Goal: Transaction & Acquisition: Purchase product/service

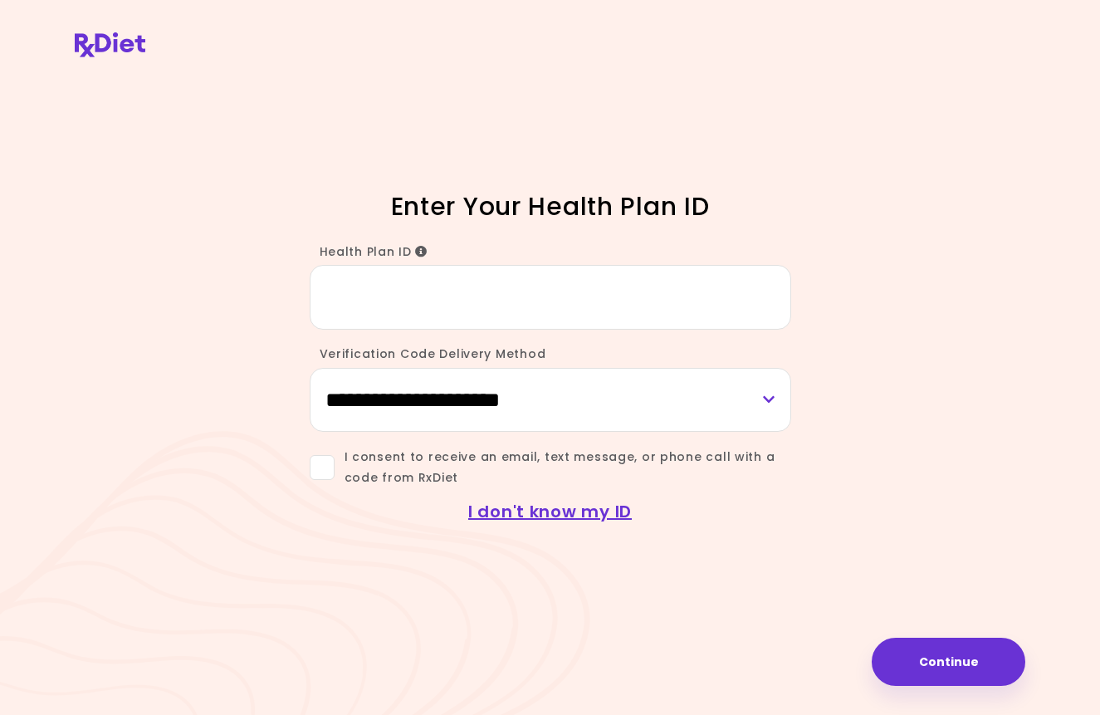
click at [435, 292] on input "Health Plan ID" at bounding box center [550, 297] width 481 height 64
click at [415, 251] on icon "Info" at bounding box center [421, 252] width 12 height 12
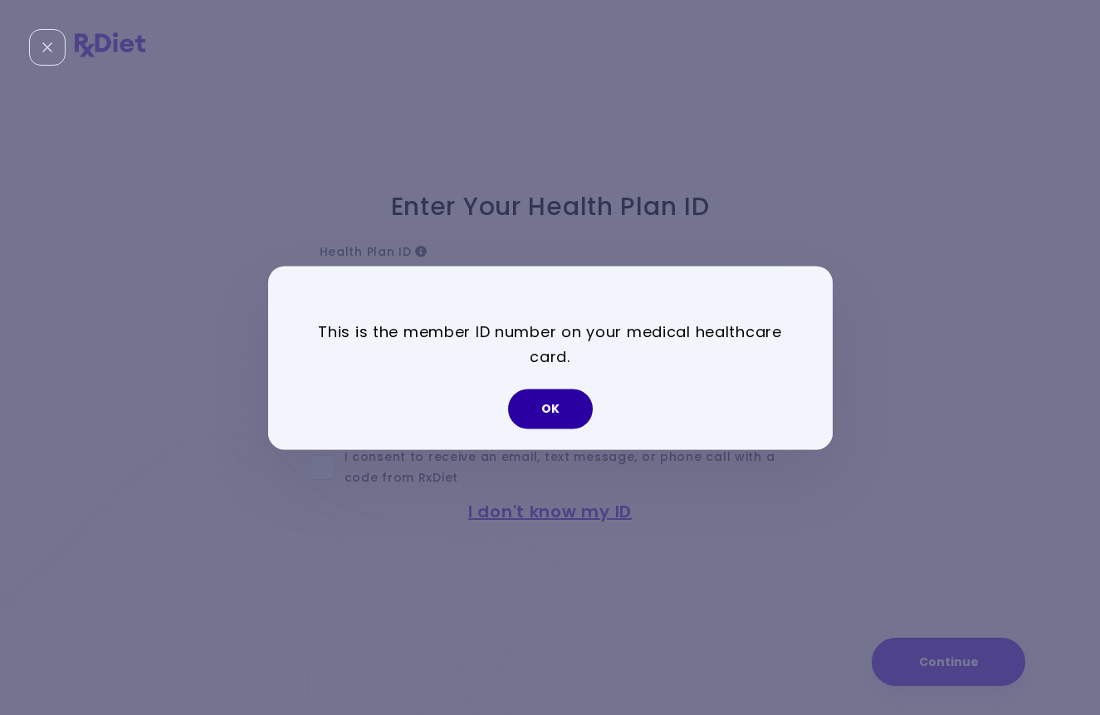
click at [542, 413] on button "OK" at bounding box center [550, 408] width 85 height 40
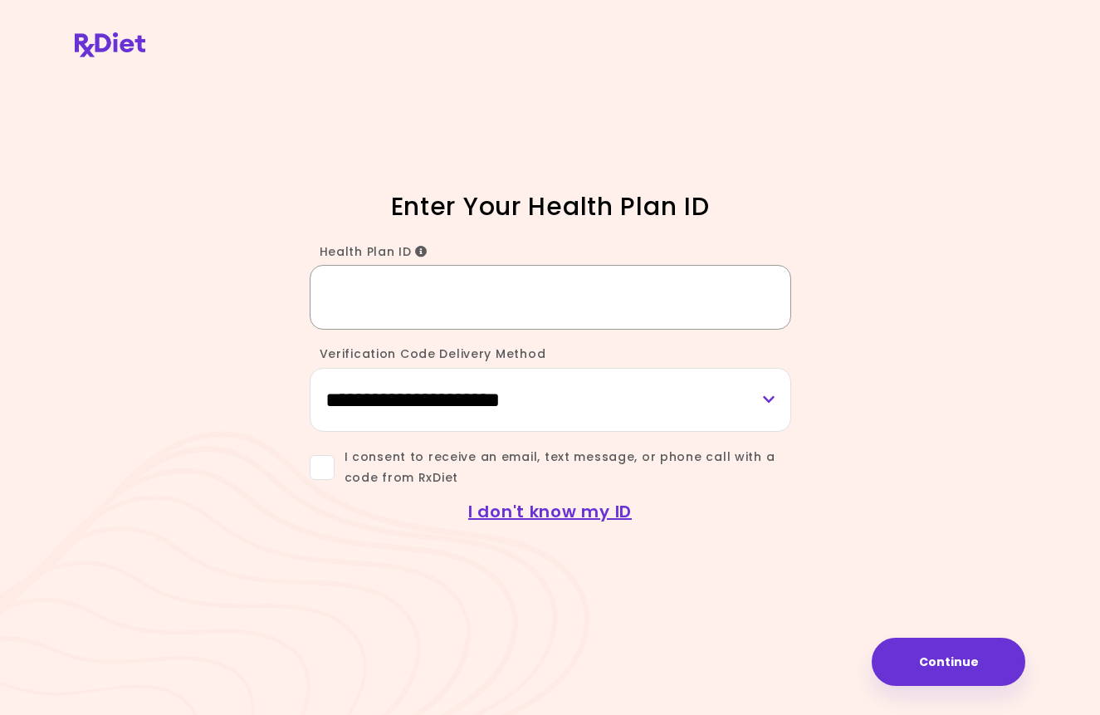
click at [385, 299] on input "Health Plan ID" at bounding box center [550, 297] width 481 height 64
type input "**********"
select select "***"
click at [314, 472] on span at bounding box center [322, 467] width 25 height 25
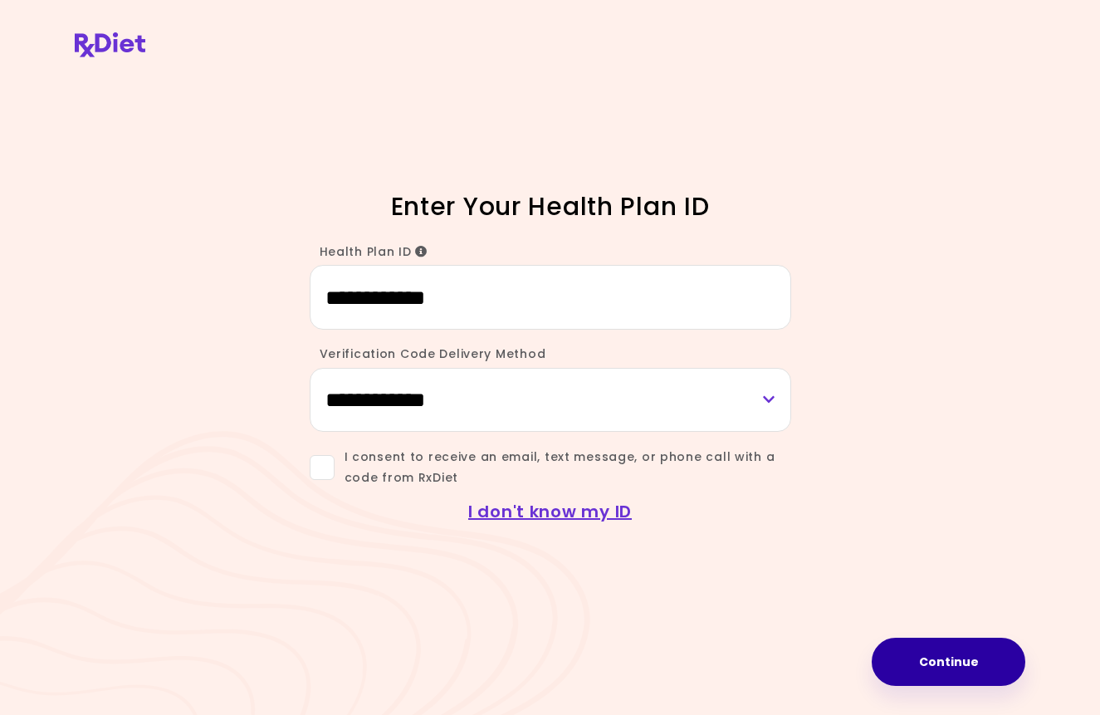
click at [949, 659] on button "Continue" at bounding box center [948, 661] width 154 height 48
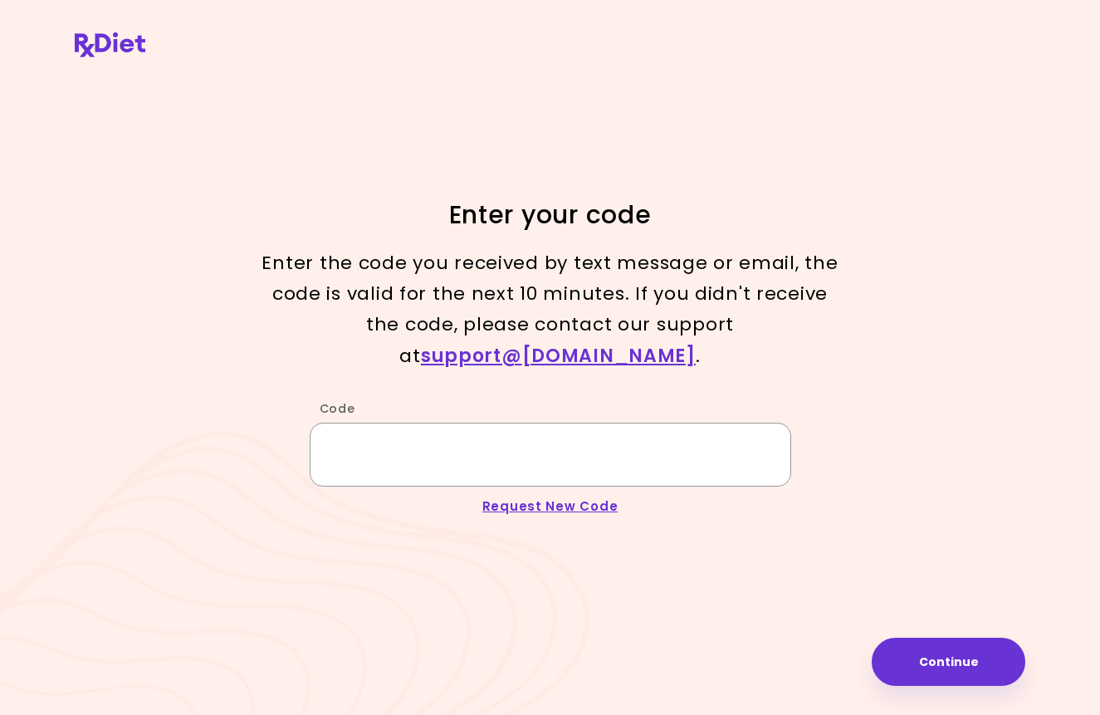
click at [435, 432] on input "Code" at bounding box center [550, 454] width 481 height 64
type input "******"
click at [904, 662] on button "Continue" at bounding box center [948, 661] width 154 height 48
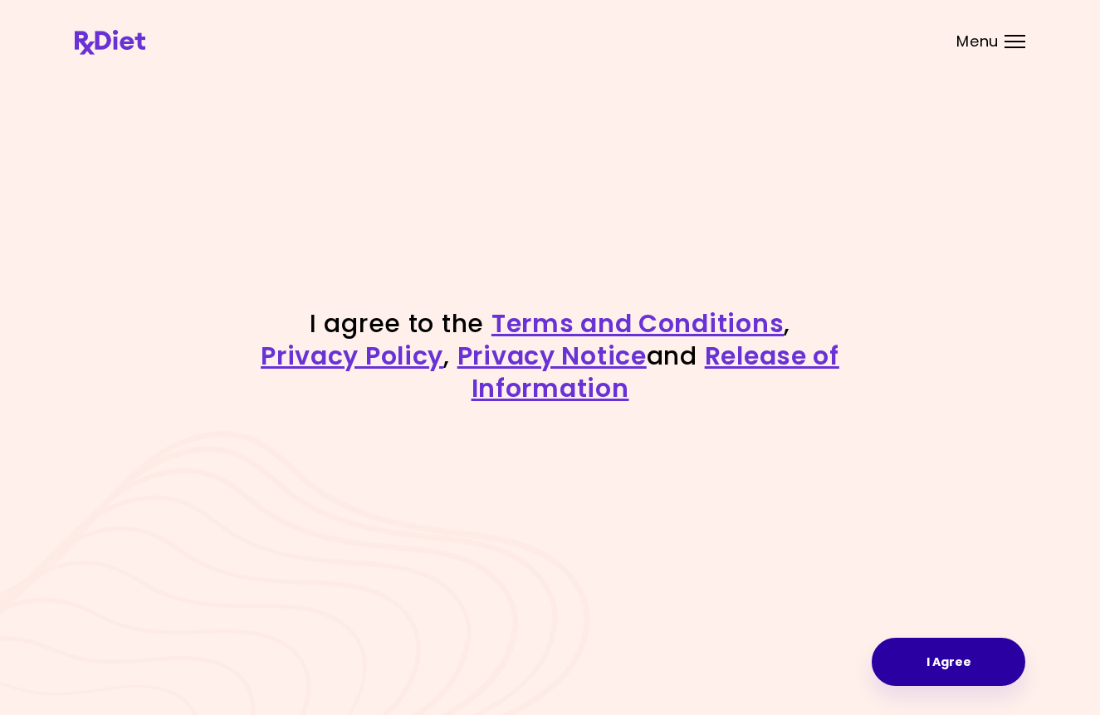
click at [960, 650] on button "I Agree" at bounding box center [948, 661] width 154 height 48
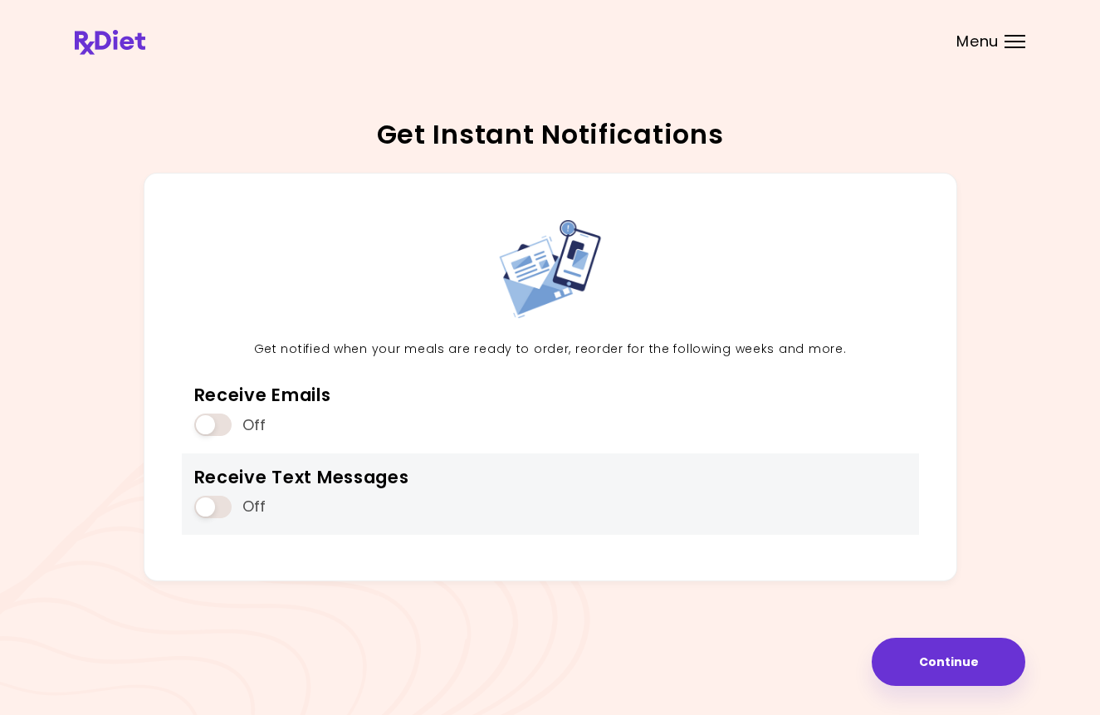
click at [223, 500] on span at bounding box center [212, 506] width 37 height 22
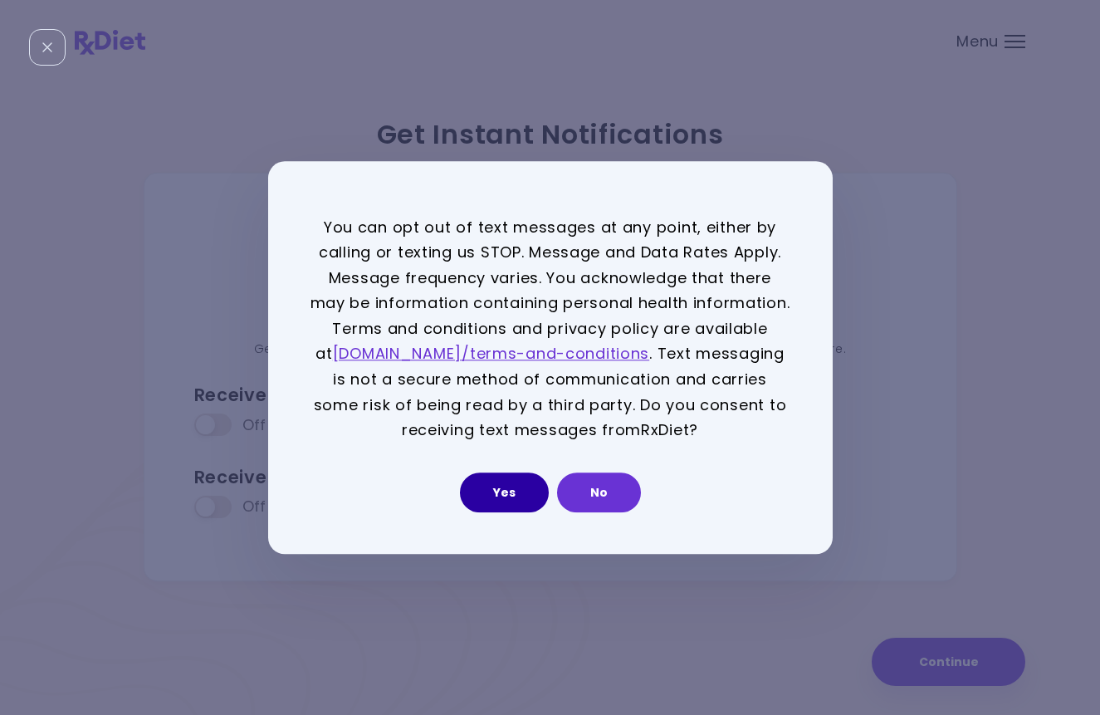
click at [509, 491] on button "Yes" at bounding box center [504, 492] width 89 height 40
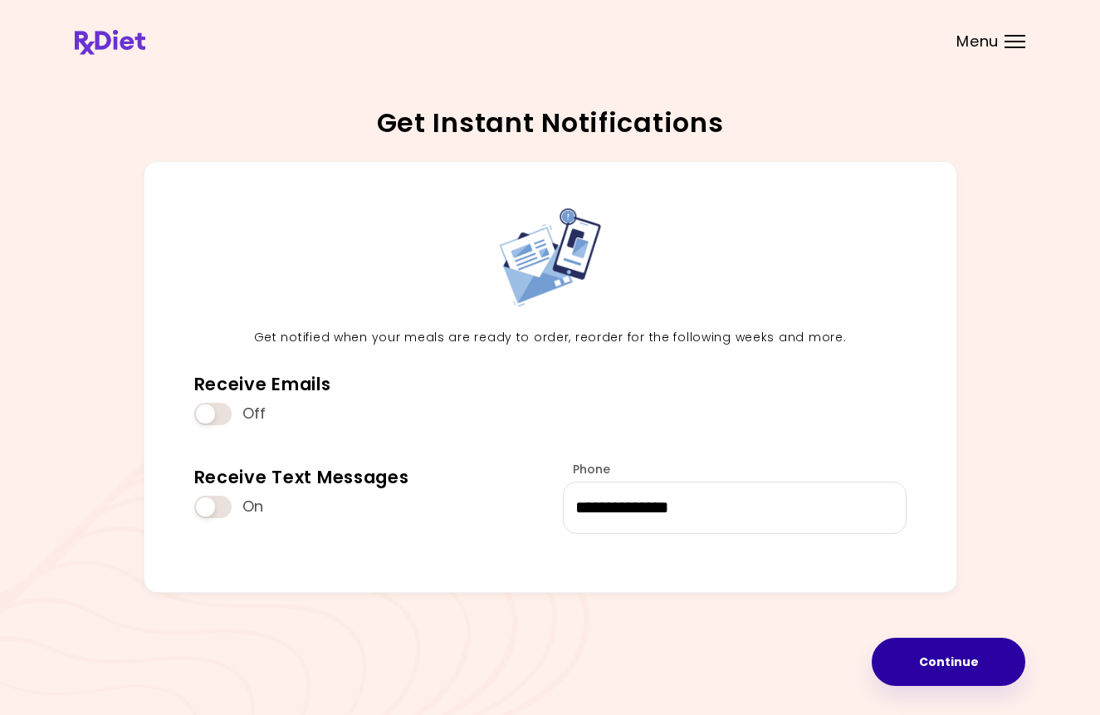
click at [920, 645] on button "Continue" at bounding box center [948, 661] width 154 height 48
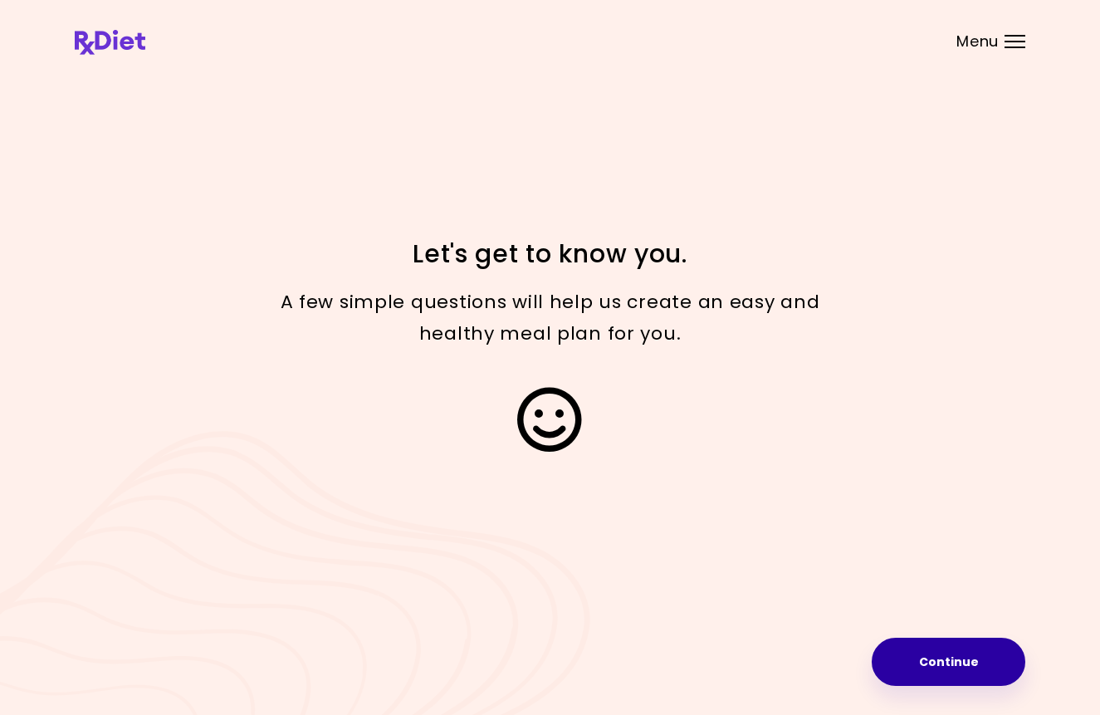
click at [951, 666] on button "Continue" at bounding box center [948, 661] width 154 height 48
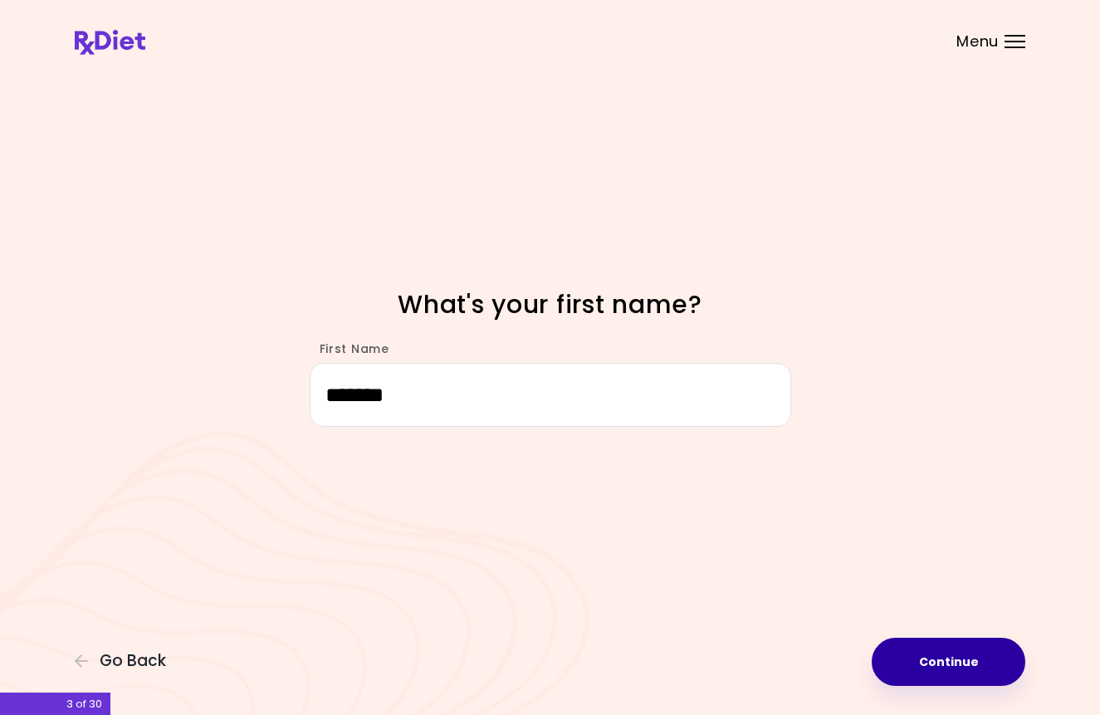
click at [980, 659] on button "Continue" at bounding box center [948, 661] width 154 height 48
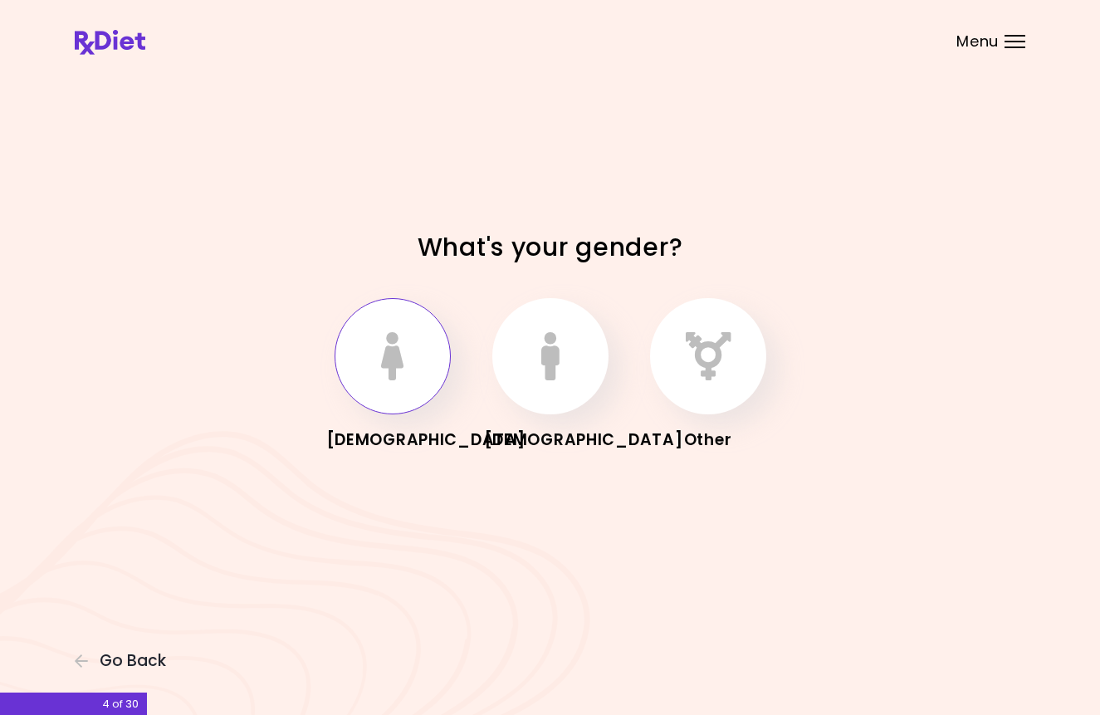
click at [370, 372] on button "button" at bounding box center [392, 356] width 116 height 116
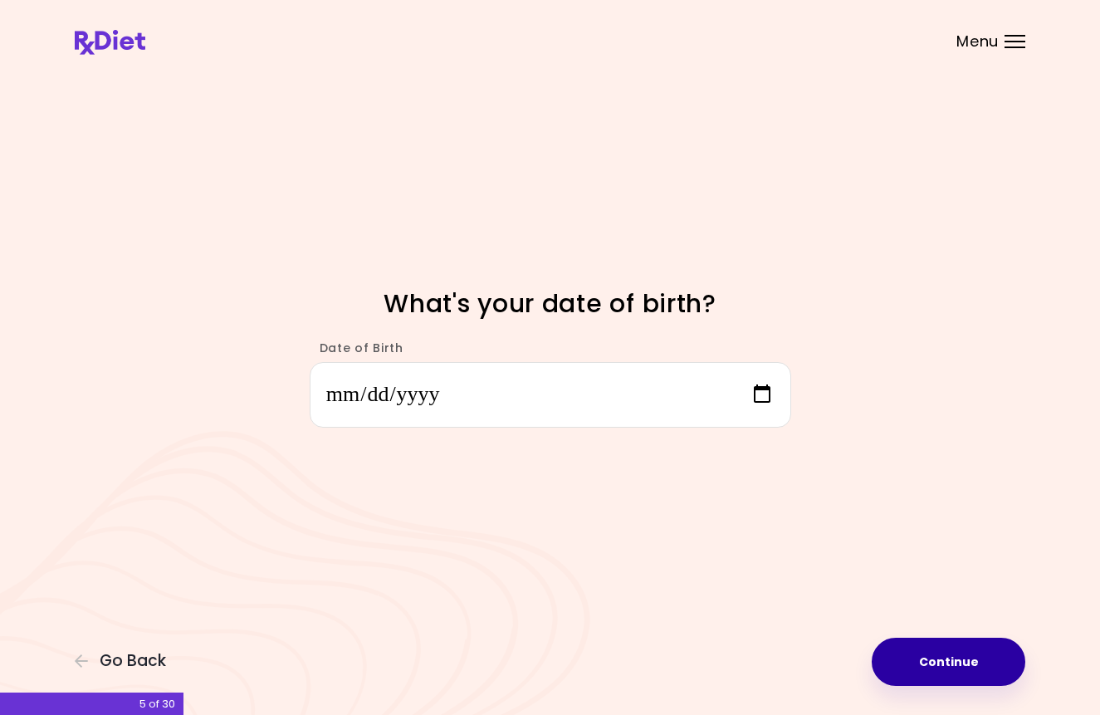
click at [939, 663] on button "Continue" at bounding box center [948, 661] width 154 height 48
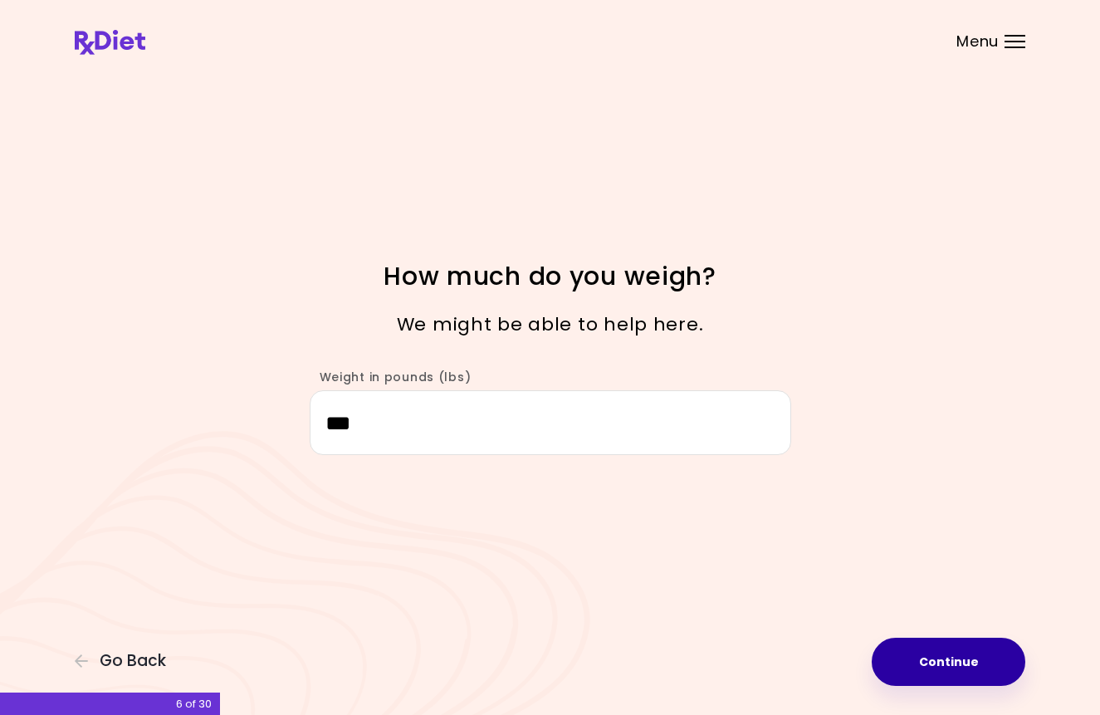
type input "***"
click at [987, 670] on button "Continue" at bounding box center [948, 661] width 154 height 48
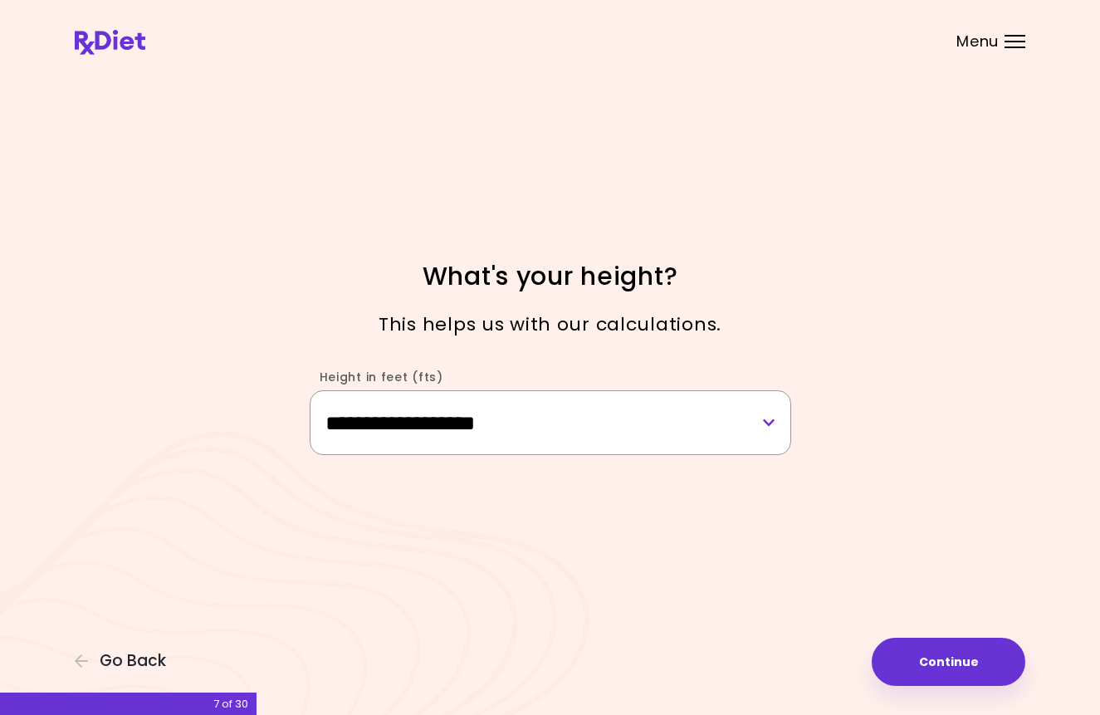
select select "****"
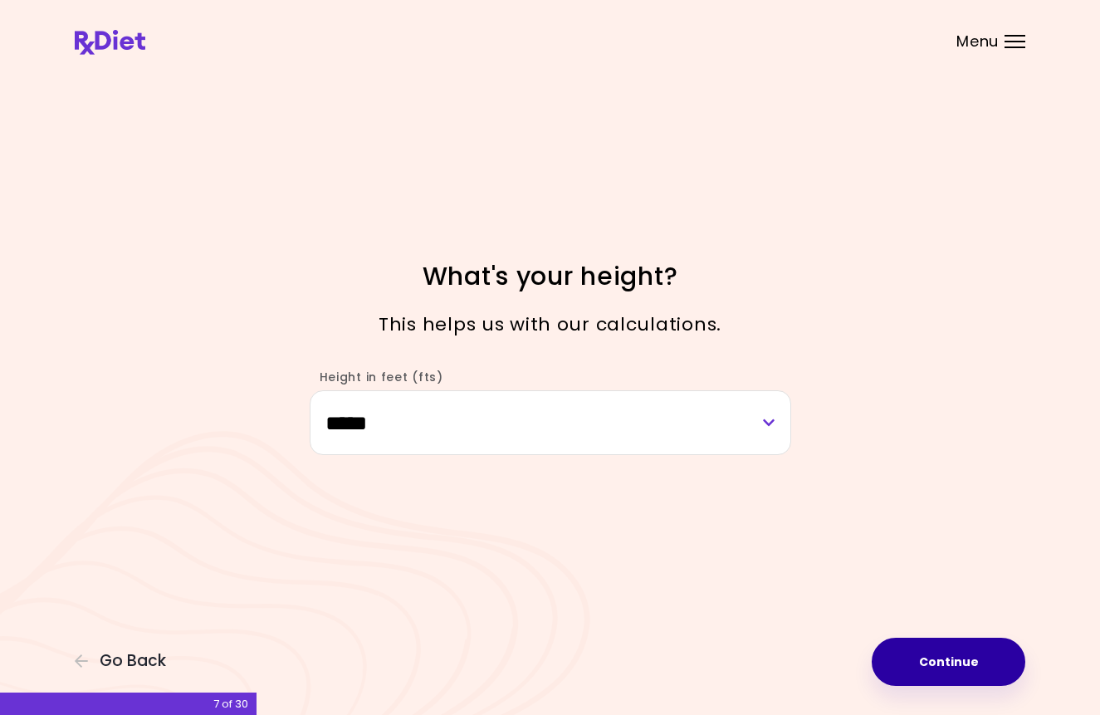
click at [923, 664] on button "Continue" at bounding box center [948, 661] width 154 height 48
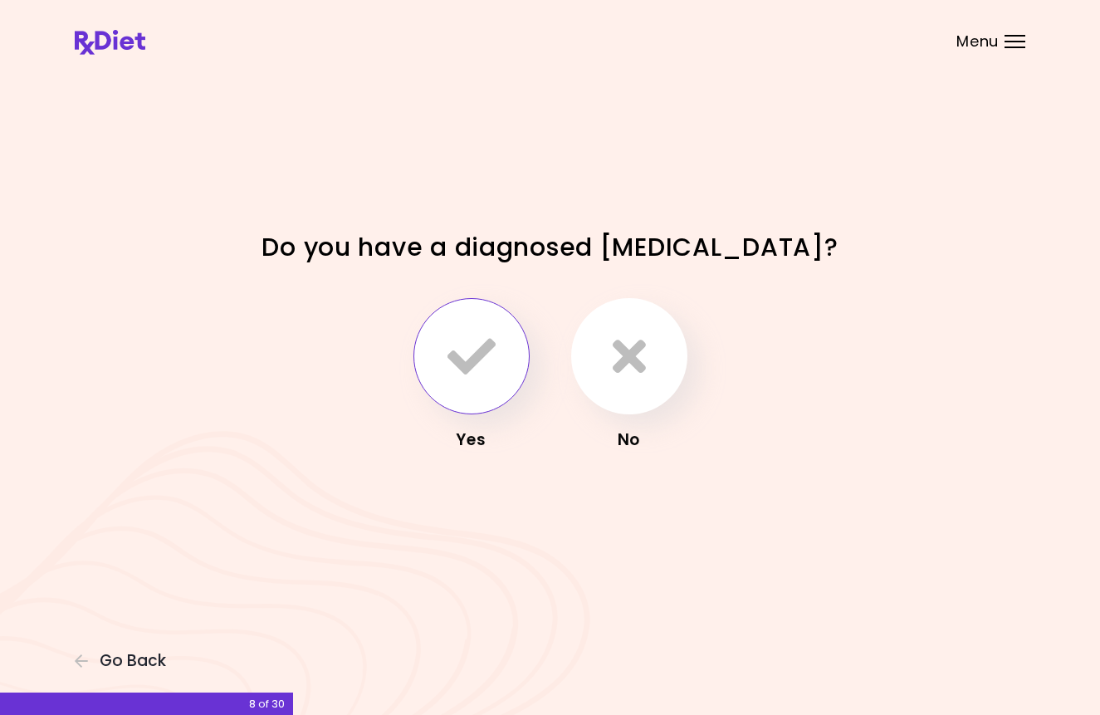
click at [450, 368] on icon "button" at bounding box center [471, 356] width 48 height 48
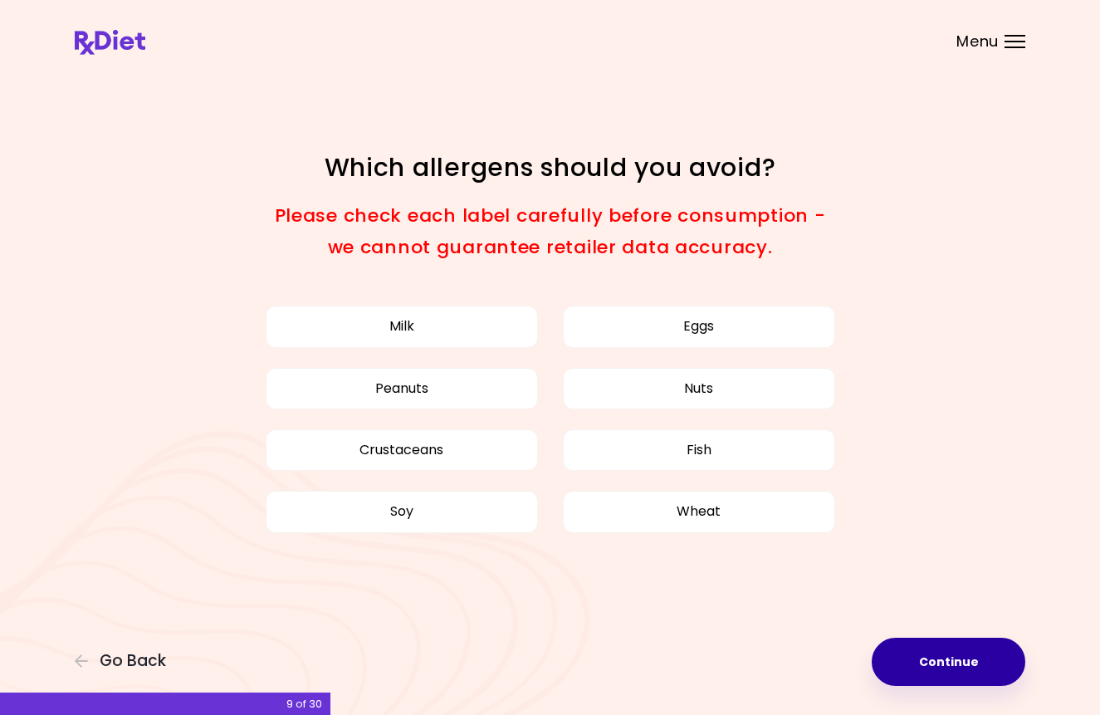
click at [964, 671] on button "Continue" at bounding box center [948, 661] width 154 height 48
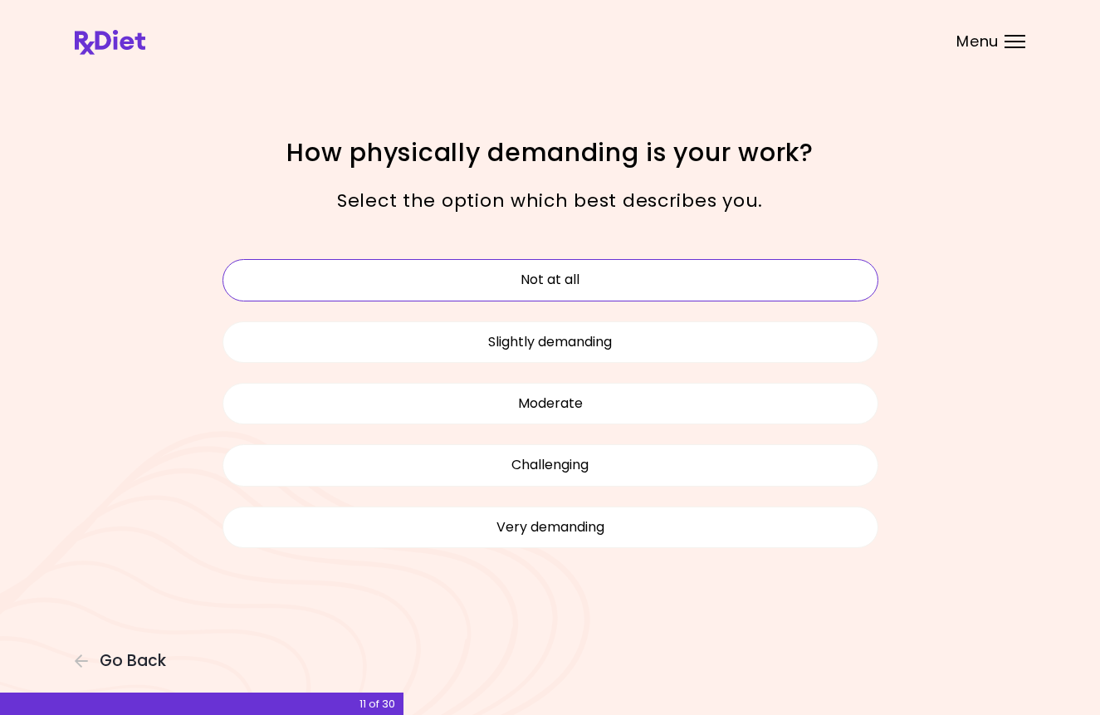
click at [672, 286] on button "Not at all" at bounding box center [550, 279] width 656 height 41
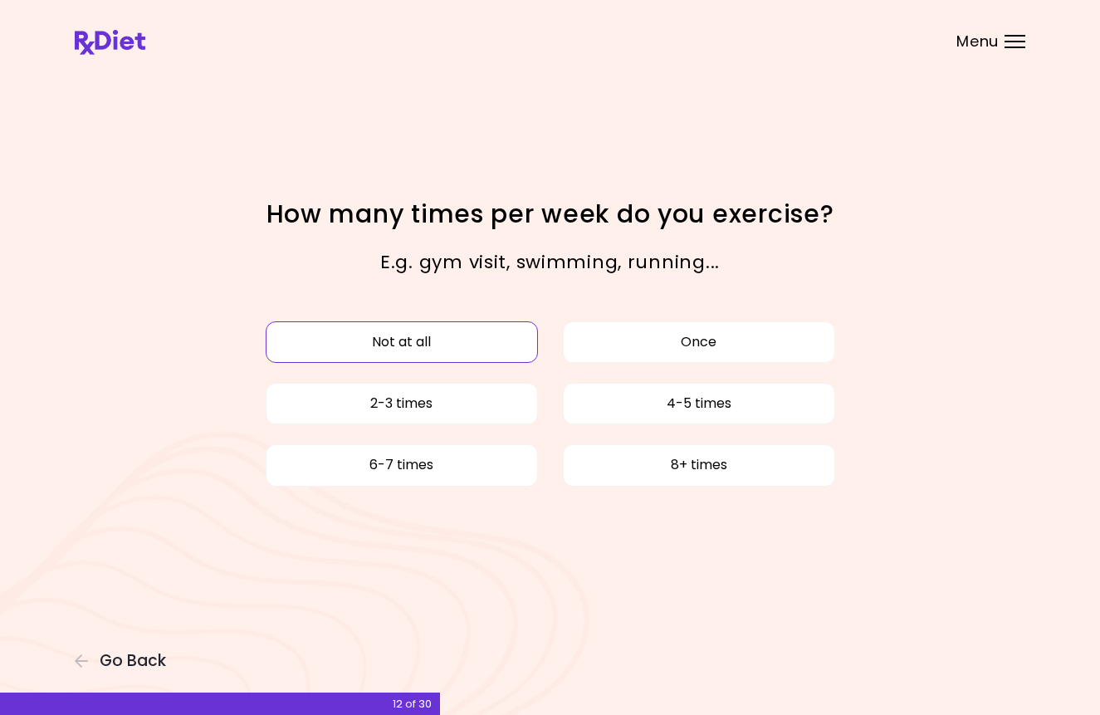
click at [434, 348] on button "Not at all" at bounding box center [402, 341] width 272 height 41
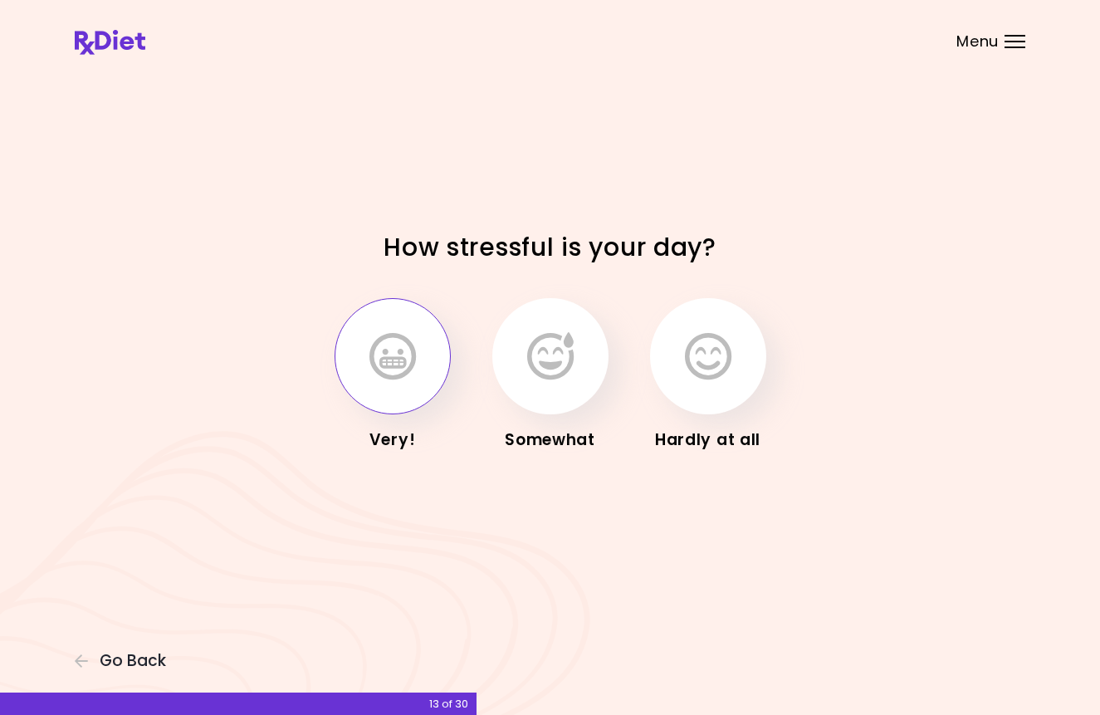
click at [390, 379] on icon "button" at bounding box center [392, 356] width 46 height 48
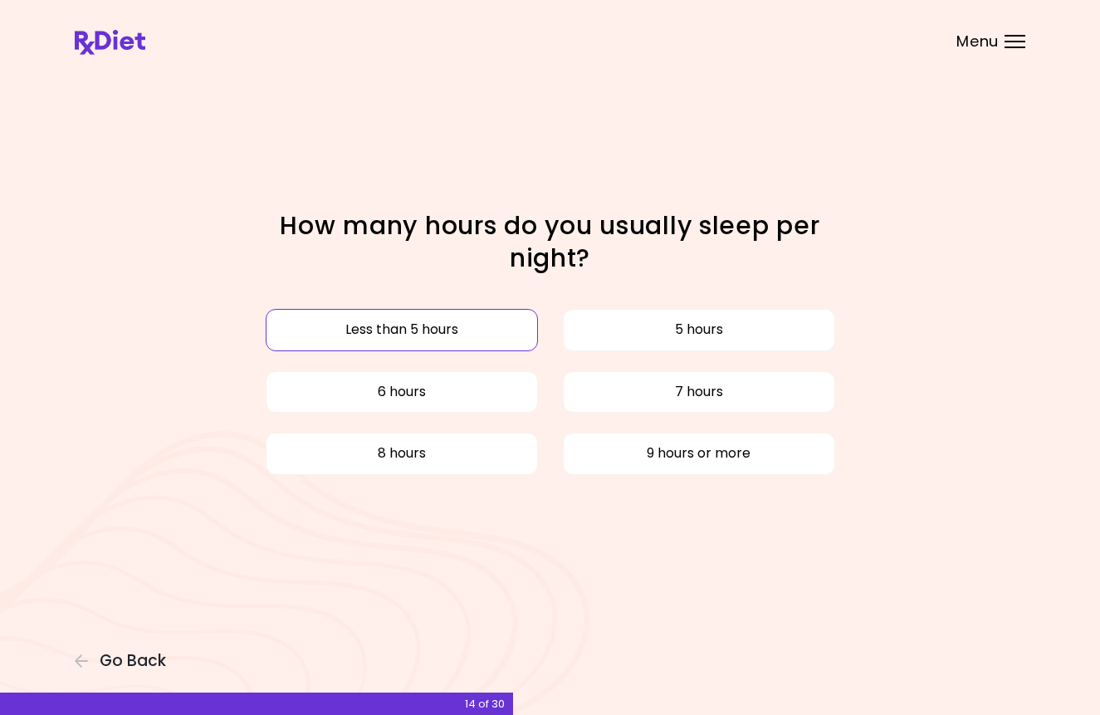
click at [457, 327] on button "Less than 5 hours" at bounding box center [402, 329] width 272 height 41
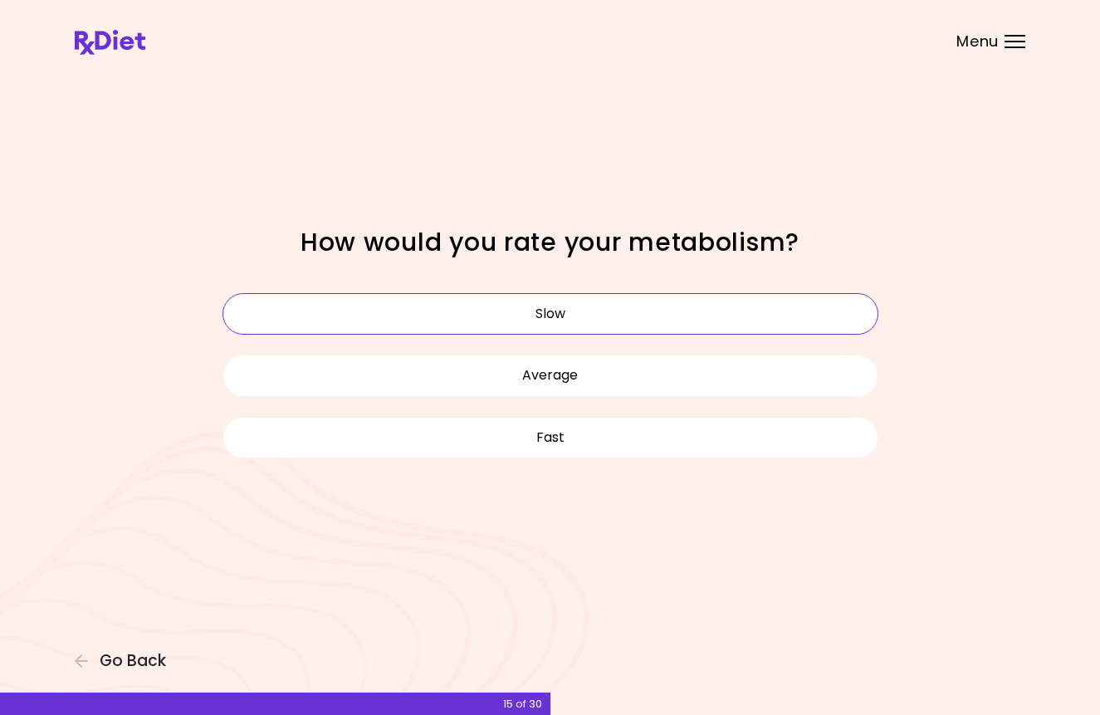
click at [564, 313] on button "Slow" at bounding box center [550, 313] width 656 height 41
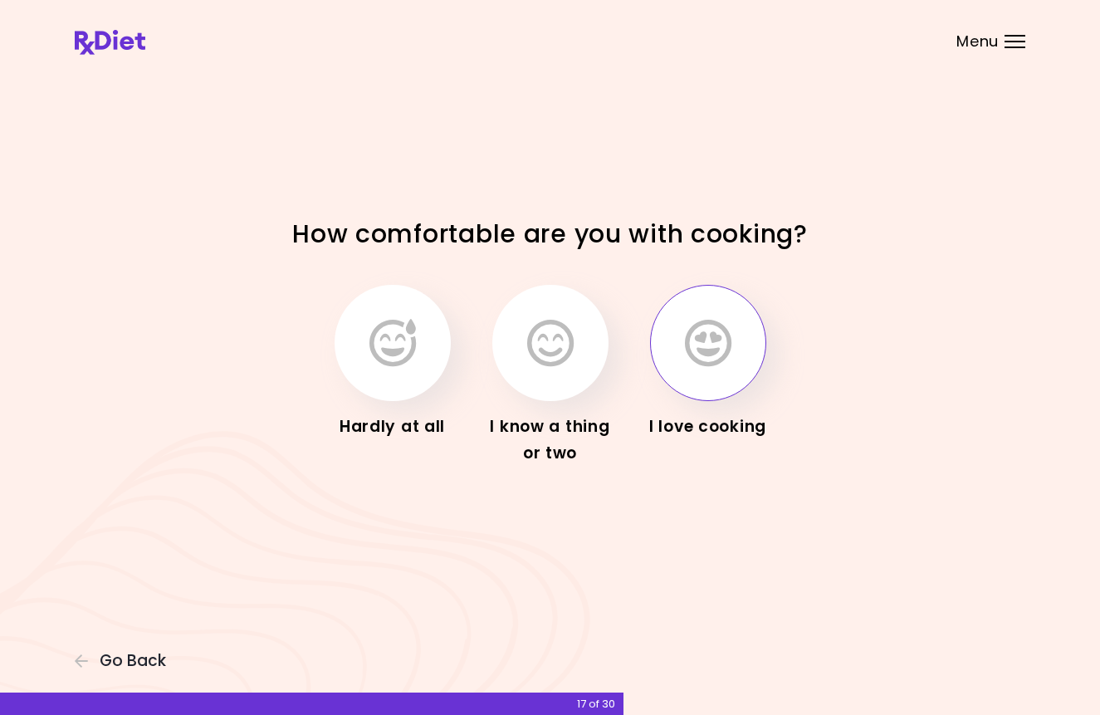
click at [689, 389] on button "button" at bounding box center [708, 343] width 116 height 116
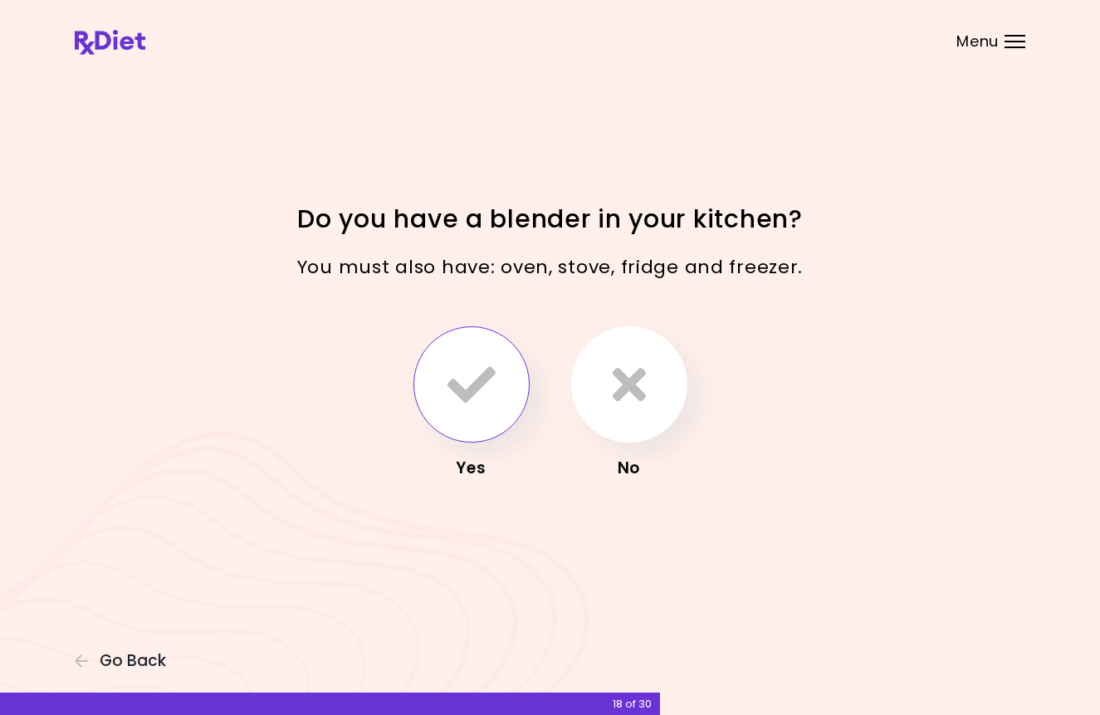
click at [454, 398] on icon "button" at bounding box center [471, 384] width 48 height 48
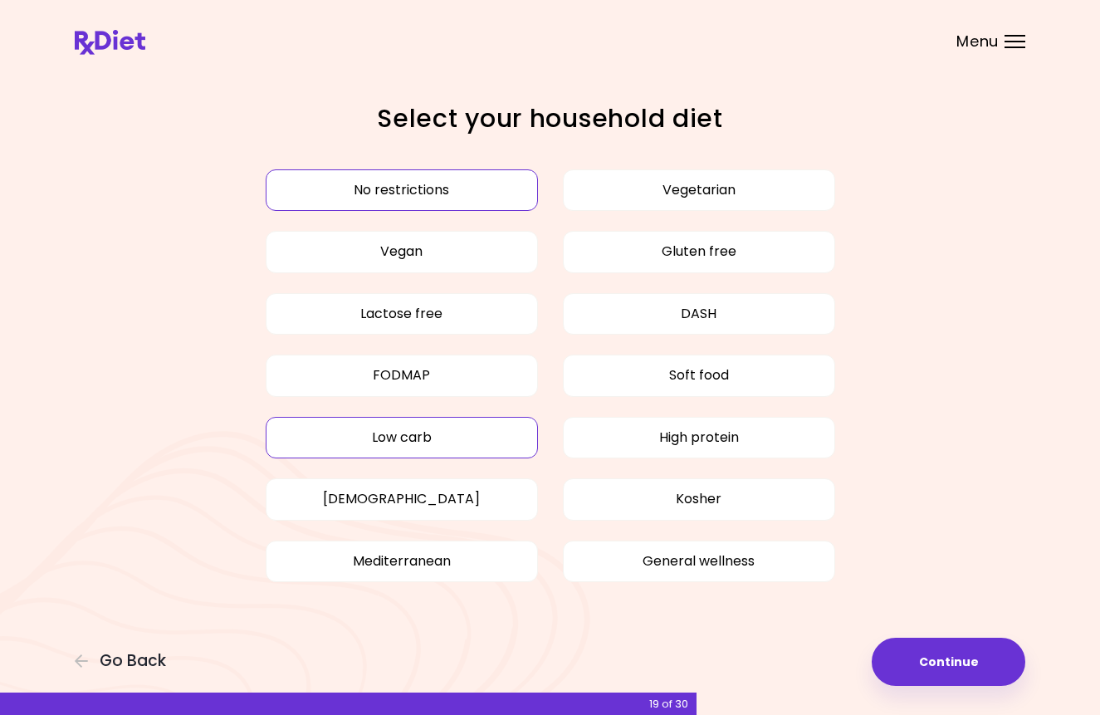
click at [490, 431] on button "Low carb" at bounding box center [402, 437] width 272 height 41
click at [751, 448] on button "High protein" at bounding box center [699, 437] width 272 height 41
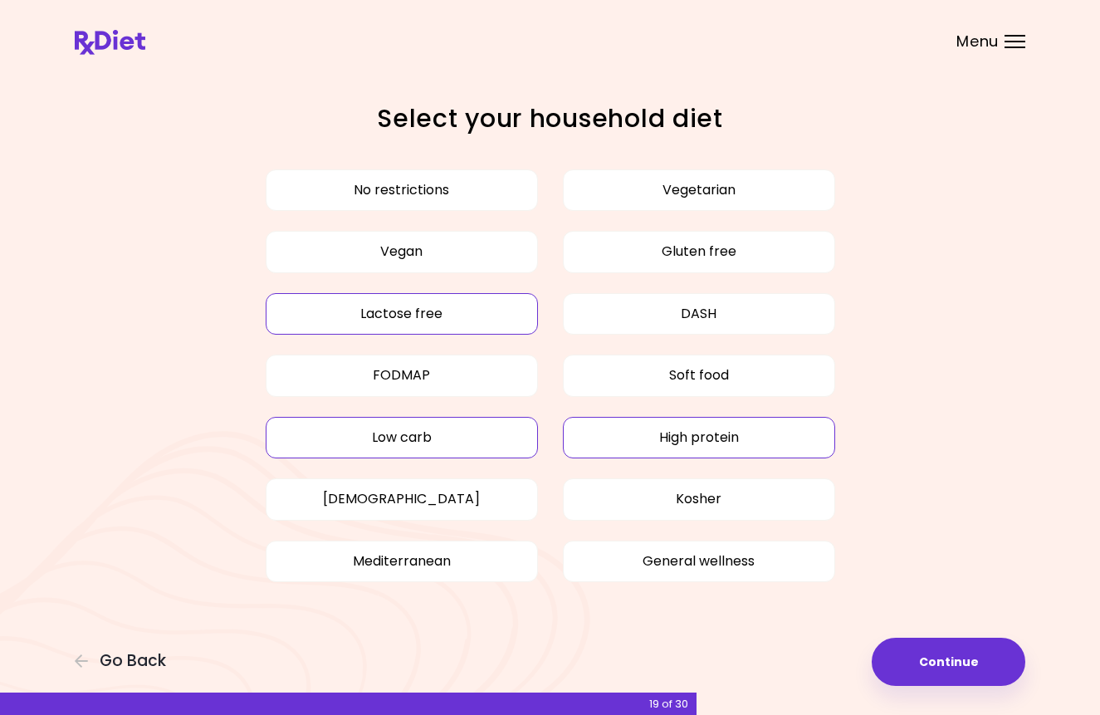
click at [490, 305] on button "Lactose free" at bounding box center [402, 313] width 272 height 41
click at [506, 303] on button "Lactose free" at bounding box center [402, 313] width 272 height 41
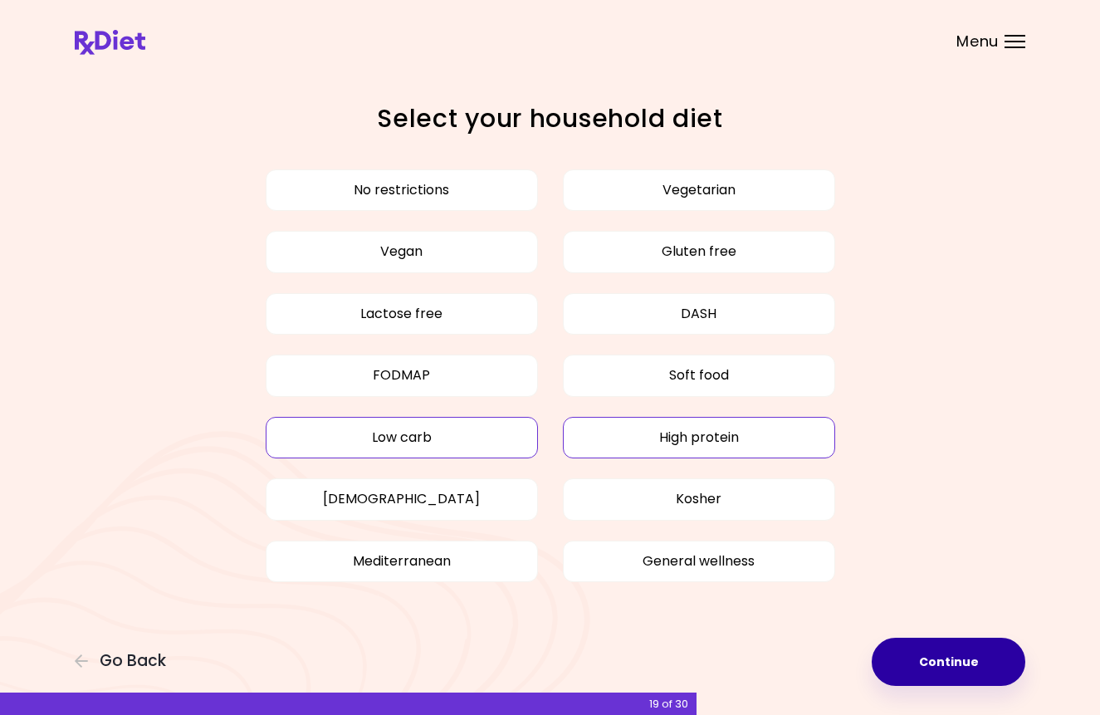
click at [929, 672] on button "Continue" at bounding box center [948, 661] width 154 height 48
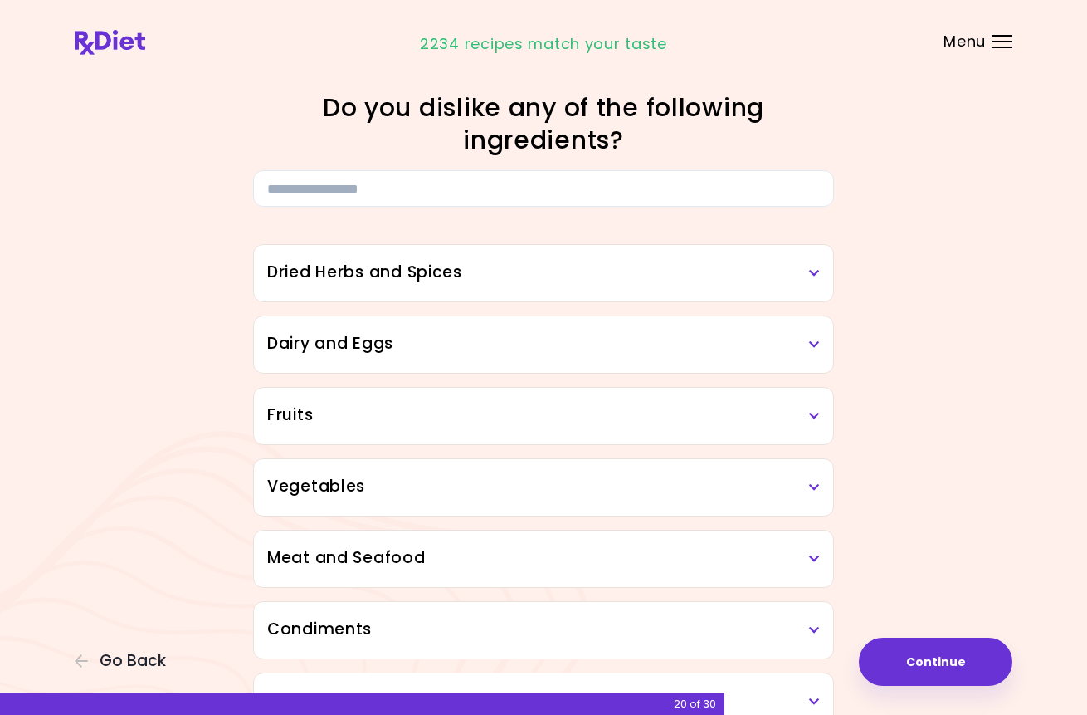
click at [816, 271] on icon at bounding box center [814, 273] width 11 height 12
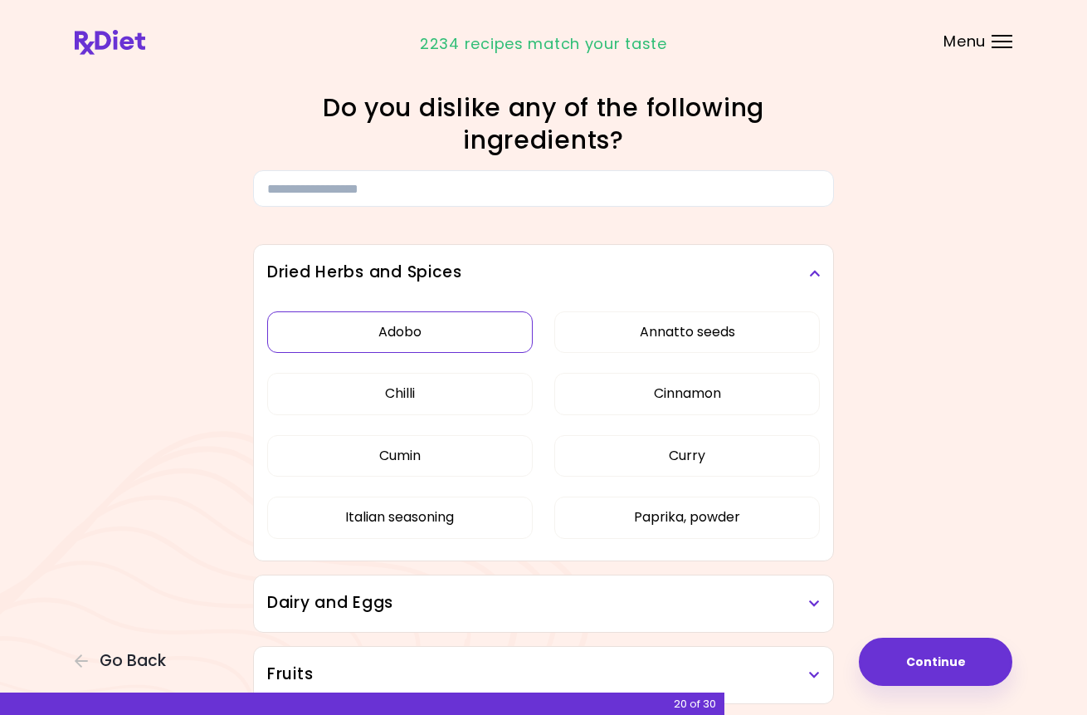
click at [491, 335] on button "Adobo" at bounding box center [400, 331] width 266 height 41
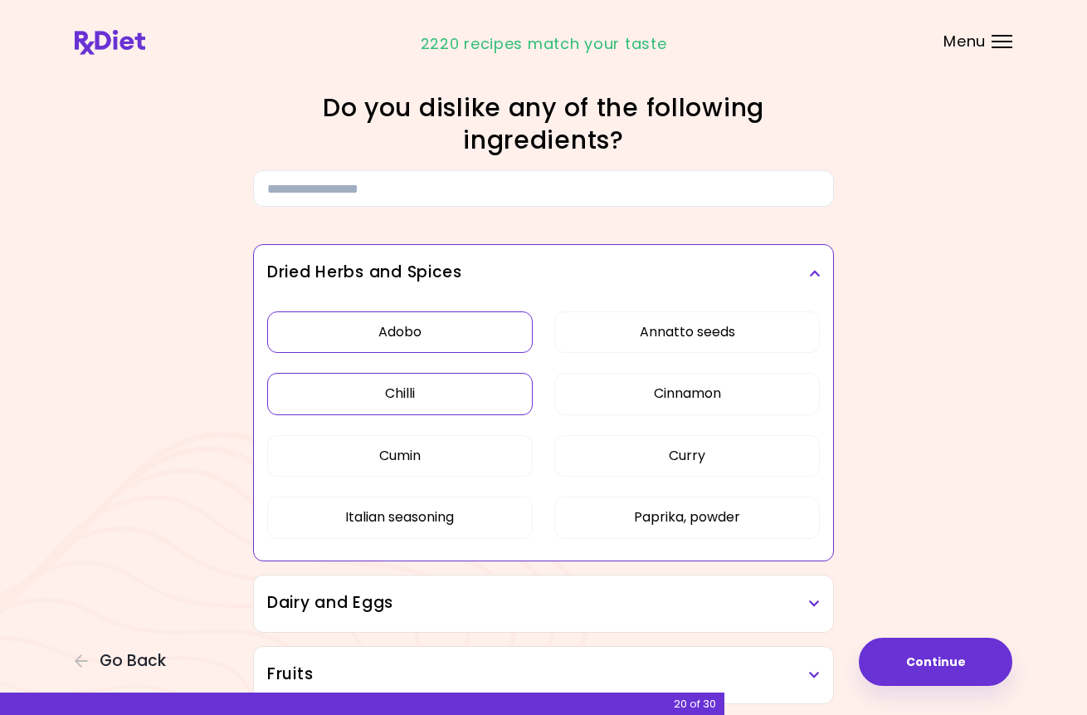
click at [482, 389] on button "Chilli" at bounding box center [400, 393] width 266 height 41
click at [477, 448] on button "Cumin" at bounding box center [400, 455] width 266 height 41
click at [676, 332] on button "Annatto seeds" at bounding box center [687, 331] width 266 height 41
click at [696, 456] on button "Curry" at bounding box center [687, 455] width 266 height 41
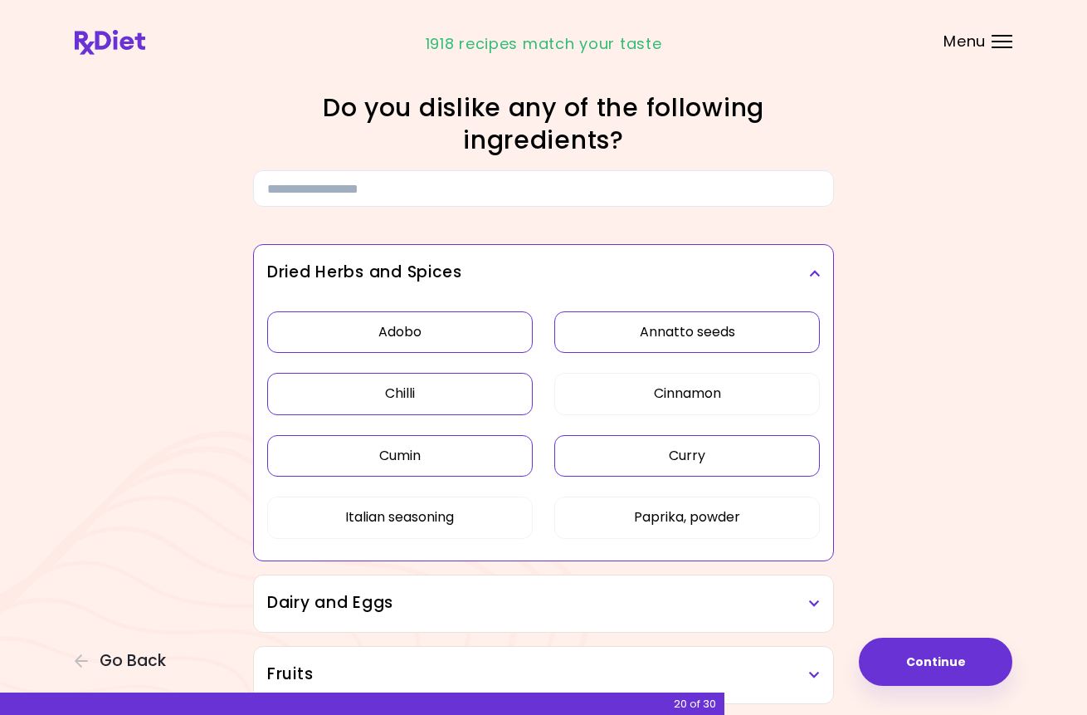
click at [814, 276] on icon at bounding box center [814, 273] width 11 height 12
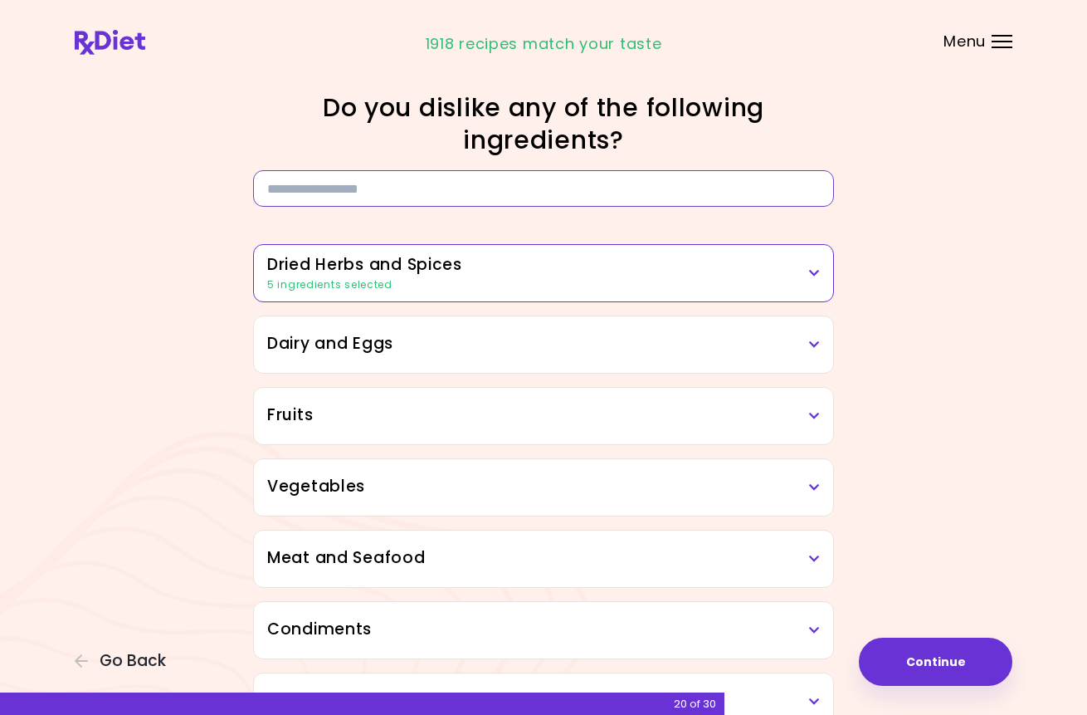
click at [741, 184] on input at bounding box center [543, 188] width 581 height 37
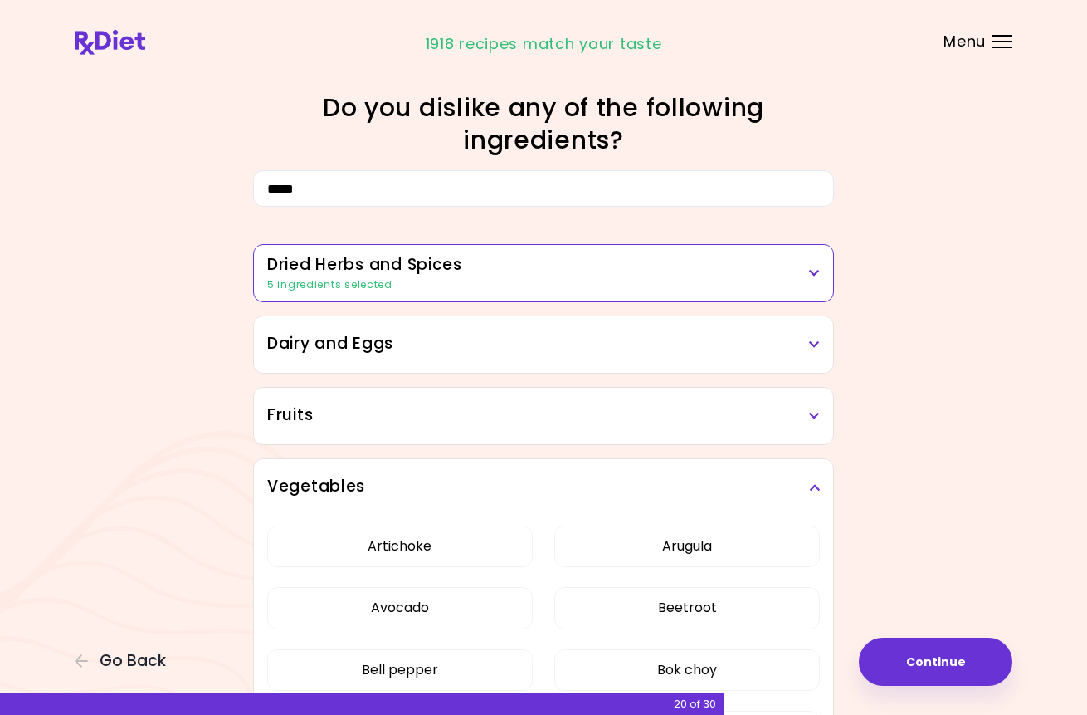
click at [310, 193] on input "*****" at bounding box center [543, 188] width 581 height 37
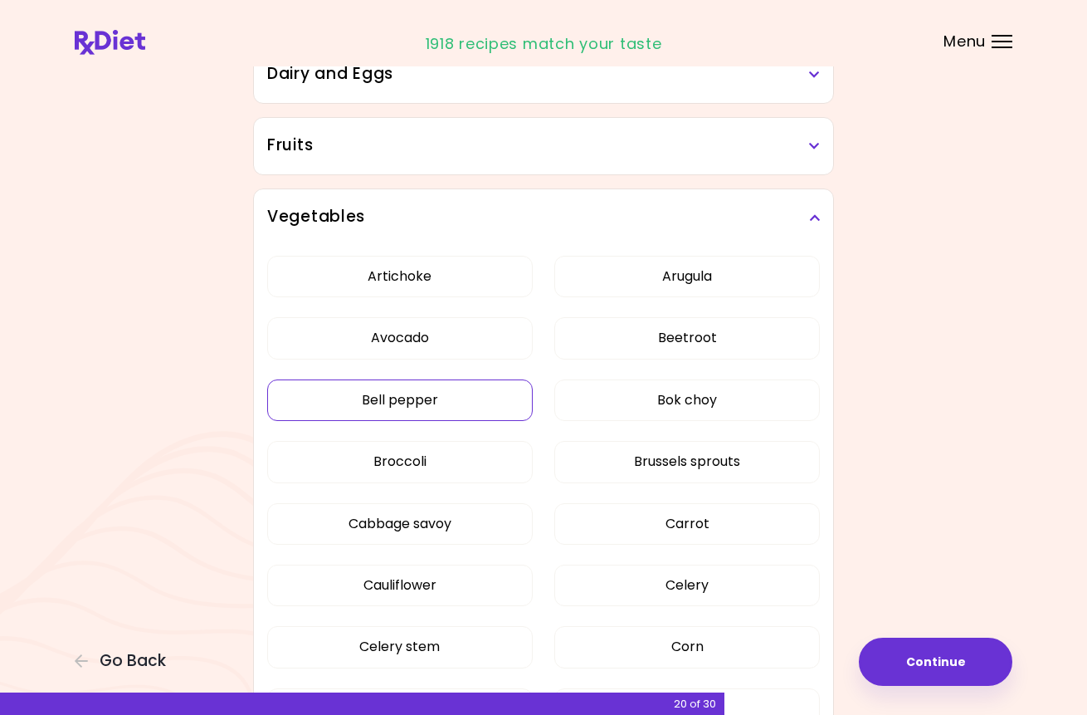
scroll to position [312, 0]
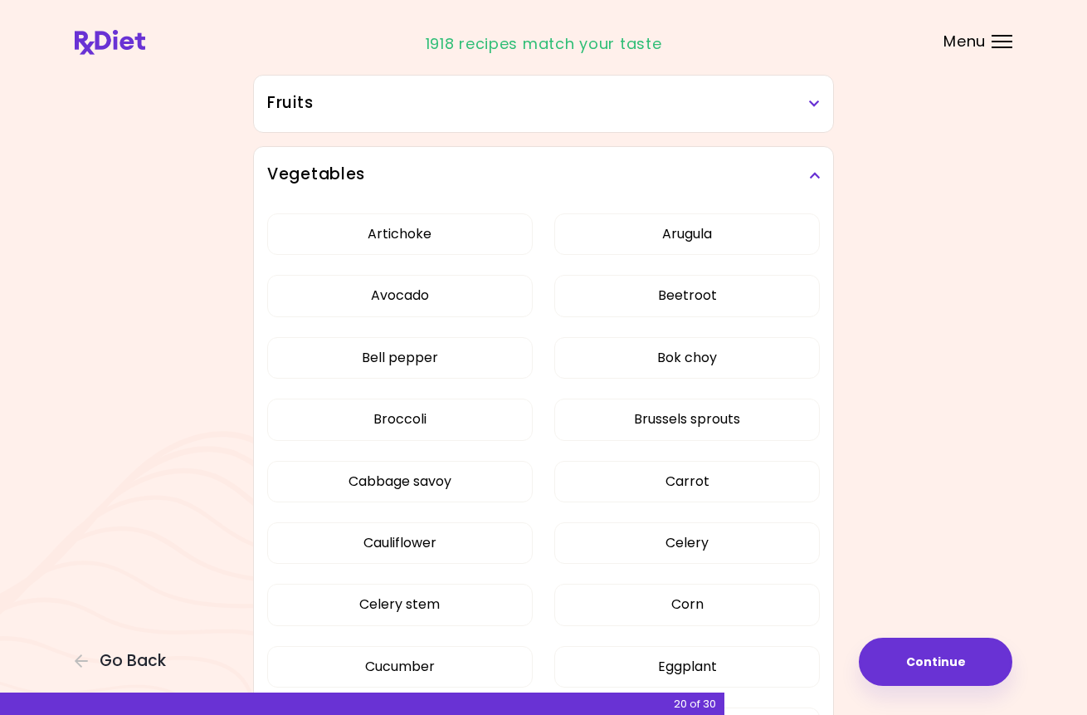
type input "******"
click at [818, 176] on icon at bounding box center [814, 175] width 11 height 12
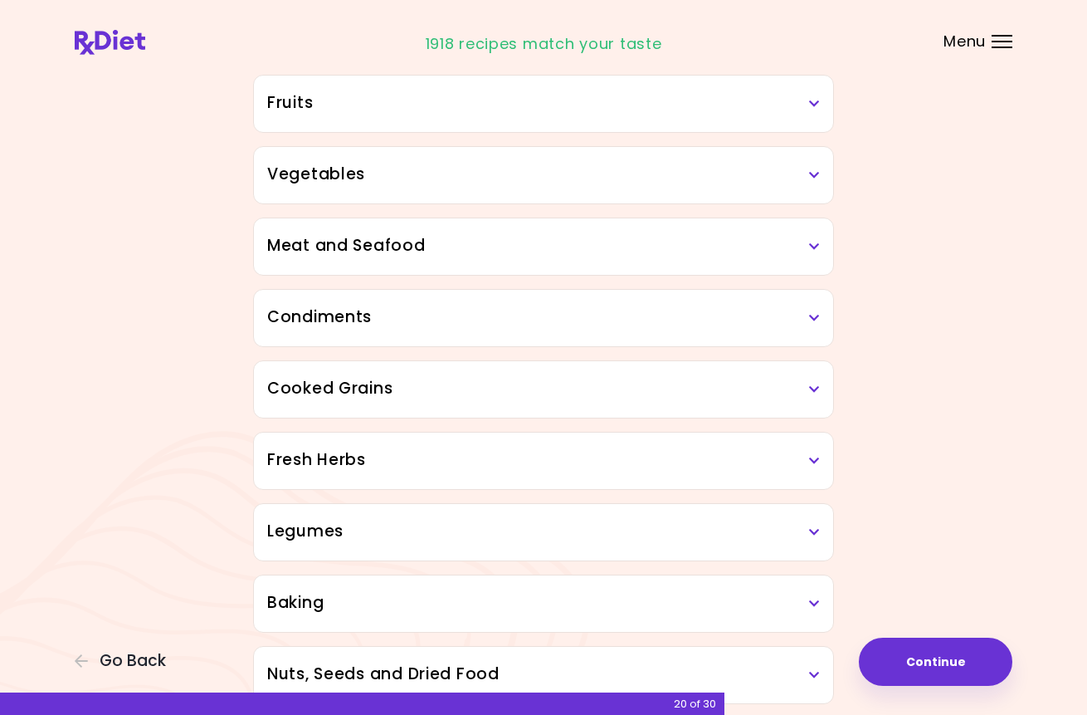
click at [816, 105] on icon at bounding box center [814, 104] width 11 height 12
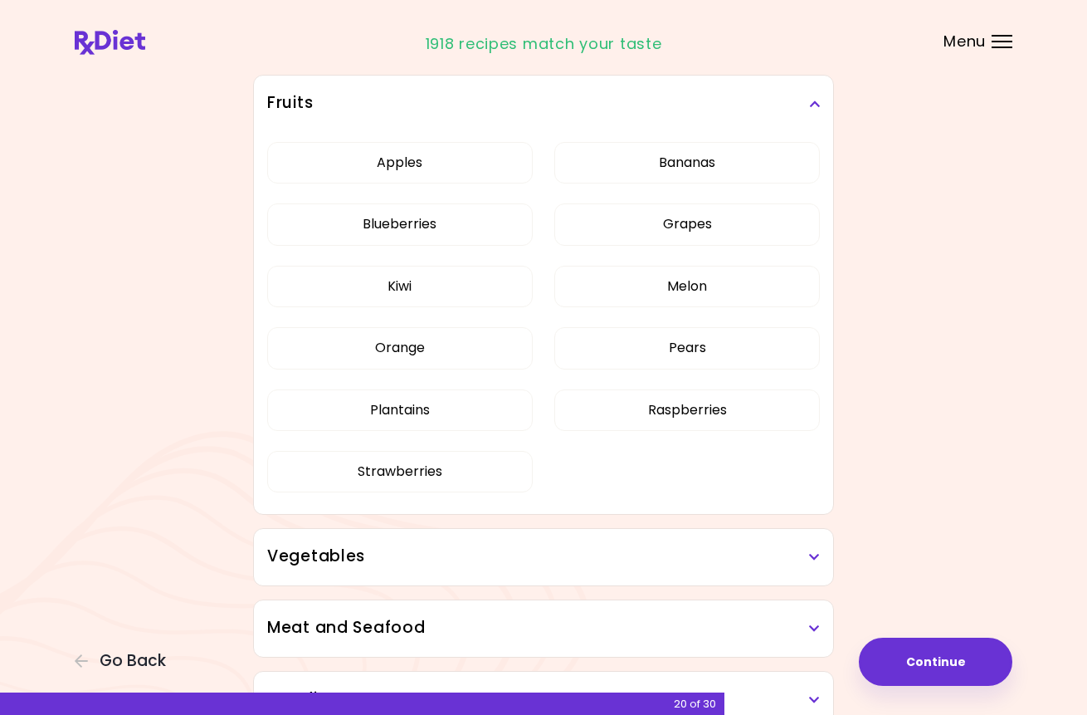
click at [815, 105] on icon at bounding box center [814, 104] width 11 height 12
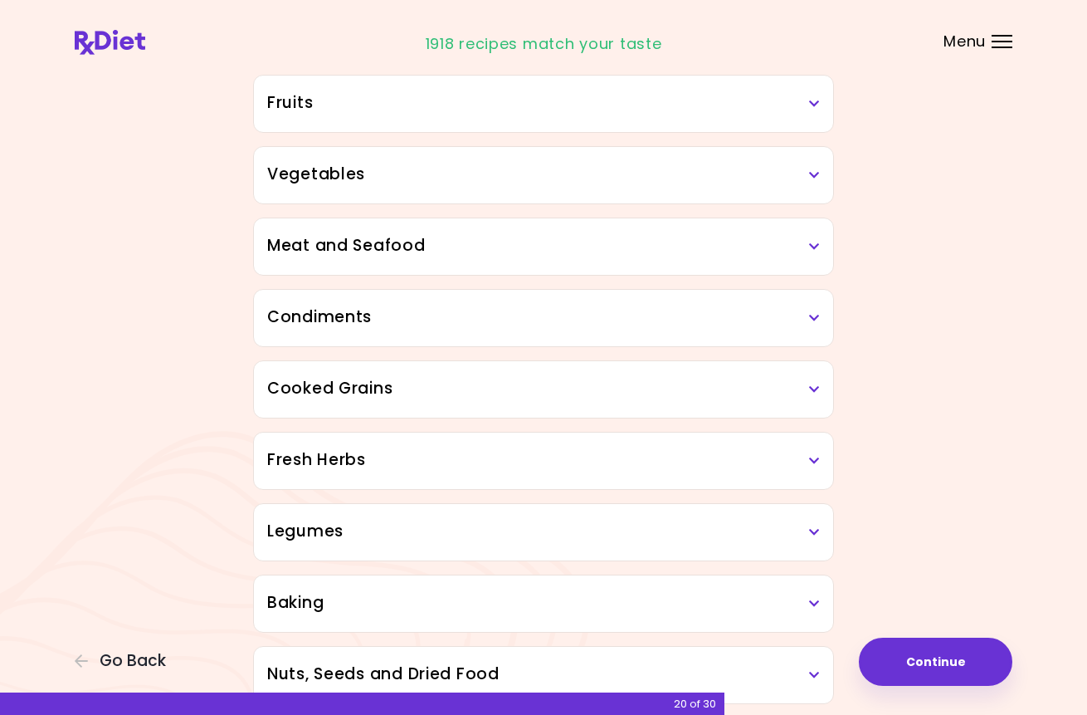
click at [814, 165] on h3 "Vegetables" at bounding box center [543, 175] width 553 height 24
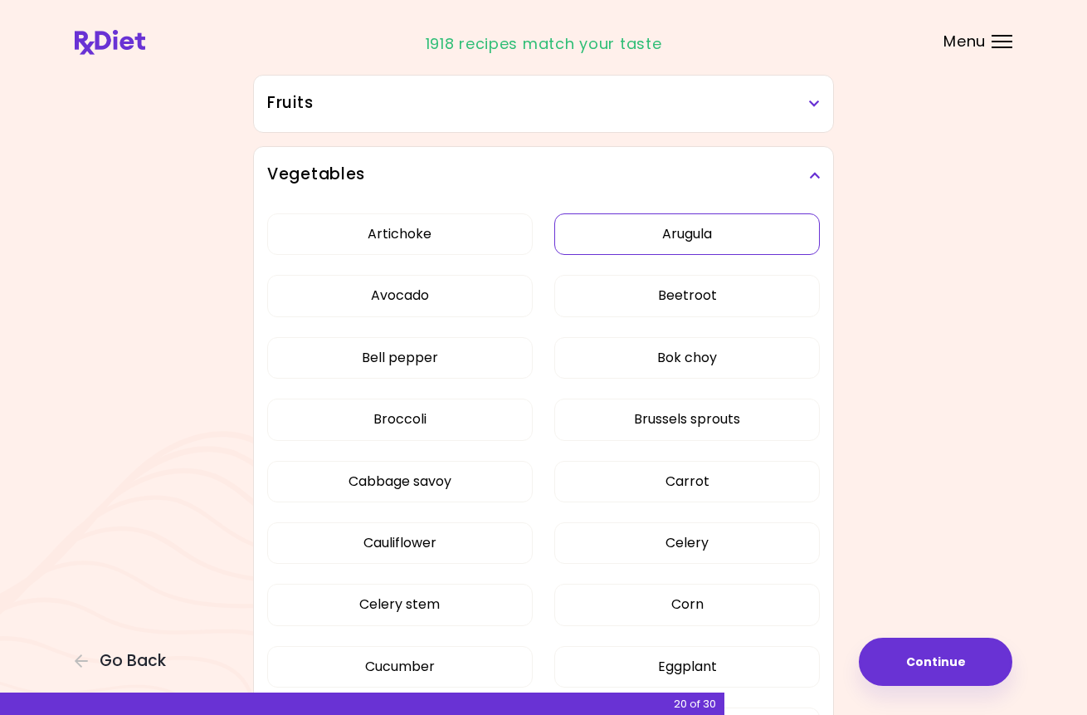
click at [704, 222] on button "Arugula" at bounding box center [687, 233] width 266 height 41
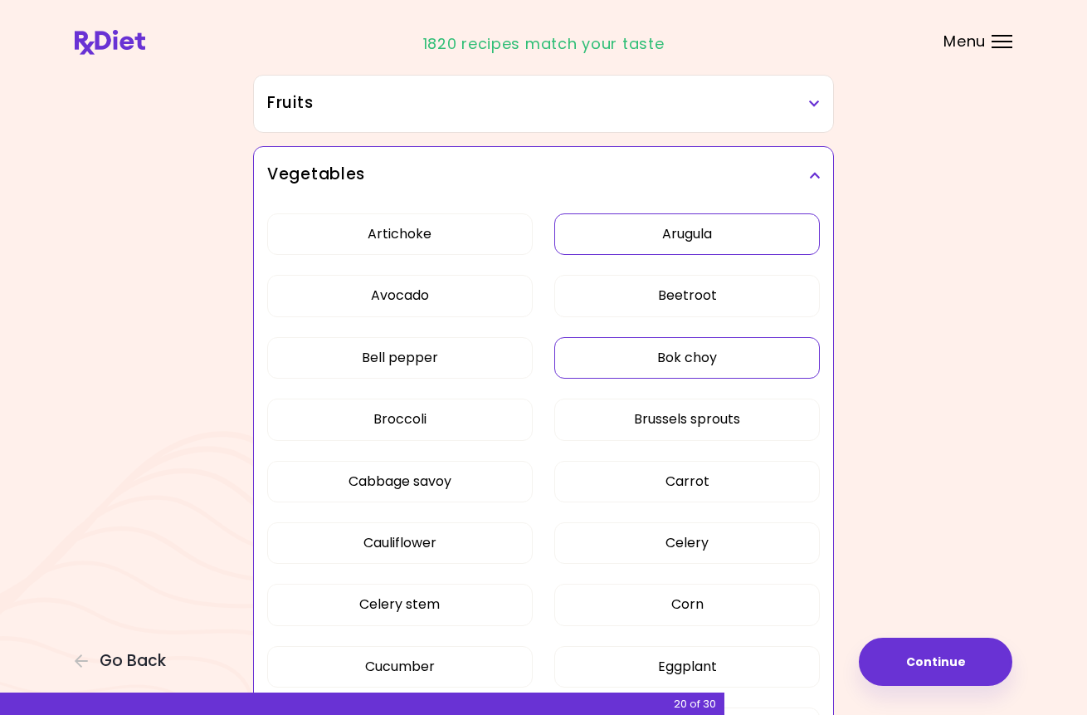
click at [776, 368] on button "Bok choy" at bounding box center [687, 357] width 266 height 41
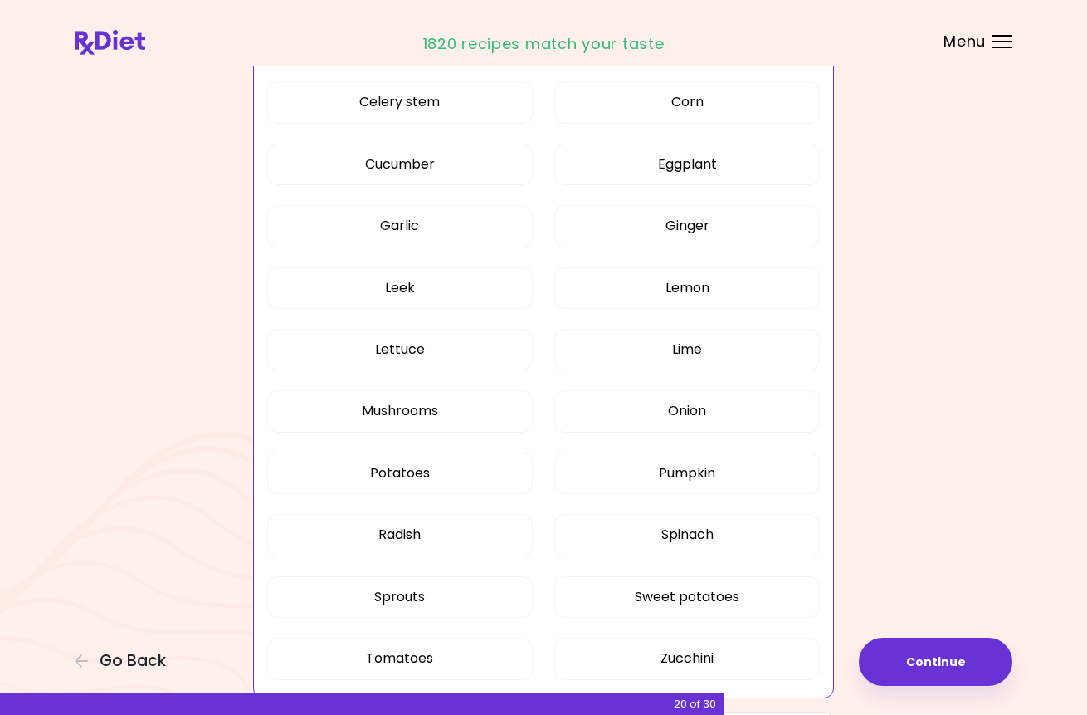
scroll to position [826, 0]
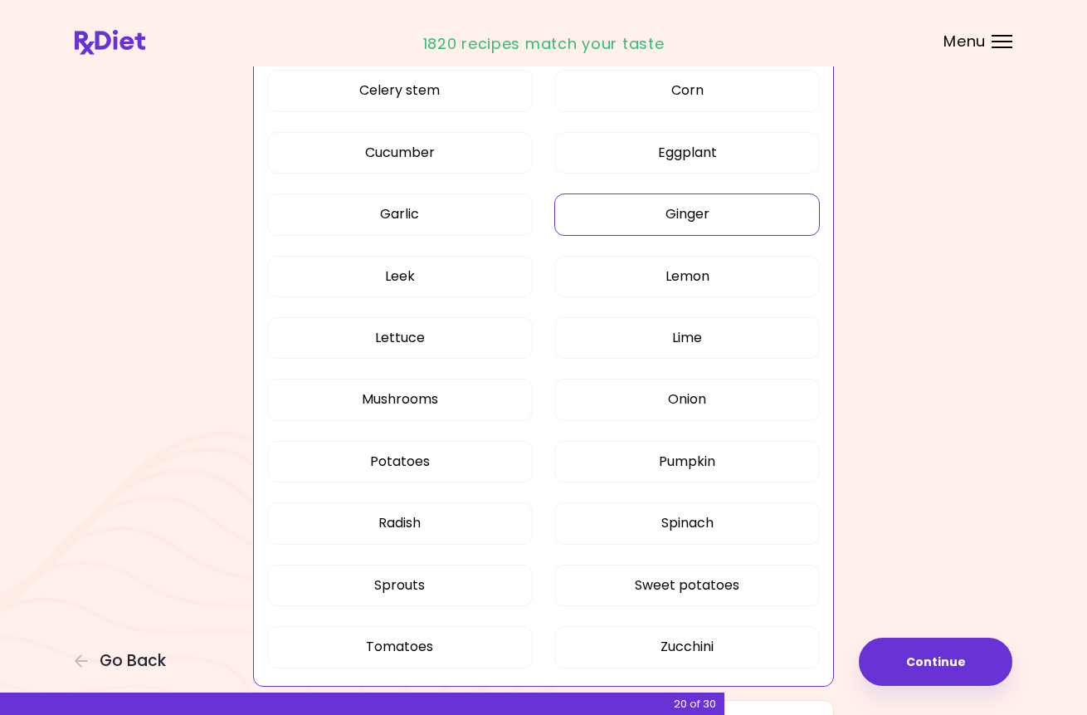
click at [716, 217] on button "Ginger" at bounding box center [687, 213] width 266 height 41
click at [443, 212] on button "Garlic" at bounding box center [400, 213] width 266 height 41
click at [454, 275] on button "Leek" at bounding box center [400, 276] width 266 height 41
click at [486, 217] on button "Garlic" at bounding box center [400, 213] width 266 height 41
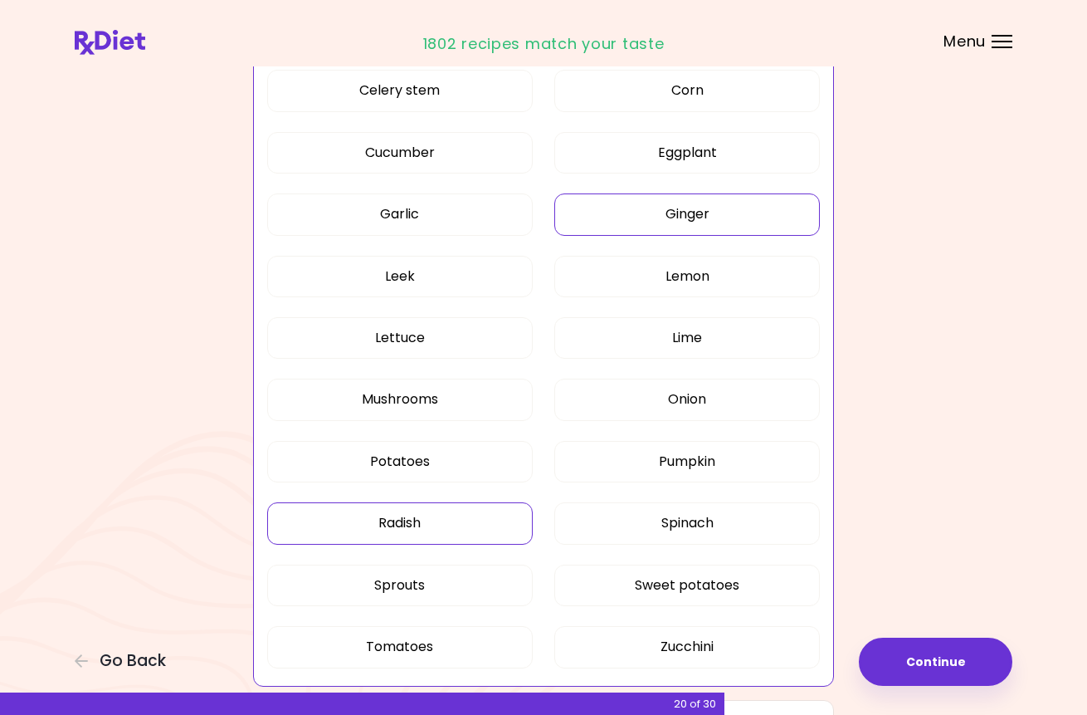
click at [441, 522] on button "Radish" at bounding box center [400, 522] width 266 height 41
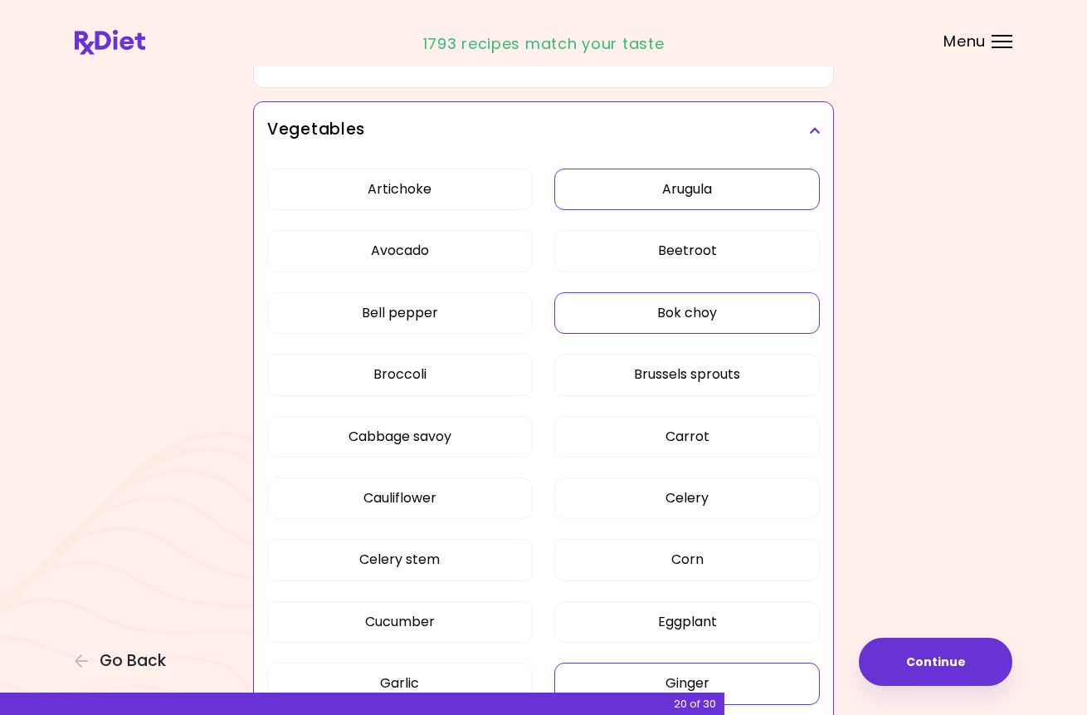
scroll to position [351, 0]
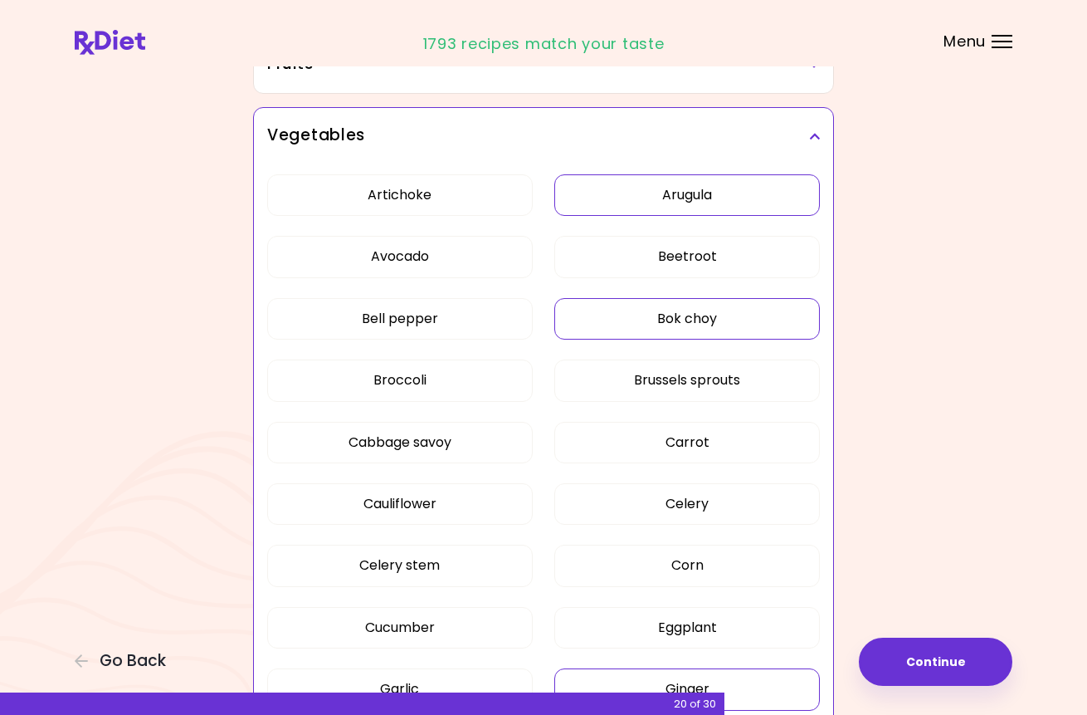
click at [816, 136] on icon at bounding box center [814, 136] width 11 height 12
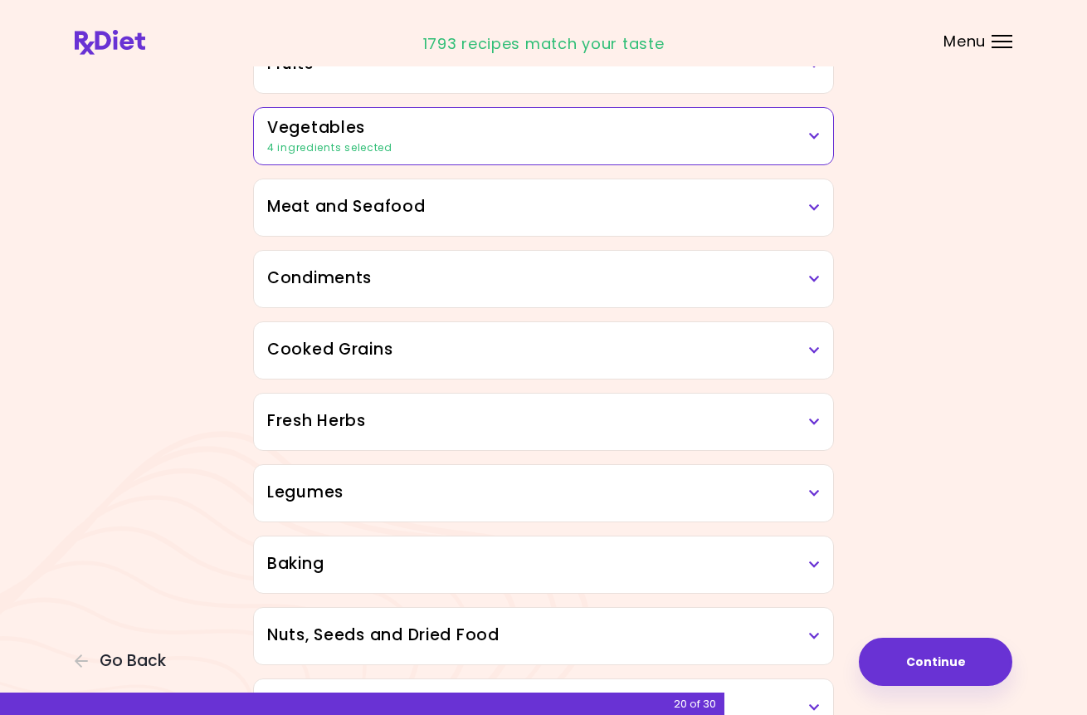
click at [807, 212] on h3 "Meat and Seafood" at bounding box center [543, 207] width 553 height 24
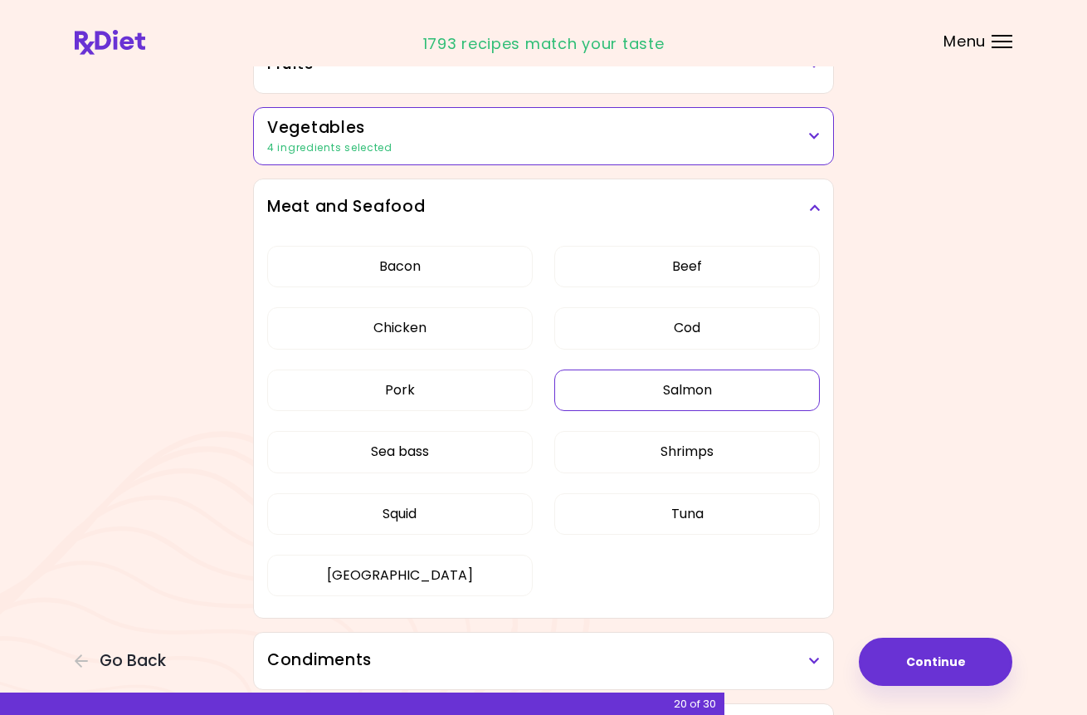
click at [668, 393] on button "Salmon" at bounding box center [687, 389] width 266 height 41
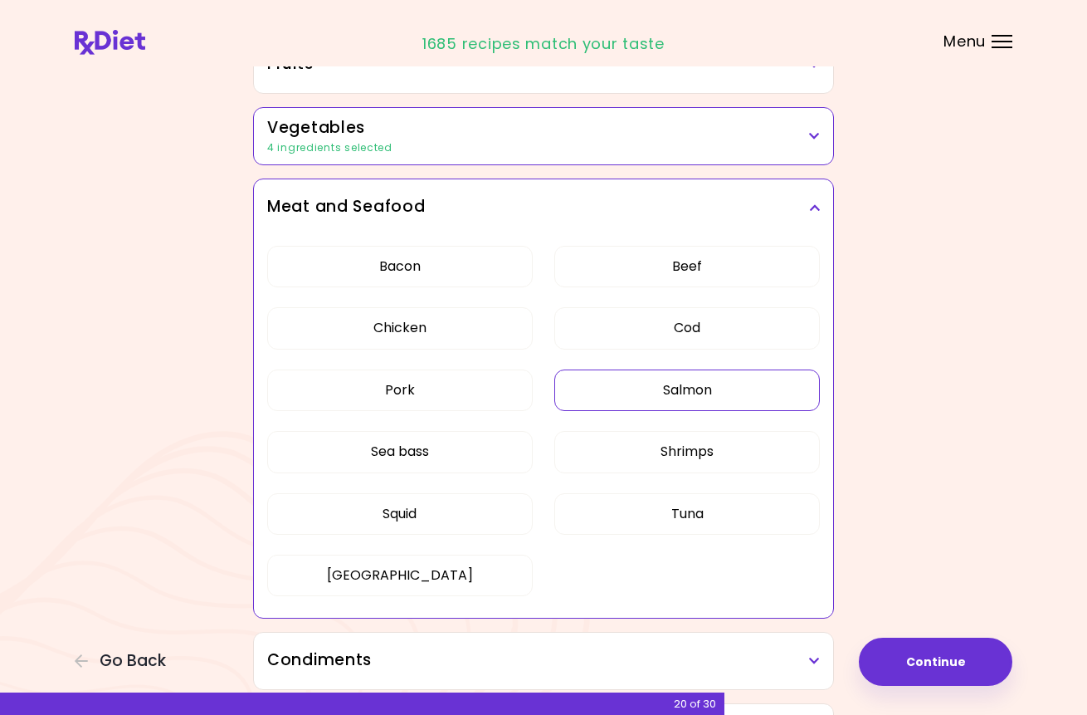
click at [810, 207] on icon at bounding box center [814, 208] width 11 height 12
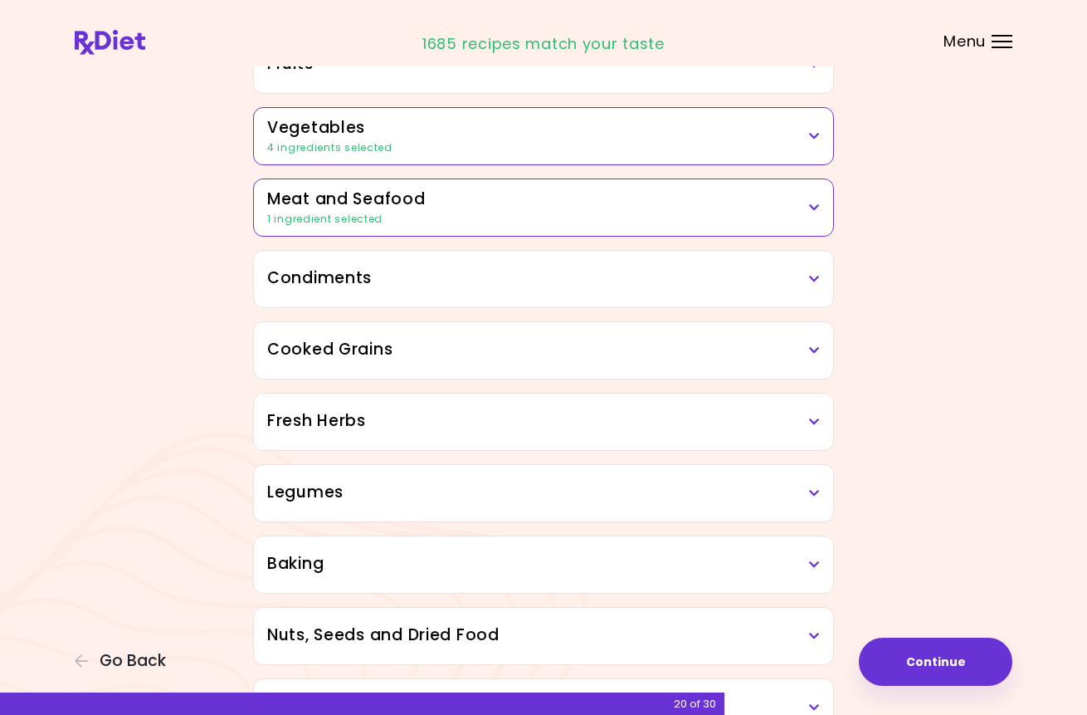
click at [810, 285] on h3 "Condiments" at bounding box center [543, 278] width 553 height 24
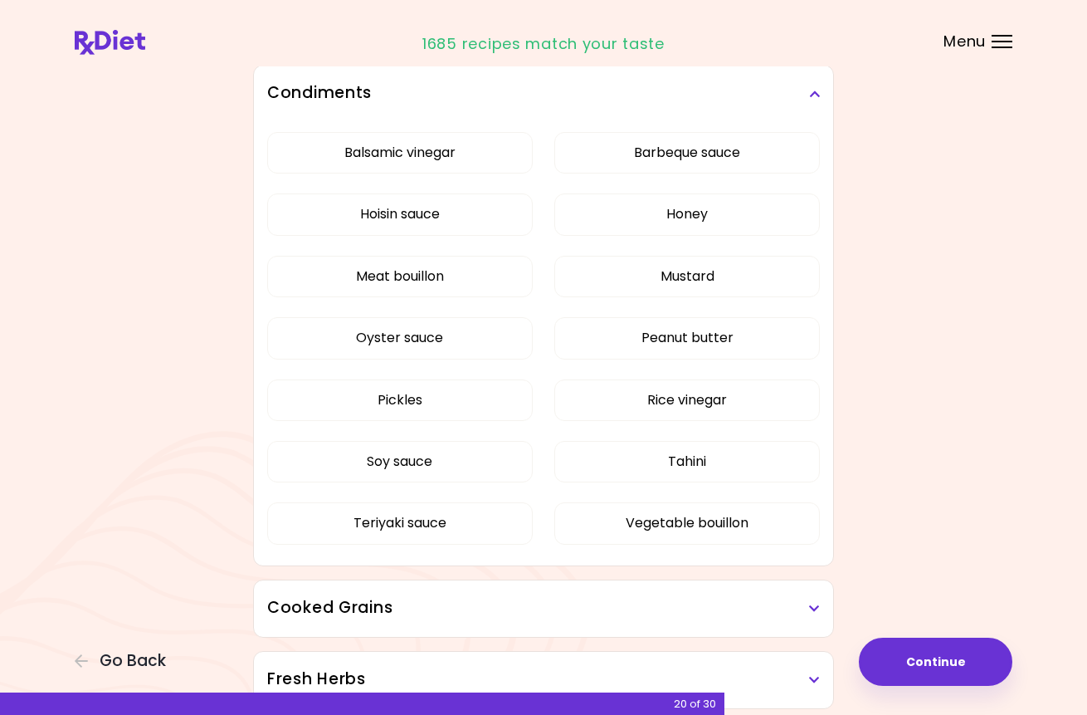
scroll to position [541, 0]
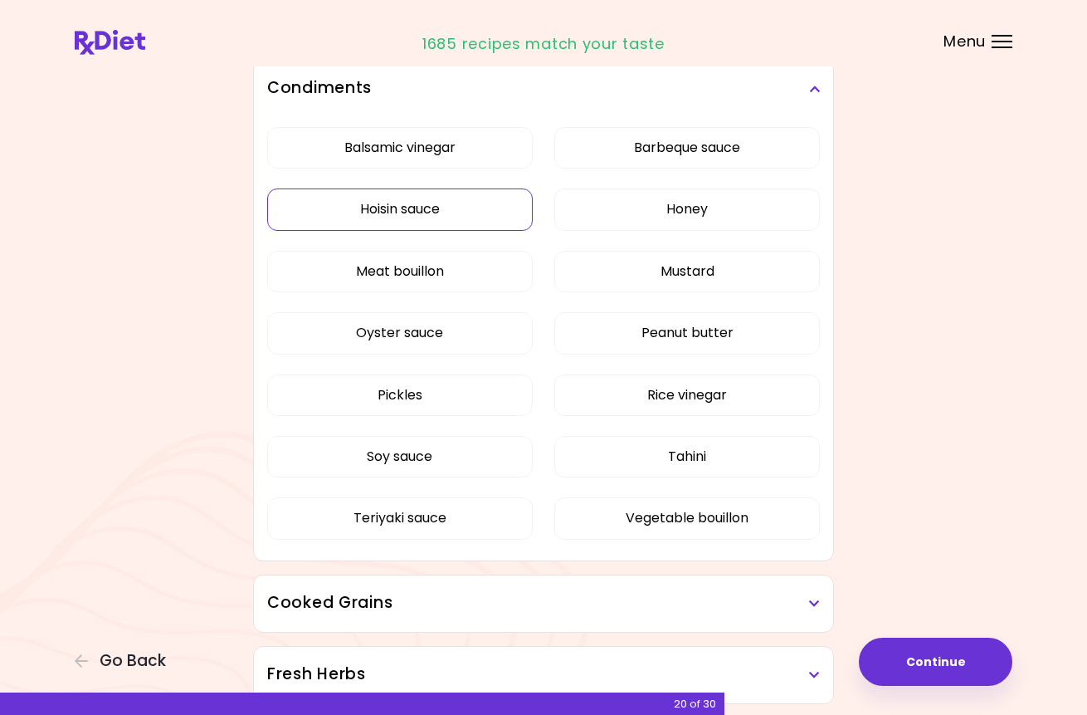
click at [480, 206] on button "Hoisin sauce" at bounding box center [400, 208] width 266 height 41
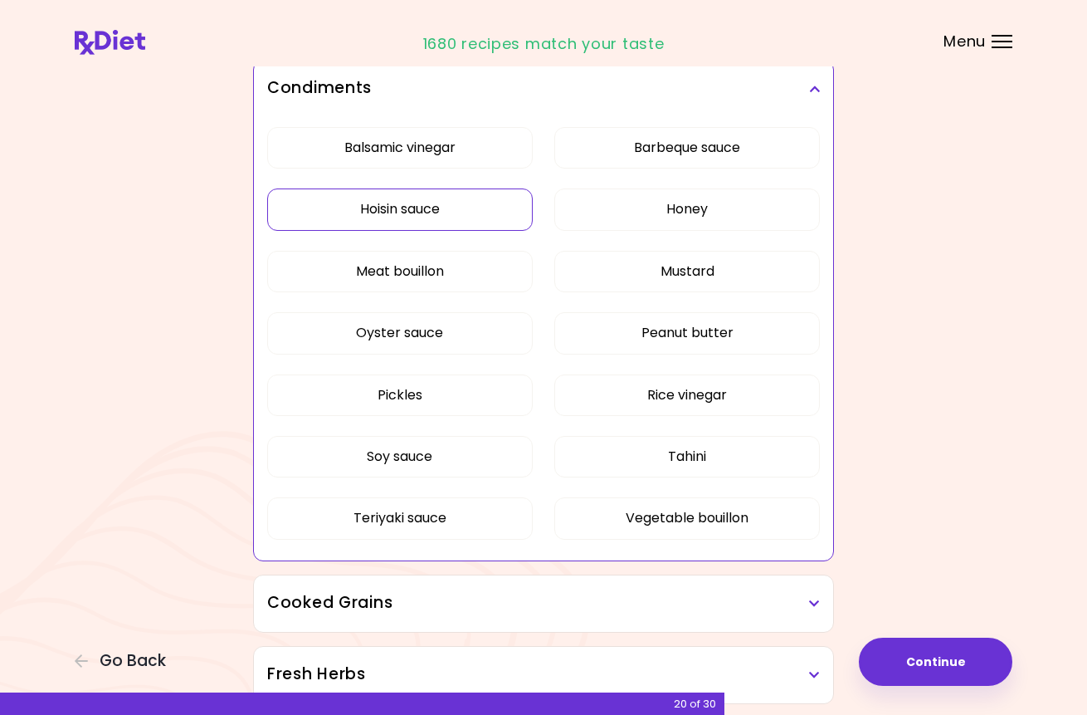
click at [477, 206] on button "Hoisin sauce" at bounding box center [400, 208] width 266 height 41
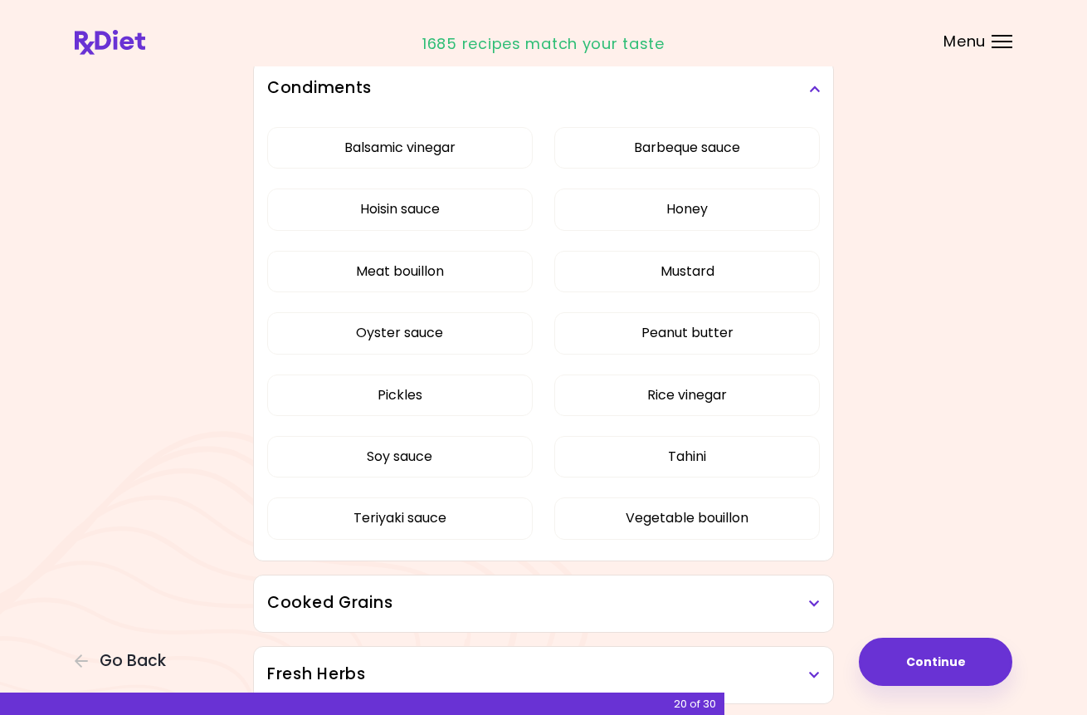
click at [817, 86] on icon at bounding box center [814, 89] width 11 height 12
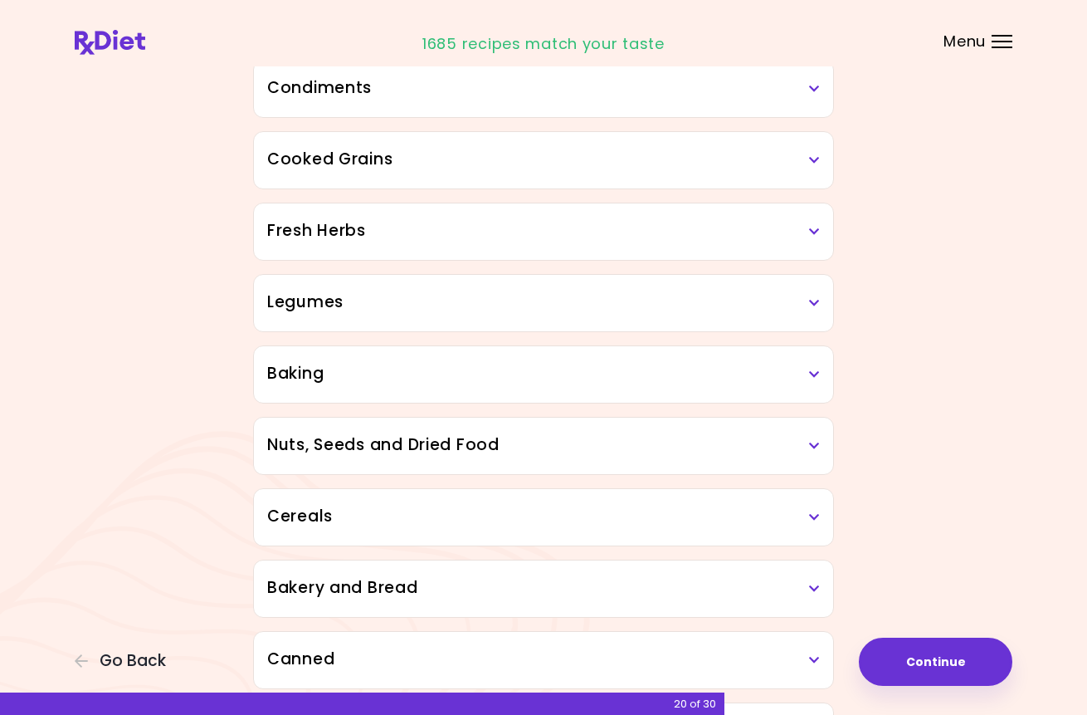
click at [813, 178] on div "Cooked Grains" at bounding box center [543, 160] width 579 height 56
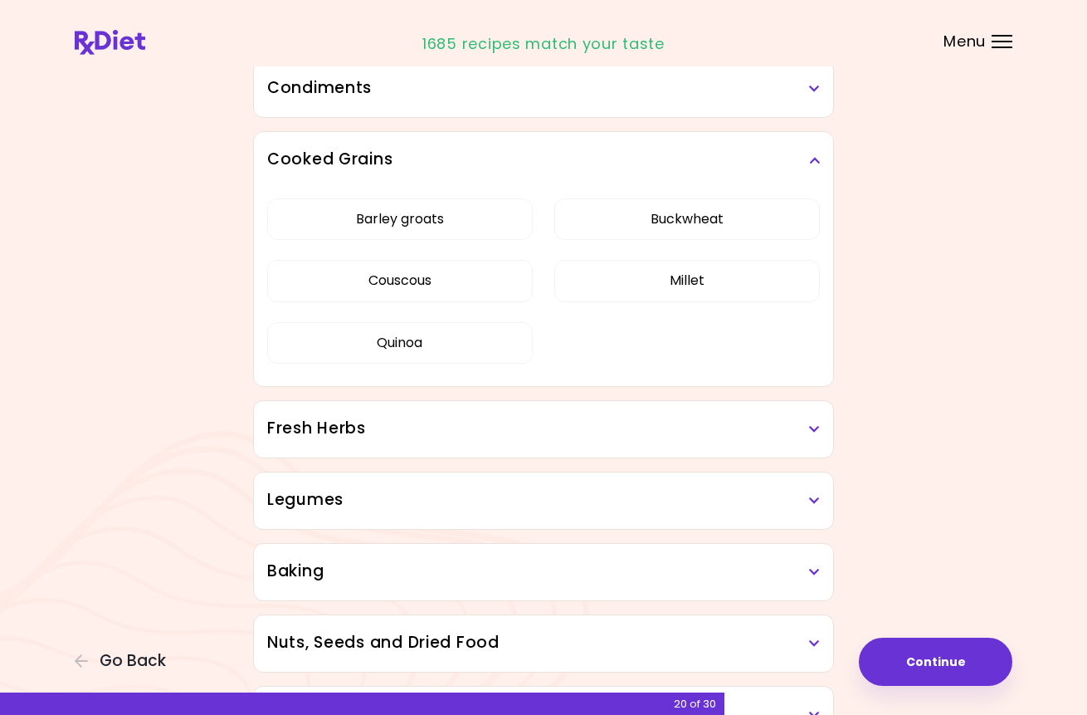
click at [818, 162] on icon at bounding box center [814, 160] width 11 height 12
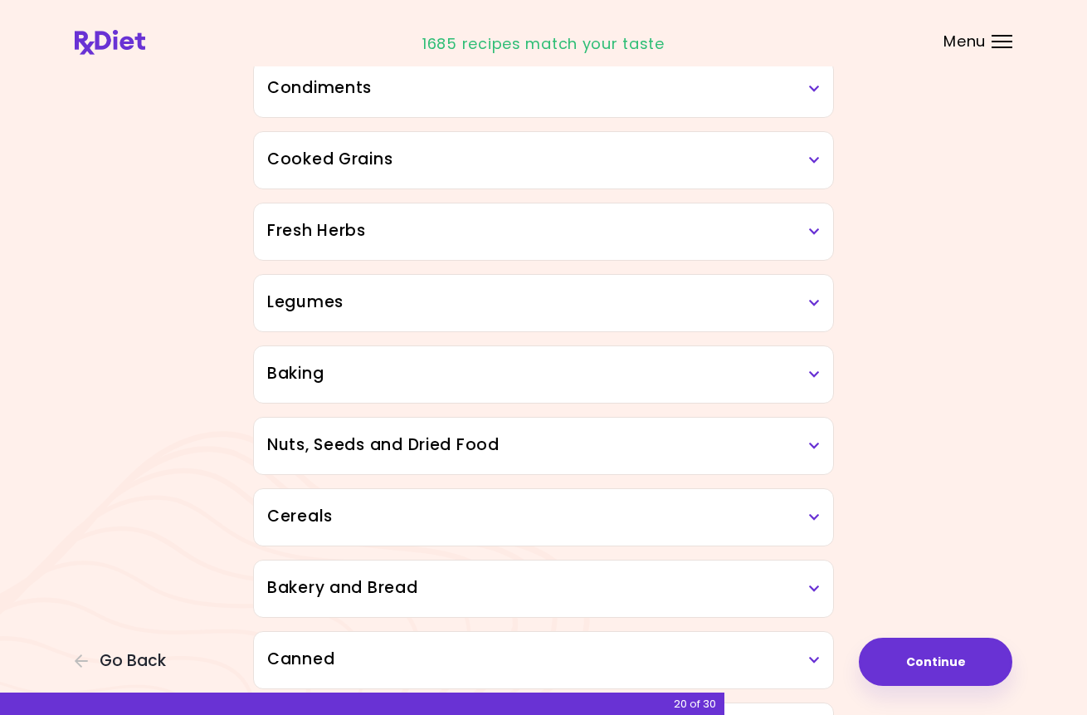
click at [816, 231] on icon at bounding box center [814, 232] width 11 height 12
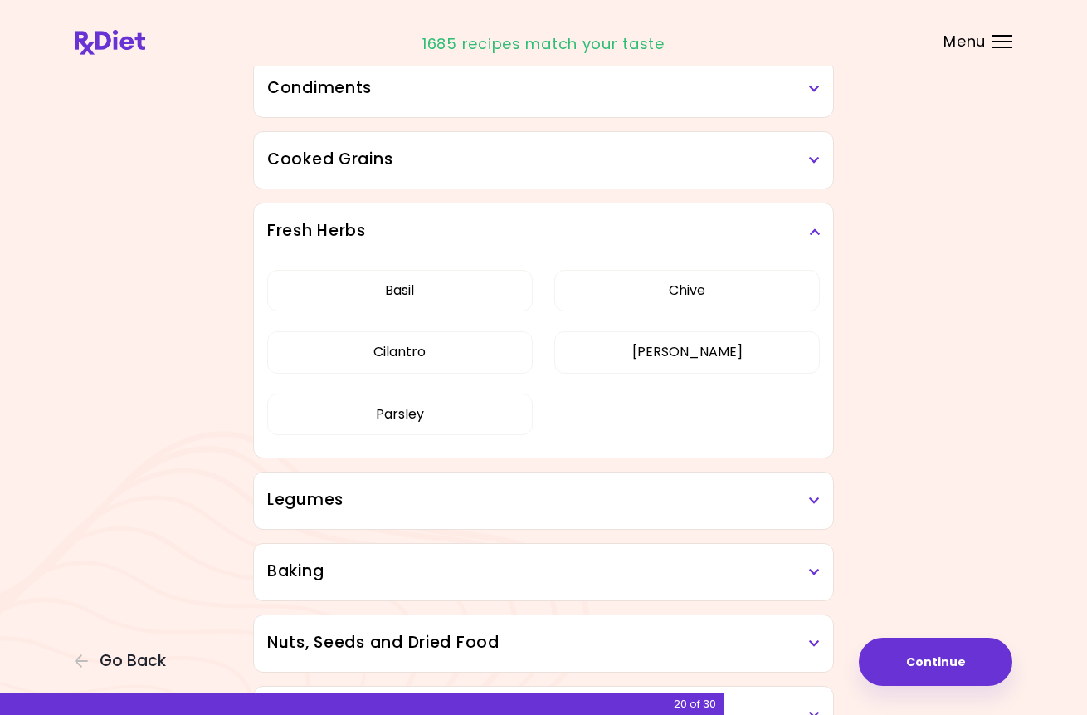
click at [816, 231] on icon at bounding box center [814, 232] width 11 height 12
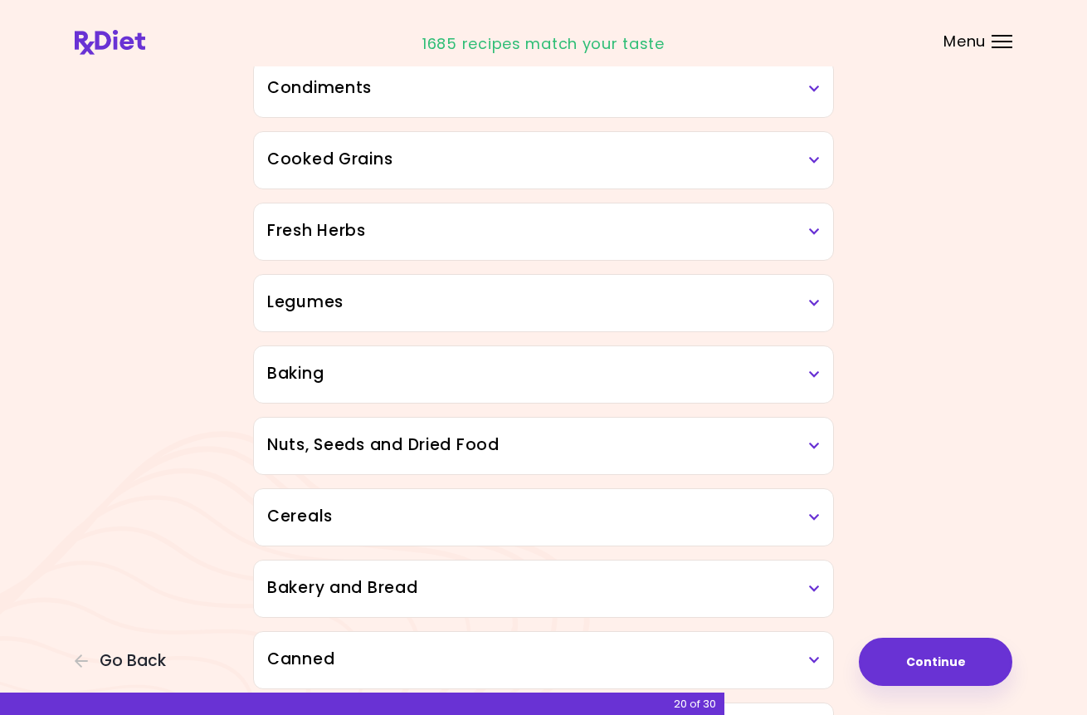
click at [808, 303] on h3 "Legumes" at bounding box center [543, 302] width 553 height 24
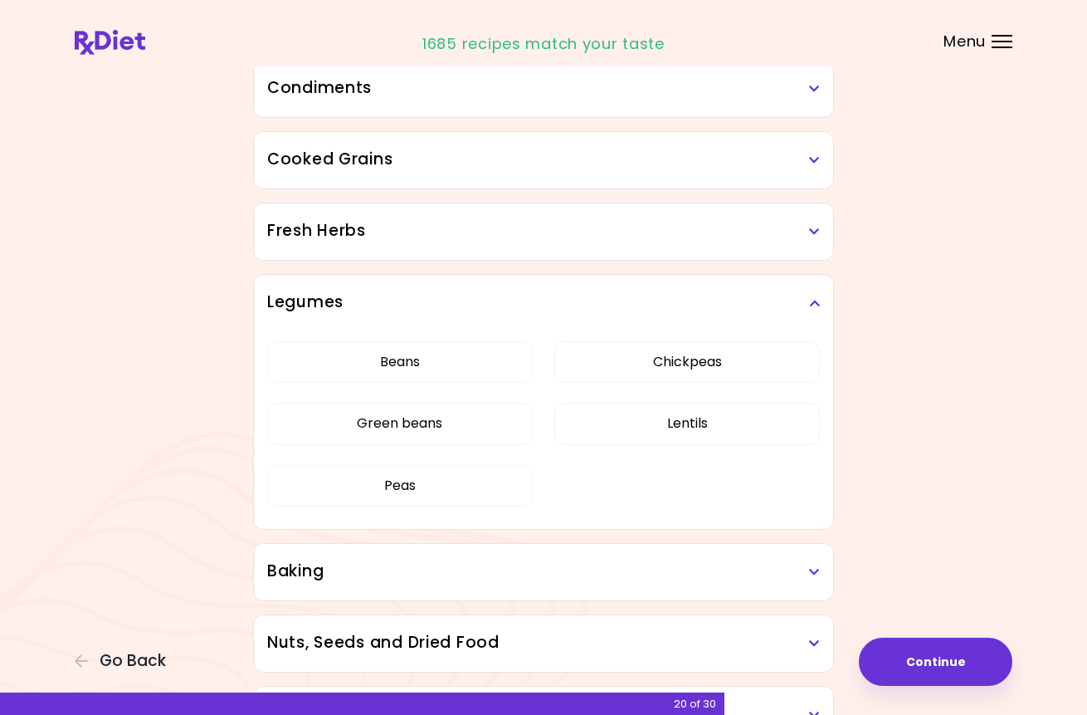
click at [808, 303] on h3 "Legumes" at bounding box center [543, 302] width 553 height 24
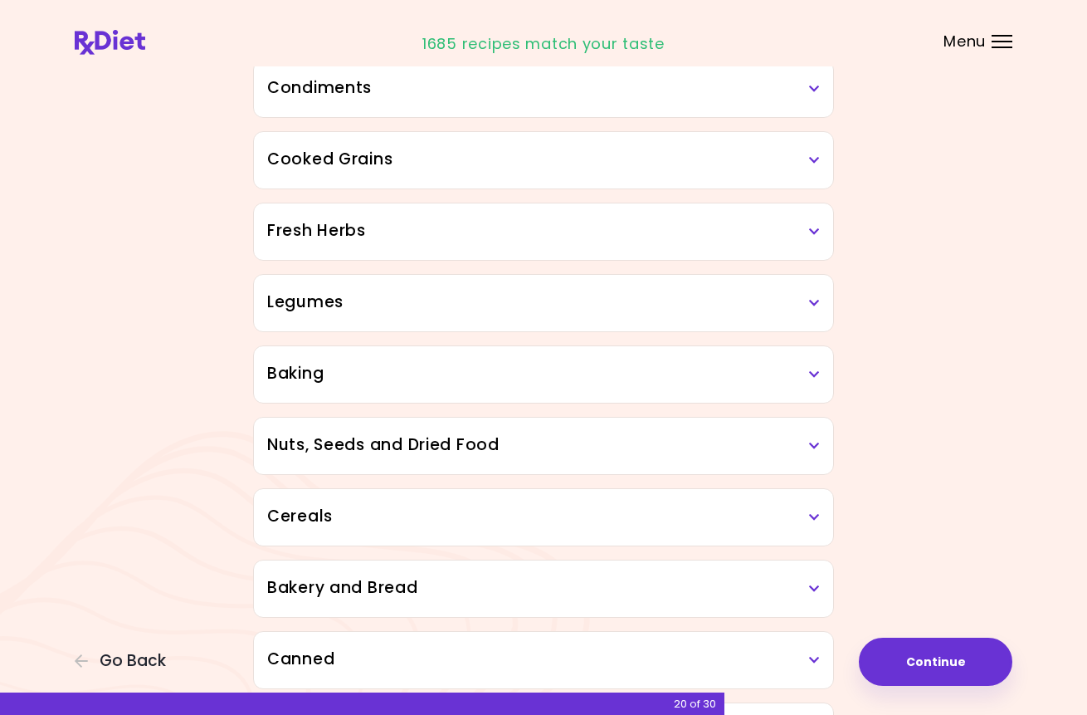
click at [812, 374] on icon at bounding box center [814, 375] width 11 height 12
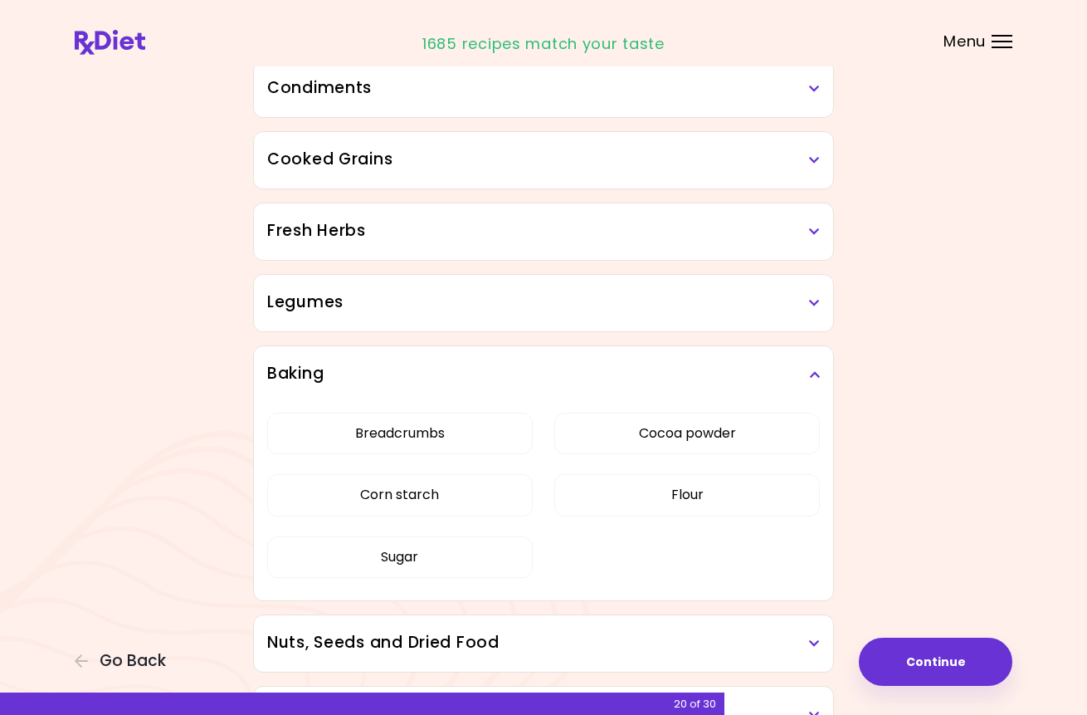
click at [813, 377] on icon at bounding box center [814, 375] width 11 height 12
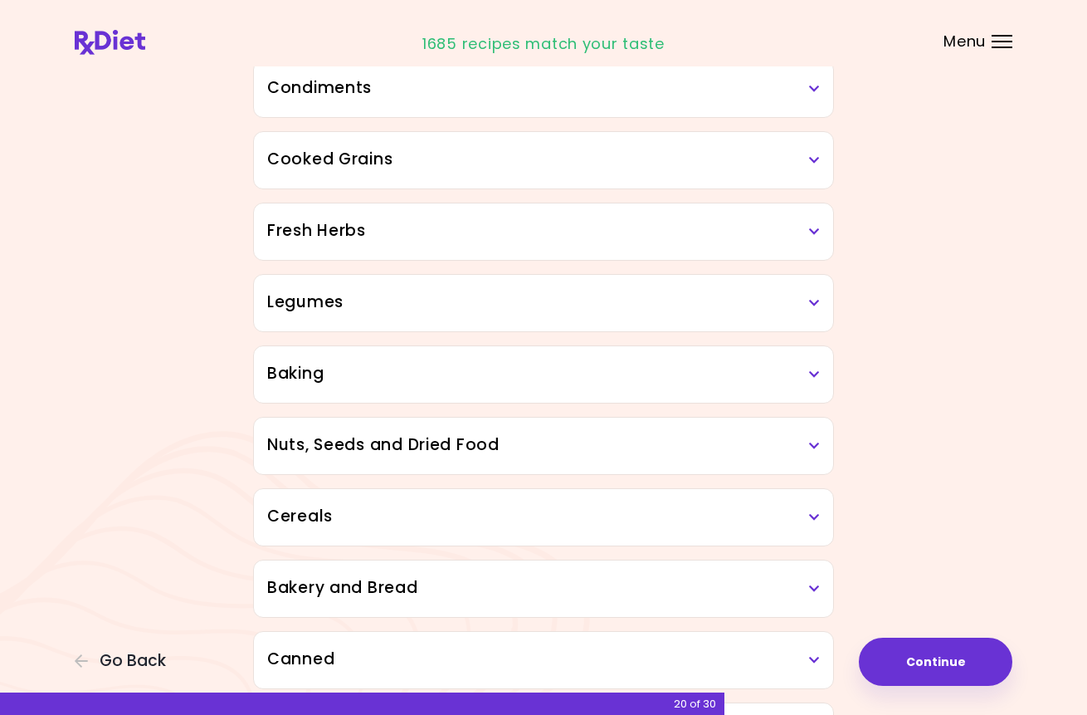
click at [803, 444] on h3 "Nuts, Seeds and Dried Food" at bounding box center [543, 445] width 553 height 24
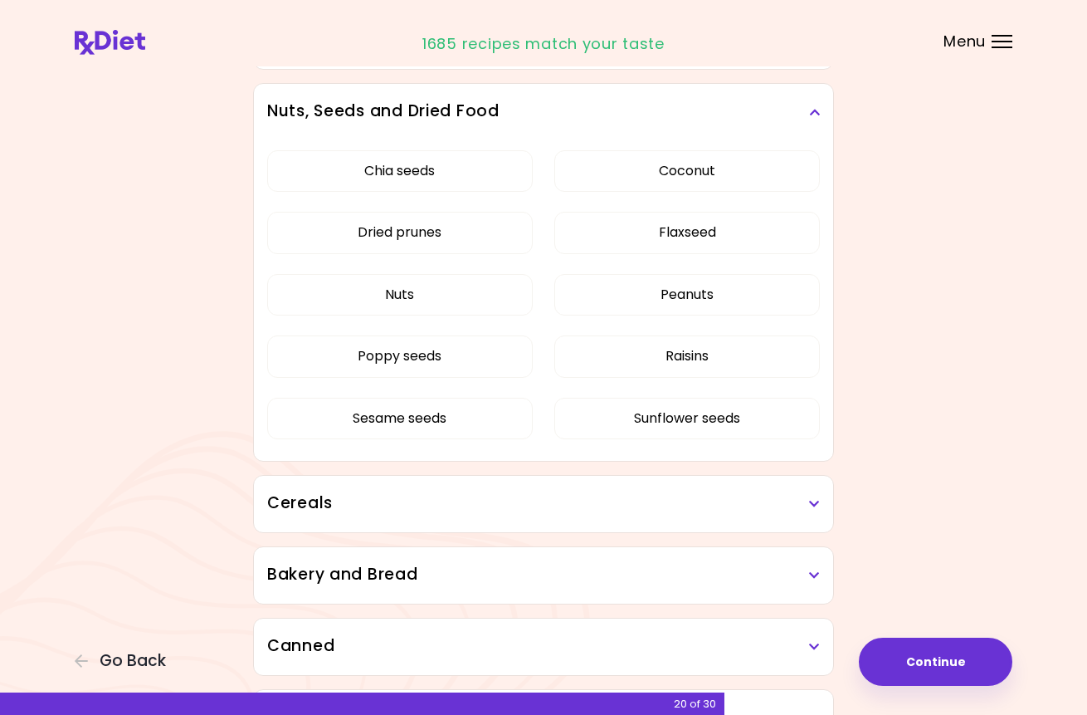
scroll to position [877, 0]
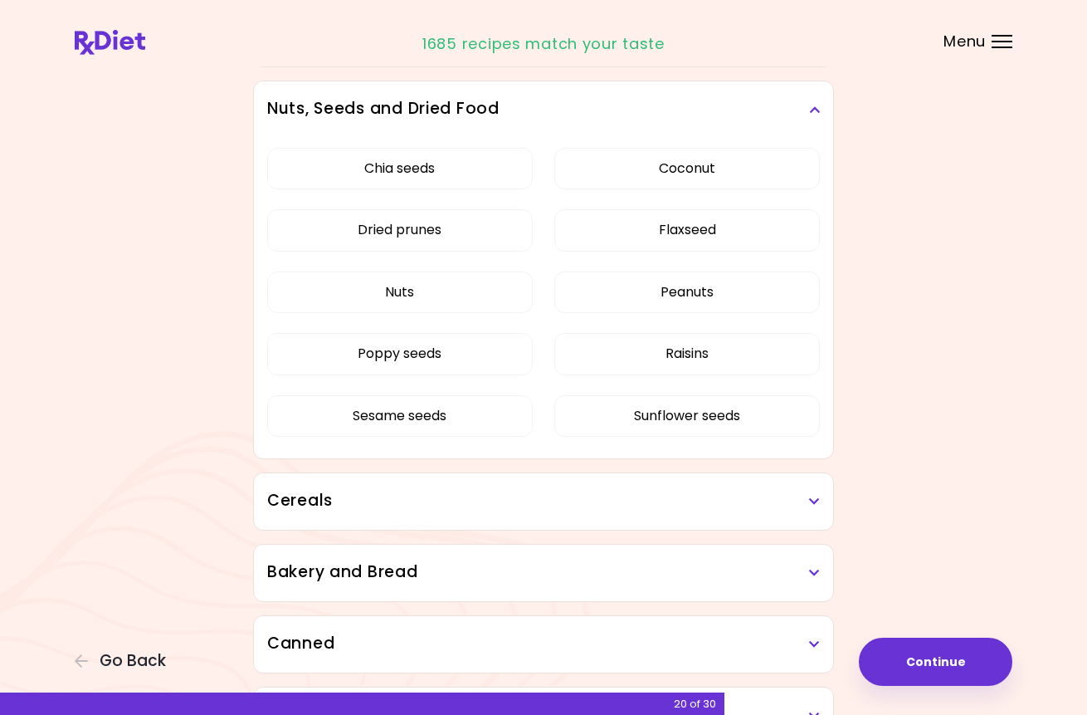
click at [815, 110] on icon at bounding box center [814, 110] width 11 height 12
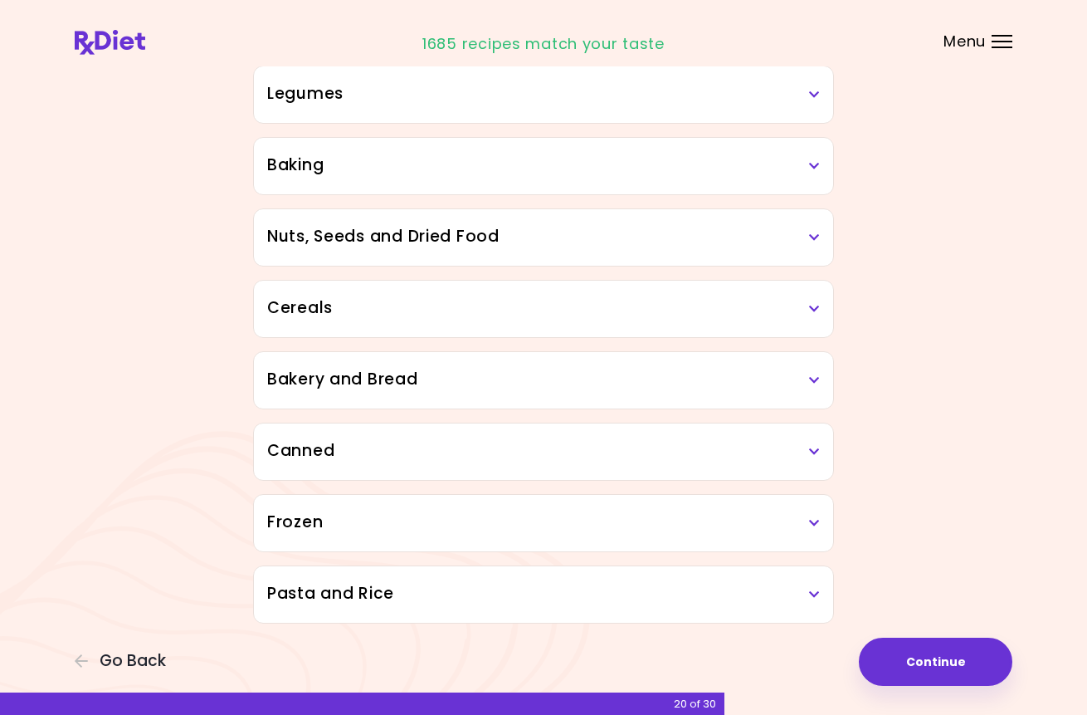
scroll to position [749, 0]
click at [814, 310] on icon at bounding box center [814, 309] width 11 height 12
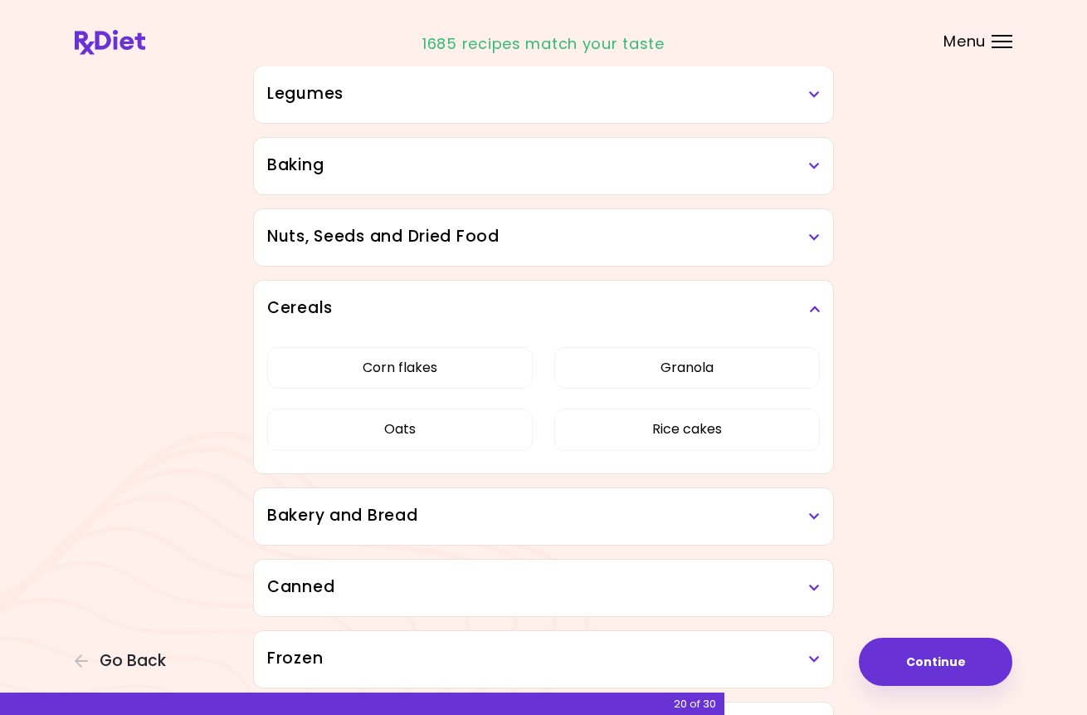
click at [814, 310] on icon at bounding box center [814, 309] width 11 height 12
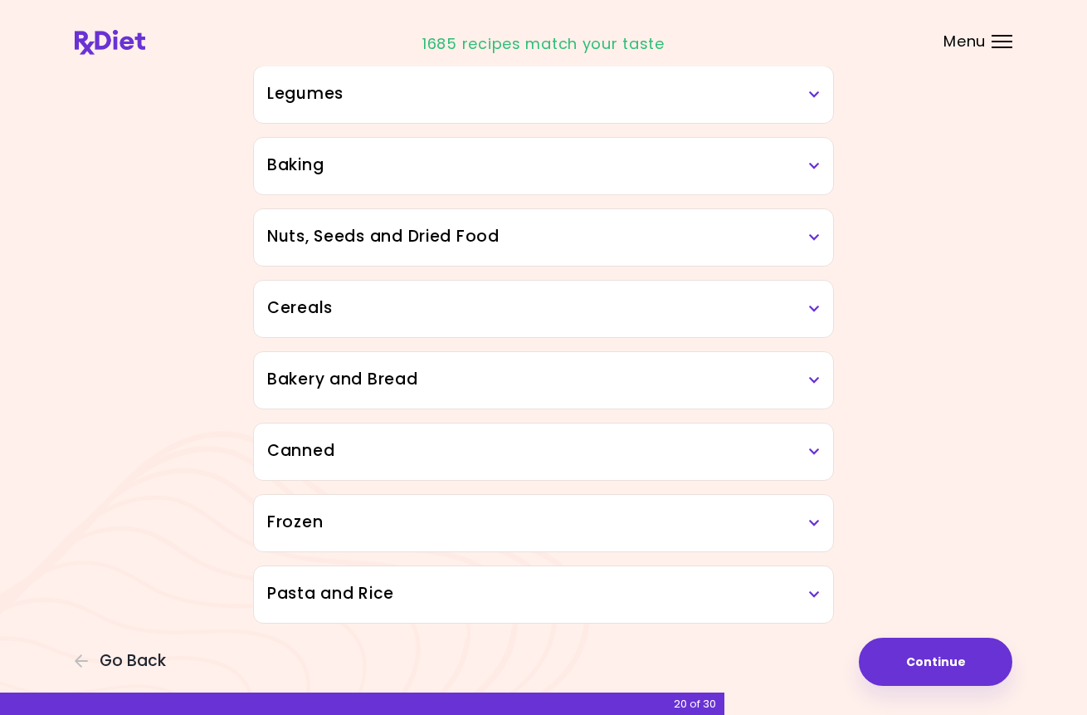
click at [823, 378] on div "Bakery and Bread" at bounding box center [543, 380] width 579 height 56
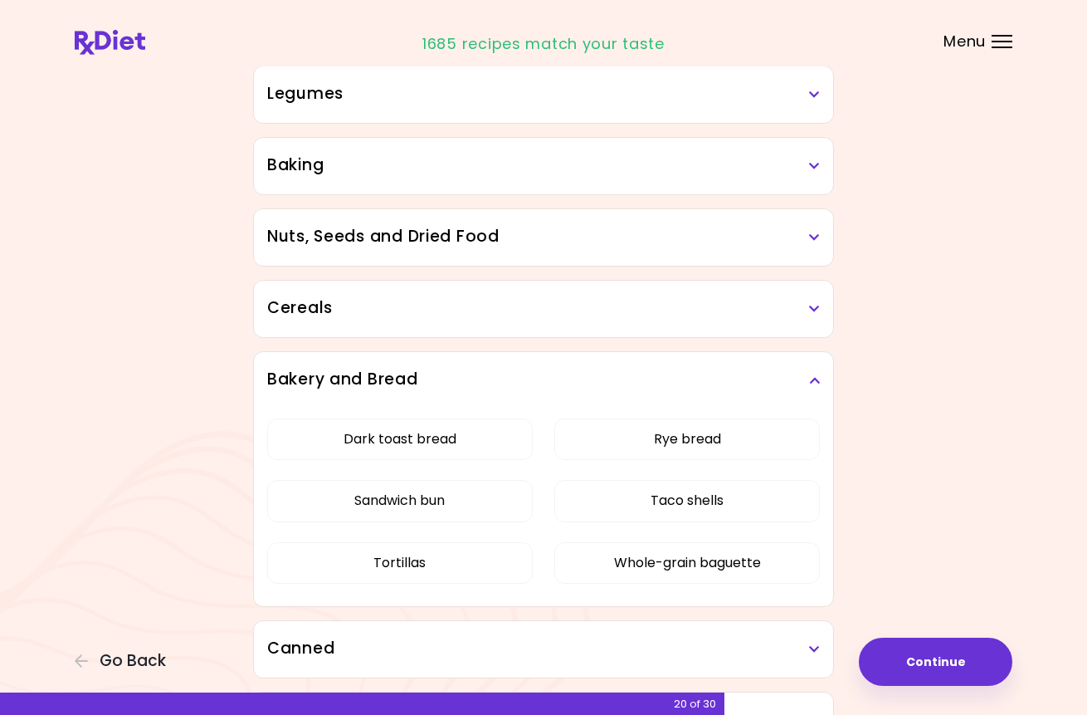
click at [823, 378] on div "Bakery and Bread" at bounding box center [543, 380] width 579 height 56
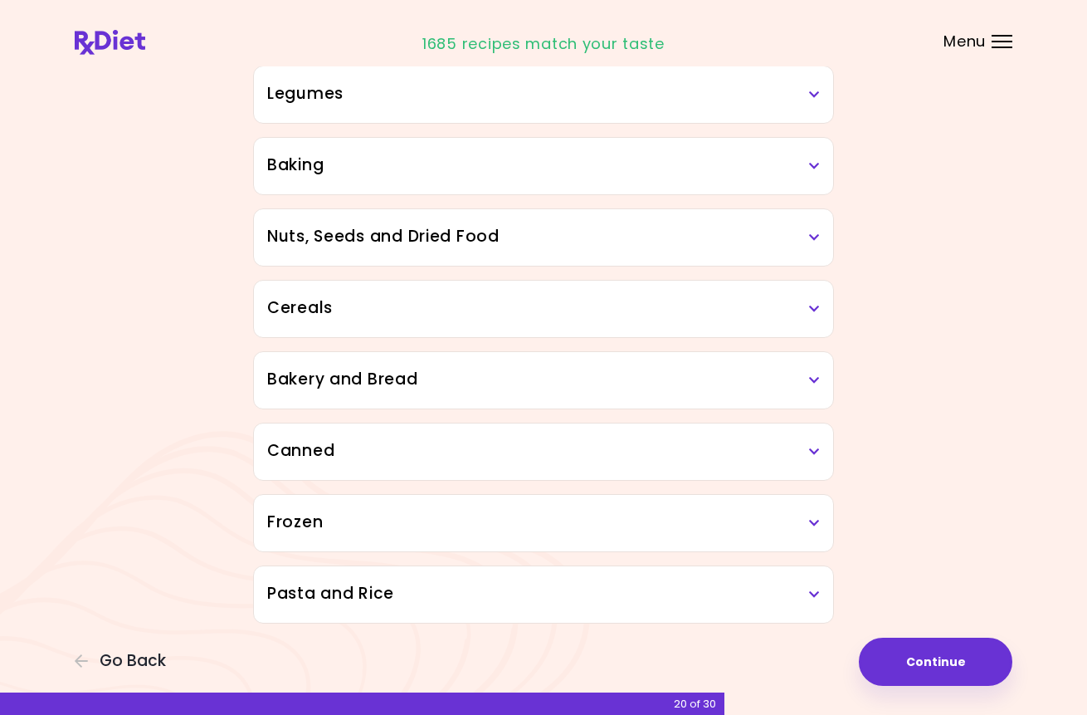
click at [808, 447] on h3 "Canned" at bounding box center [543, 451] width 553 height 24
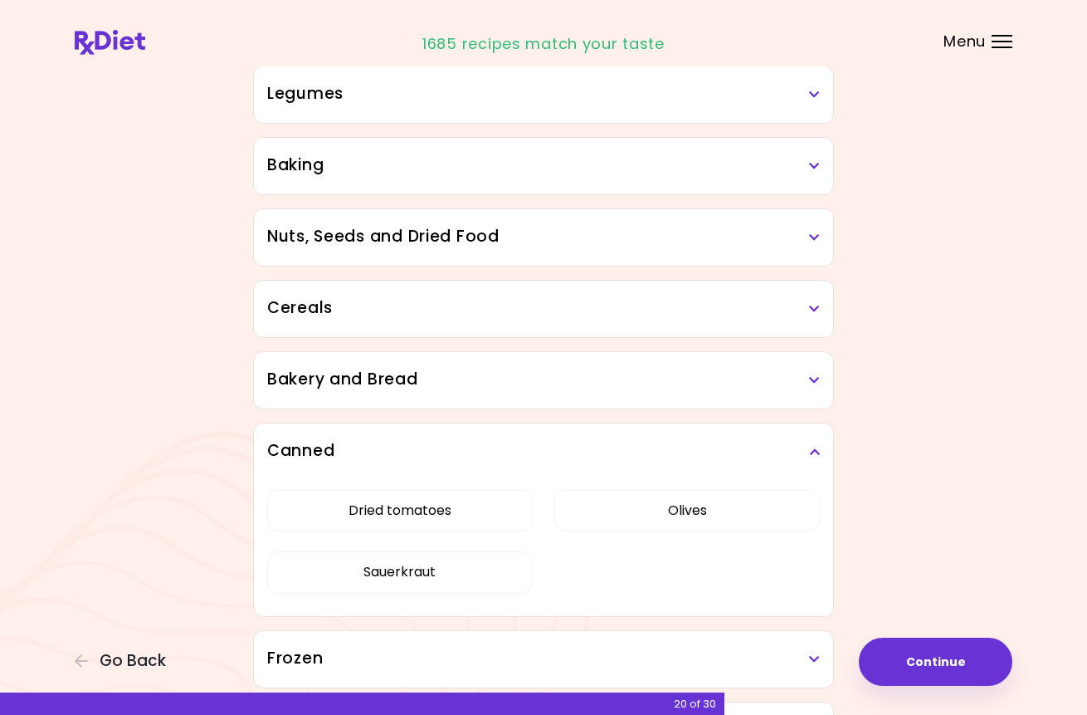
click at [808, 445] on h3 "Canned" at bounding box center [543, 451] width 553 height 24
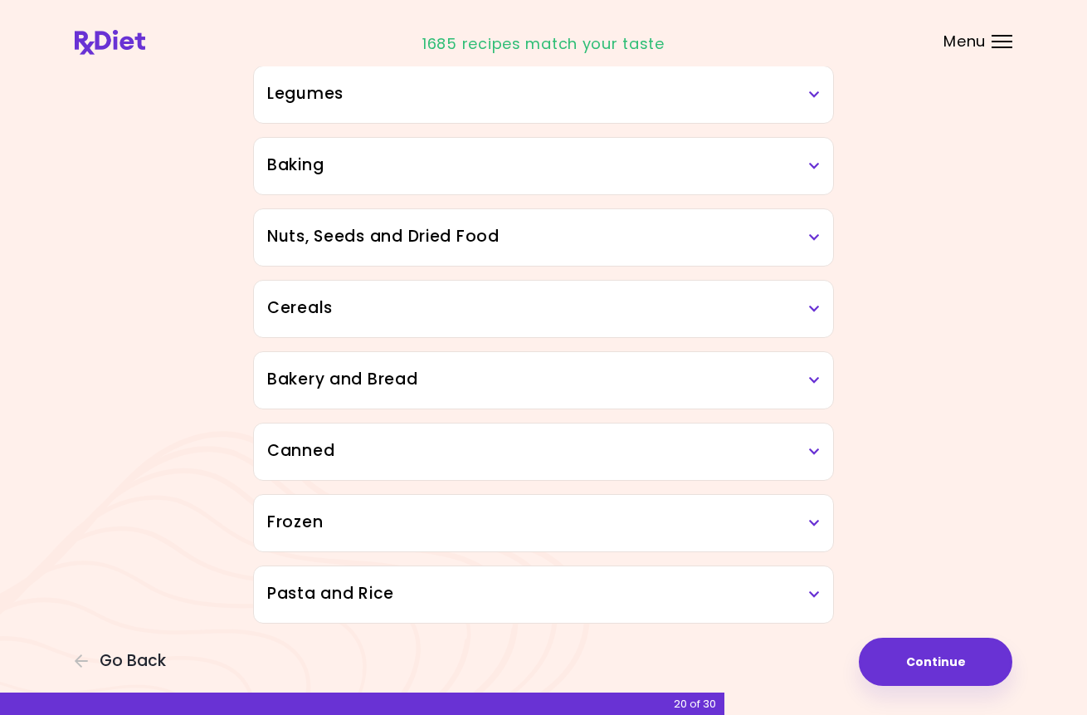
click at [808, 515] on h3 "Frozen" at bounding box center [543, 522] width 553 height 24
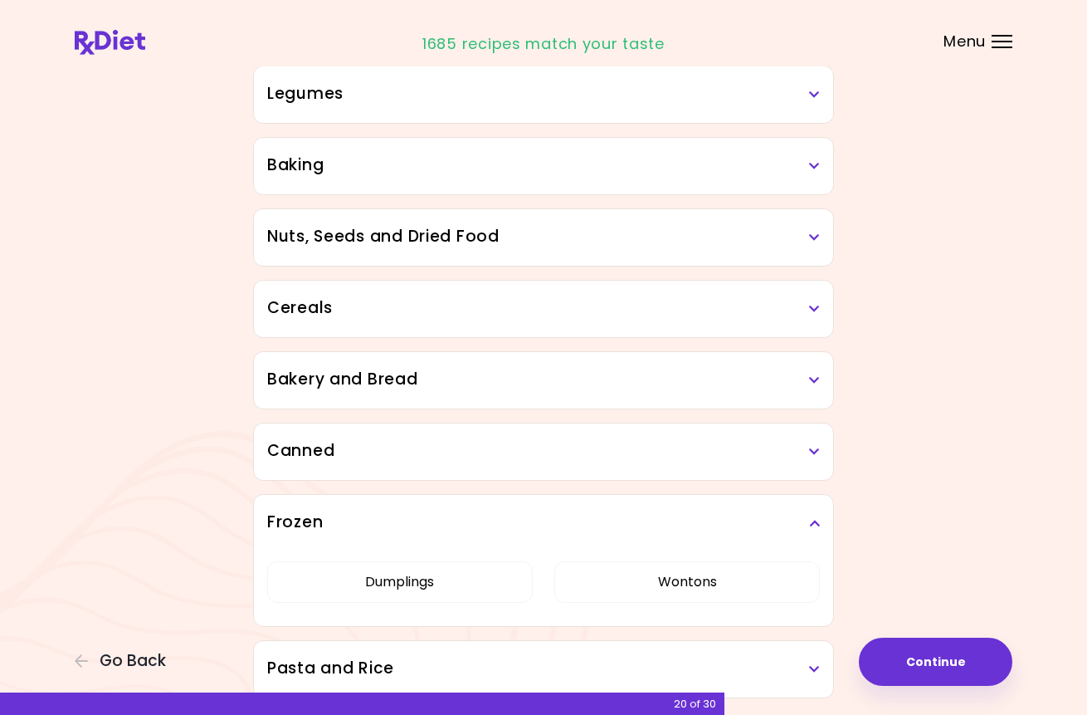
click at [810, 523] on icon at bounding box center [814, 523] width 11 height 12
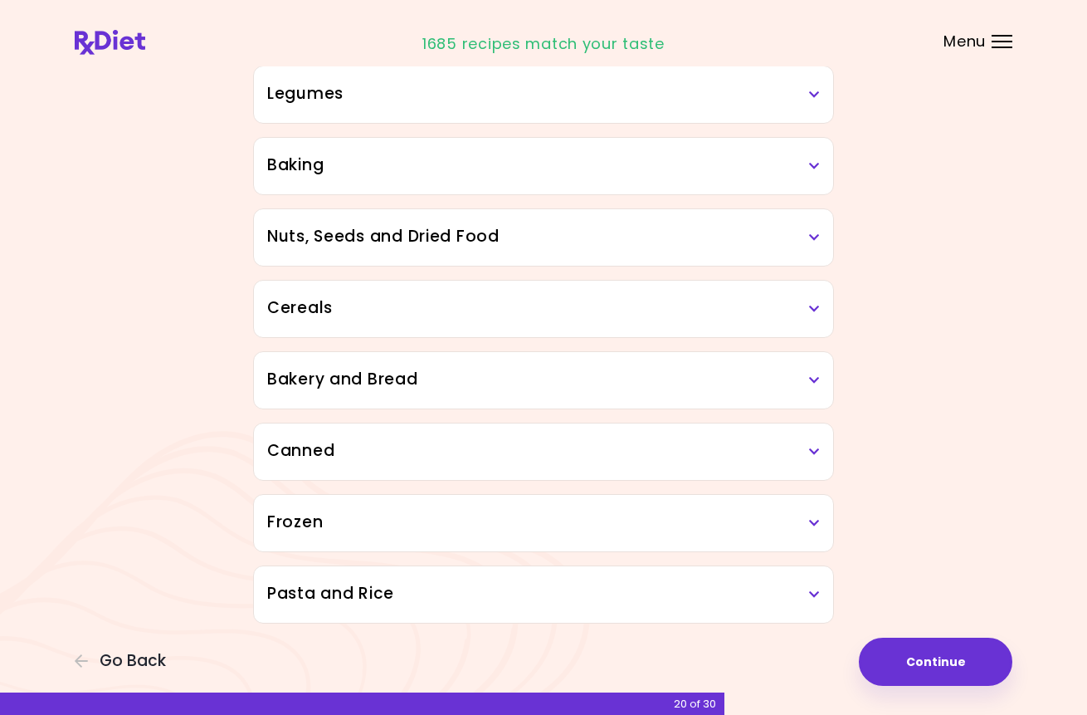
click at [808, 592] on h3 "Pasta and Rice" at bounding box center [543, 594] width 553 height 24
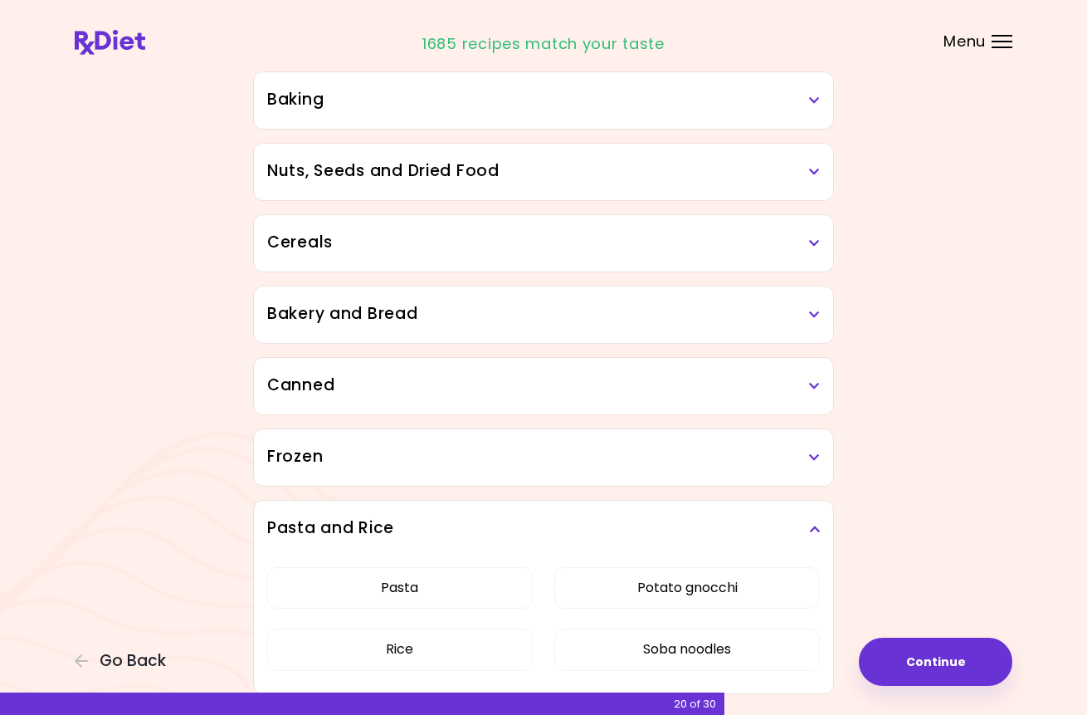
scroll to position [886, 0]
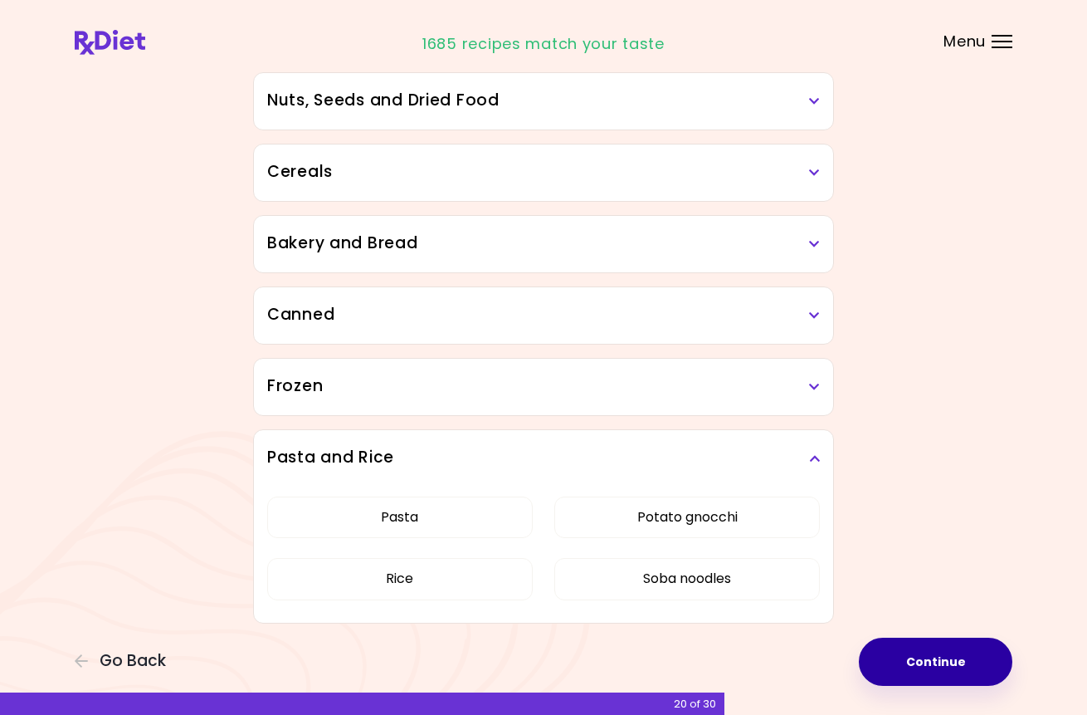
click at [951, 653] on button "Continue" at bounding box center [936, 661] width 154 height 48
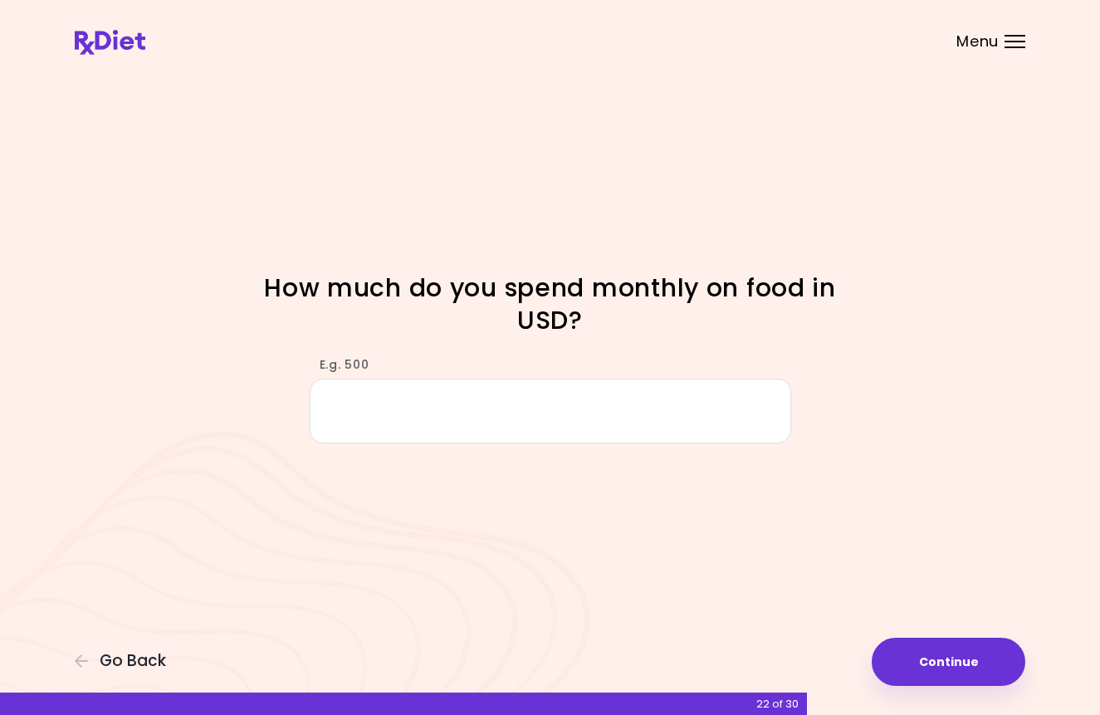
drag, startPoint x: 949, startPoint y: 653, endPoint x: 675, endPoint y: 640, distance: 275.0
click at [675, 641] on div "Focusable invisible element How much do you spend monthly on food in USD? E.g. …" at bounding box center [550, 357] width 1100 height 715
click at [467, 416] on input "E.g. 500" at bounding box center [550, 410] width 481 height 64
type input "***"
click at [951, 666] on button "Continue" at bounding box center [948, 661] width 154 height 48
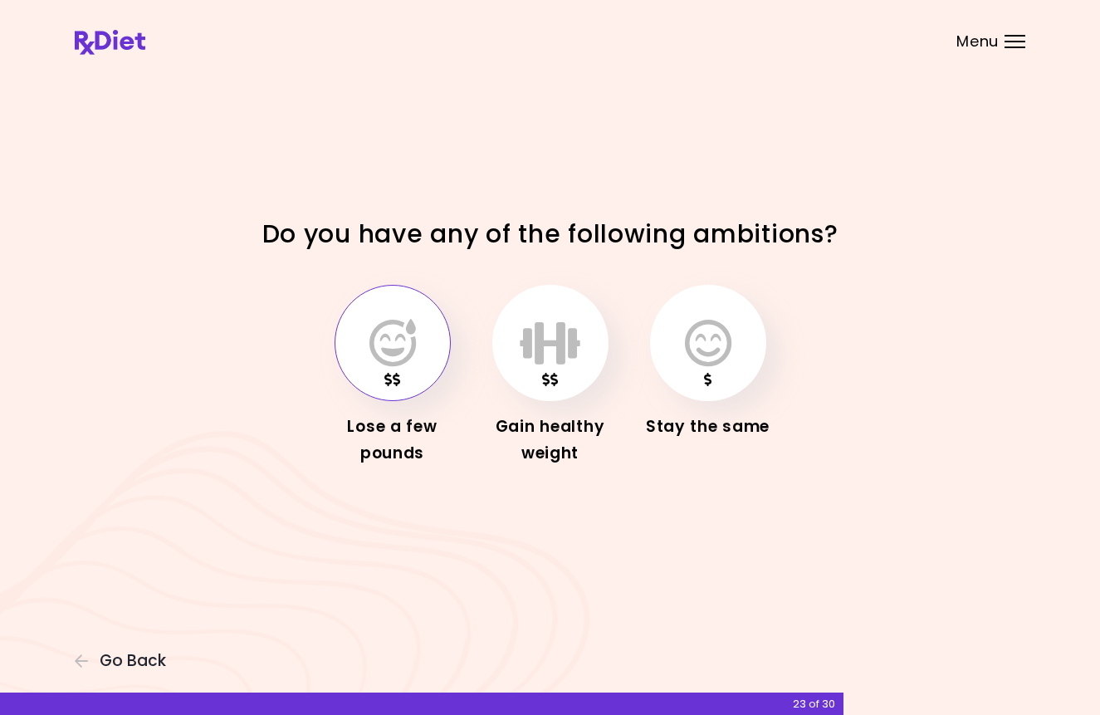
click at [378, 356] on icon "button" at bounding box center [392, 343] width 46 height 48
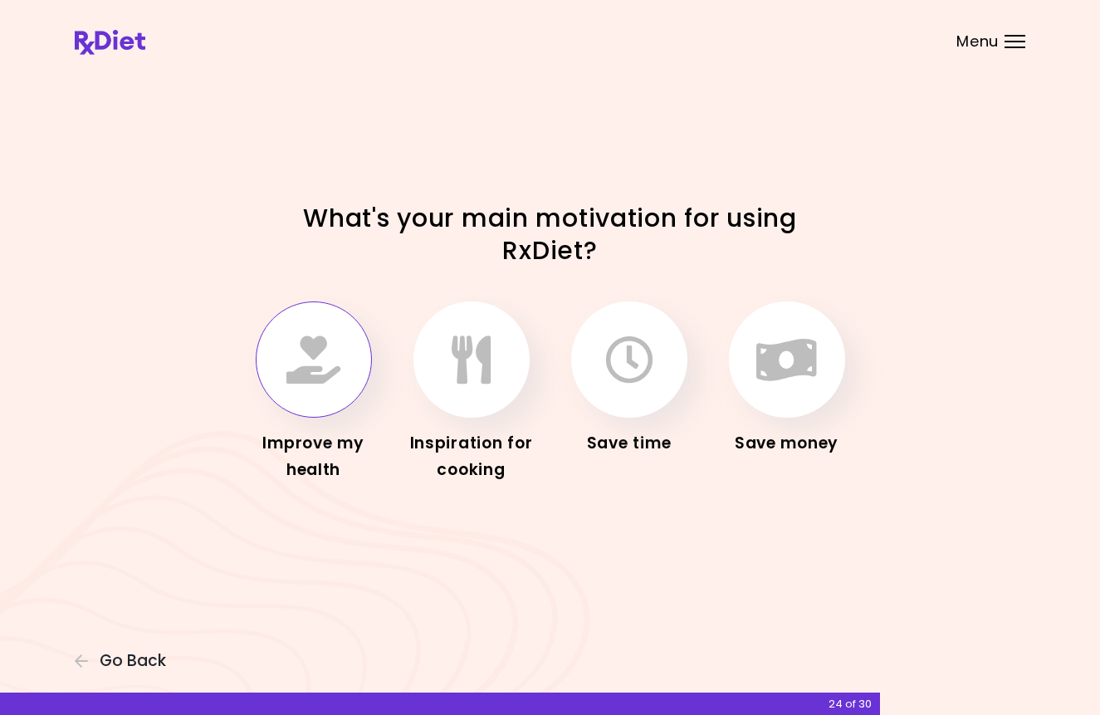
click at [339, 370] on icon "button" at bounding box center [313, 359] width 54 height 48
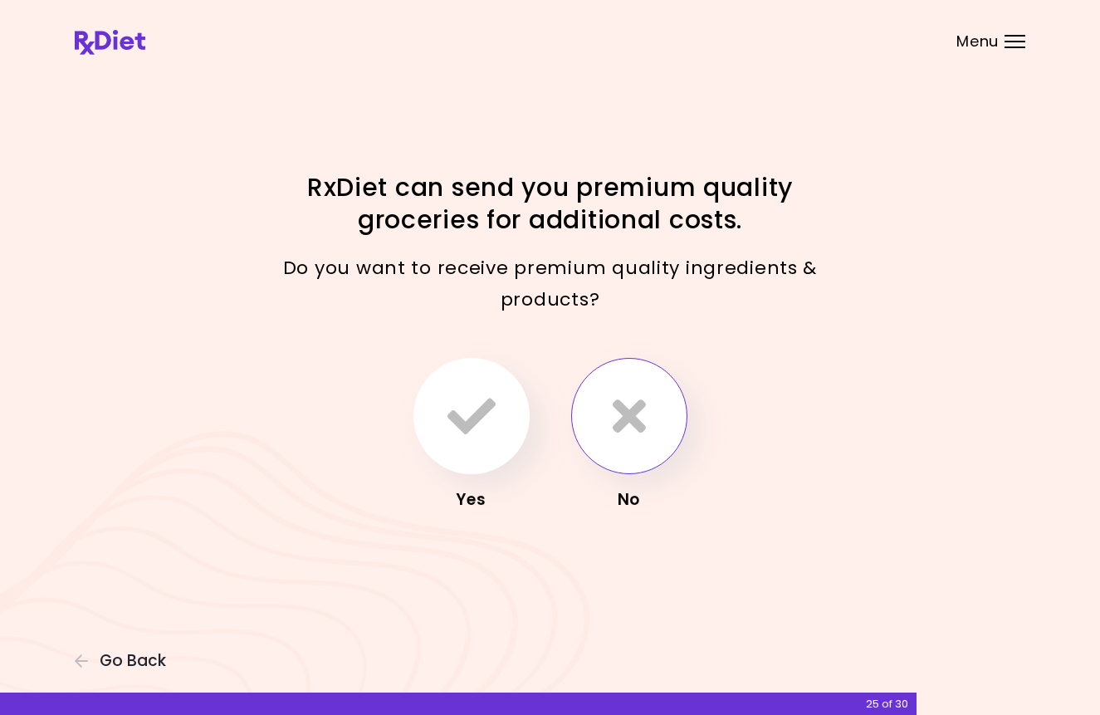
click at [651, 407] on button "button" at bounding box center [629, 416] width 116 height 116
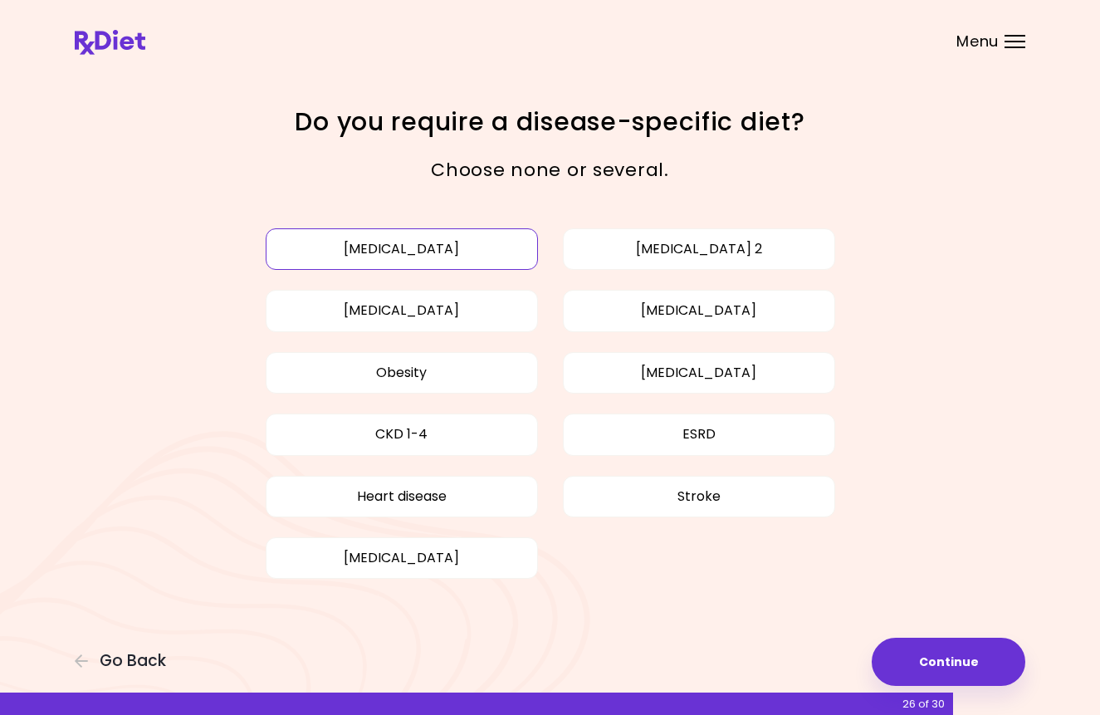
click at [403, 245] on button "[MEDICAL_DATA]" at bounding box center [402, 248] width 272 height 41
click at [725, 247] on button "[MEDICAL_DATA] 2" at bounding box center [699, 248] width 272 height 41
click at [486, 388] on button "Obesity" at bounding box center [402, 372] width 272 height 41
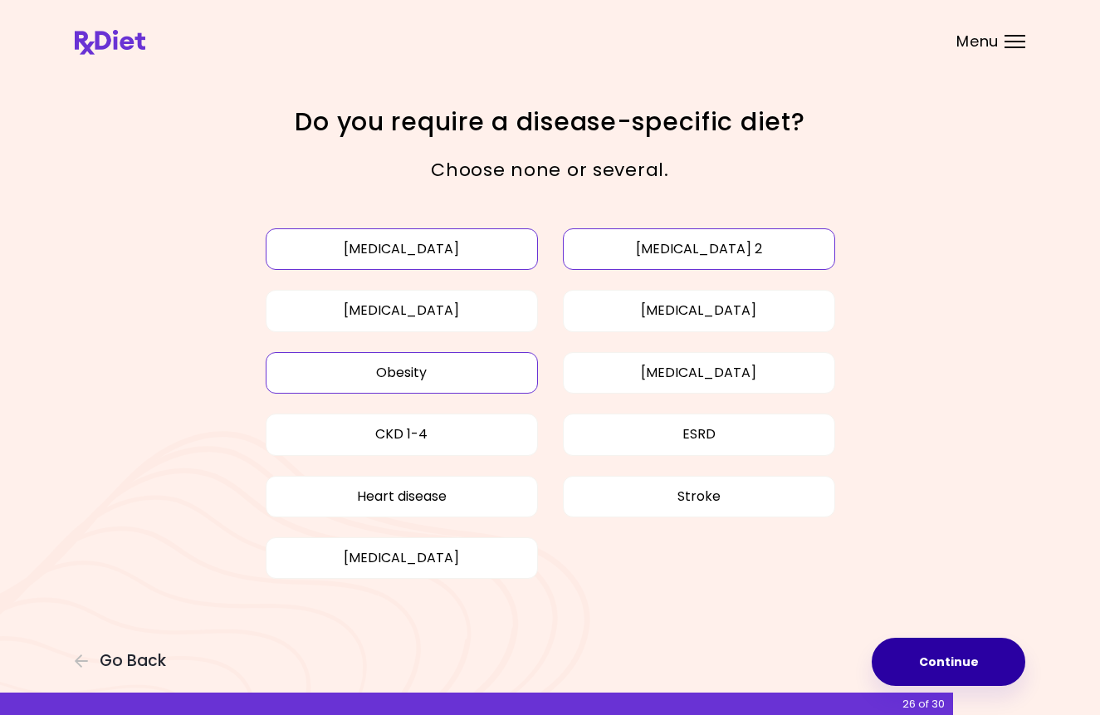
click at [949, 661] on button "Continue" at bounding box center [948, 661] width 154 height 48
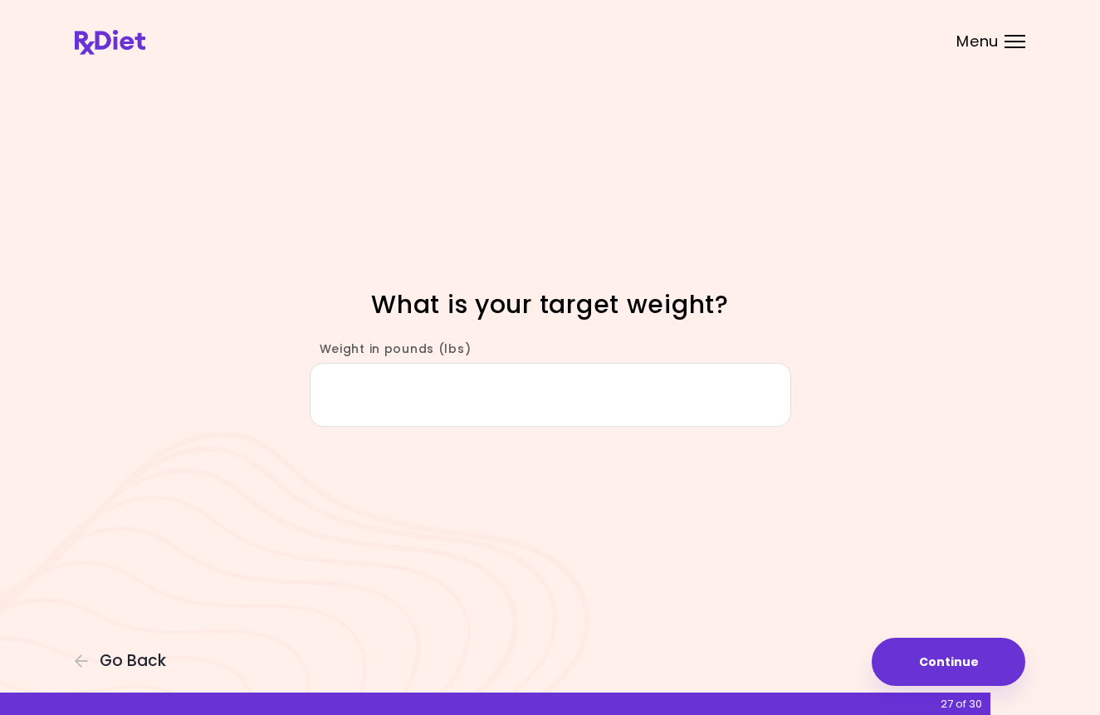
click at [620, 410] on input "Weight in pounds (lbs)" at bounding box center [550, 395] width 481 height 64
type input "***"
click at [959, 663] on button "Continue" at bounding box center [948, 661] width 154 height 48
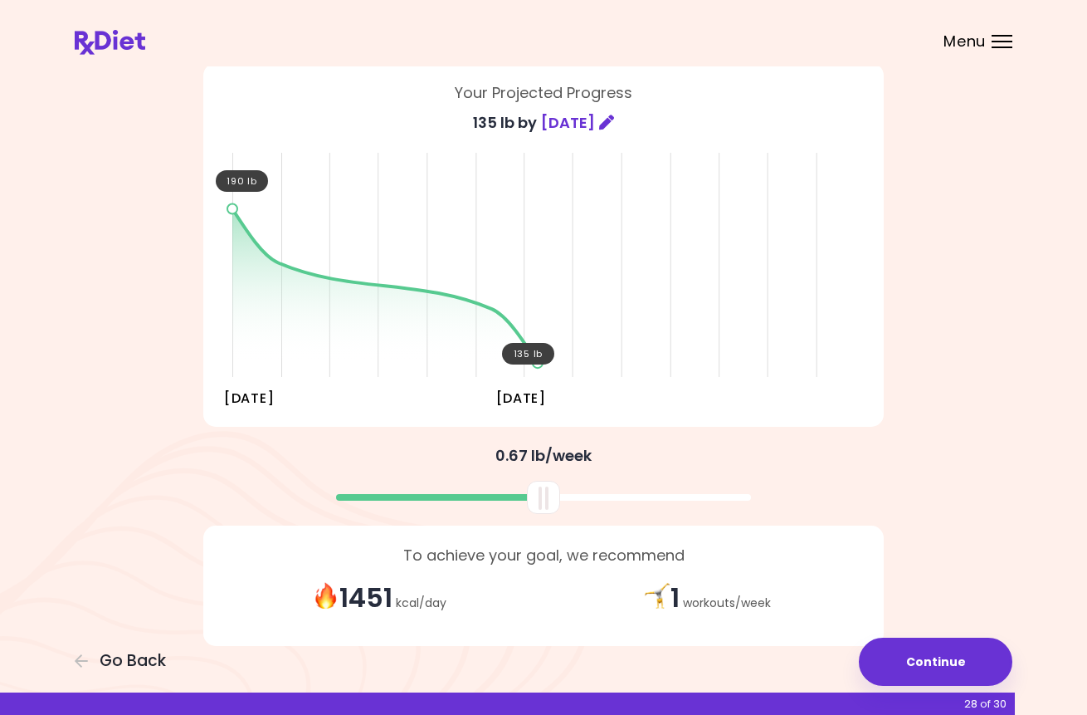
scroll to position [141, 0]
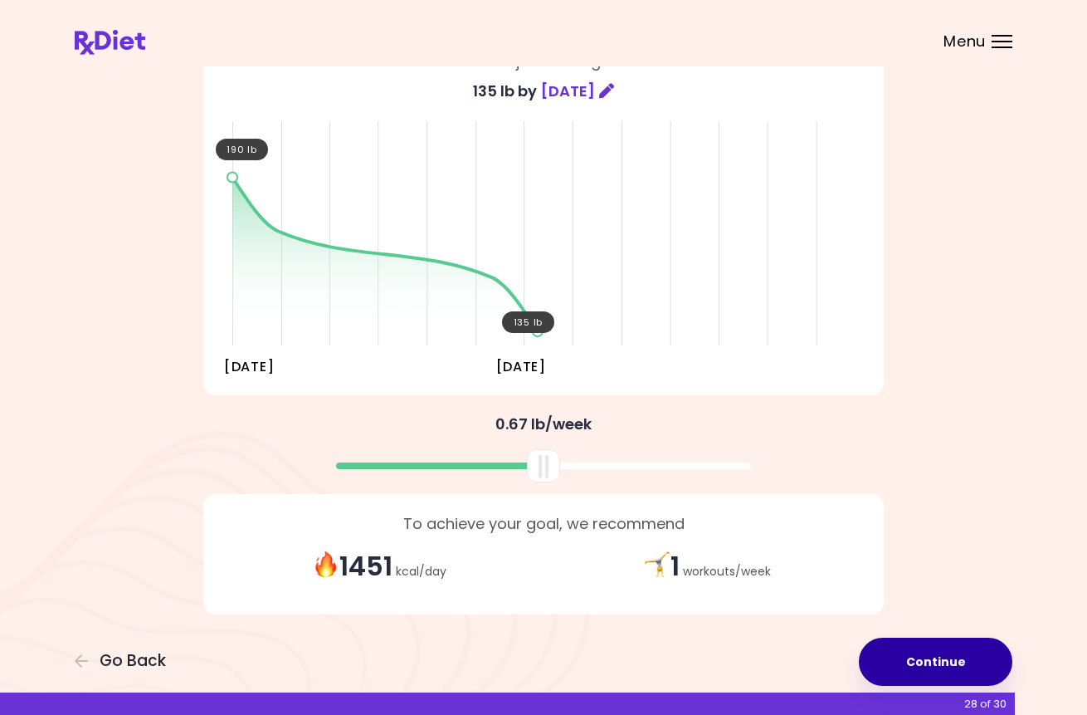
click at [951, 666] on button "Continue" at bounding box center [936, 661] width 154 height 48
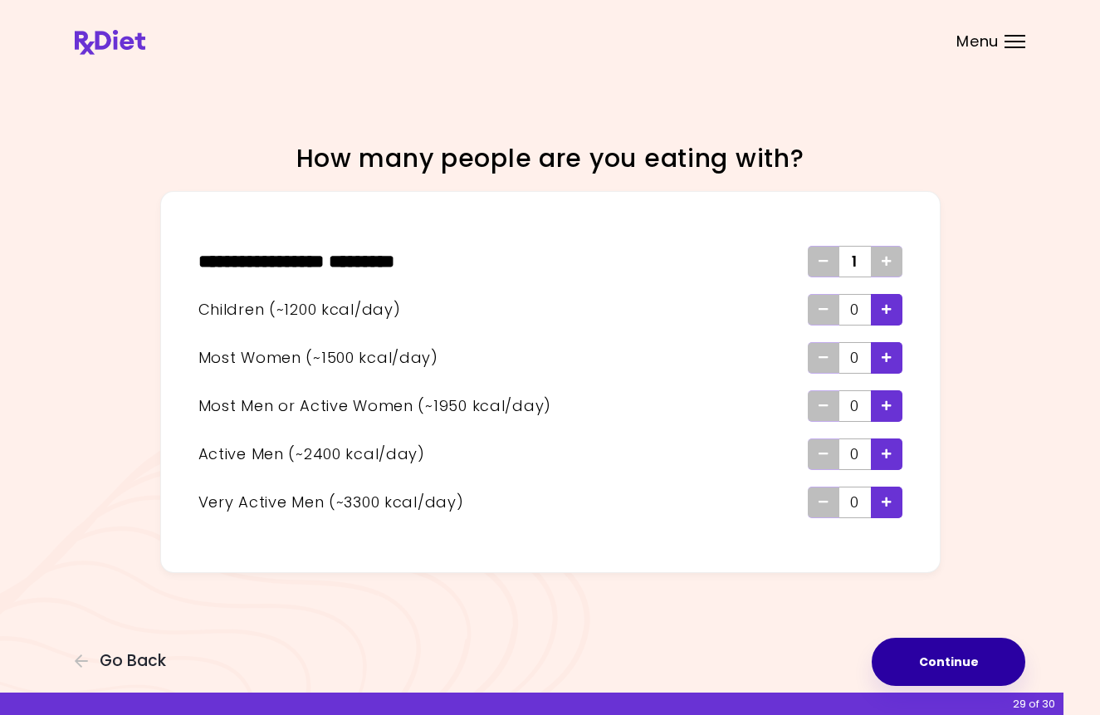
click at [961, 656] on button "Continue" at bounding box center [948, 661] width 154 height 48
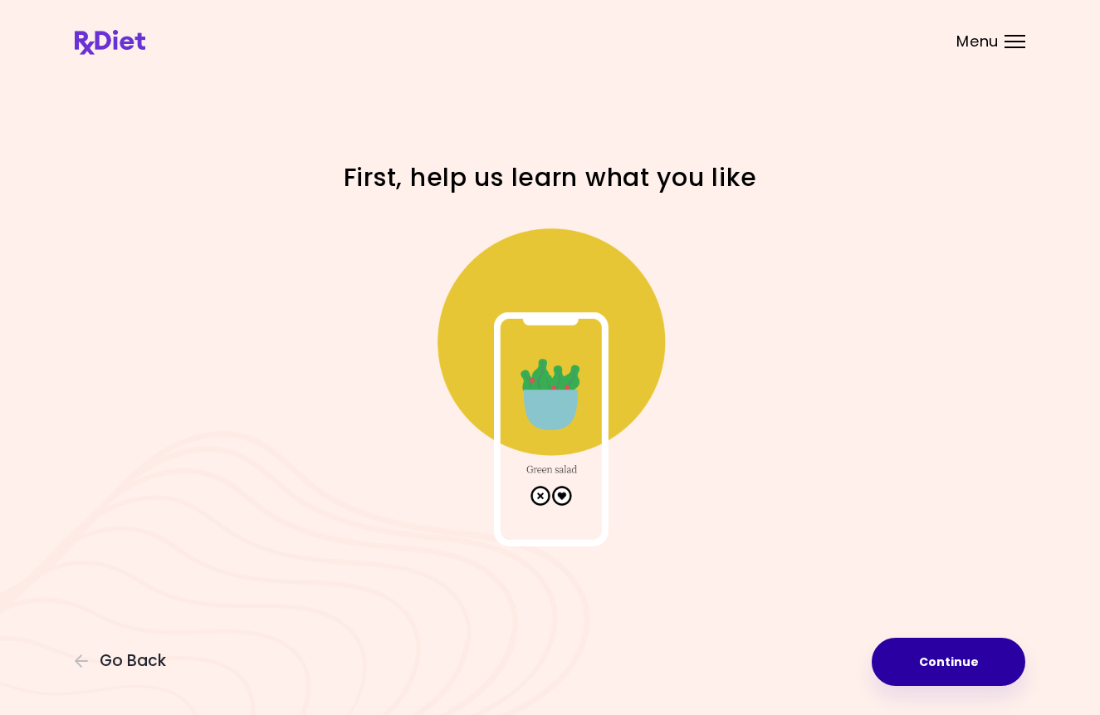
click at [940, 666] on button "Continue" at bounding box center [948, 661] width 154 height 48
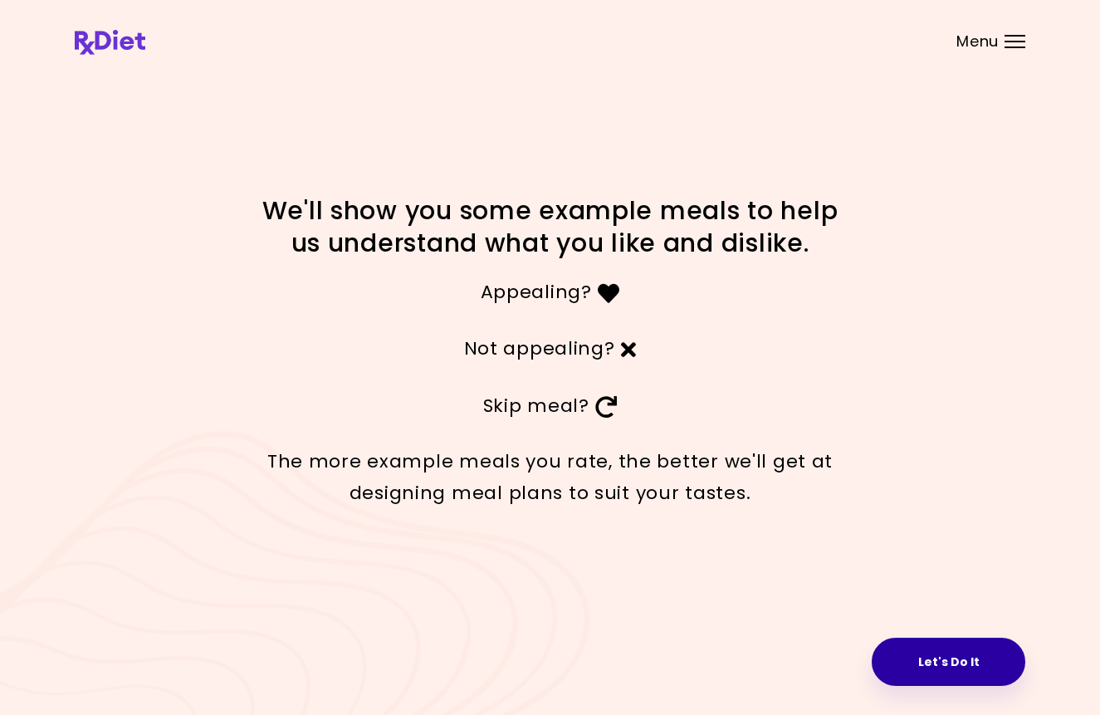
click at [945, 668] on button "Let's Do It" at bounding box center [948, 661] width 154 height 48
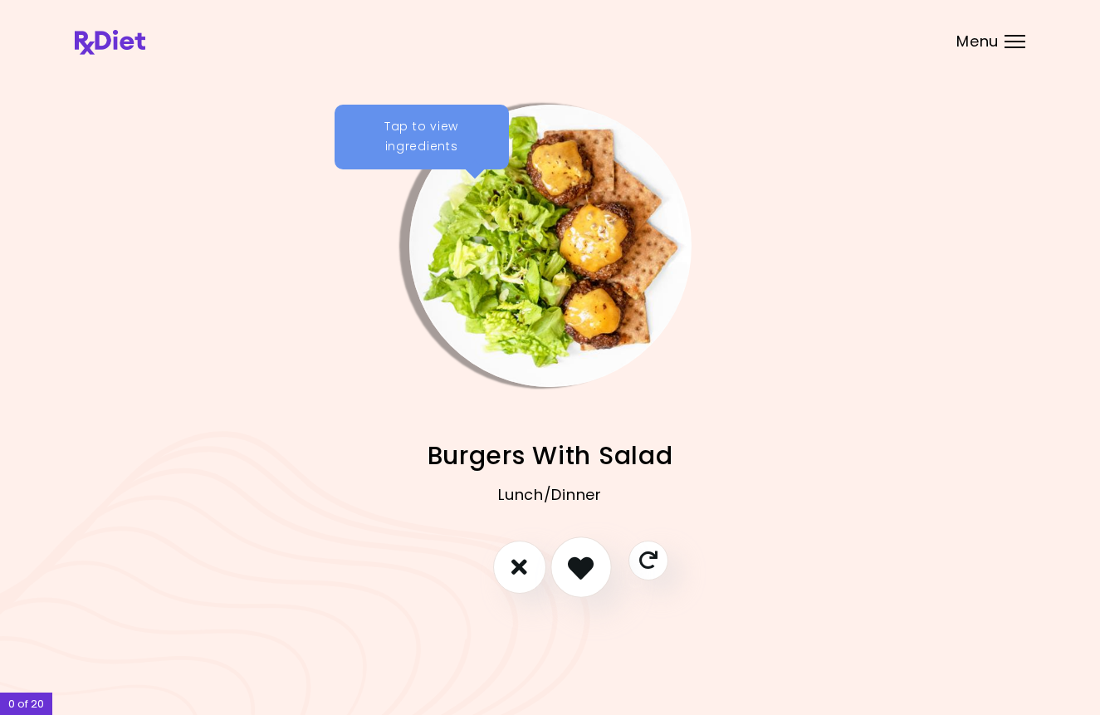
click at [589, 560] on icon "I like this recipe" at bounding box center [581, 567] width 26 height 26
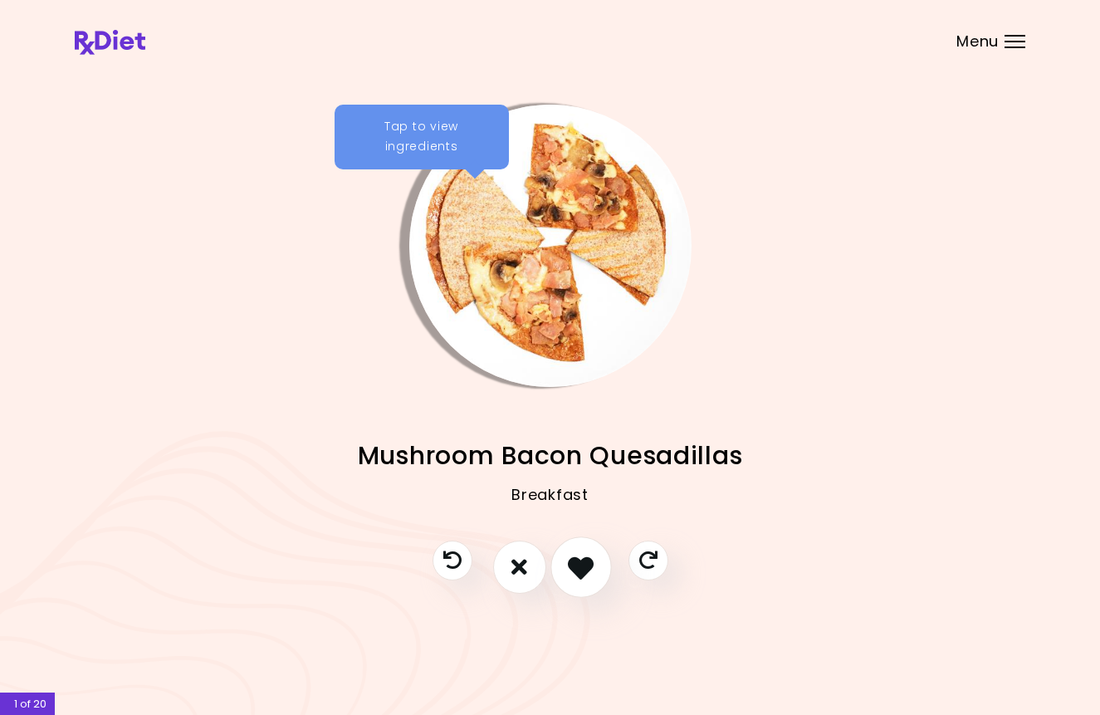
click at [588, 567] on icon "I like this recipe" at bounding box center [581, 567] width 26 height 26
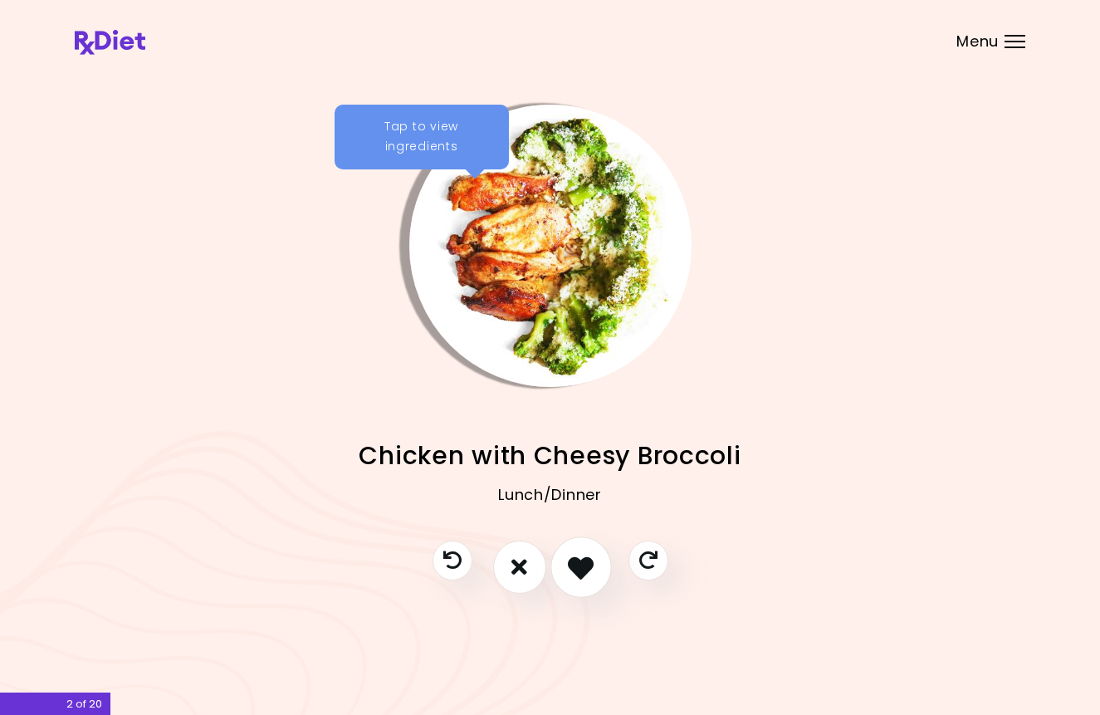
click at [588, 567] on icon "I like this recipe" at bounding box center [581, 567] width 26 height 26
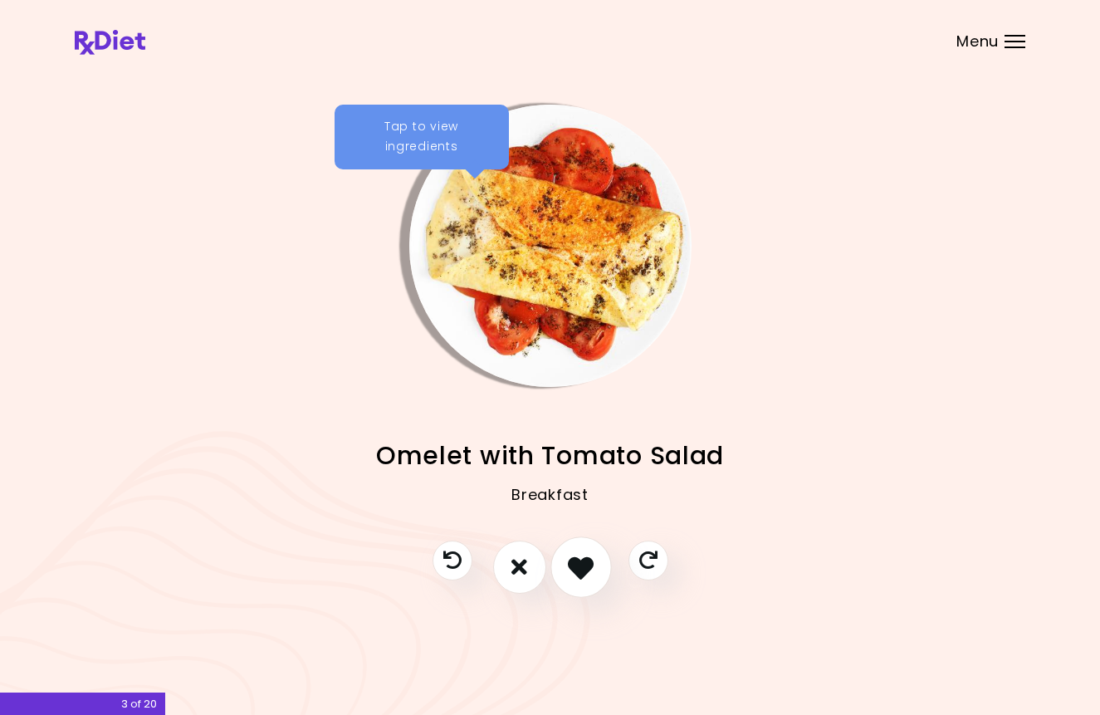
click at [588, 567] on icon "I like this recipe" at bounding box center [581, 567] width 26 height 26
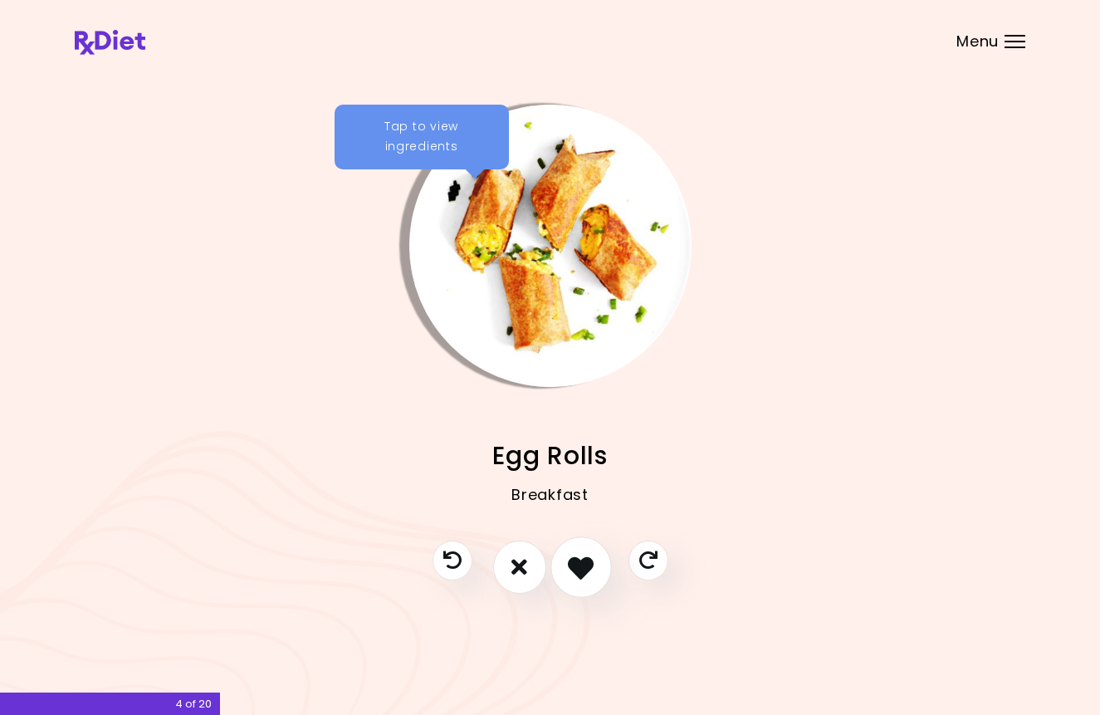
click at [588, 567] on icon "I like this recipe" at bounding box center [581, 567] width 26 height 26
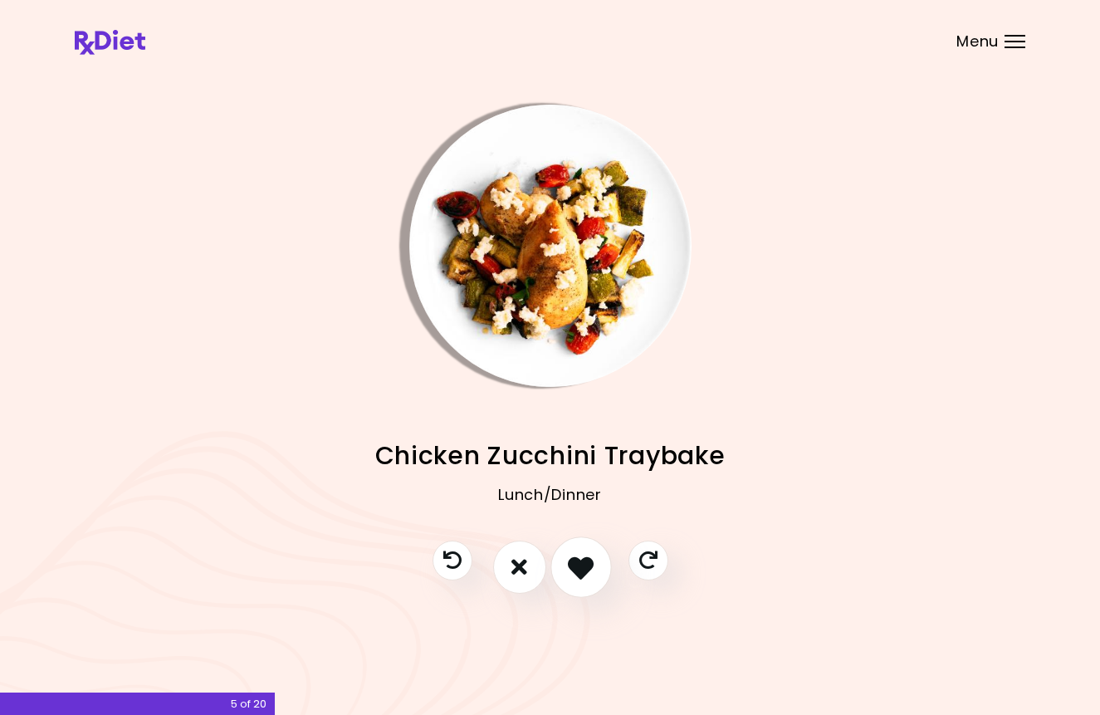
click at [588, 566] on icon "I like this recipe" at bounding box center [581, 567] width 26 height 26
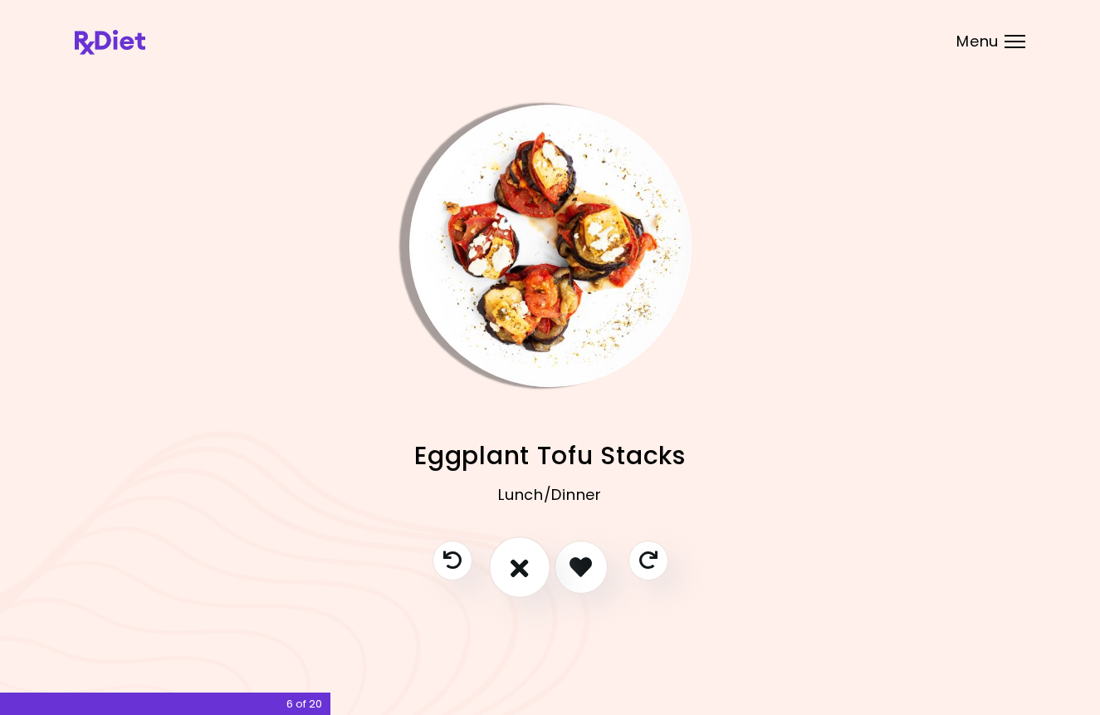
click at [513, 565] on icon "I don't like this recipe" at bounding box center [519, 567] width 18 height 26
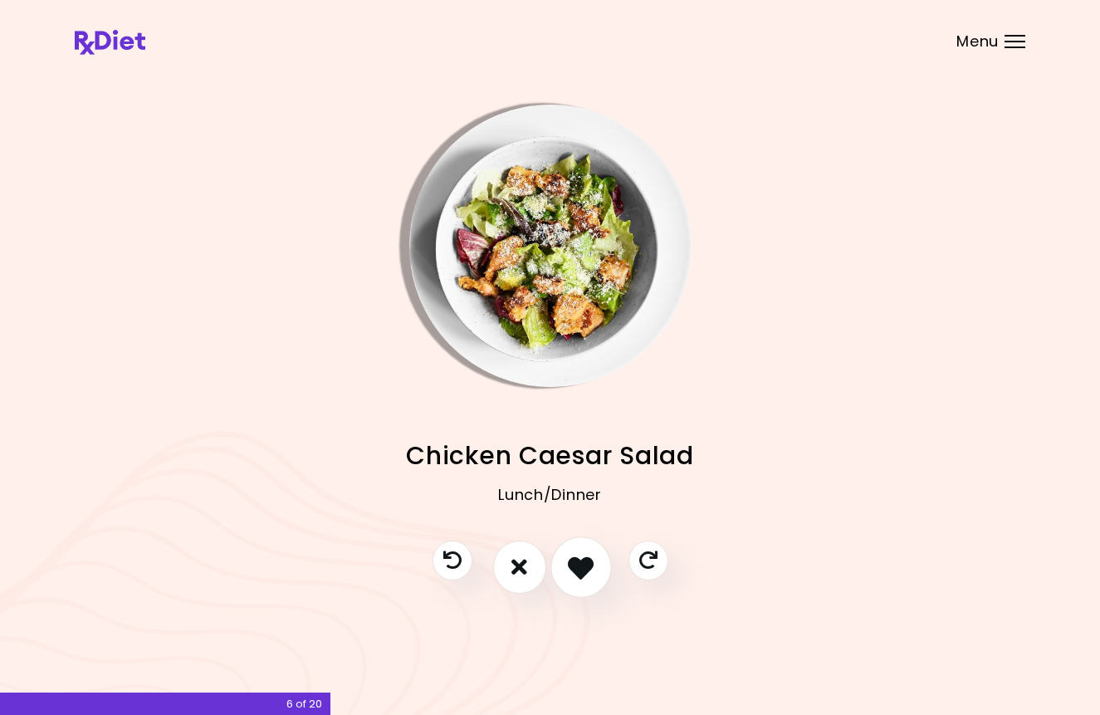
click at [576, 569] on icon "I like this recipe" at bounding box center [581, 567] width 26 height 26
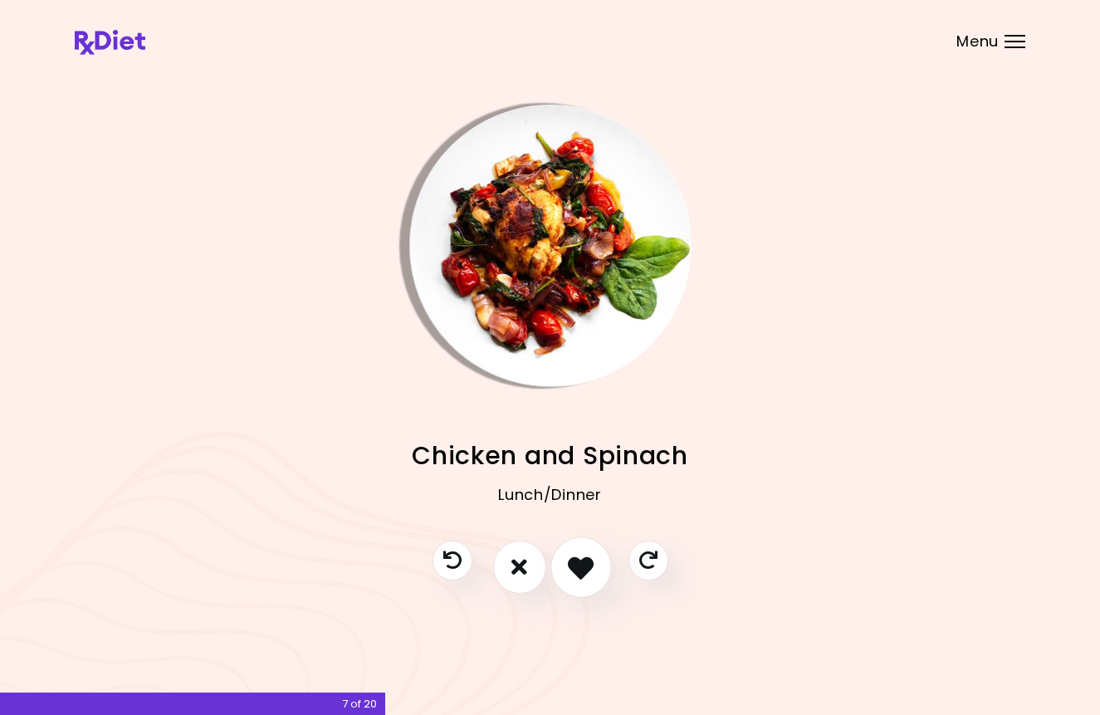
click at [576, 569] on icon "I like this recipe" at bounding box center [581, 567] width 26 height 26
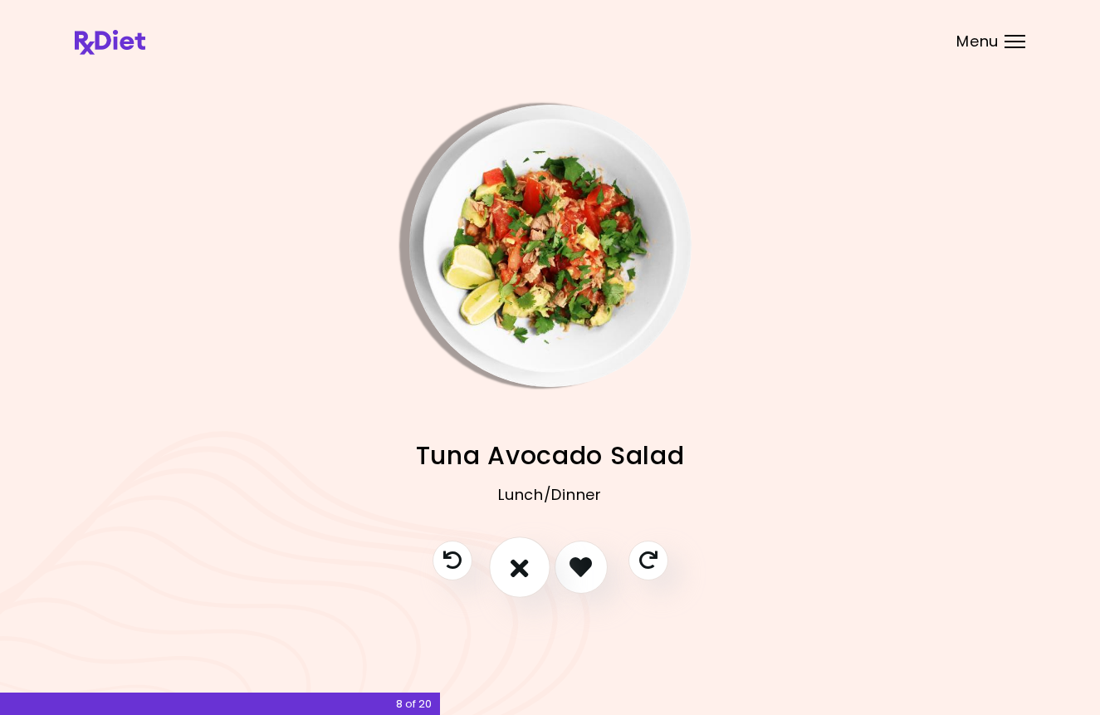
click at [521, 574] on icon "I don't like this recipe" at bounding box center [519, 567] width 18 height 26
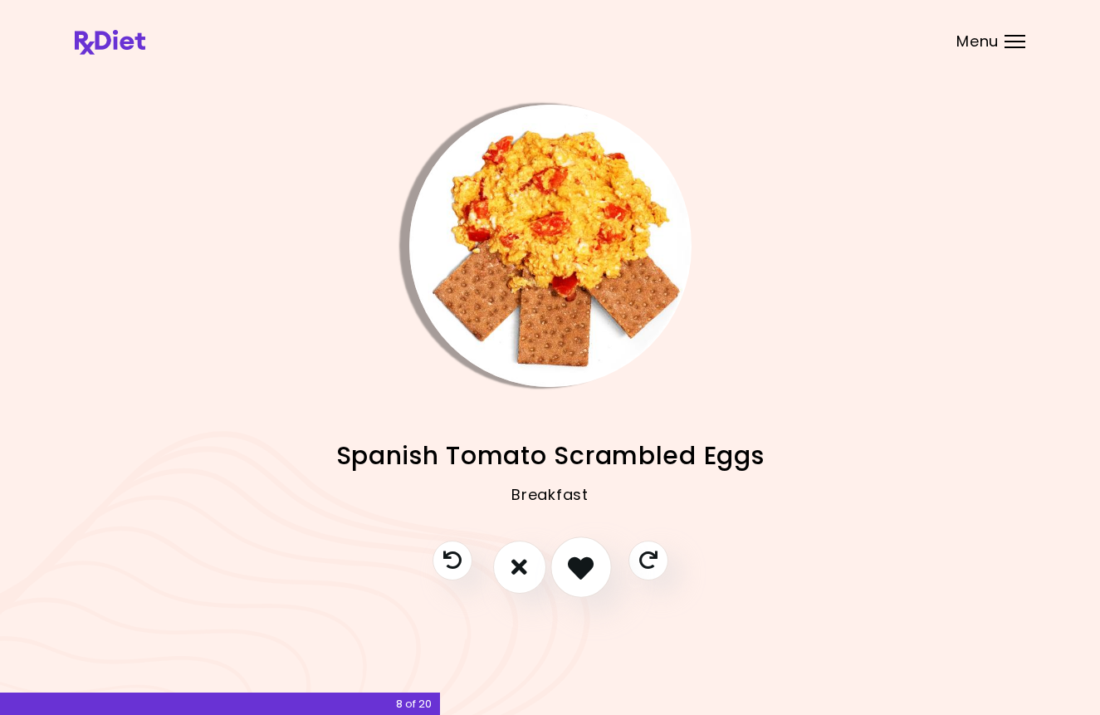
click at [583, 569] on icon "I like this recipe" at bounding box center [581, 567] width 26 height 26
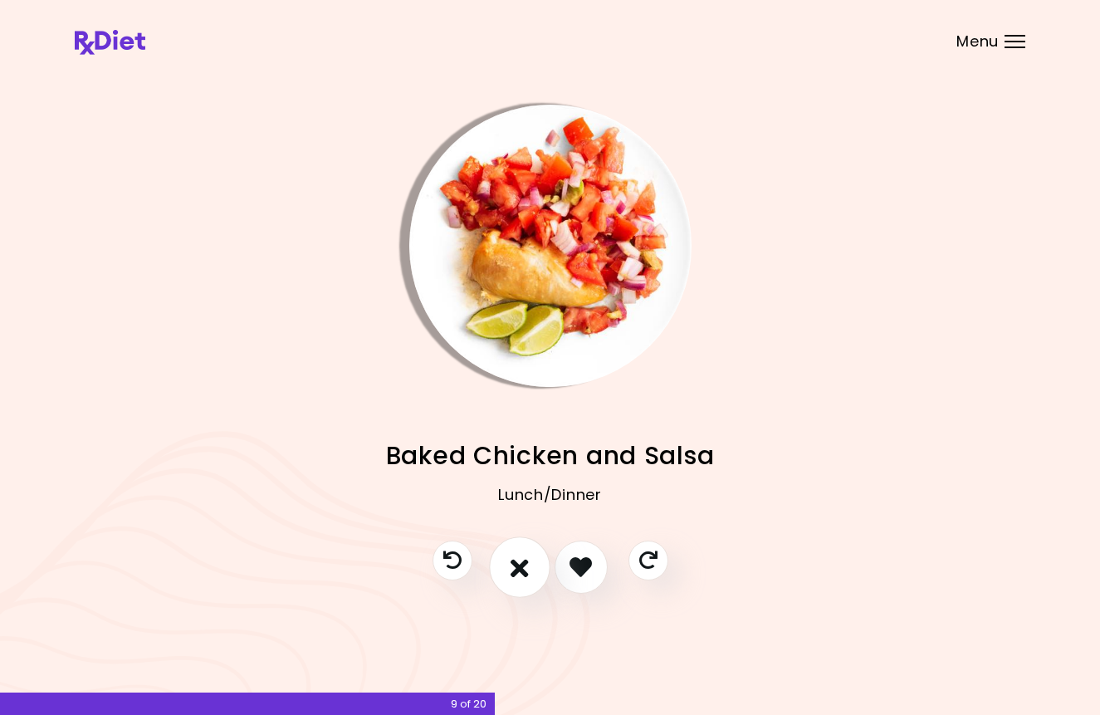
click at [530, 569] on button "I don't like this recipe" at bounding box center [519, 566] width 61 height 61
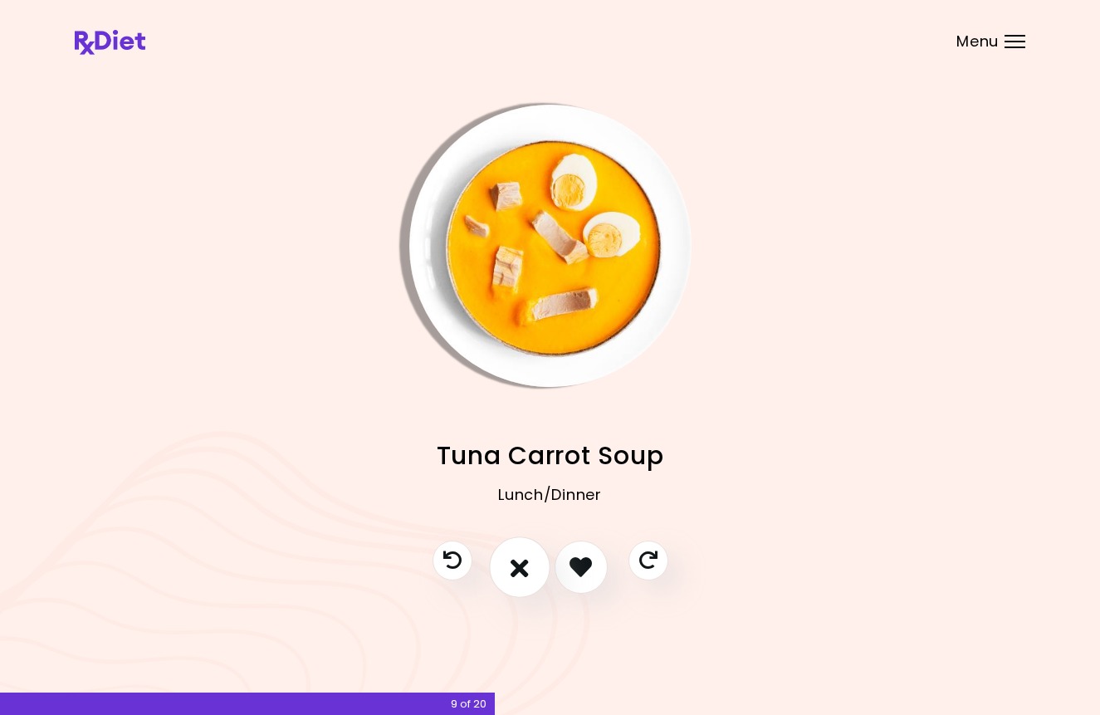
click at [520, 568] on icon "I don't like this recipe" at bounding box center [519, 567] width 18 height 26
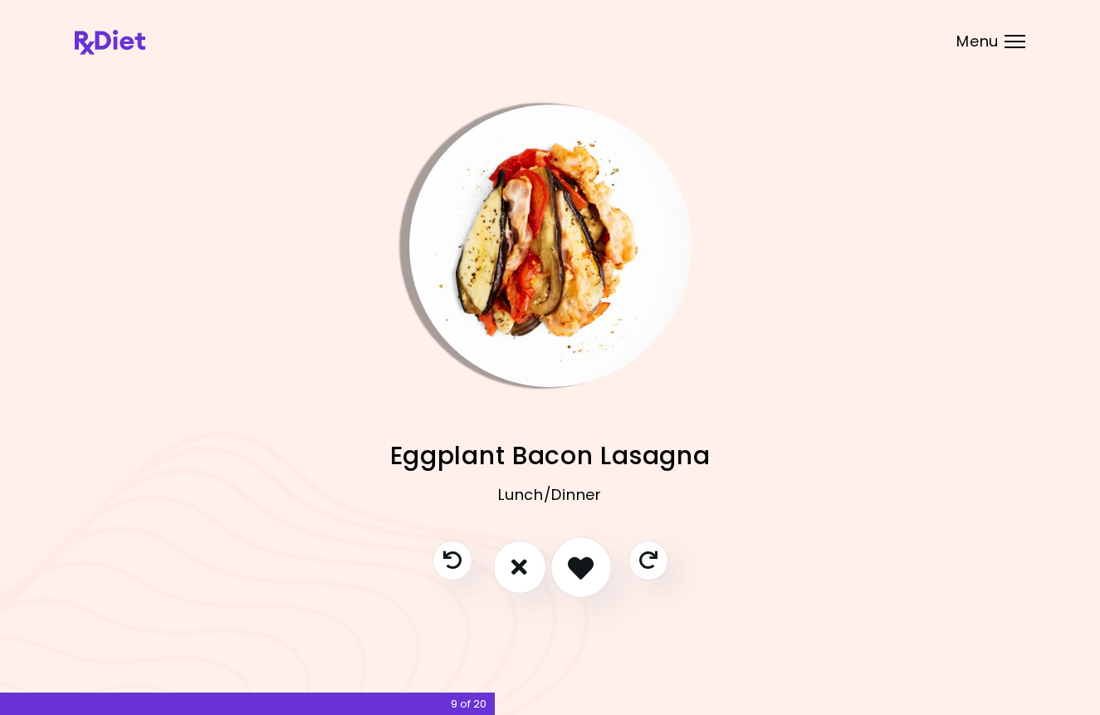
click at [574, 569] on icon "I like this recipe" at bounding box center [581, 567] width 26 height 26
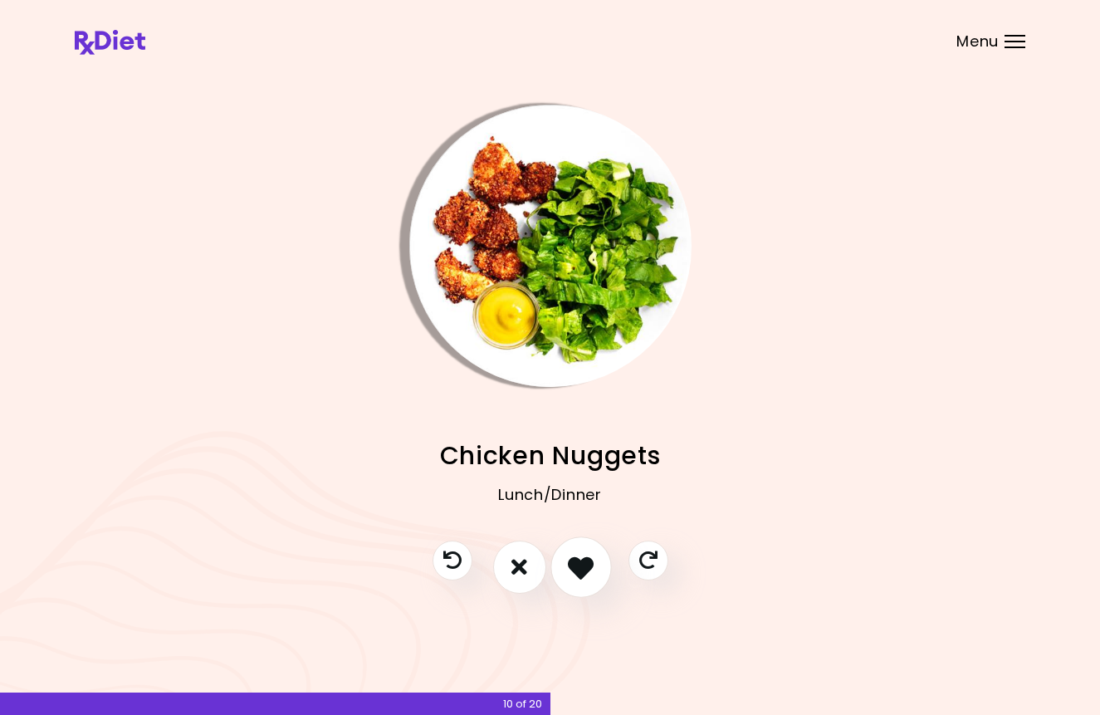
click at [574, 569] on icon "I like this recipe" at bounding box center [581, 567] width 26 height 26
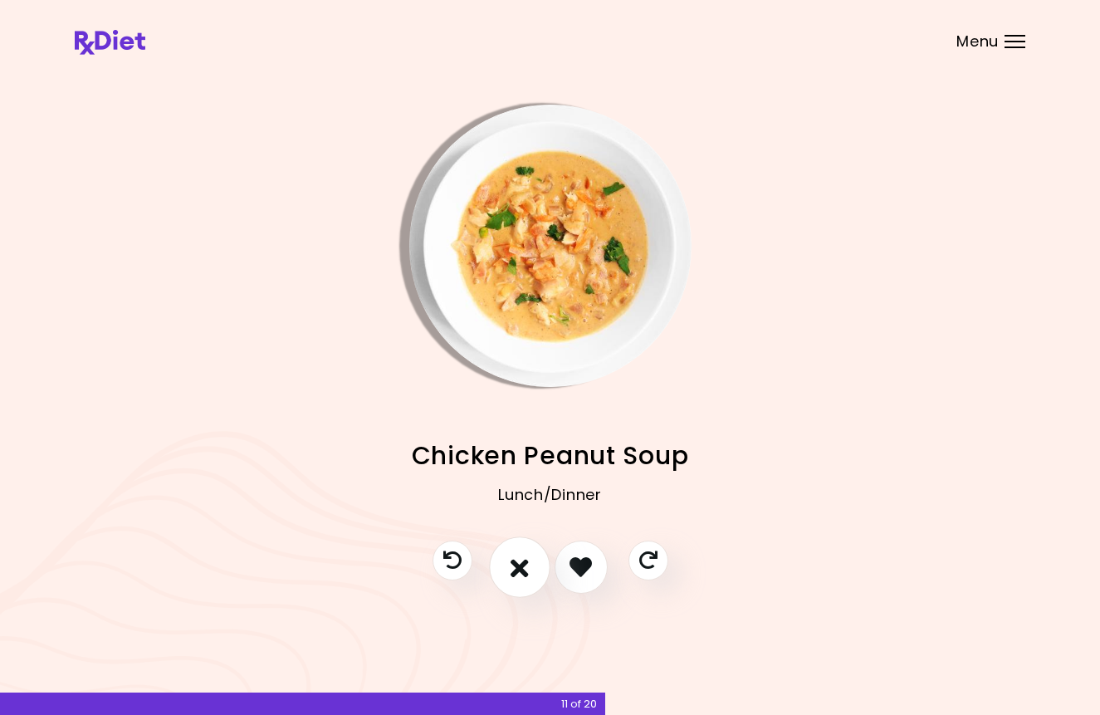
click at [516, 572] on icon "I don't like this recipe" at bounding box center [519, 567] width 18 height 26
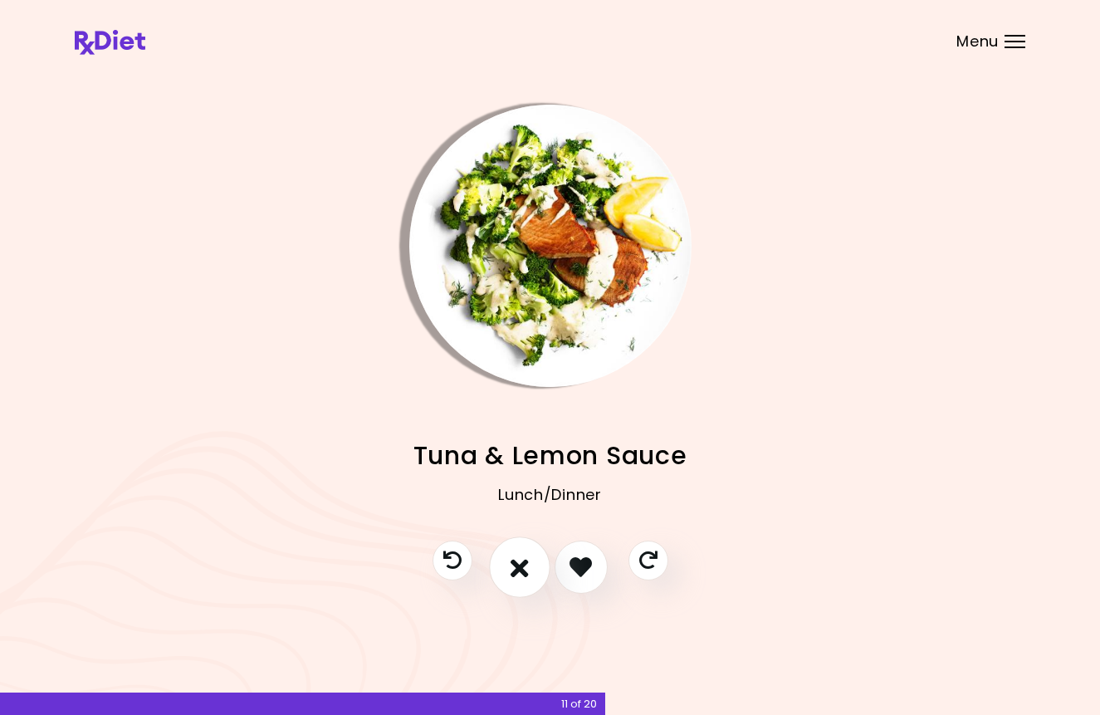
click at [516, 572] on icon "I don't like this recipe" at bounding box center [519, 567] width 18 height 26
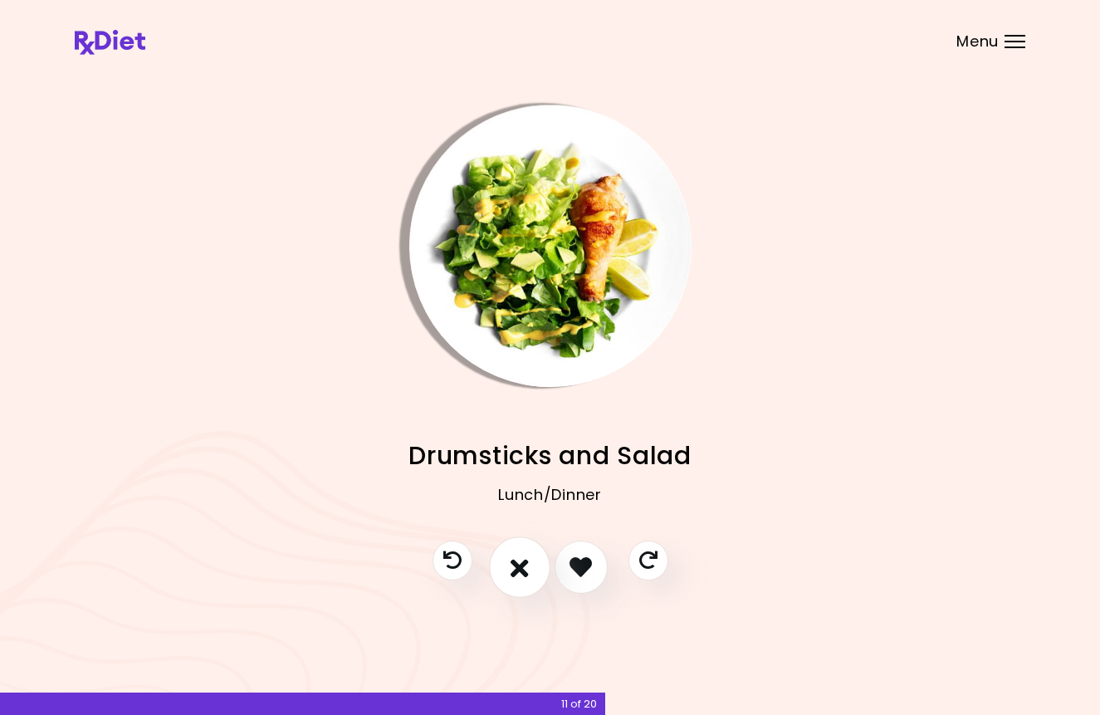
click at [516, 572] on icon "I don't like this recipe" at bounding box center [519, 567] width 18 height 26
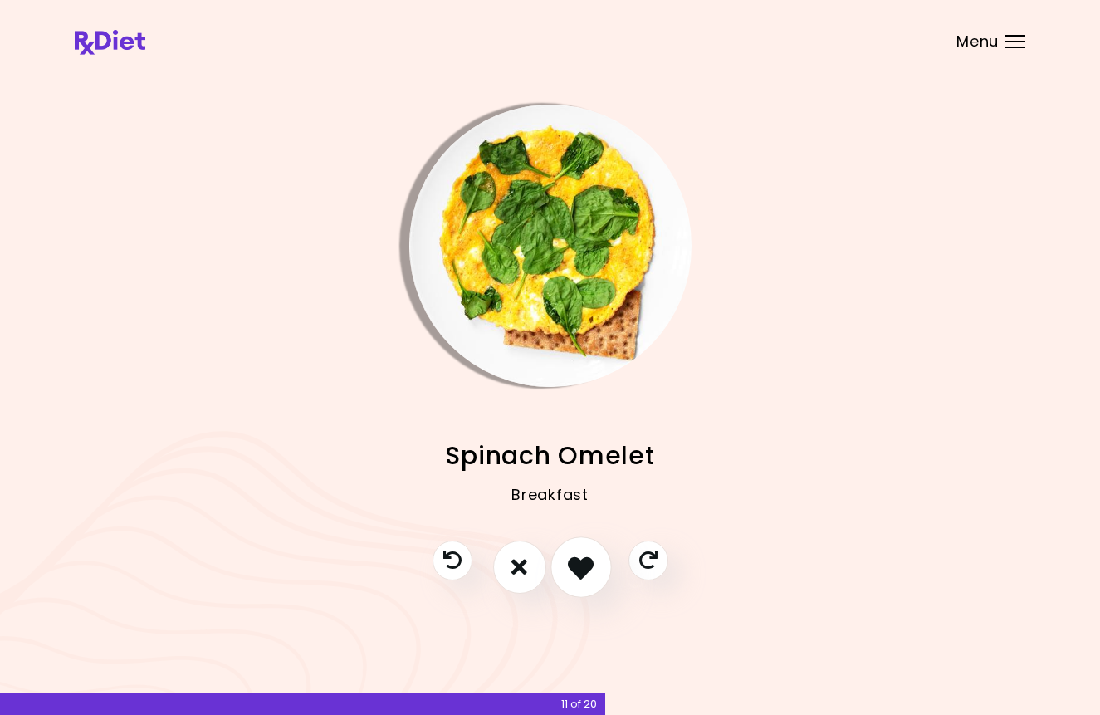
click at [582, 571] on icon "I like this recipe" at bounding box center [581, 567] width 26 height 26
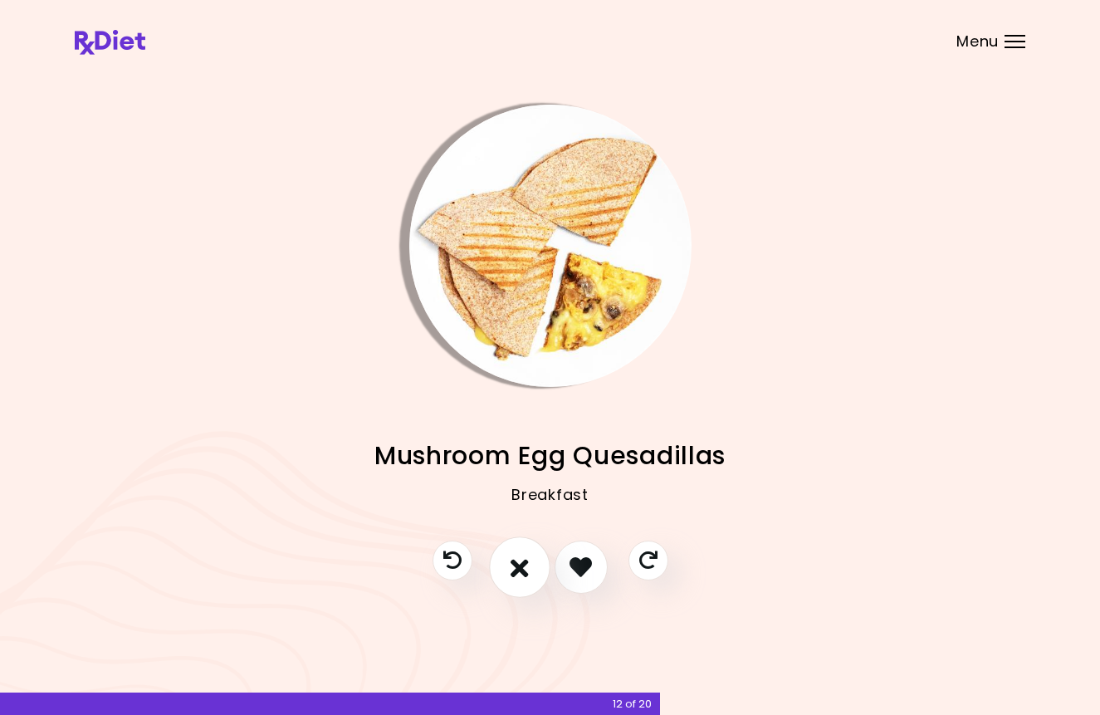
click at [508, 570] on button "I don't like this recipe" at bounding box center [519, 566] width 61 height 61
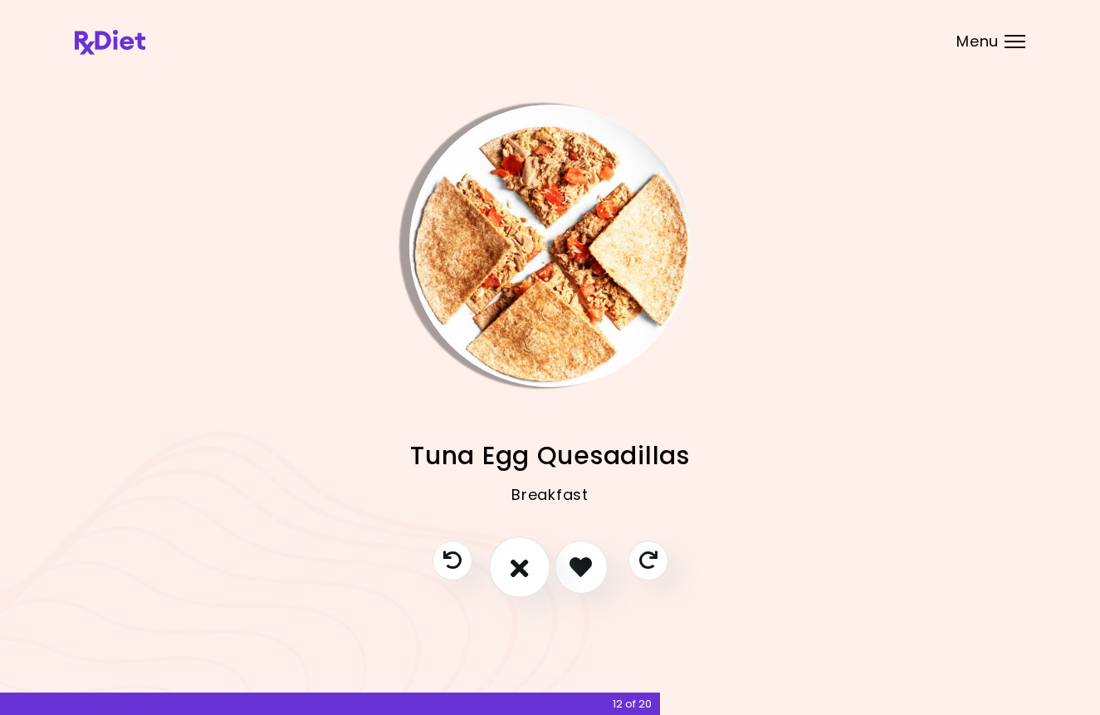
click at [508, 570] on button "I don't like this recipe" at bounding box center [519, 566] width 61 height 61
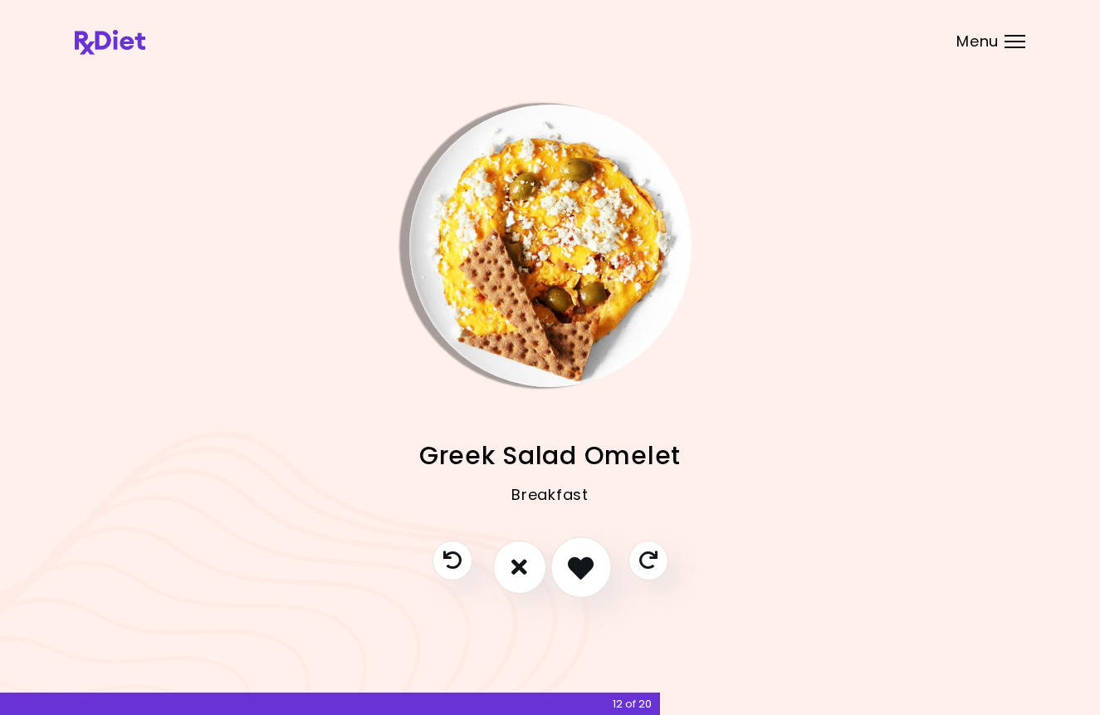
click at [579, 569] on icon "I like this recipe" at bounding box center [581, 567] width 26 height 26
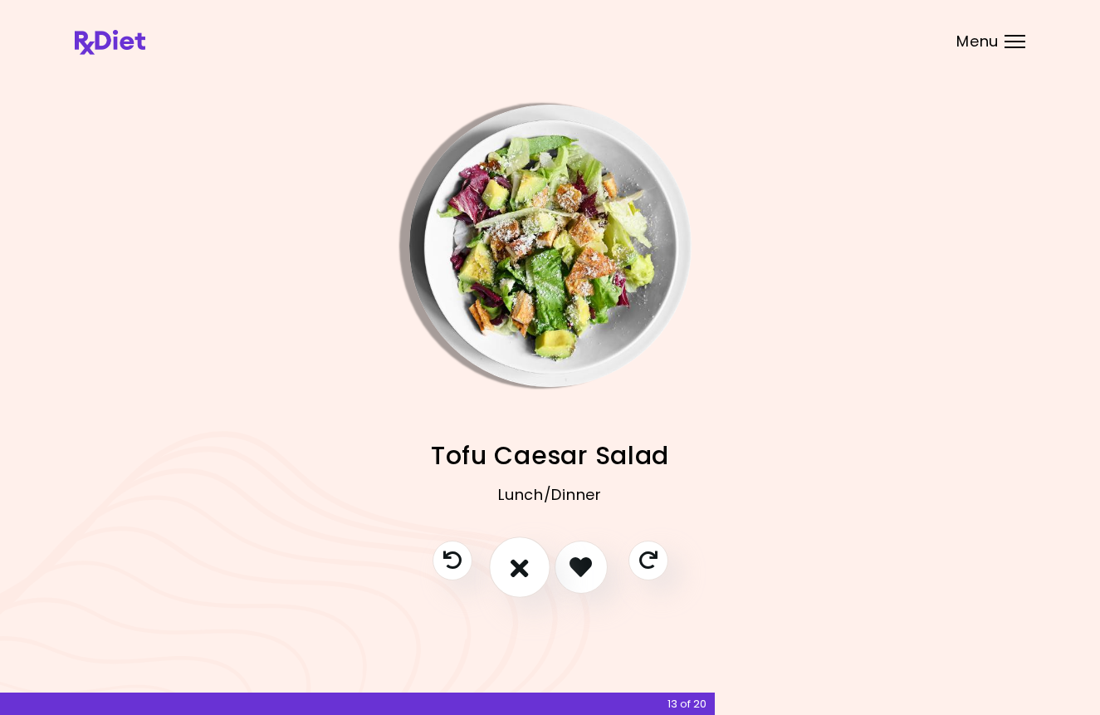
click at [525, 570] on icon "I don't like this recipe" at bounding box center [519, 567] width 18 height 26
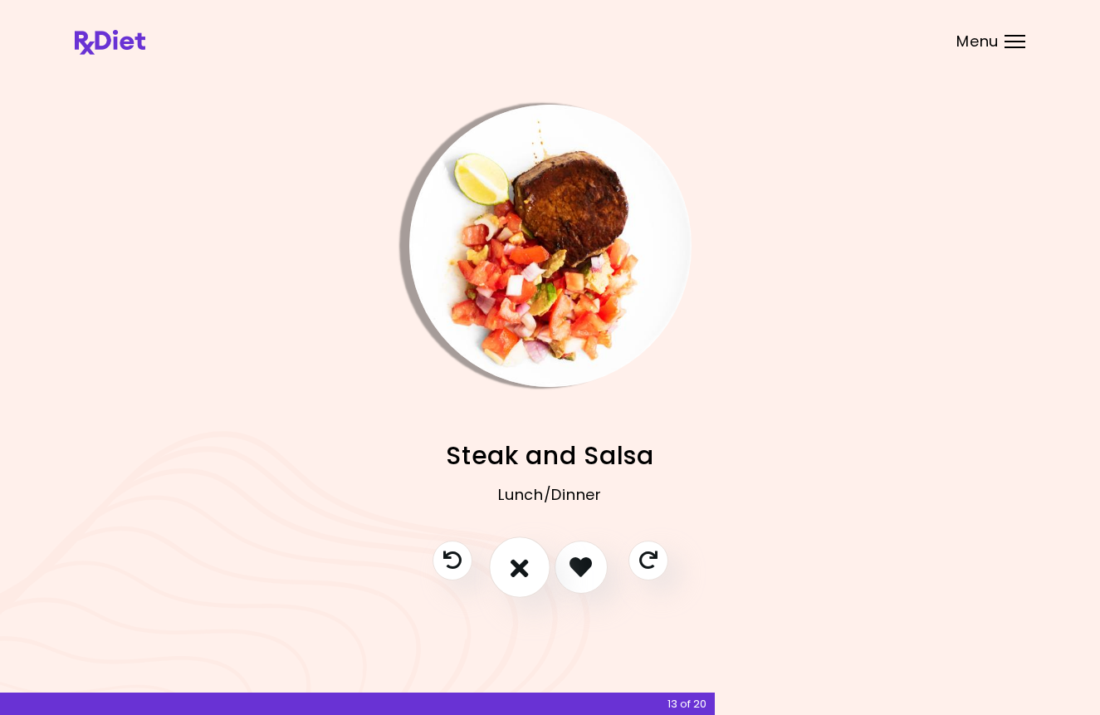
click at [525, 570] on icon "I don't like this recipe" at bounding box center [519, 567] width 18 height 26
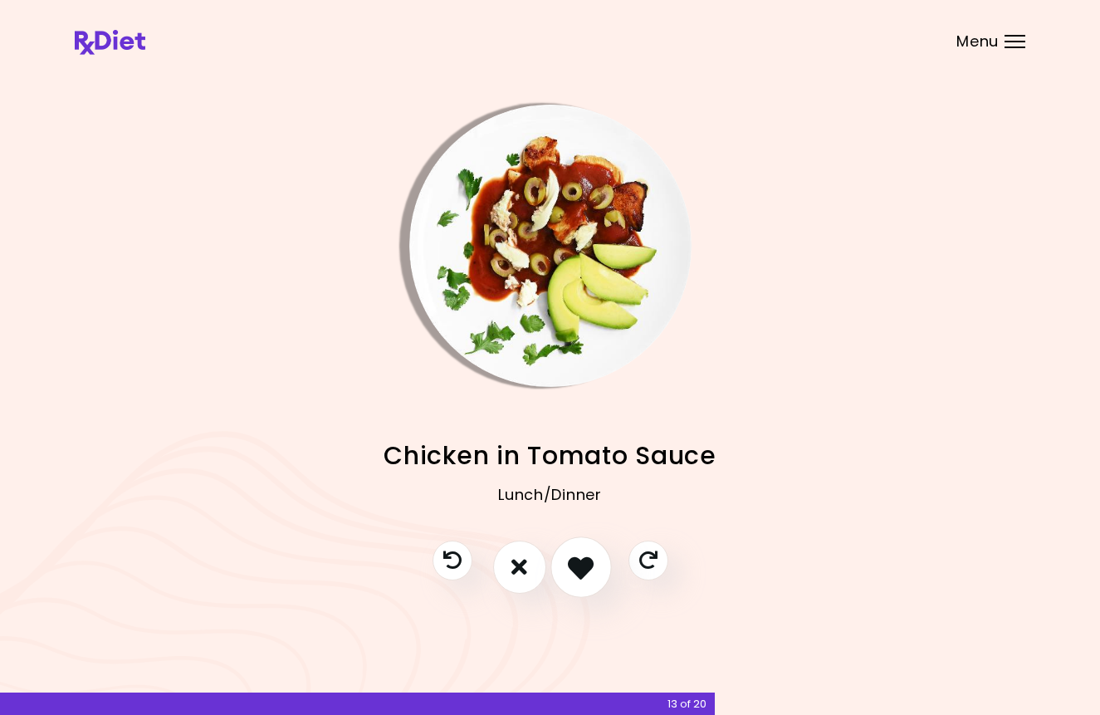
click at [584, 570] on icon "I like this recipe" at bounding box center [581, 567] width 26 height 26
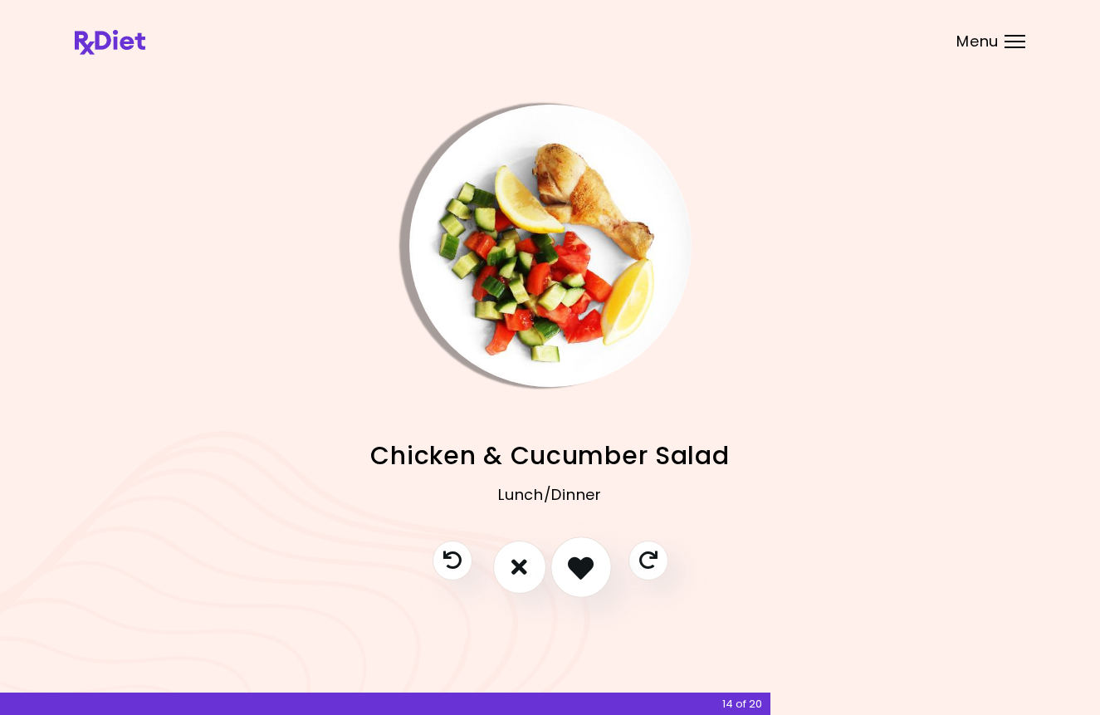
click at [584, 570] on icon "I like this recipe" at bounding box center [581, 567] width 26 height 26
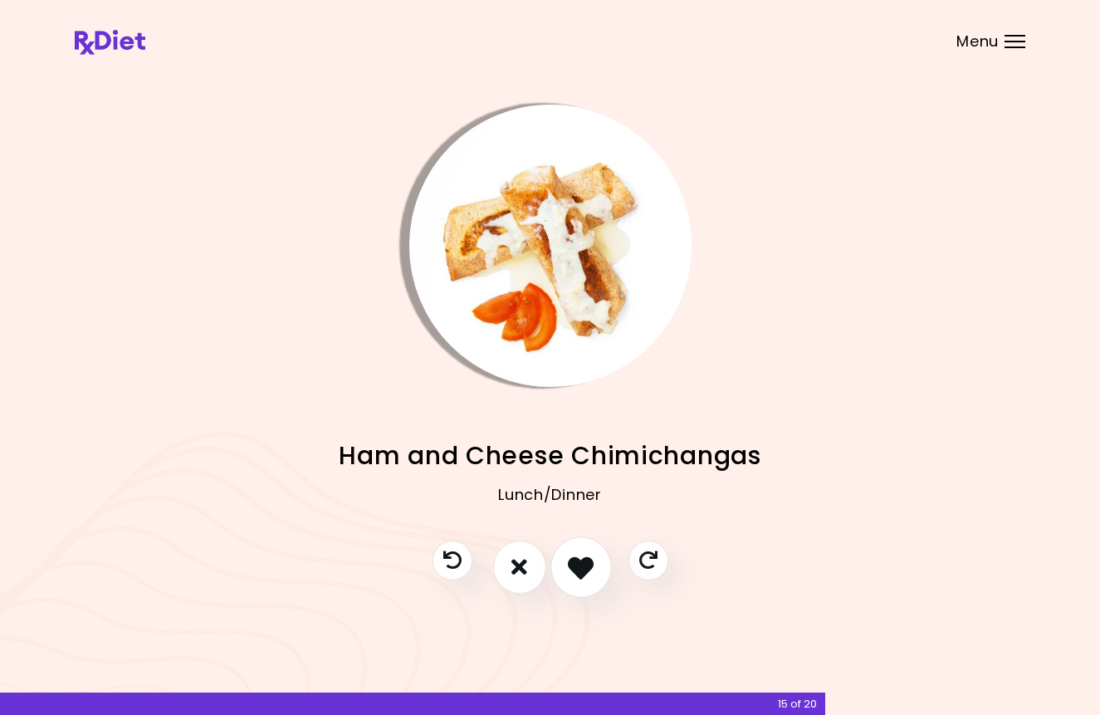
click at [585, 570] on icon "I like this recipe" at bounding box center [581, 567] width 26 height 26
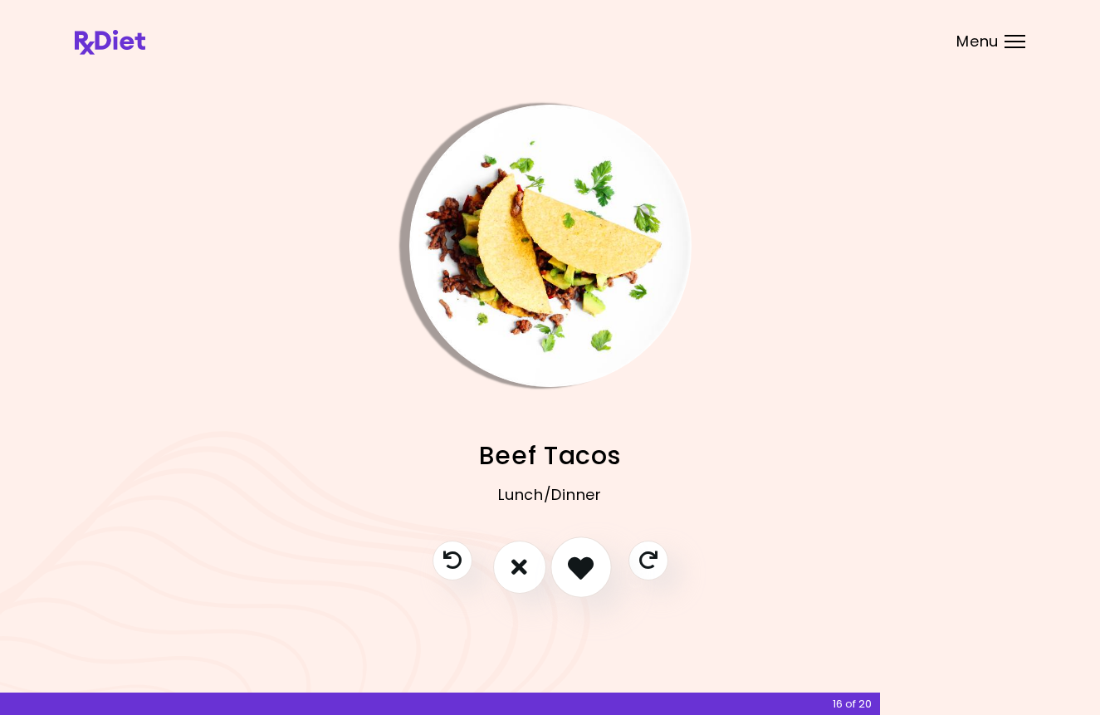
click at [585, 570] on icon "I like this recipe" at bounding box center [581, 567] width 26 height 26
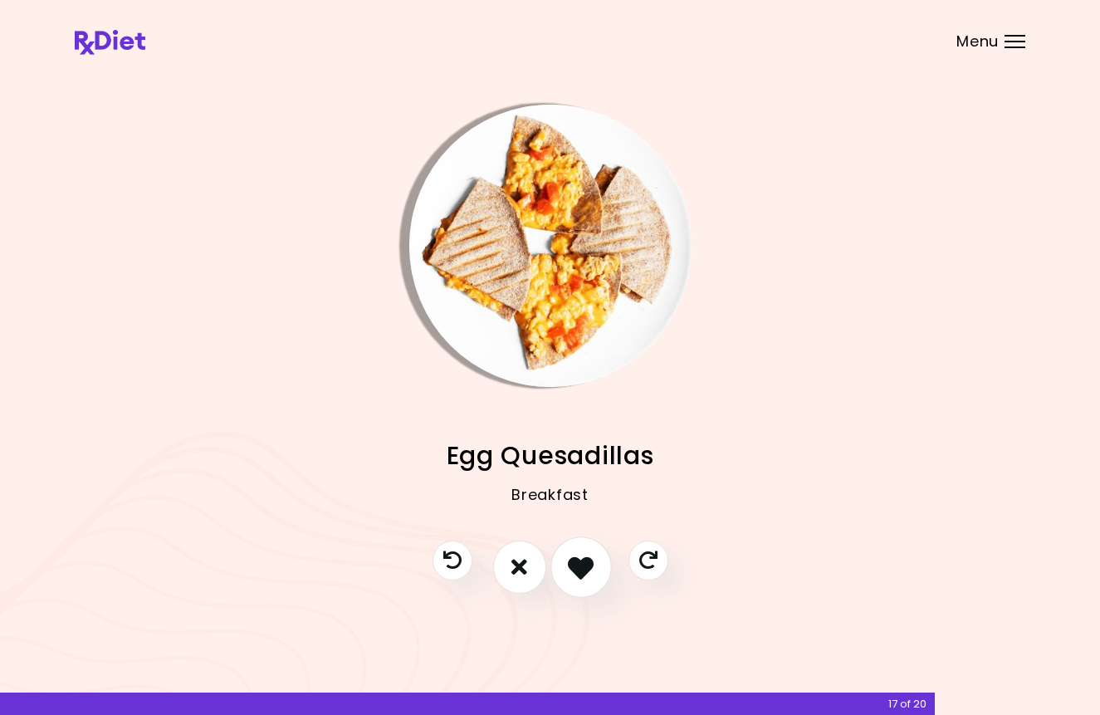
click at [585, 570] on icon "I like this recipe" at bounding box center [581, 567] width 26 height 26
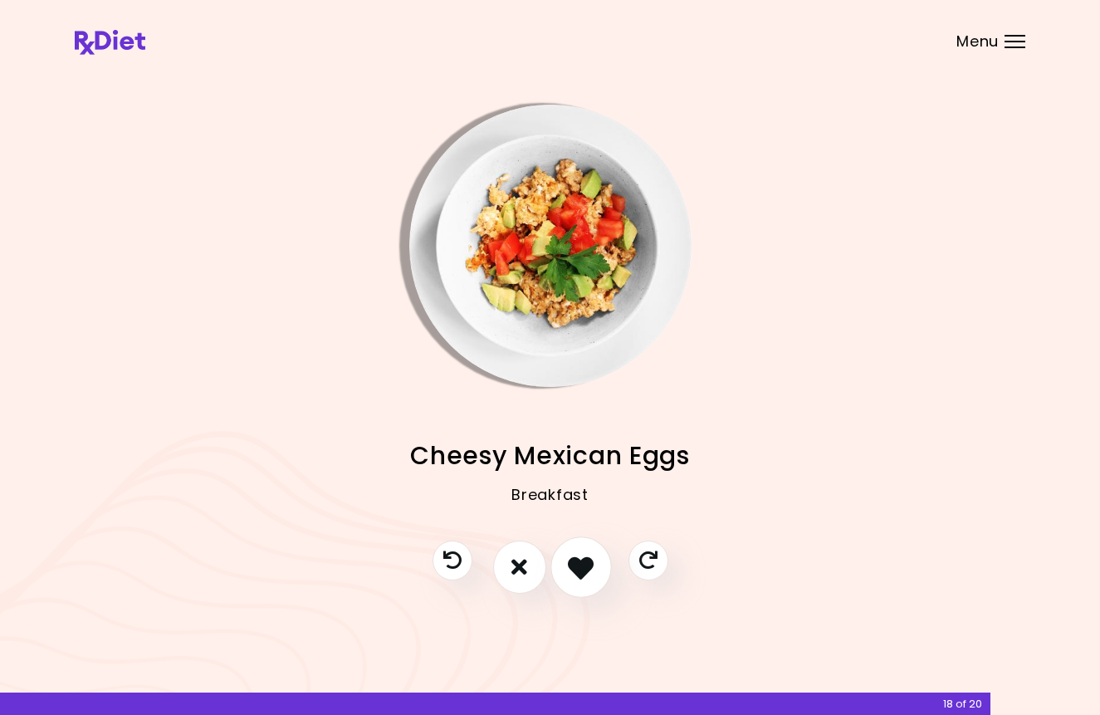
click at [585, 570] on icon "I like this recipe" at bounding box center [581, 567] width 26 height 26
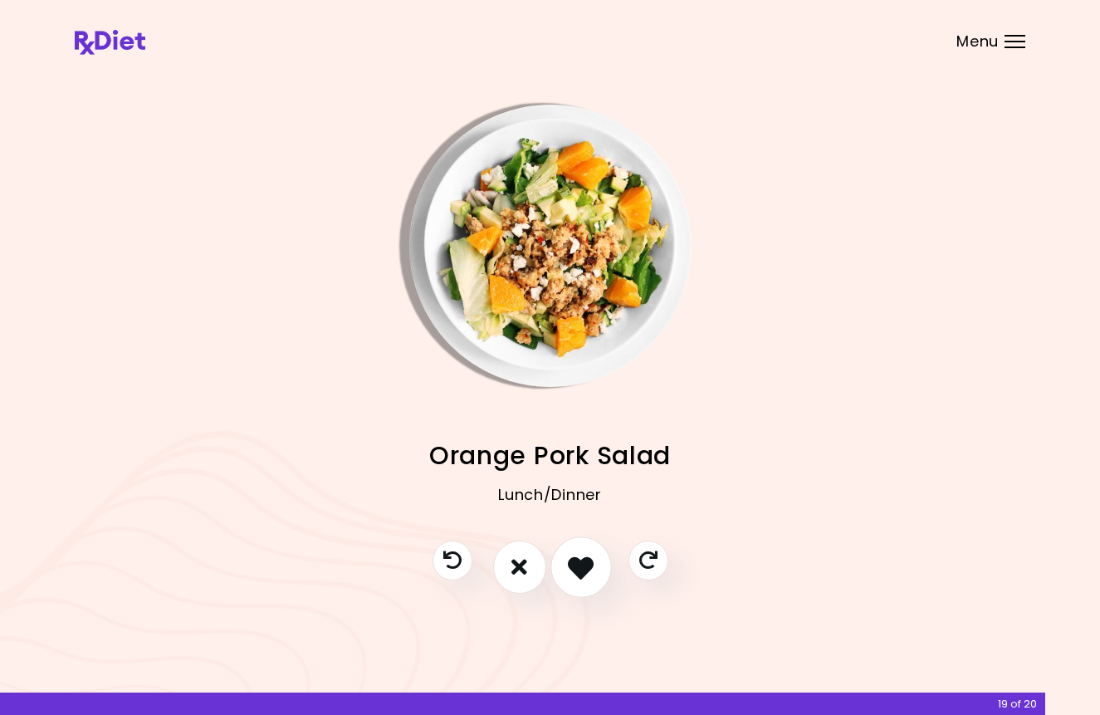
click at [585, 570] on icon "I like this recipe" at bounding box center [581, 567] width 26 height 26
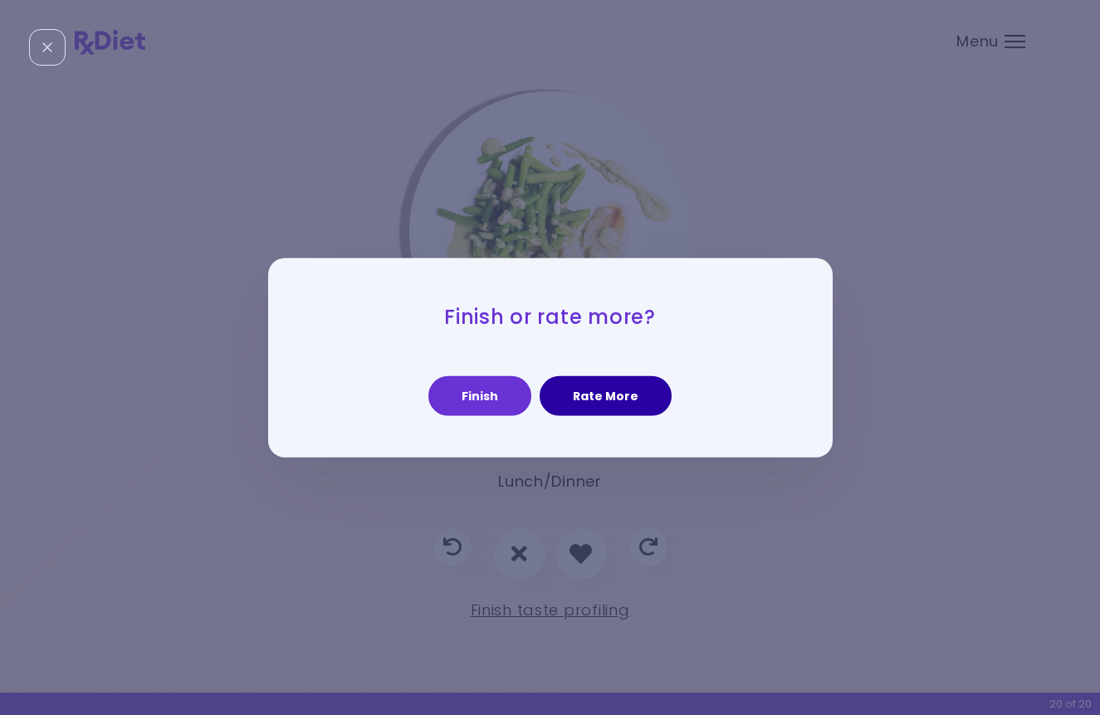
click at [609, 393] on button "Rate More" at bounding box center [605, 396] width 132 height 40
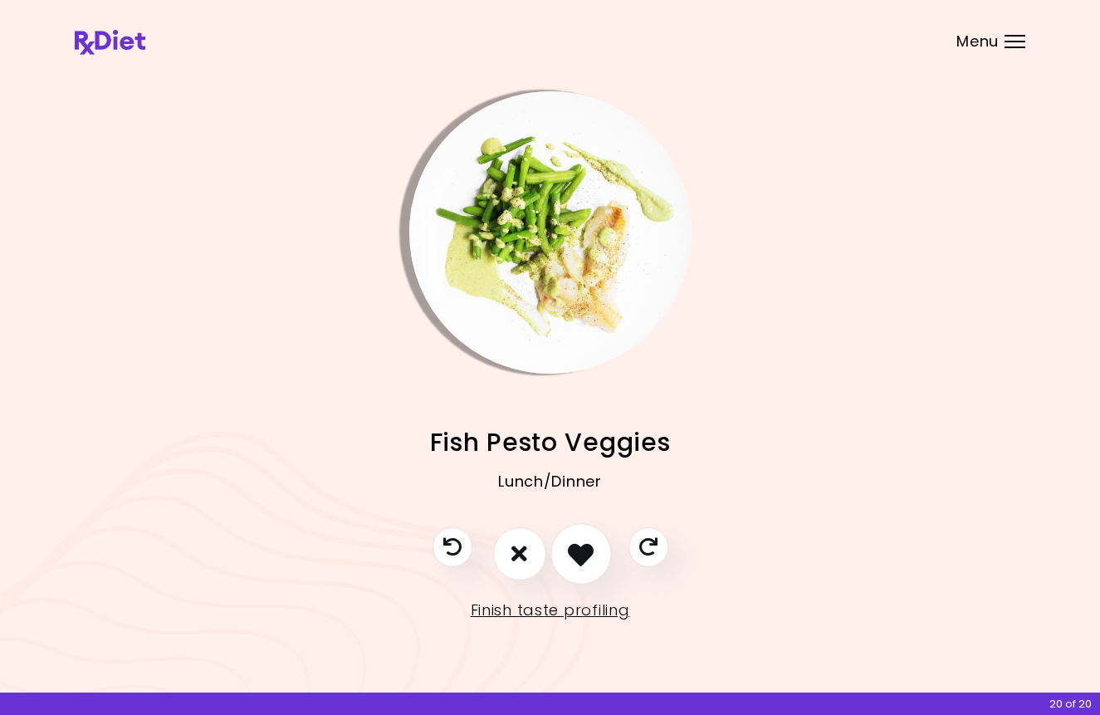
click at [583, 554] on icon "I like this recipe" at bounding box center [581, 553] width 26 height 26
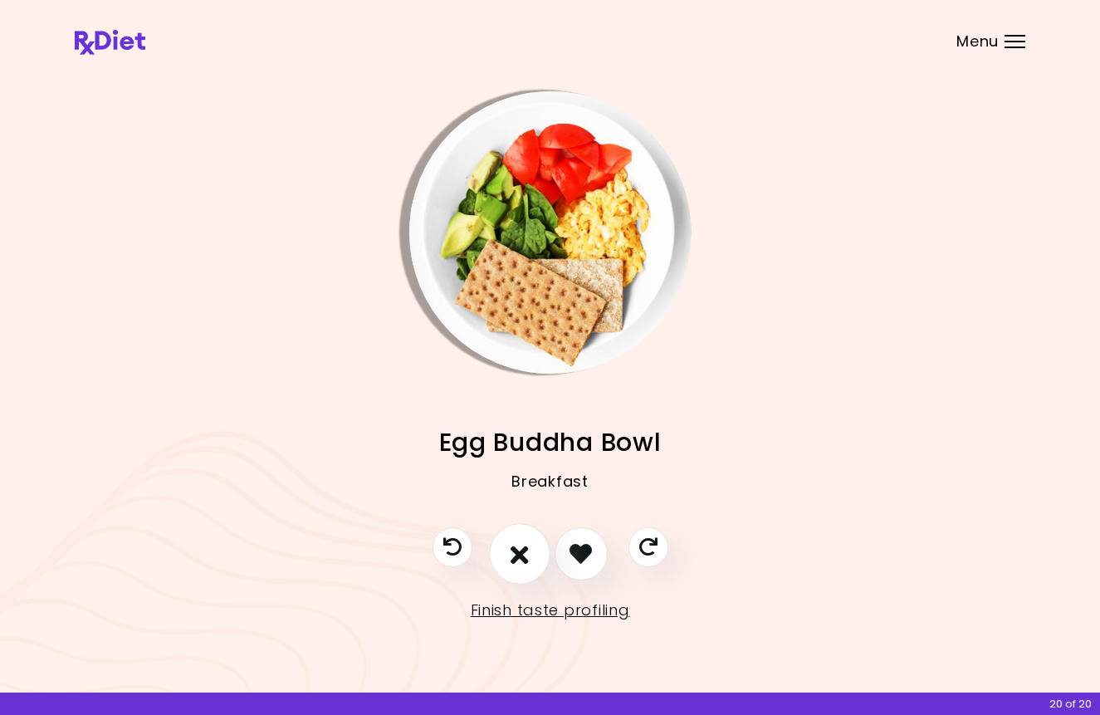
click at [512, 559] on icon "I don't like this recipe" at bounding box center [519, 553] width 18 height 26
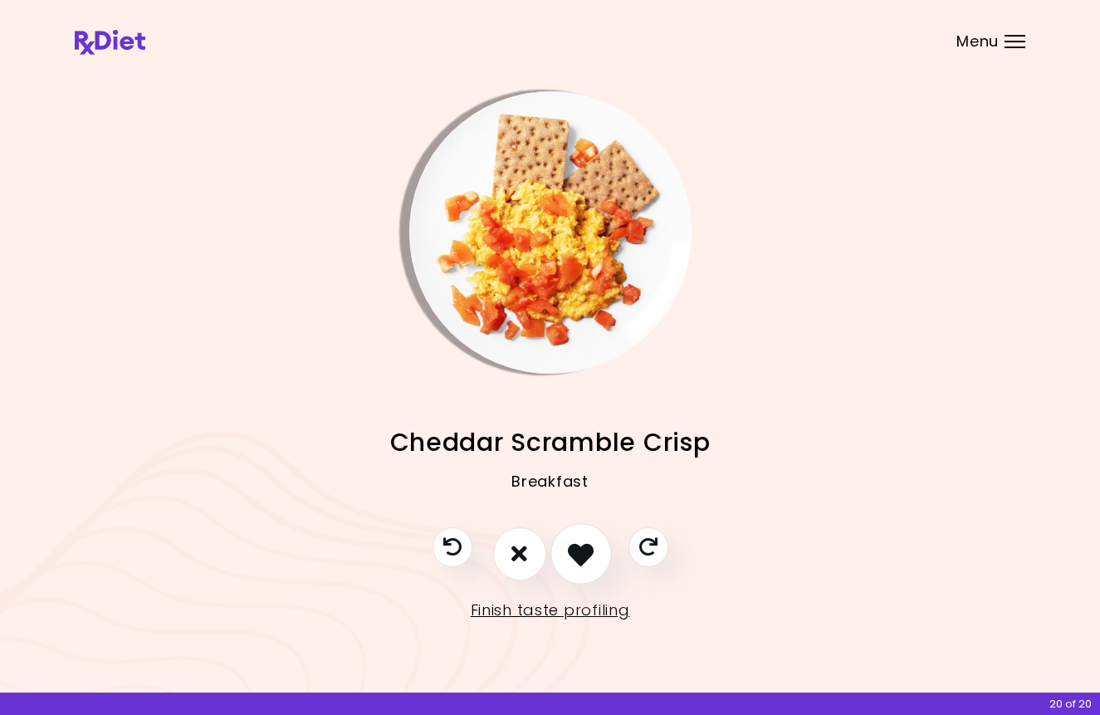
click at [592, 555] on icon "I like this recipe" at bounding box center [581, 553] width 26 height 26
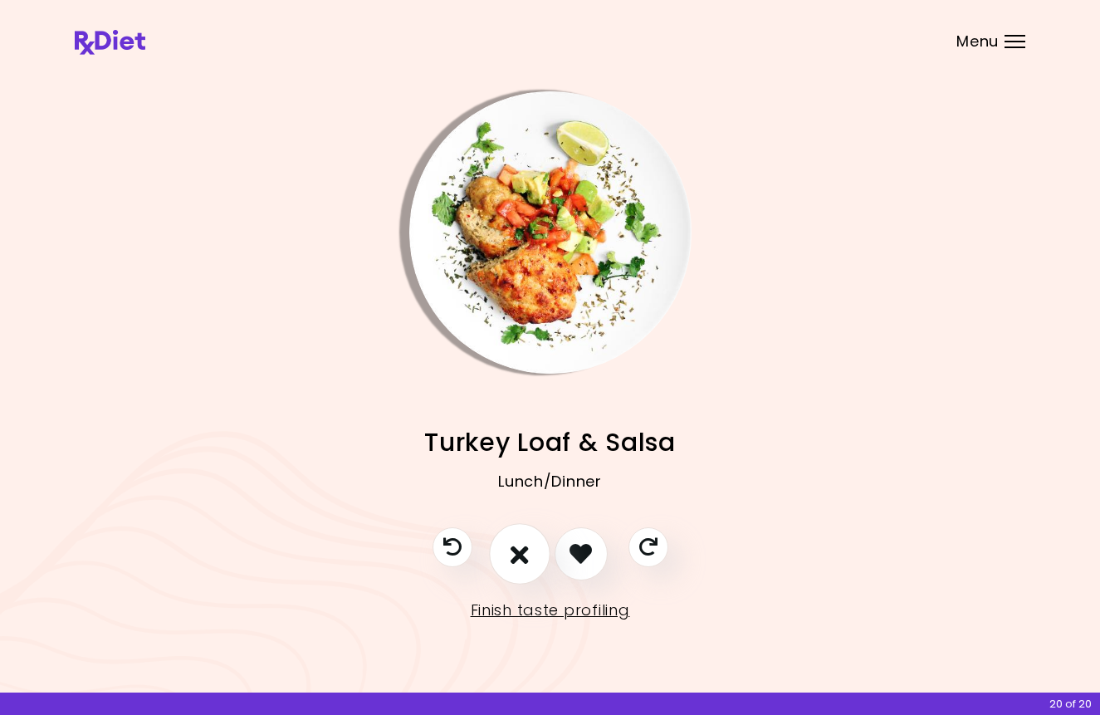
click at [528, 566] on button "I don't like this recipe" at bounding box center [519, 553] width 61 height 61
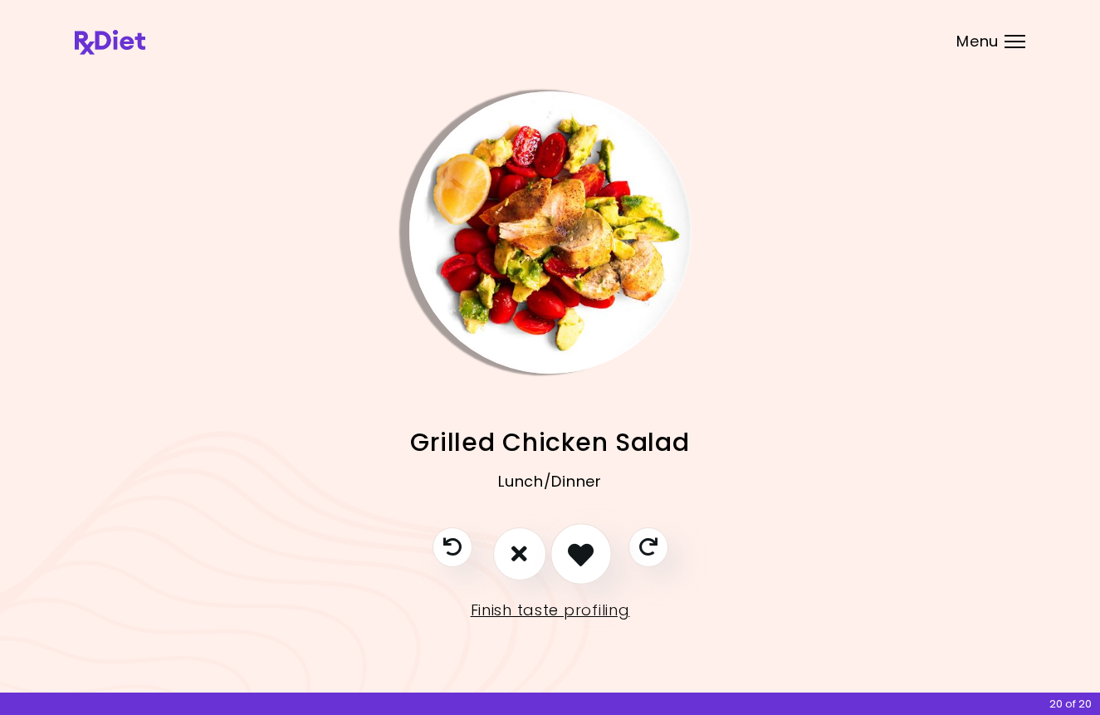
click at [578, 554] on icon "I like this recipe" at bounding box center [581, 553] width 26 height 26
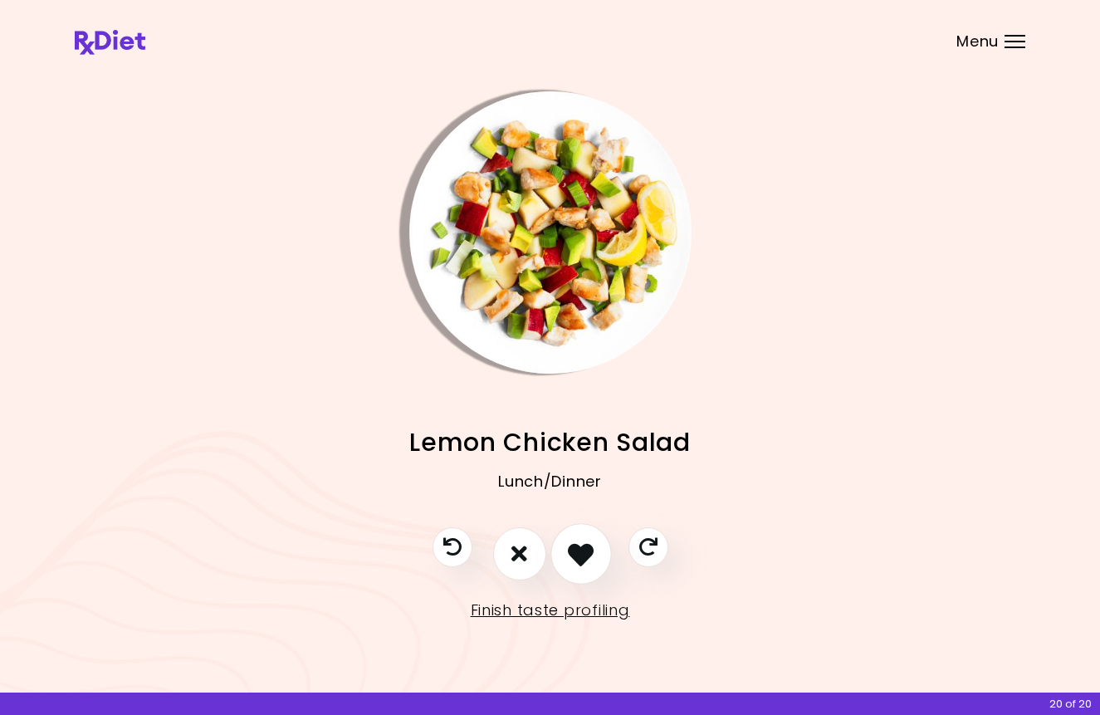
click at [578, 554] on icon "I like this recipe" at bounding box center [581, 553] width 26 height 26
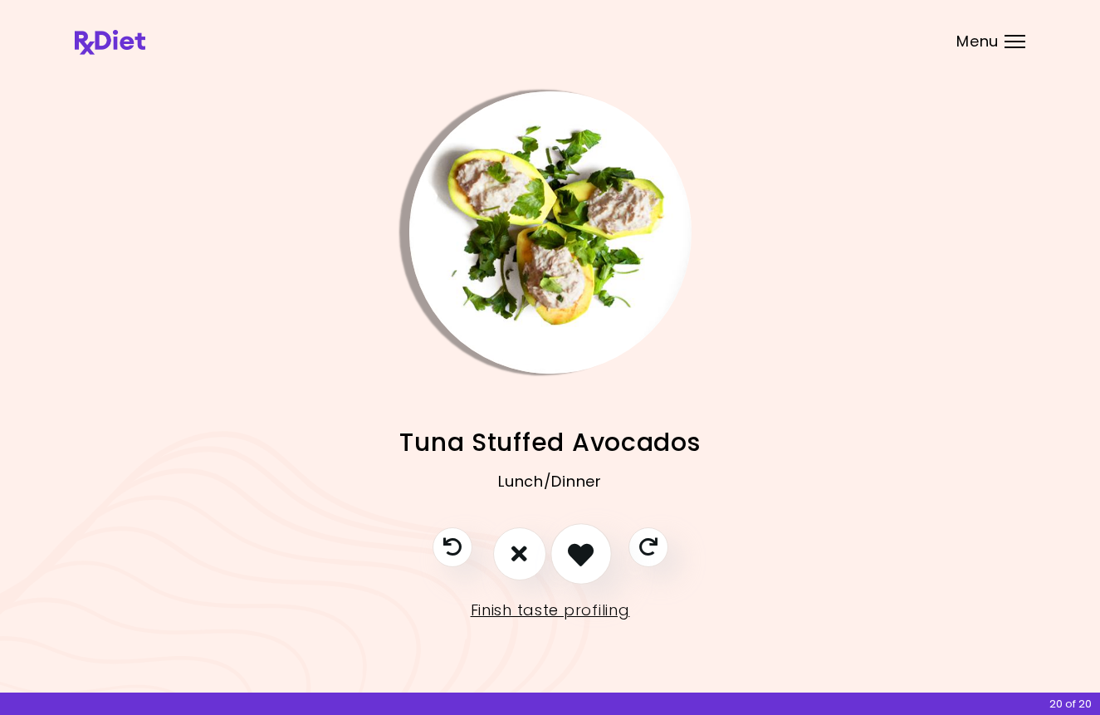
click at [580, 554] on icon "I like this recipe" at bounding box center [581, 553] width 26 height 26
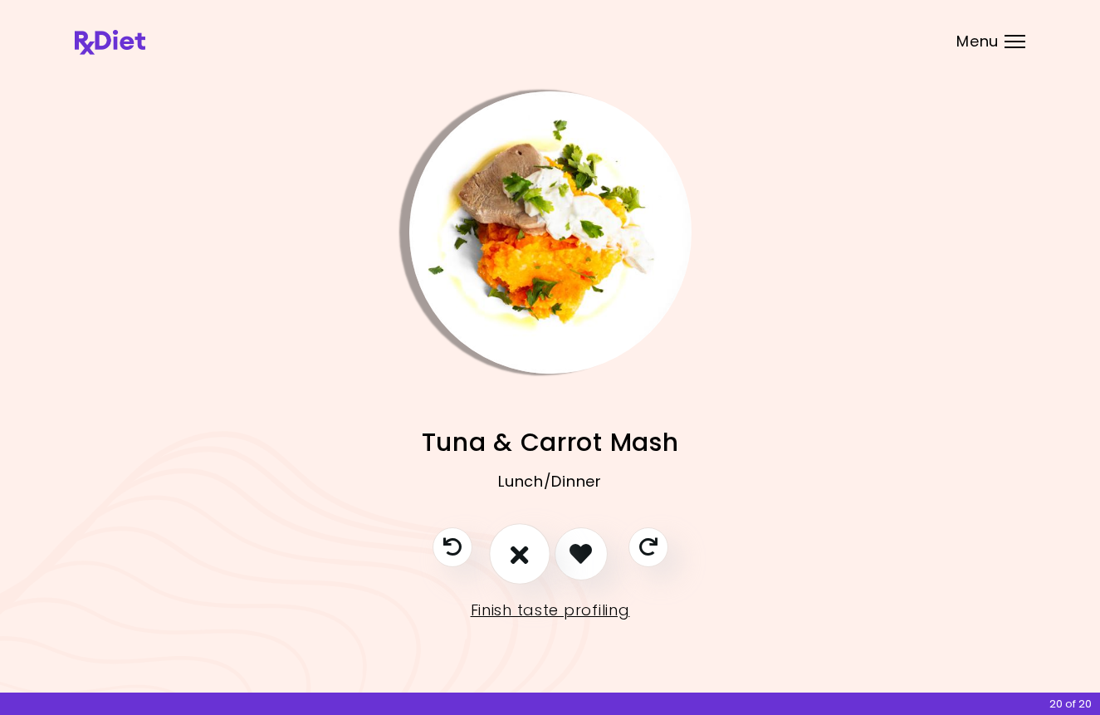
click at [528, 560] on icon "I don't like this recipe" at bounding box center [519, 553] width 18 height 26
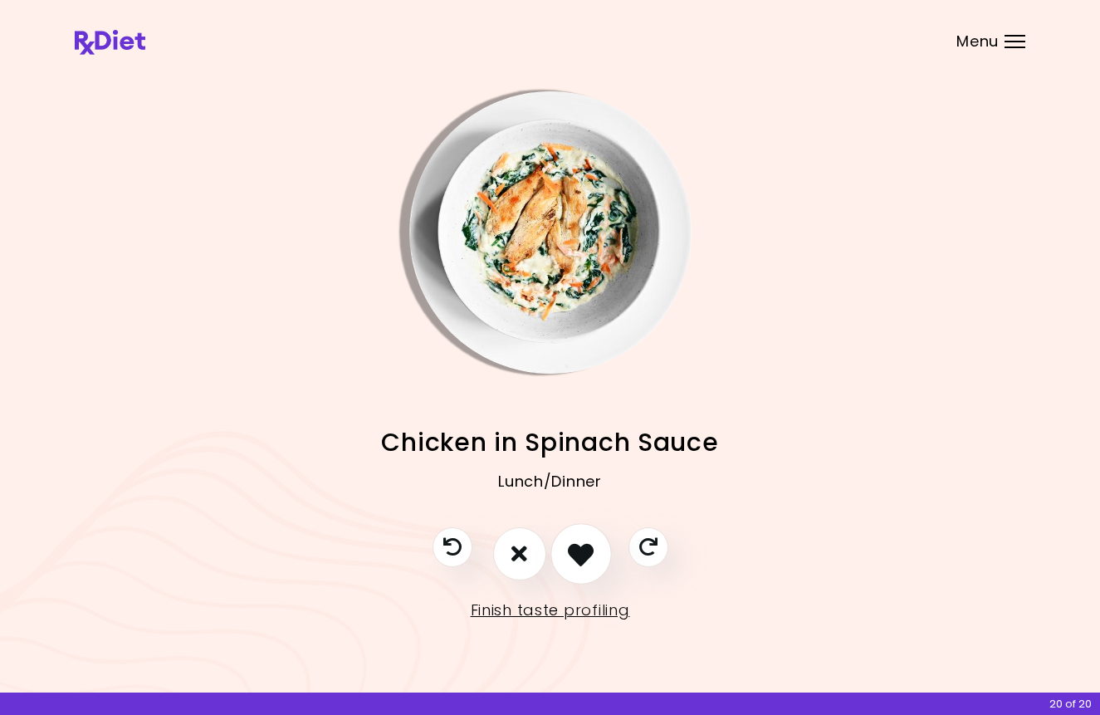
click at [598, 554] on button "I like this recipe" at bounding box center [580, 553] width 61 height 61
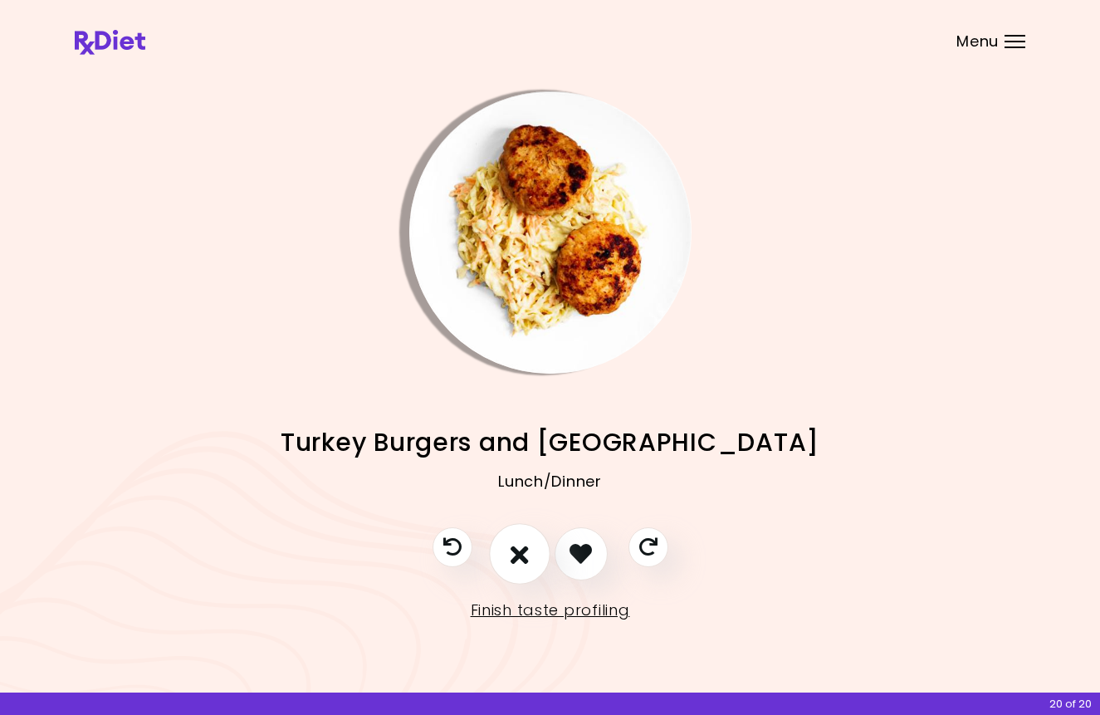
click at [529, 560] on button "I don't like this recipe" at bounding box center [519, 553] width 61 height 61
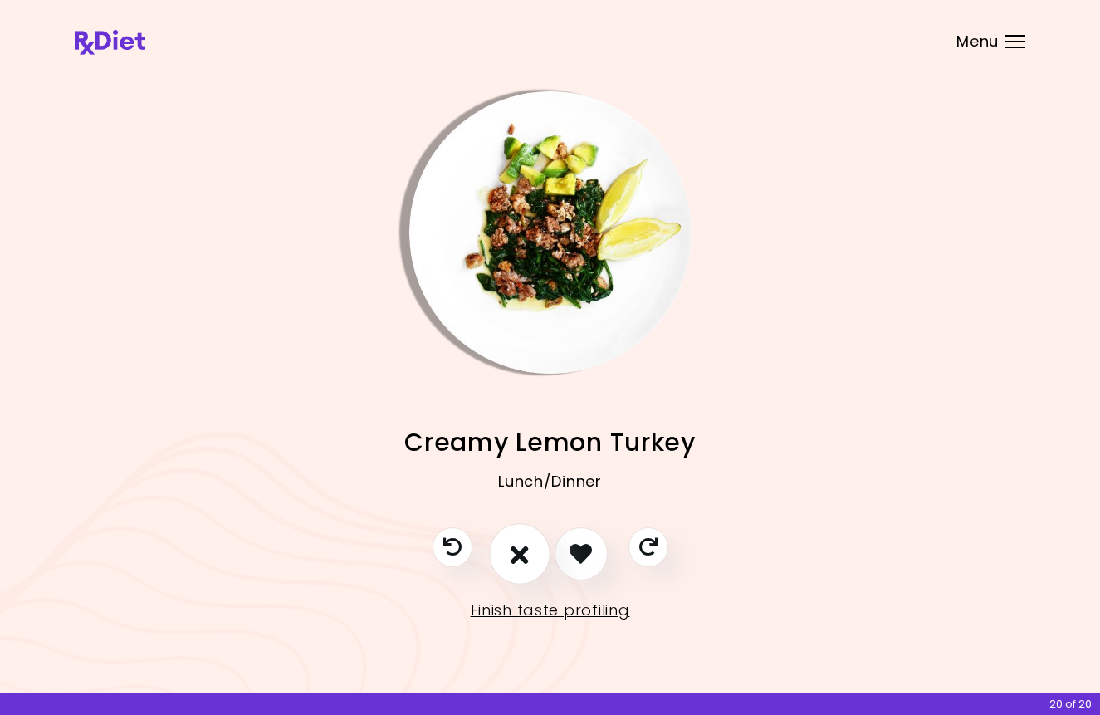
click at [529, 560] on button "I don't like this recipe" at bounding box center [519, 553] width 61 height 61
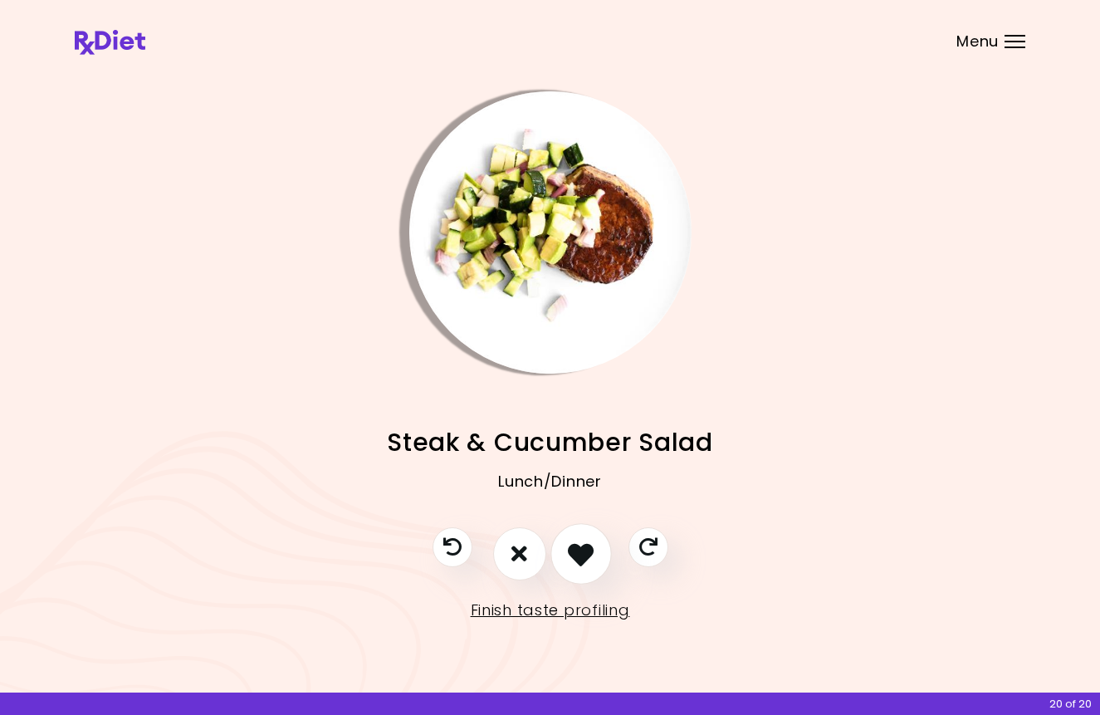
click at [579, 556] on icon "I like this recipe" at bounding box center [581, 553] width 26 height 26
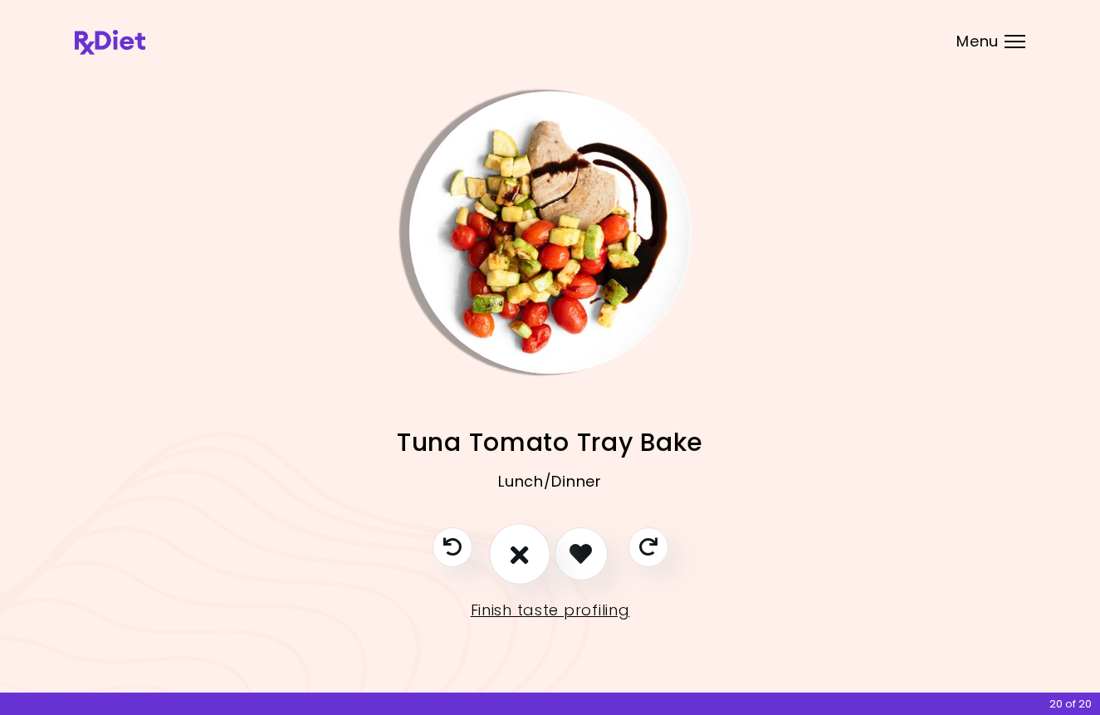
click at [508, 551] on button "I don't like this recipe" at bounding box center [519, 553] width 61 height 61
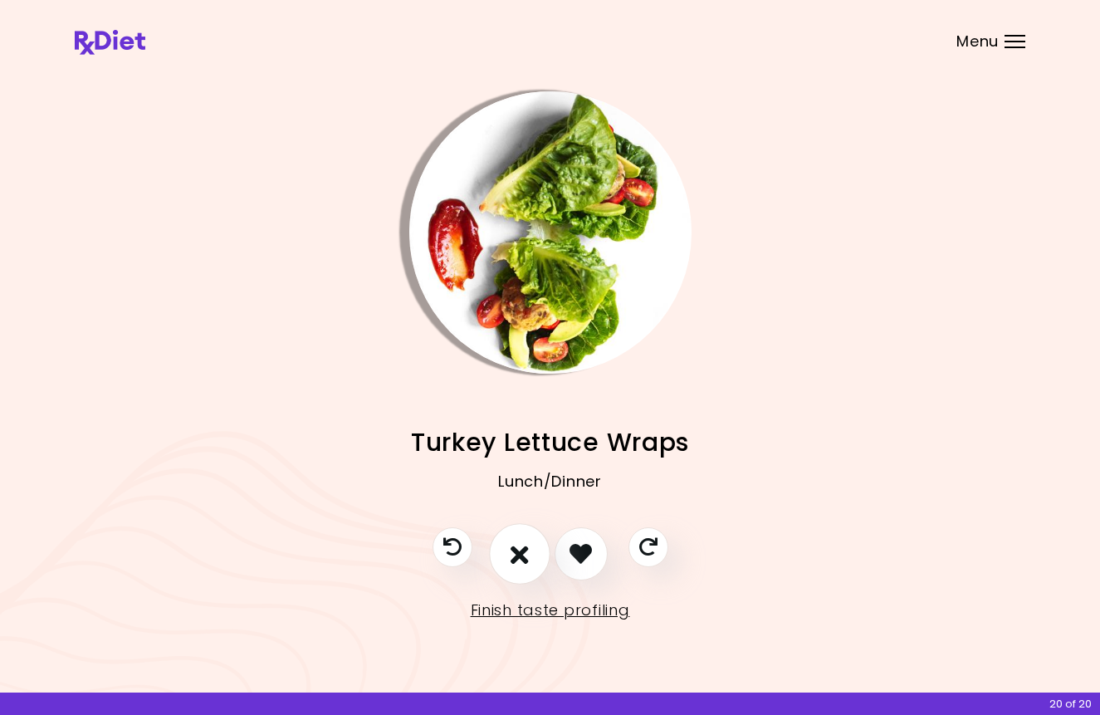
click at [529, 562] on button "I don't like this recipe" at bounding box center [519, 553] width 61 height 61
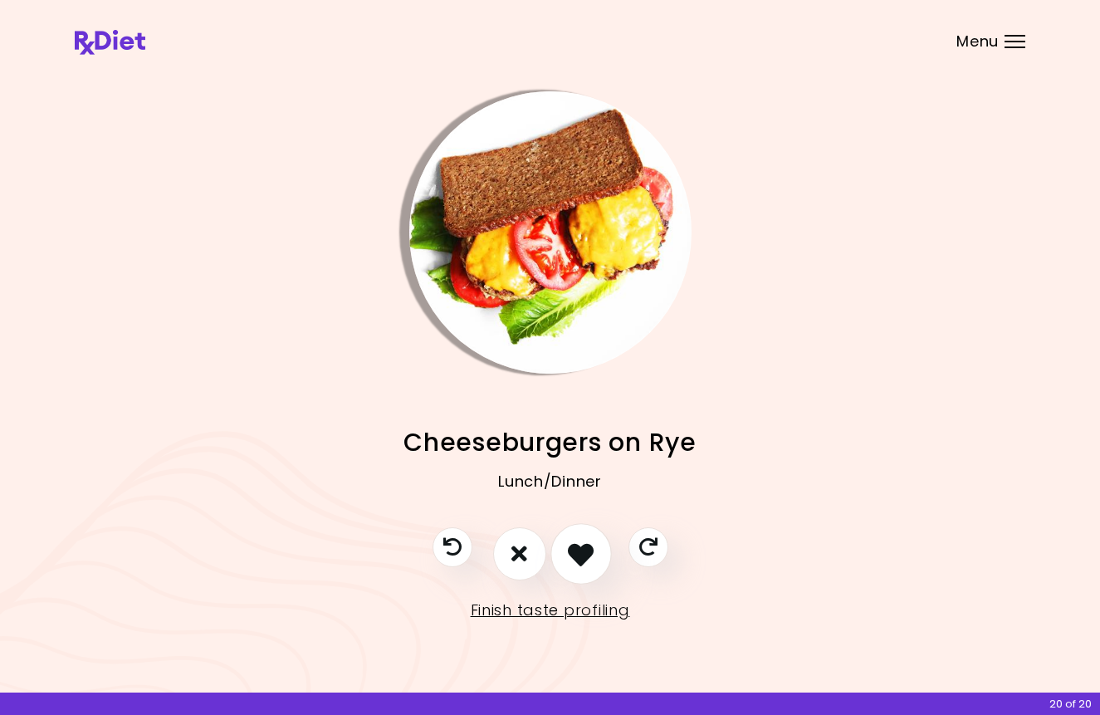
click at [582, 558] on icon "I like this recipe" at bounding box center [581, 553] width 26 height 26
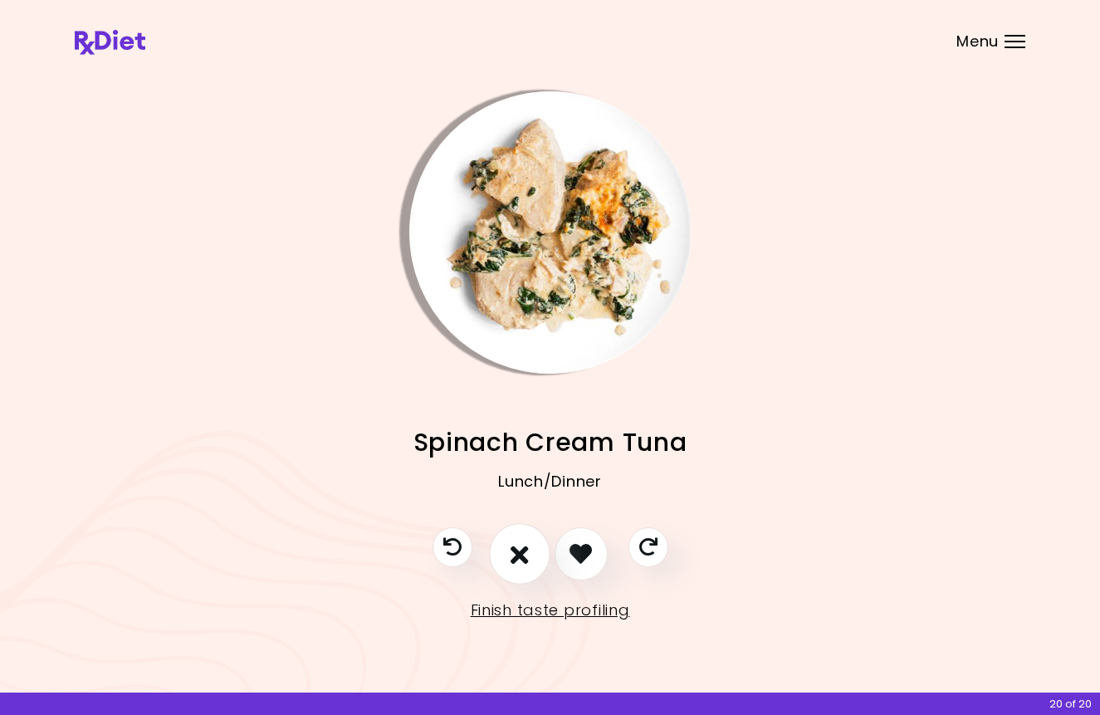
click at [528, 569] on button "I don't like this recipe" at bounding box center [519, 553] width 61 height 61
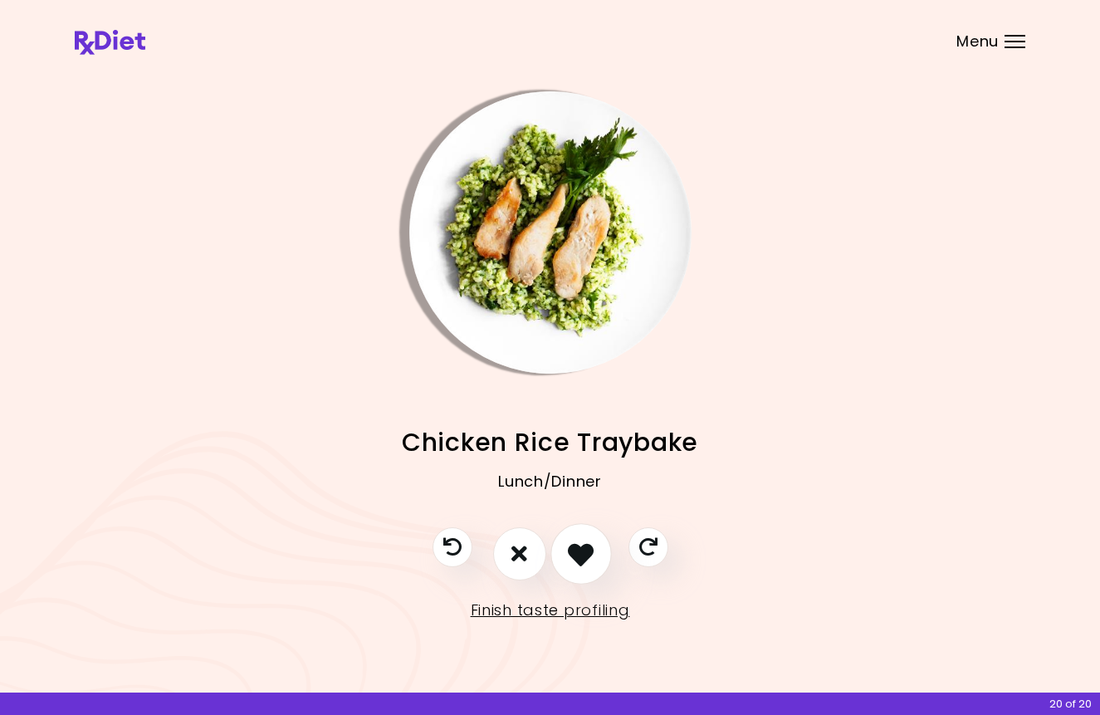
click at [586, 567] on button "I like this recipe" at bounding box center [580, 553] width 61 height 61
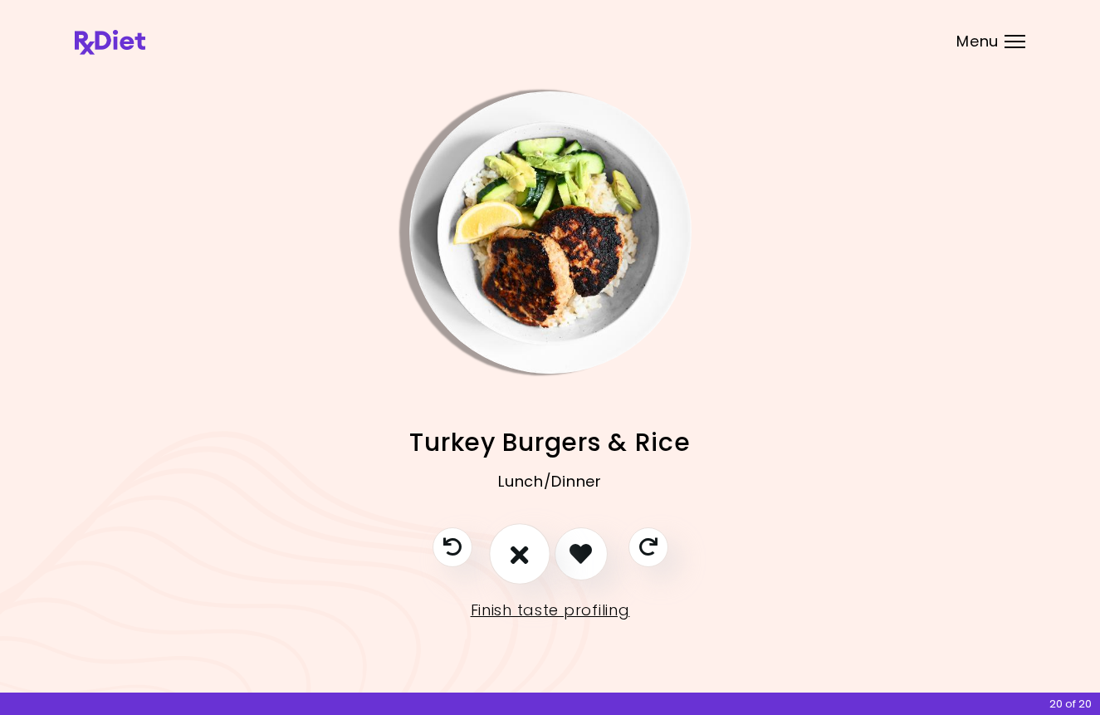
click at [524, 569] on button "I don't like this recipe" at bounding box center [519, 553] width 61 height 61
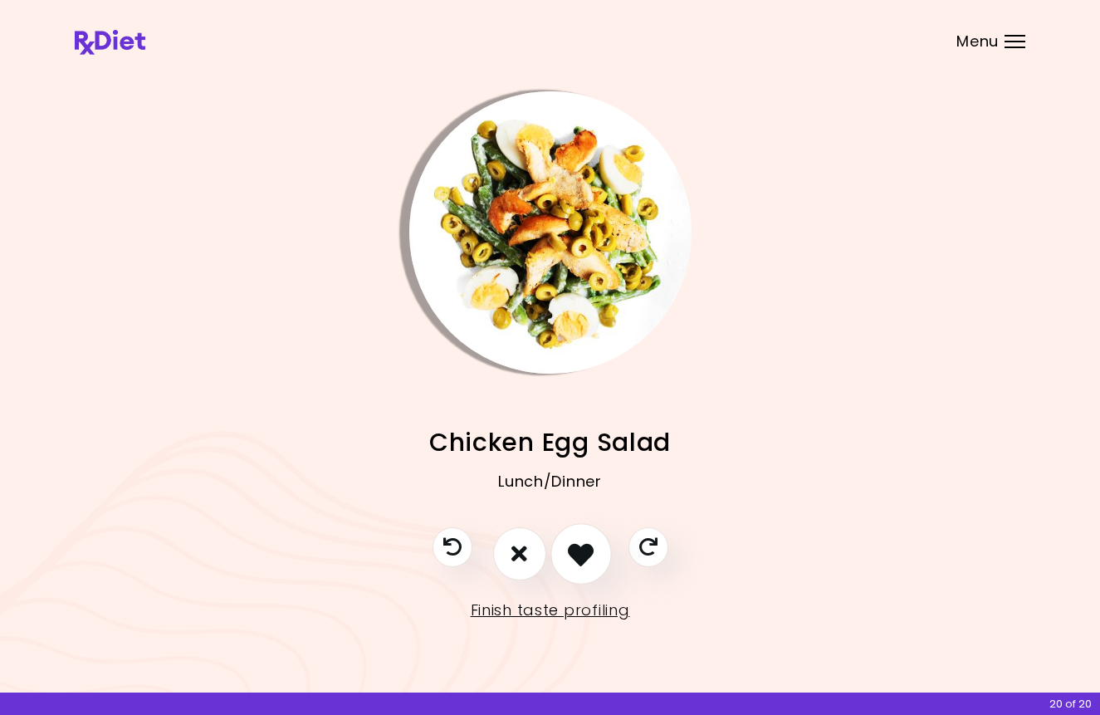
click at [575, 559] on icon "I like this recipe" at bounding box center [581, 553] width 26 height 26
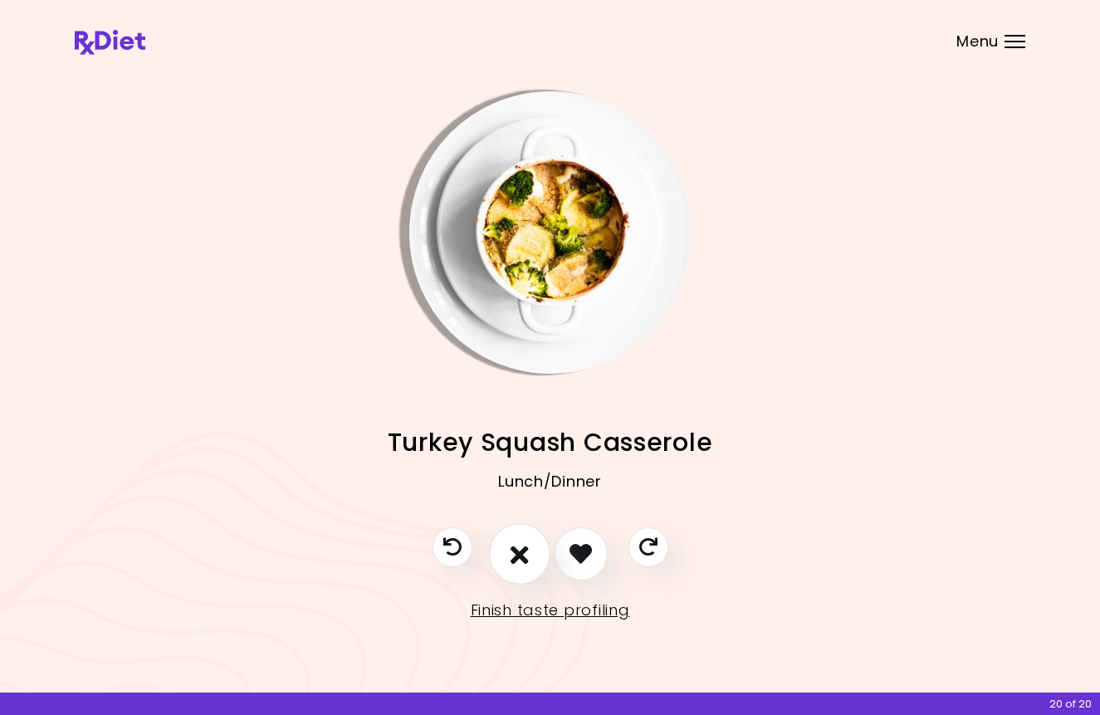
click at [512, 567] on button "I don't like this recipe" at bounding box center [519, 553] width 61 height 61
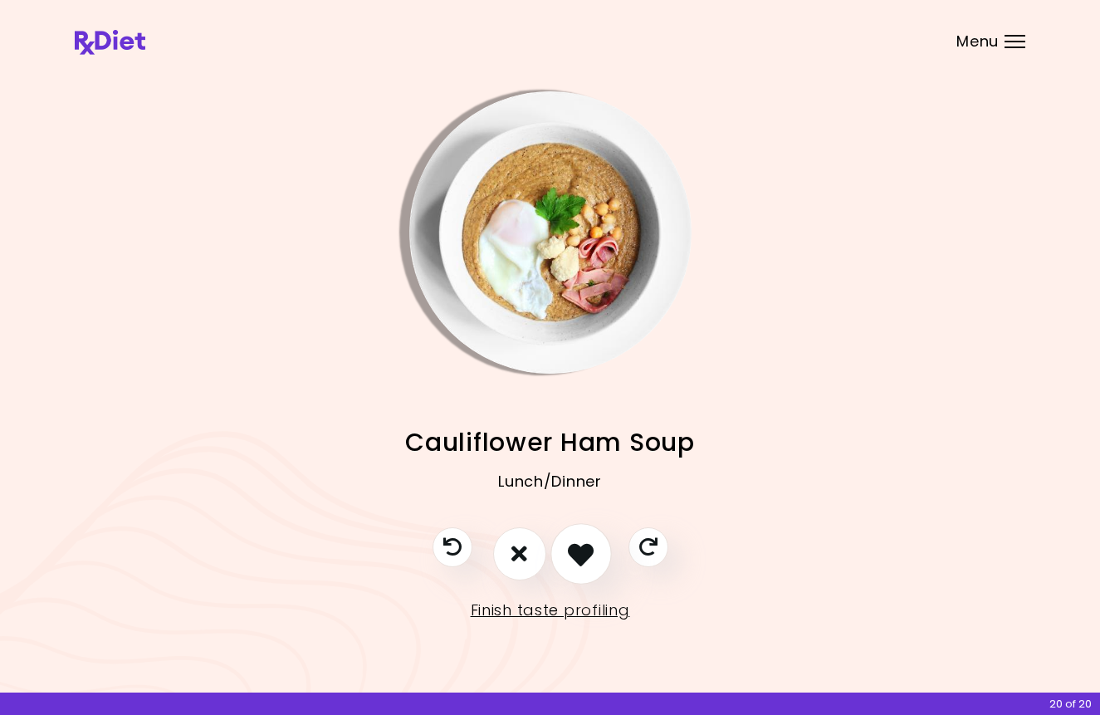
click at [582, 554] on icon "I like this recipe" at bounding box center [581, 553] width 26 height 26
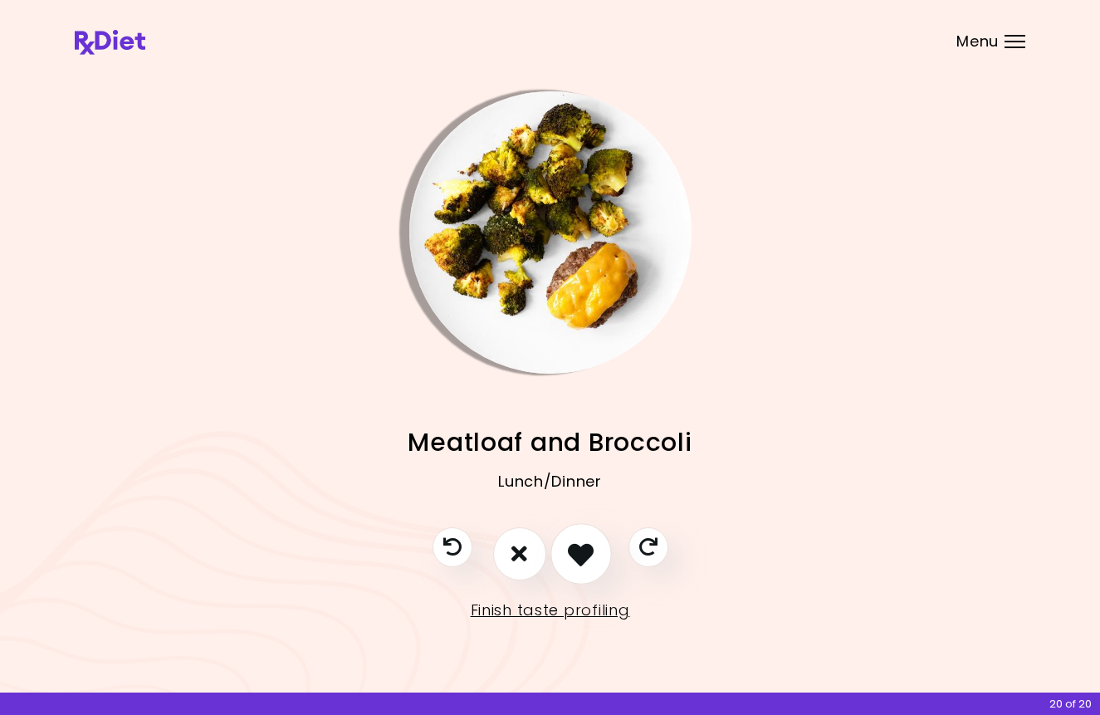
click at [582, 554] on icon "I like this recipe" at bounding box center [581, 553] width 26 height 26
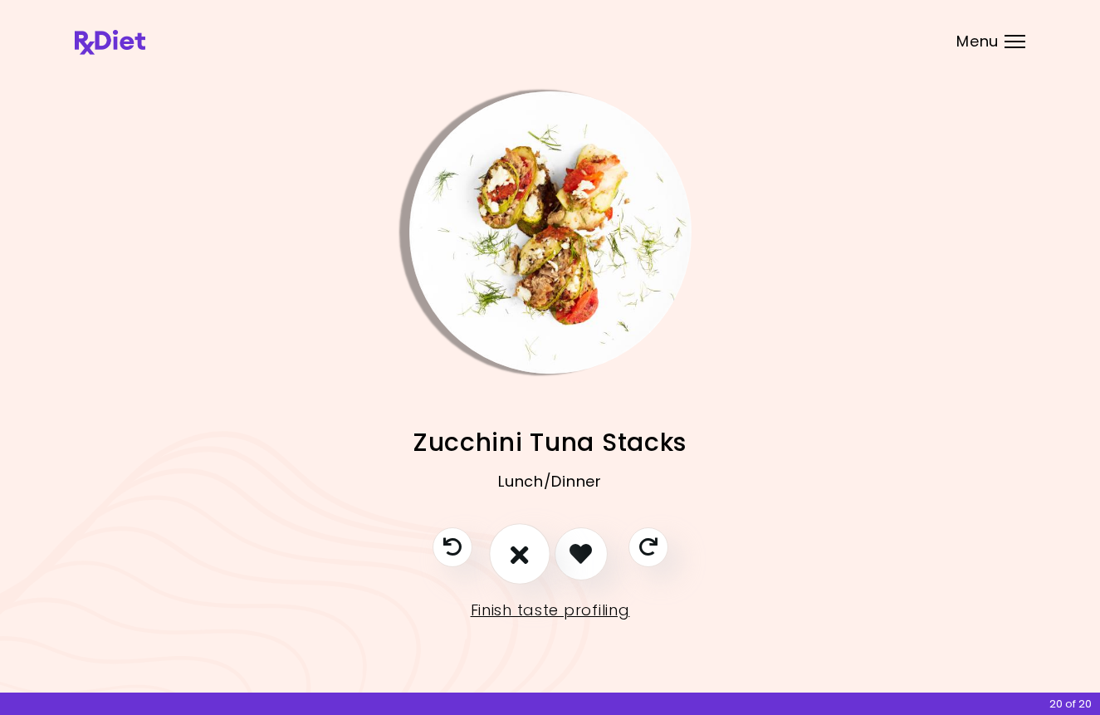
click at [533, 557] on button "I don't like this recipe" at bounding box center [519, 553] width 61 height 61
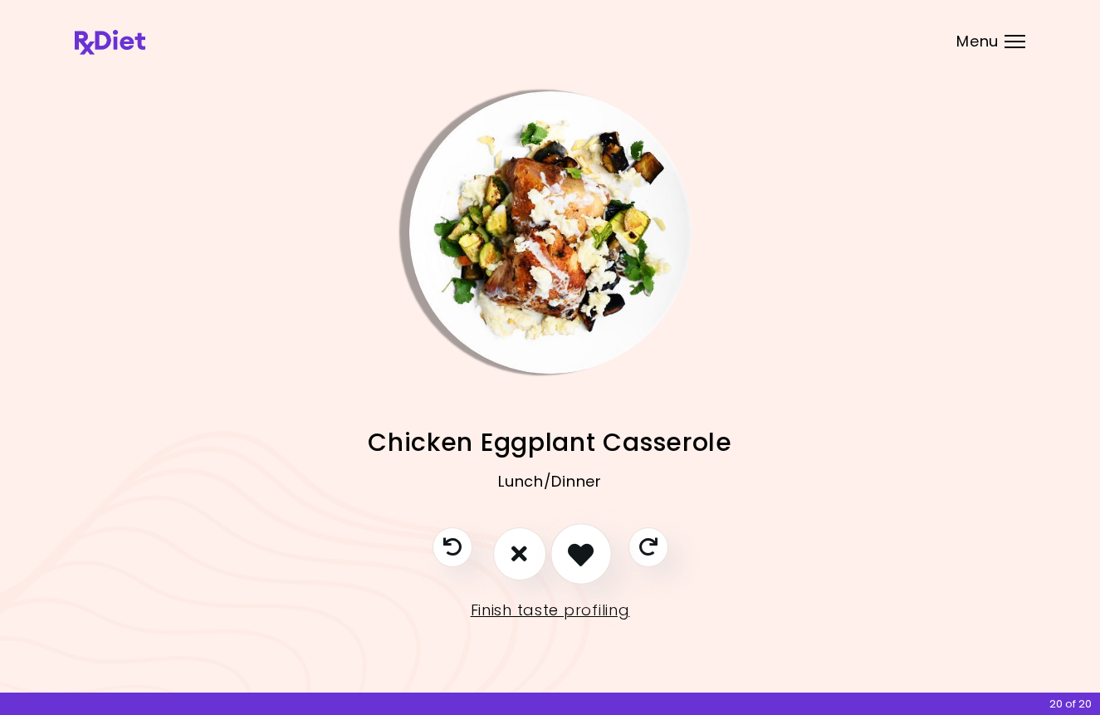
click at [588, 555] on icon "I like this recipe" at bounding box center [581, 553] width 26 height 26
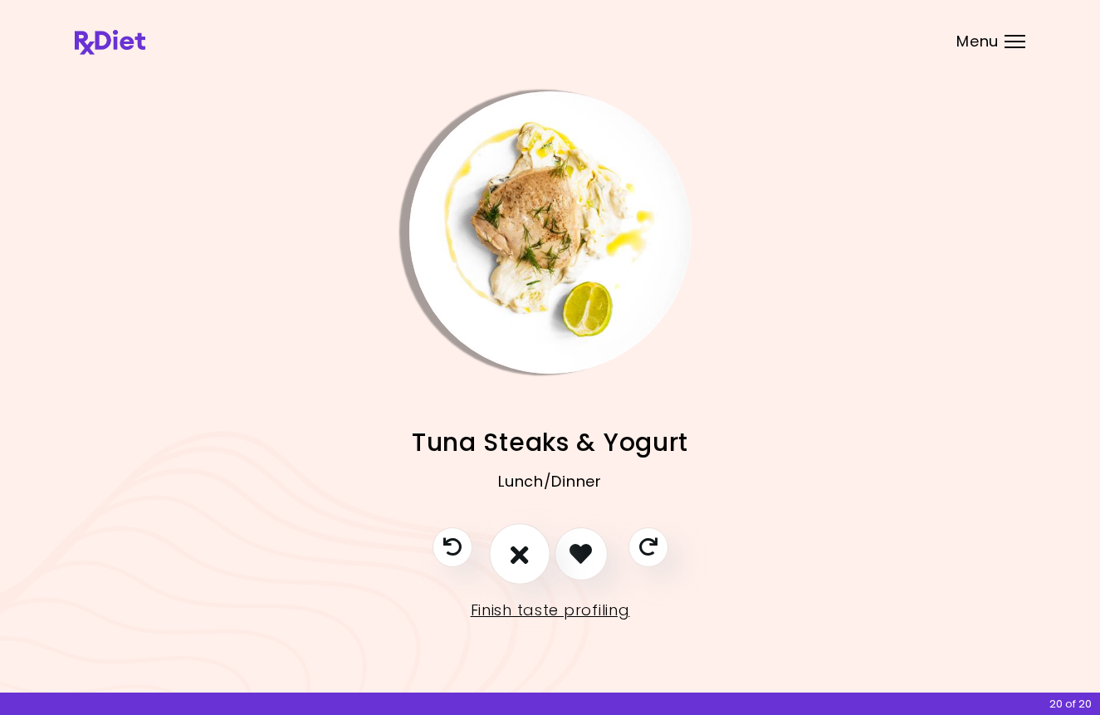
click at [526, 559] on icon "I don't like this recipe" at bounding box center [519, 553] width 18 height 26
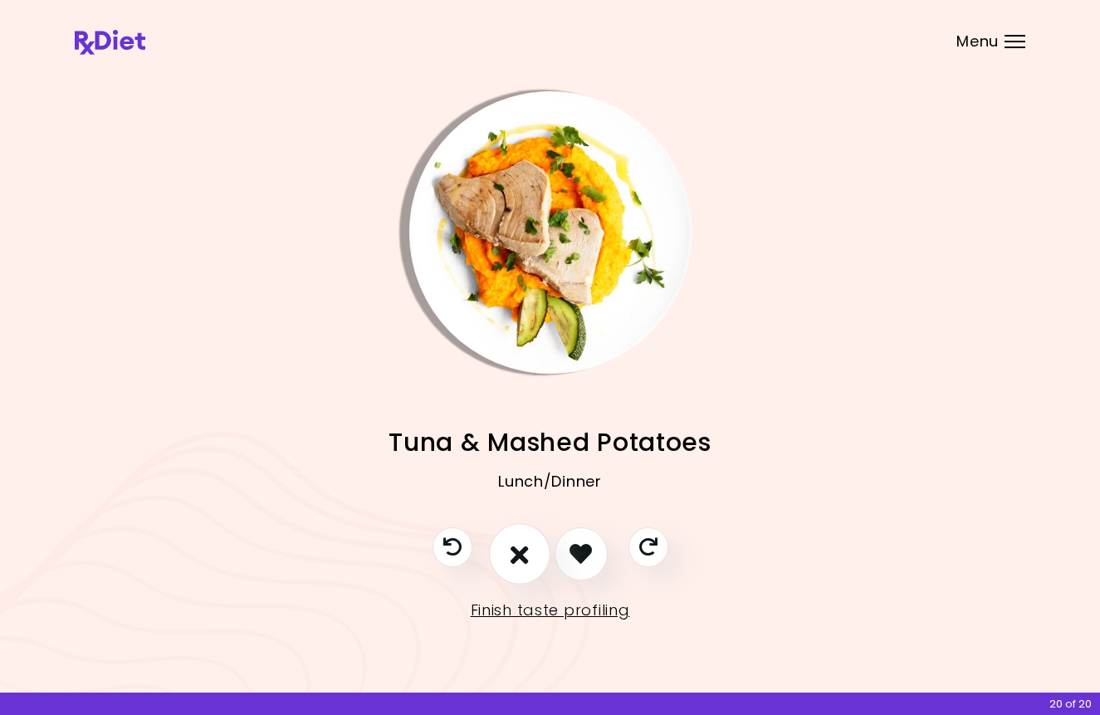
click at [526, 559] on icon "I don't like this recipe" at bounding box center [519, 553] width 18 height 26
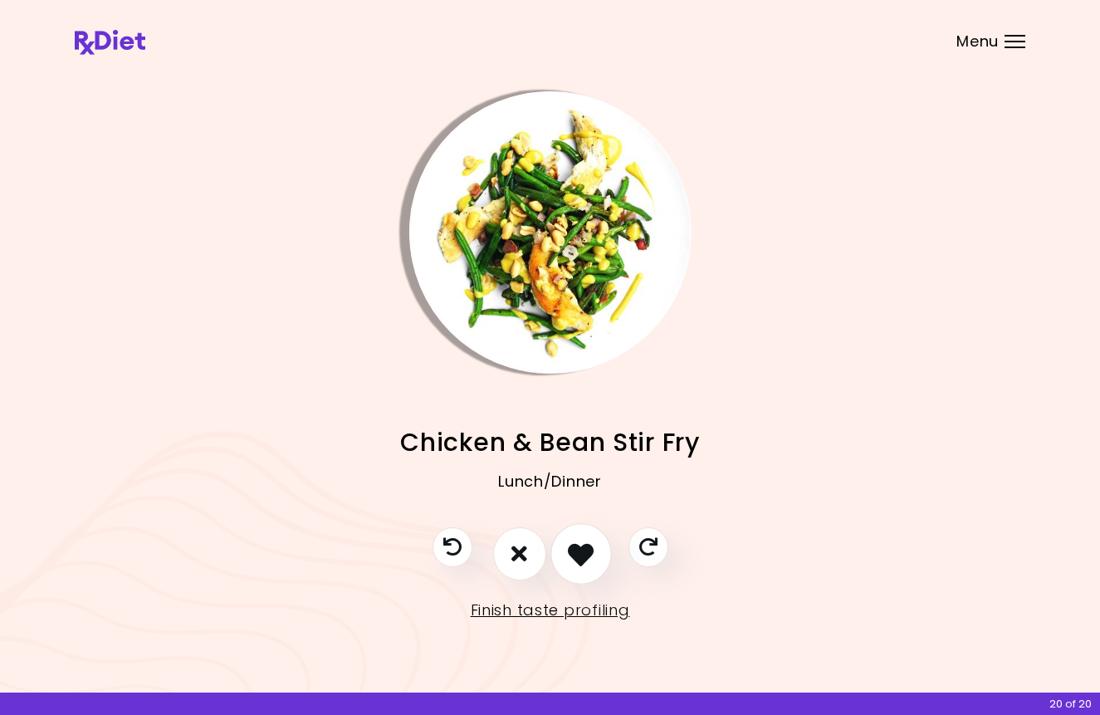
click at [583, 563] on icon "I like this recipe" at bounding box center [581, 553] width 26 height 26
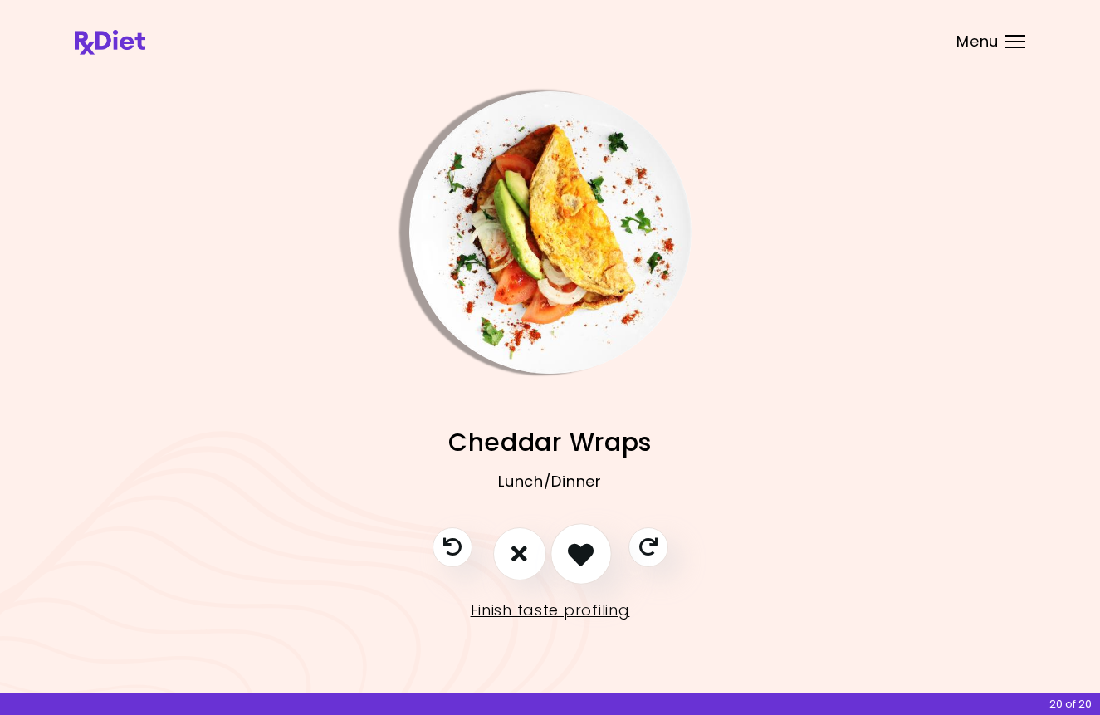
click at [583, 563] on icon "I like this recipe" at bounding box center [581, 553] width 26 height 26
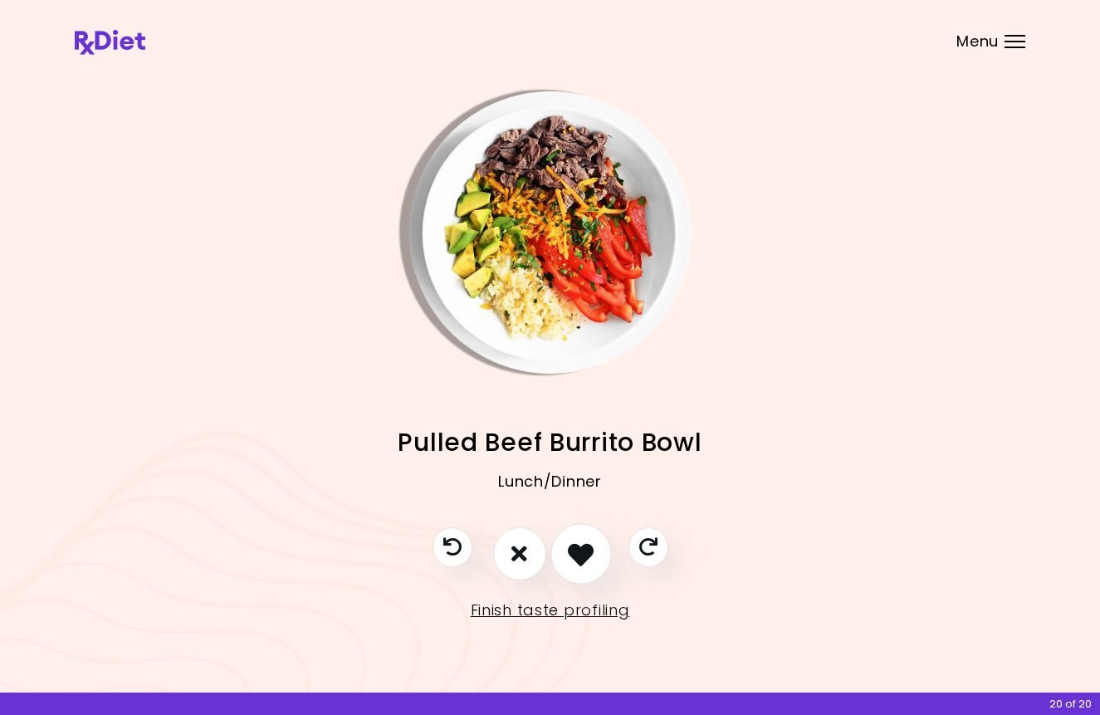
click at [583, 563] on icon "I like this recipe" at bounding box center [581, 553] width 26 height 26
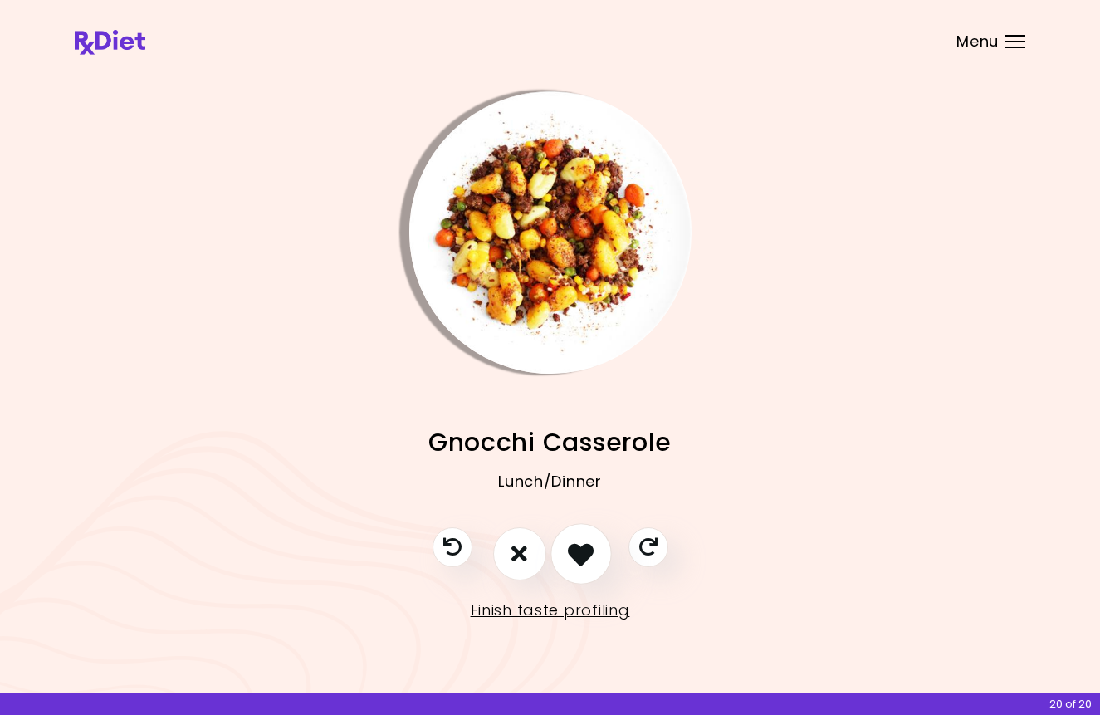
click at [583, 563] on icon "I like this recipe" at bounding box center [581, 553] width 26 height 26
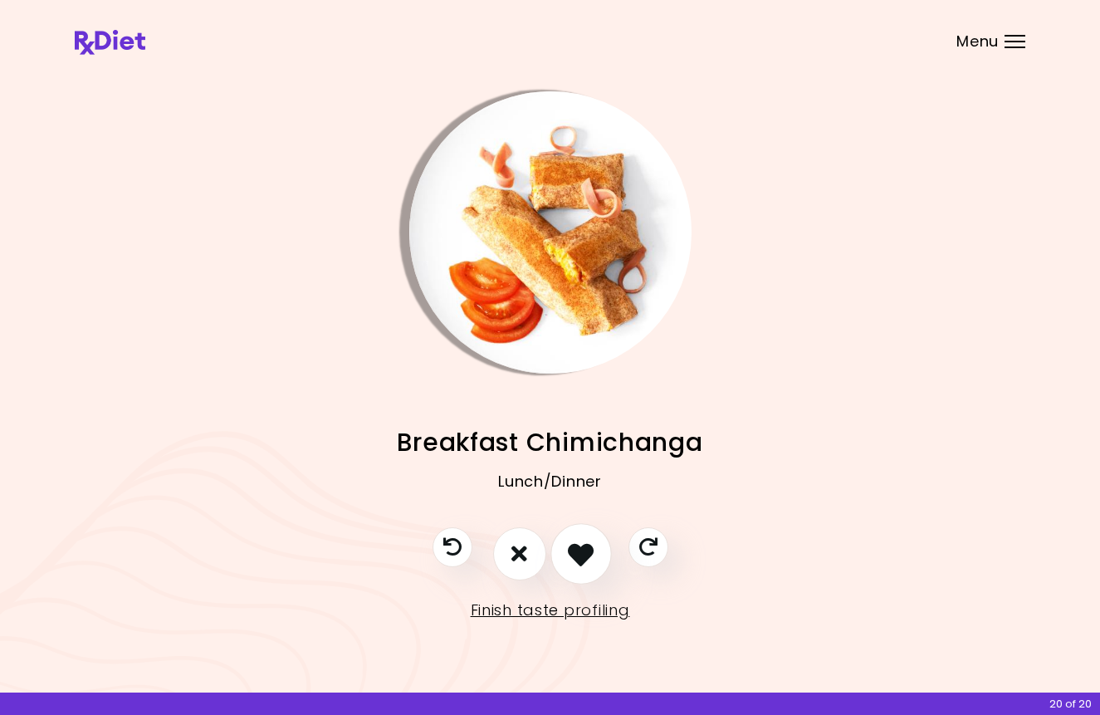
click at [583, 563] on icon "I like this recipe" at bounding box center [581, 553] width 26 height 26
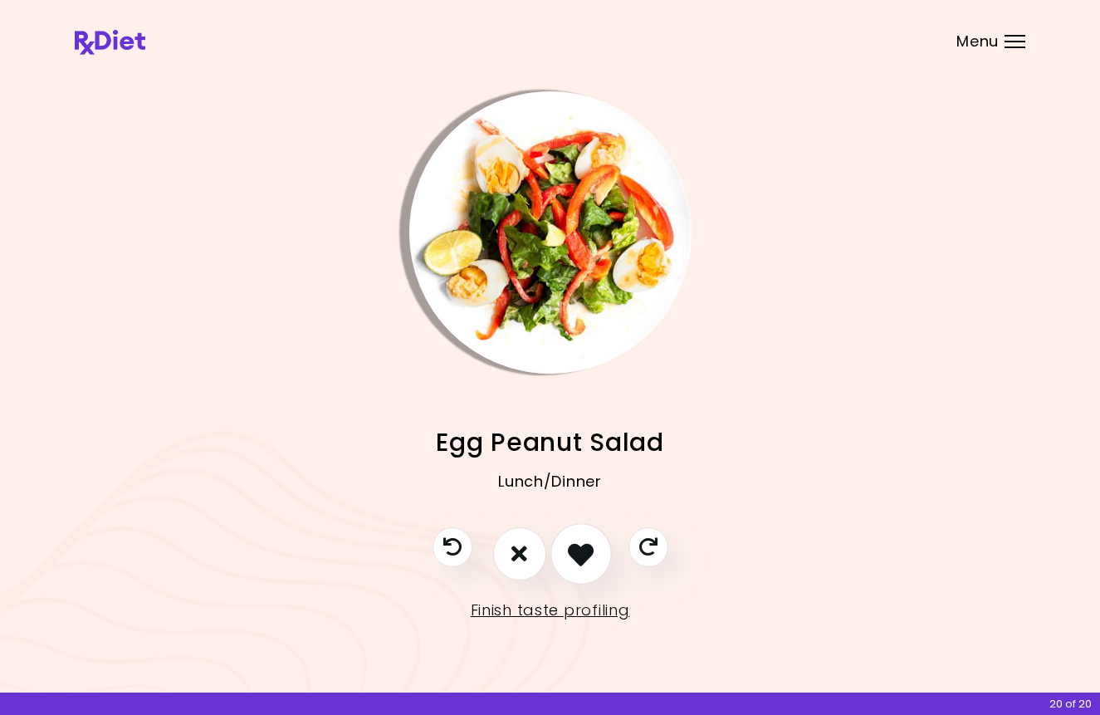
click at [583, 563] on icon "I like this recipe" at bounding box center [581, 553] width 26 height 26
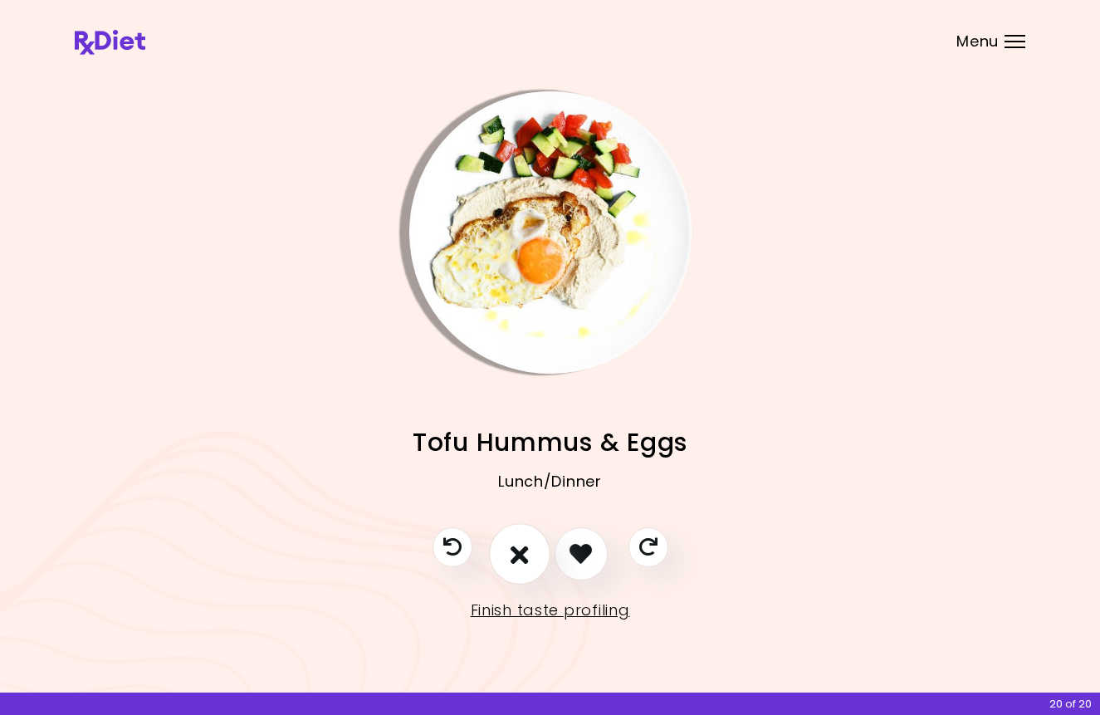
click at [519, 569] on button "I don't like this recipe" at bounding box center [519, 553] width 61 height 61
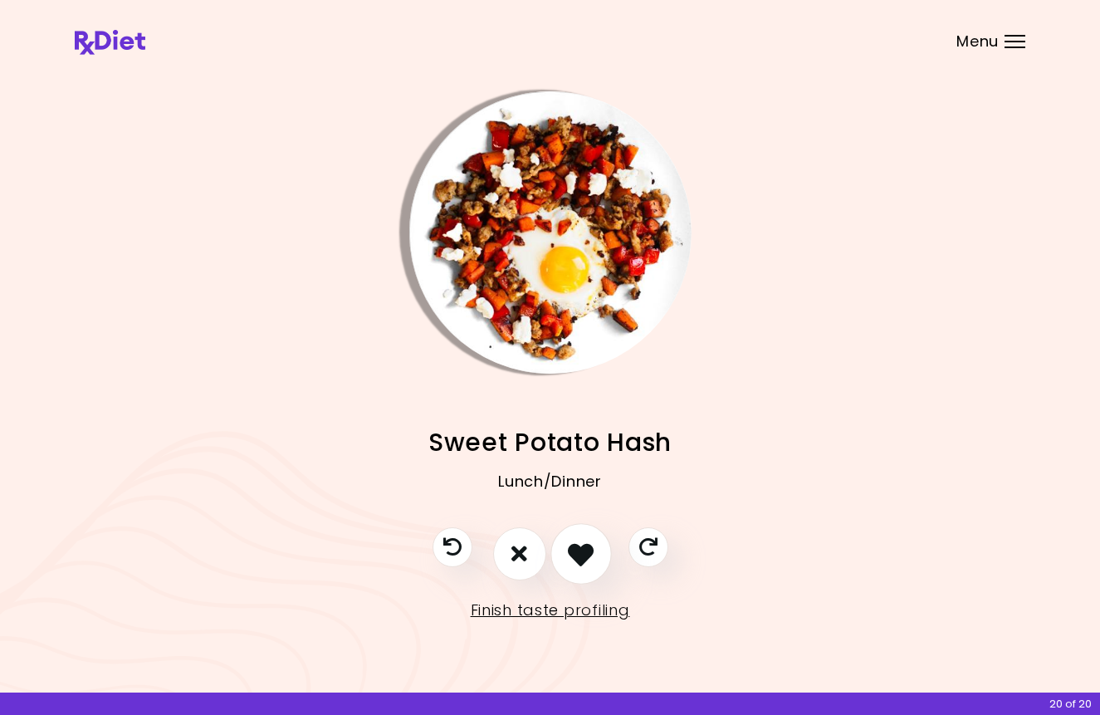
click at [582, 561] on icon "I like this recipe" at bounding box center [581, 553] width 26 height 26
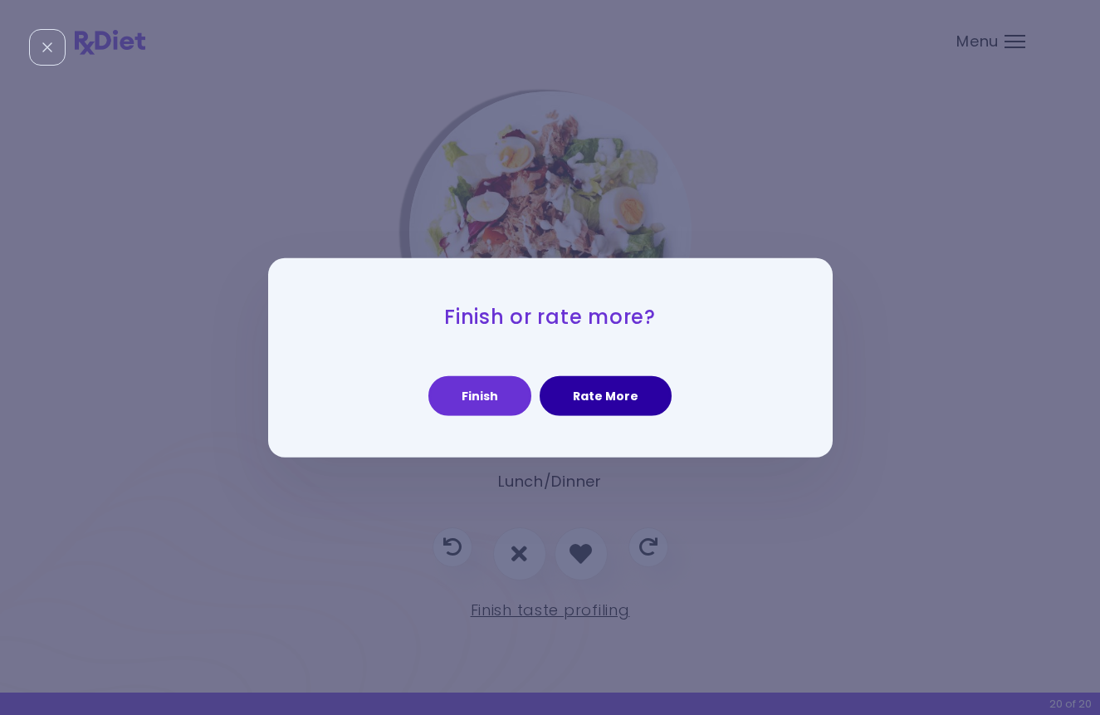
click at [620, 402] on button "Rate More" at bounding box center [605, 396] width 132 height 40
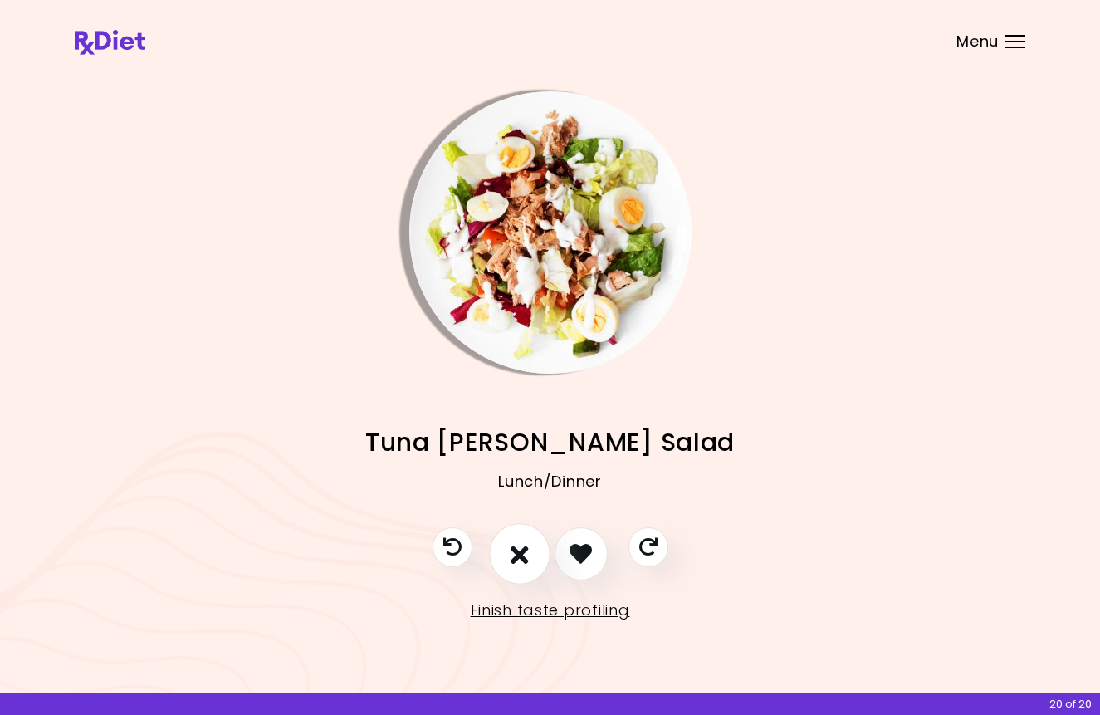
click at [529, 552] on button "I don't like this recipe" at bounding box center [519, 553] width 61 height 61
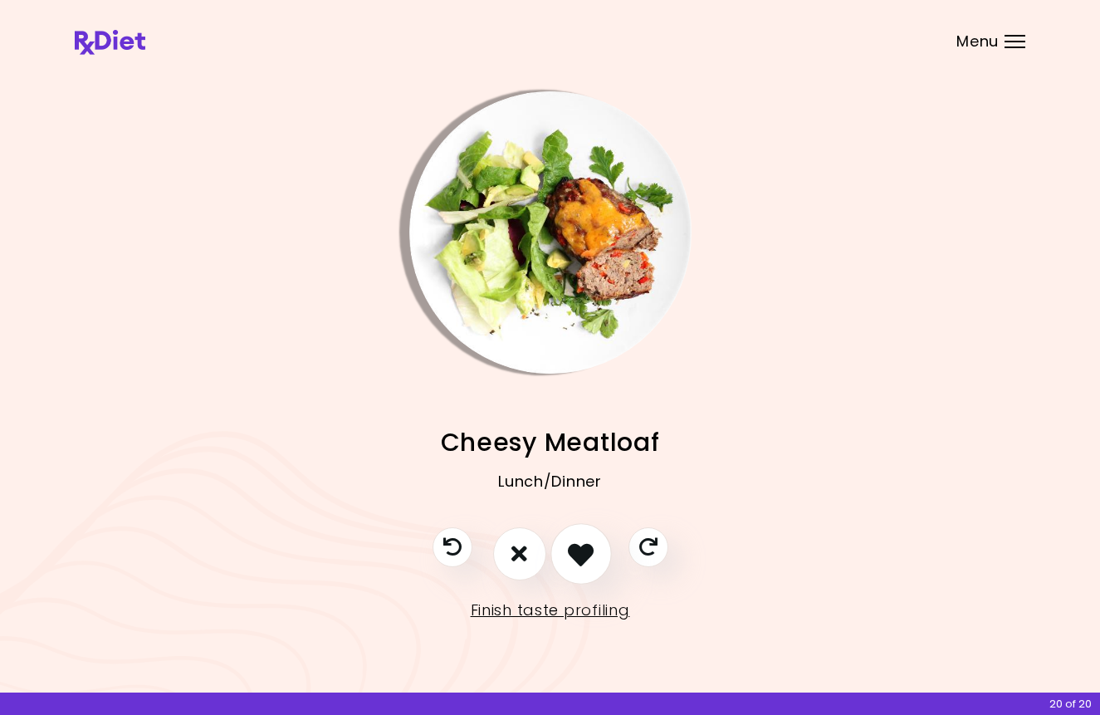
click at [588, 552] on icon "I like this recipe" at bounding box center [581, 553] width 26 height 26
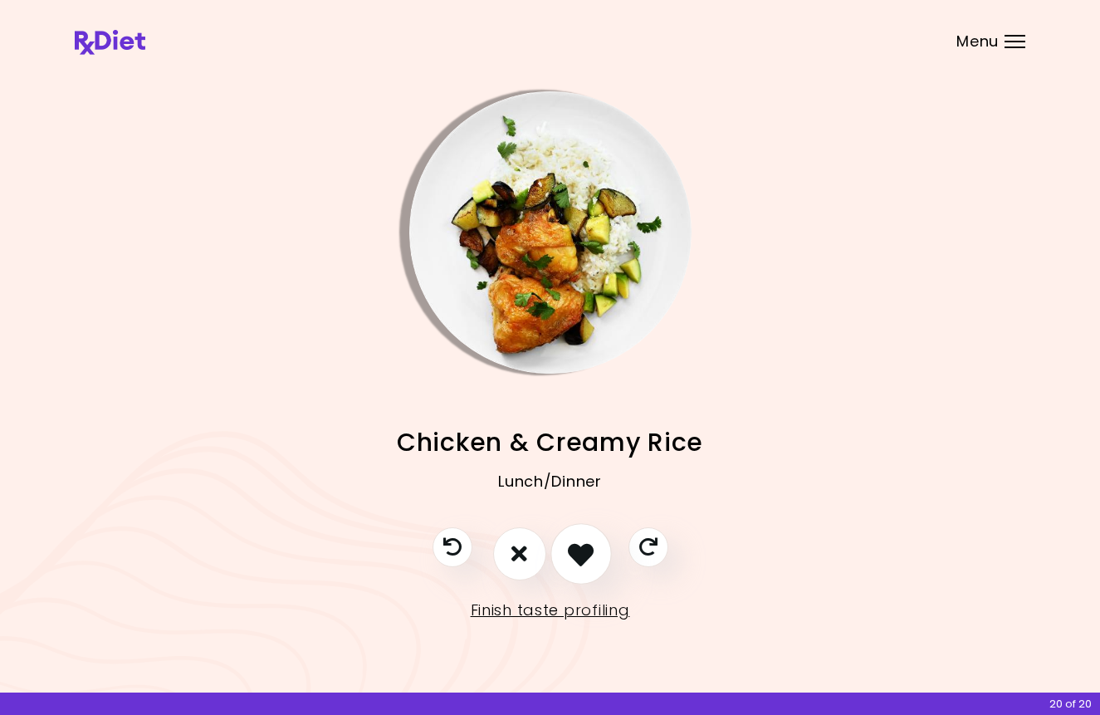
click at [578, 564] on icon "I like this recipe" at bounding box center [581, 553] width 26 height 26
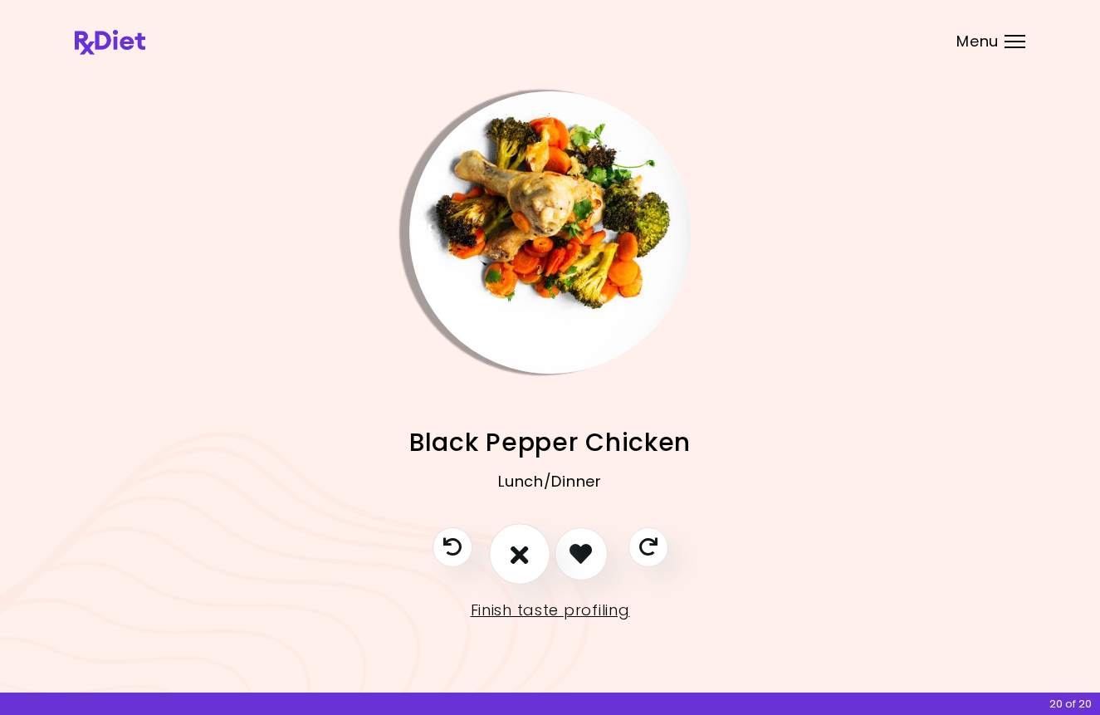
click at [518, 554] on icon "I don't like this recipe" at bounding box center [519, 553] width 18 height 26
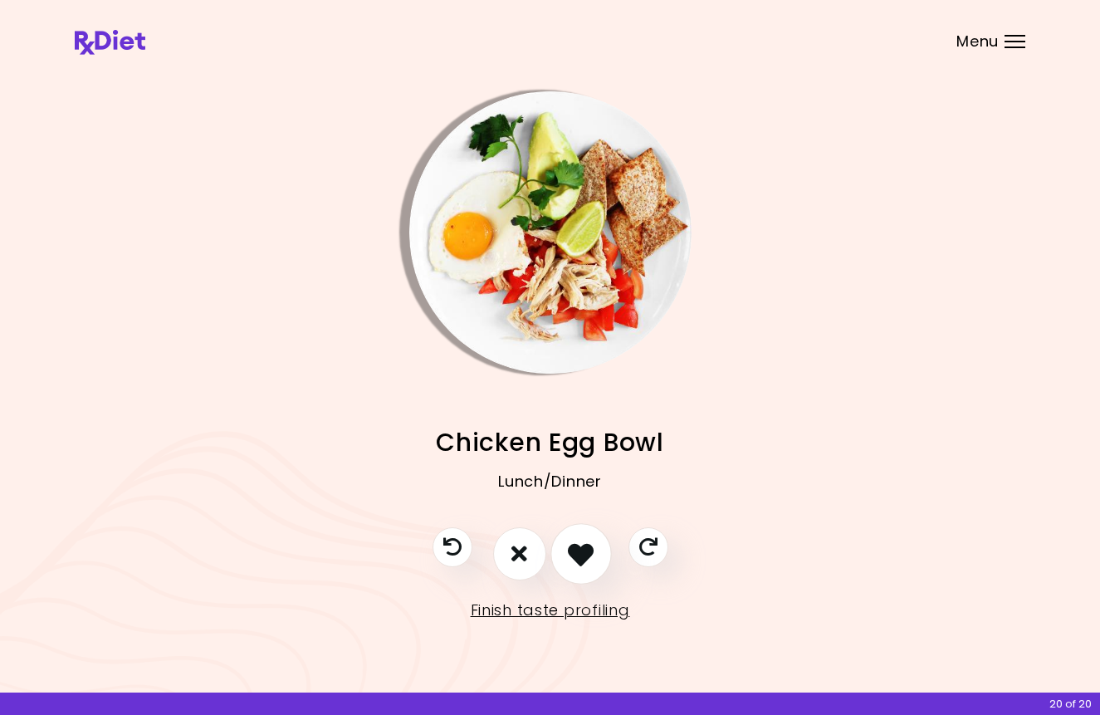
click at [579, 562] on icon "I like this recipe" at bounding box center [581, 553] width 26 height 26
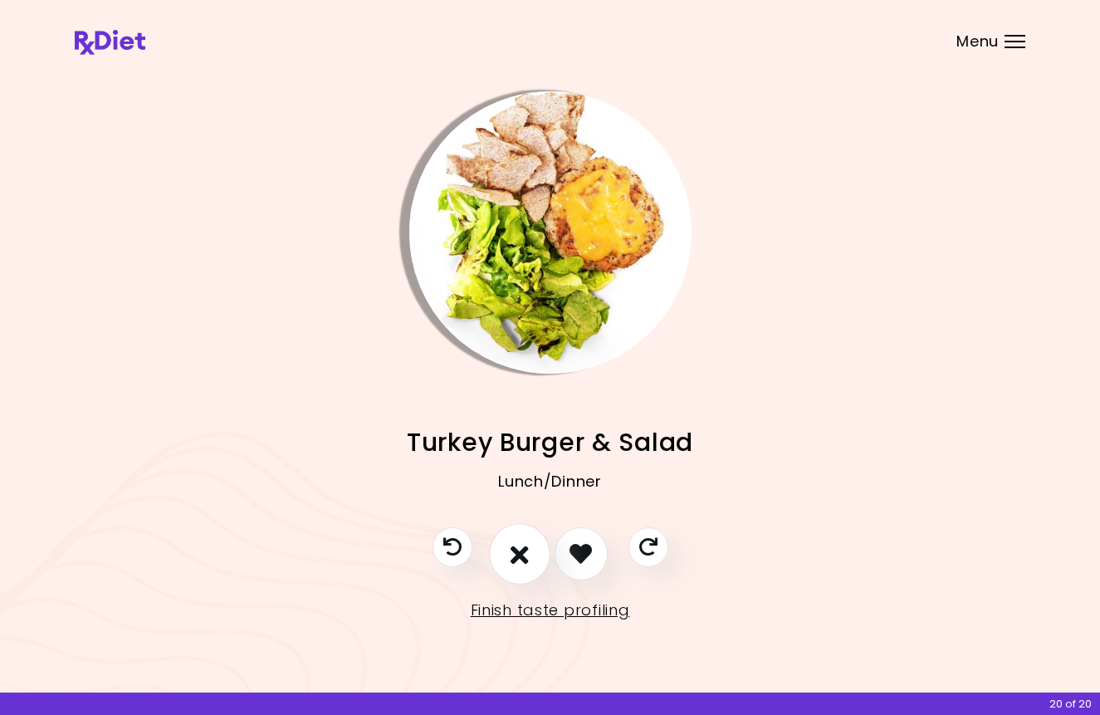
click at [515, 566] on button "I don't like this recipe" at bounding box center [519, 553] width 61 height 61
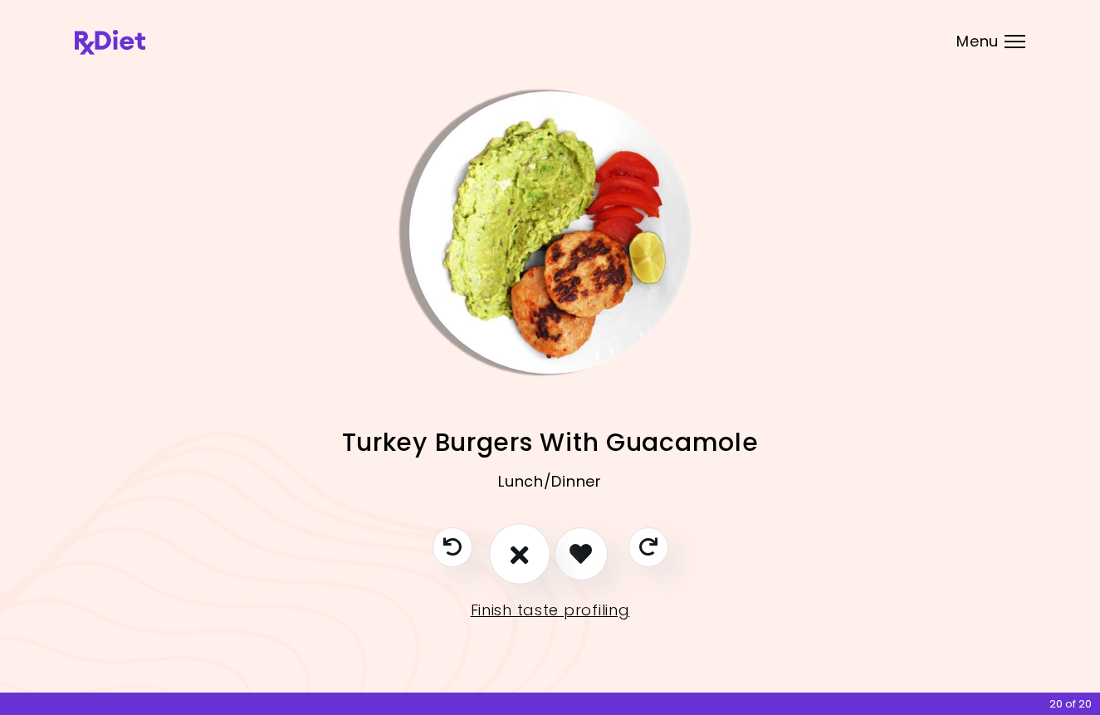
click at [515, 566] on button "I don't like this recipe" at bounding box center [519, 553] width 61 height 61
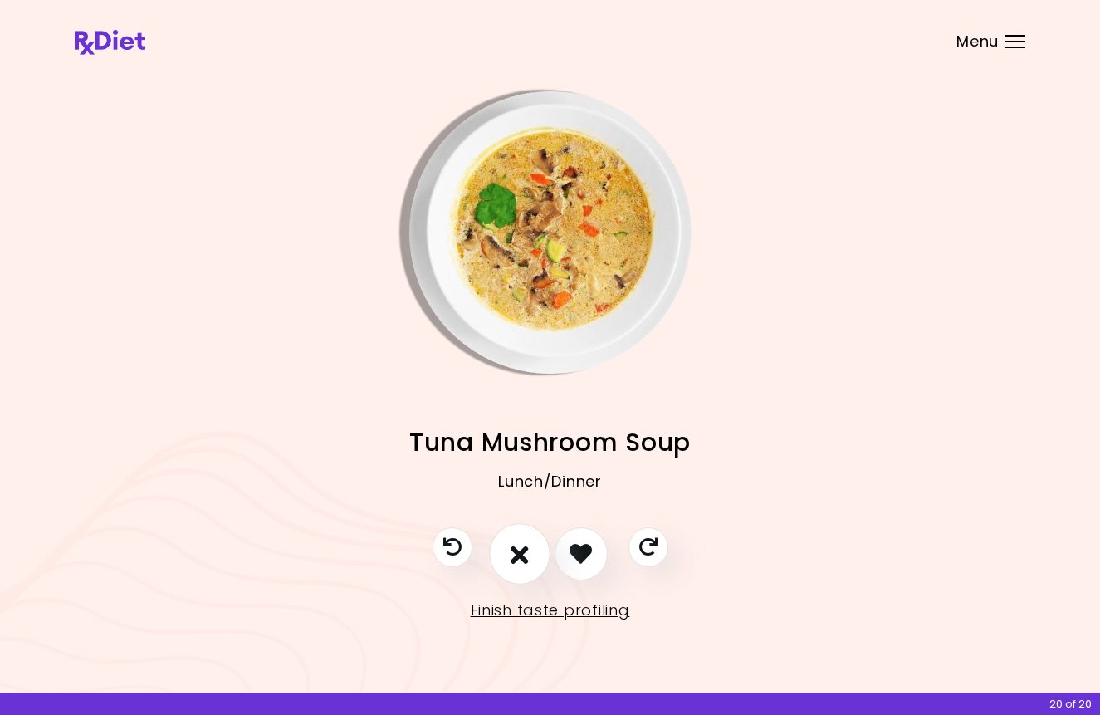
click at [515, 566] on button "I don't like this recipe" at bounding box center [519, 553] width 61 height 61
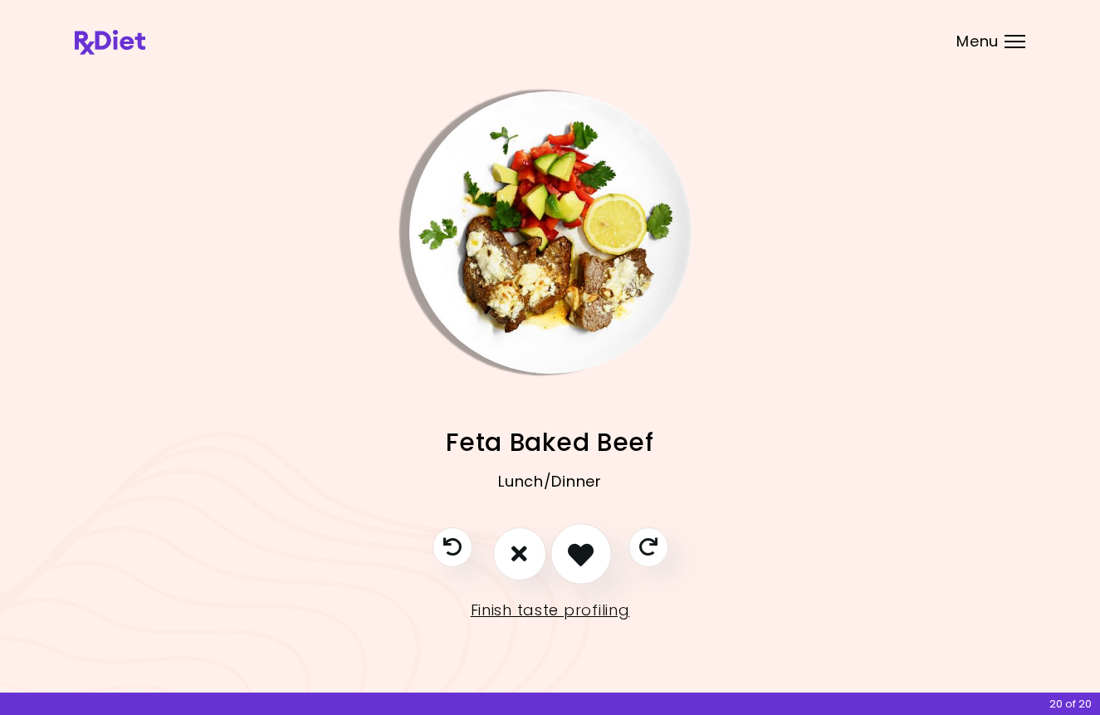
click at [564, 559] on button "I like this recipe" at bounding box center [580, 553] width 61 height 61
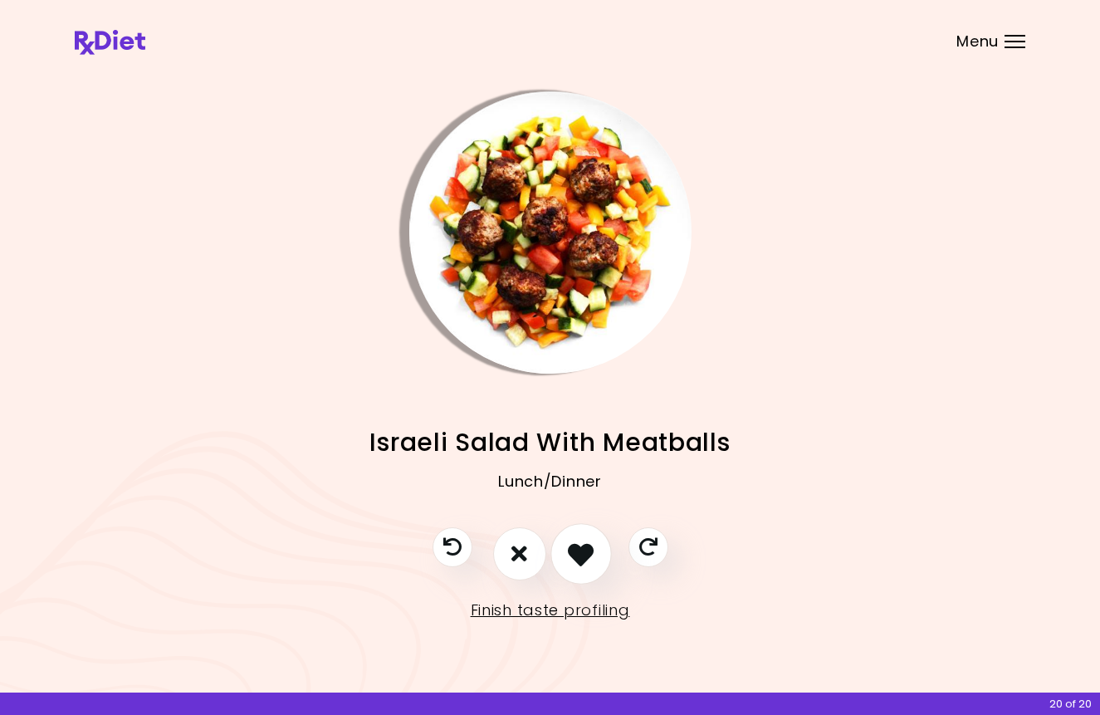
click at [564, 559] on button "I like this recipe" at bounding box center [580, 553] width 61 height 61
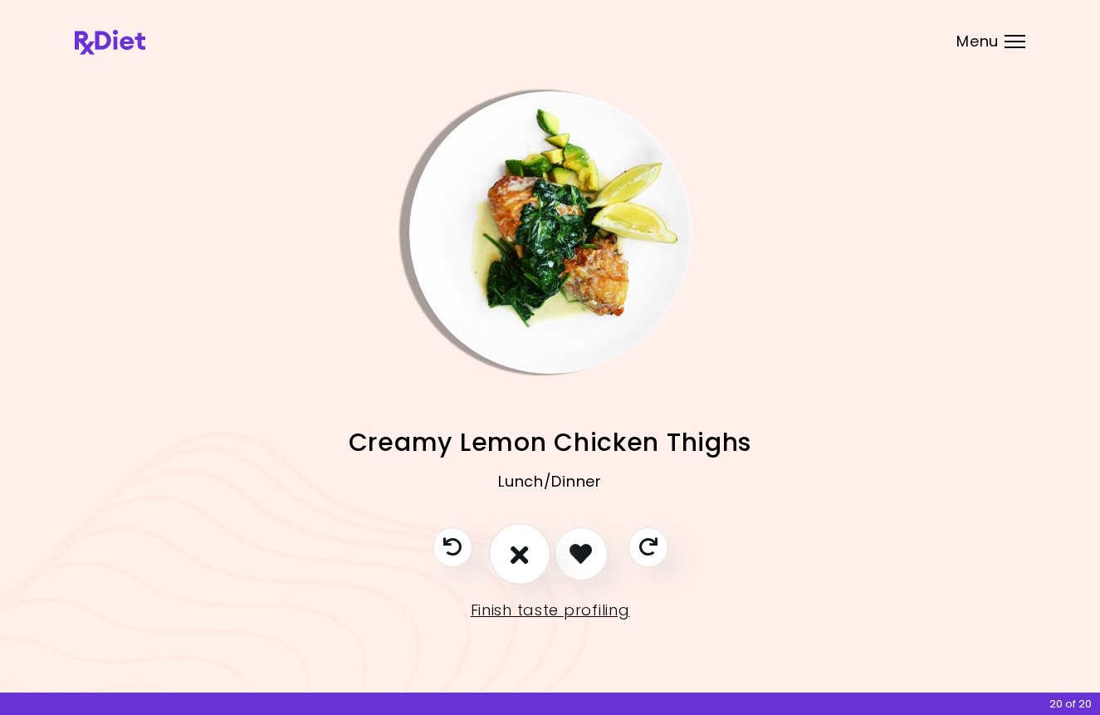
click at [517, 559] on icon "I don't like this recipe" at bounding box center [519, 553] width 18 height 26
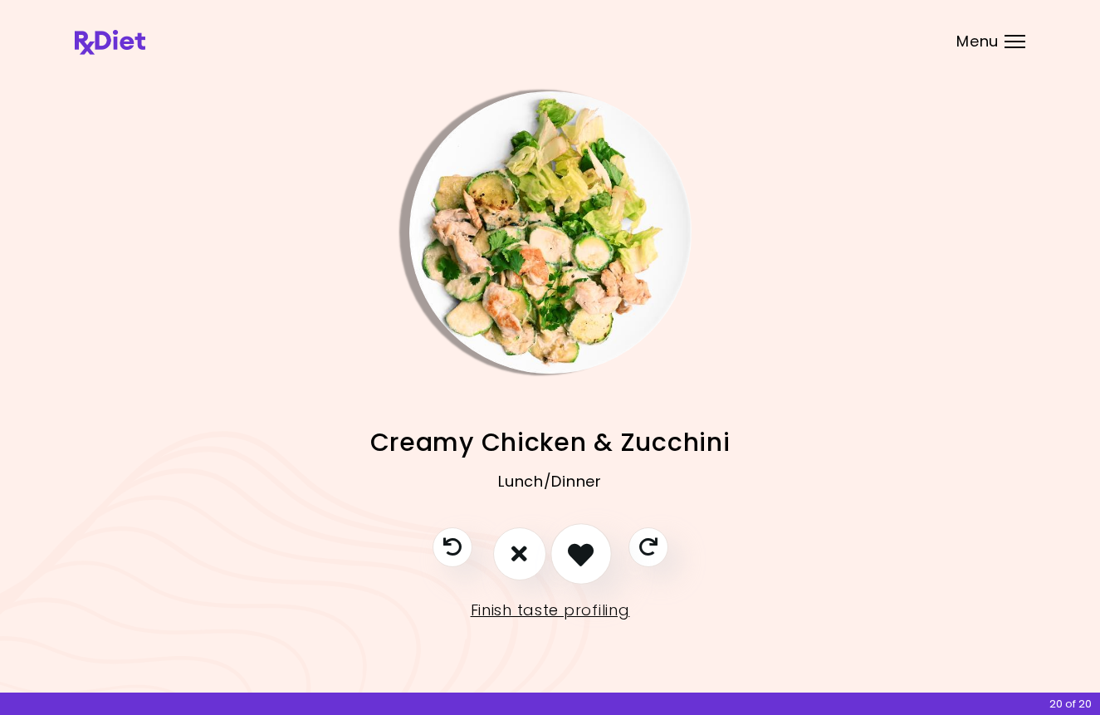
click at [569, 559] on icon "I like this recipe" at bounding box center [581, 553] width 26 height 26
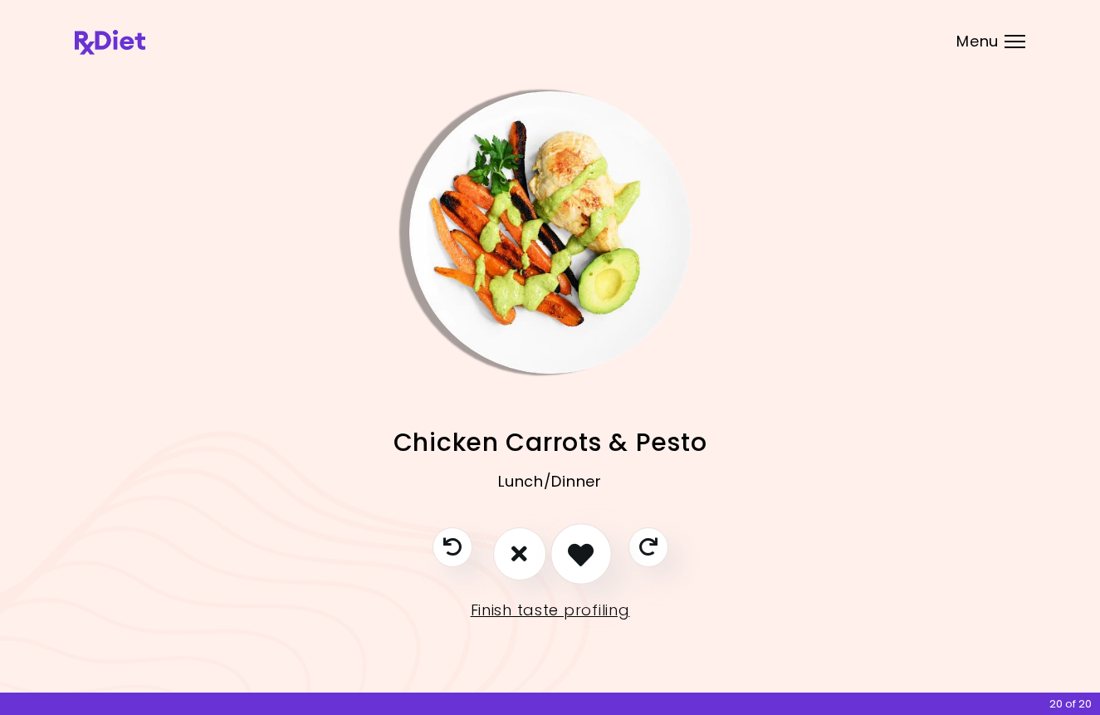
click at [569, 559] on icon "I like this recipe" at bounding box center [581, 553] width 26 height 26
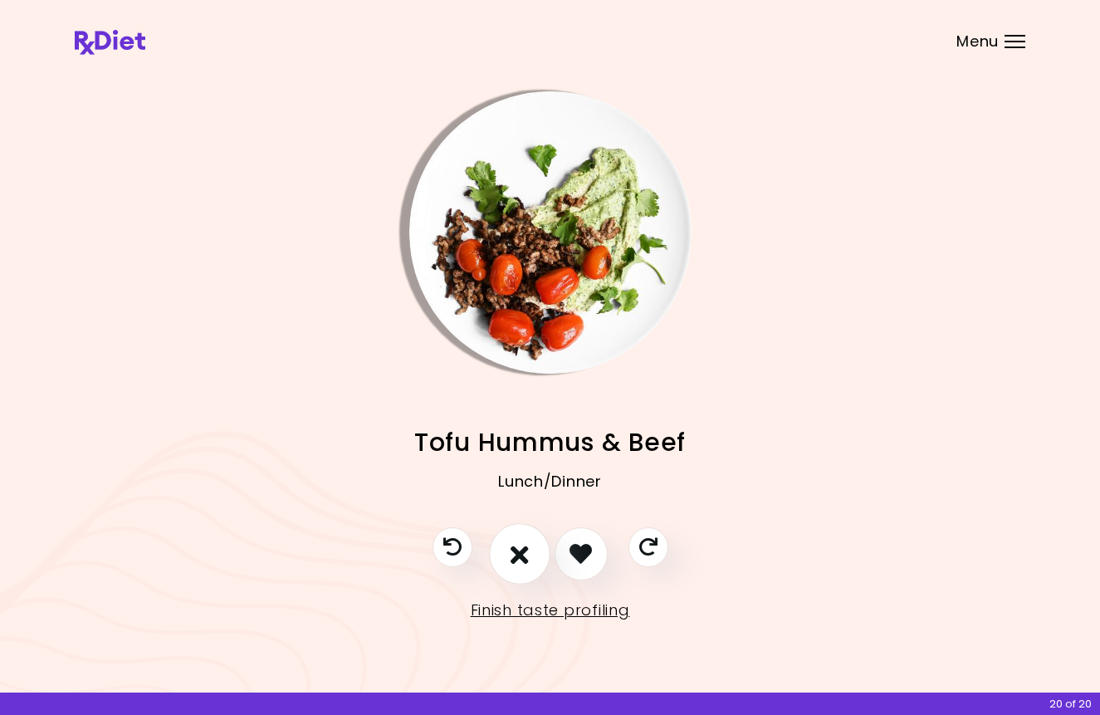
click at [515, 564] on icon "I don't like this recipe" at bounding box center [519, 553] width 18 height 26
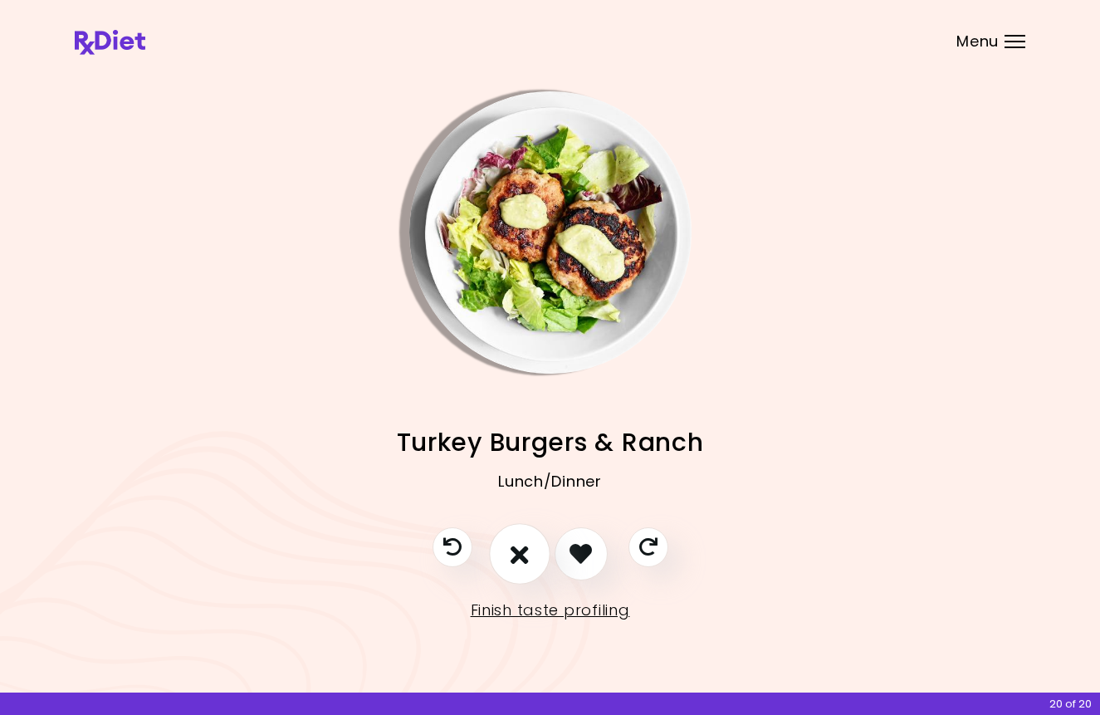
click at [515, 564] on icon "I don't like this recipe" at bounding box center [519, 553] width 18 height 26
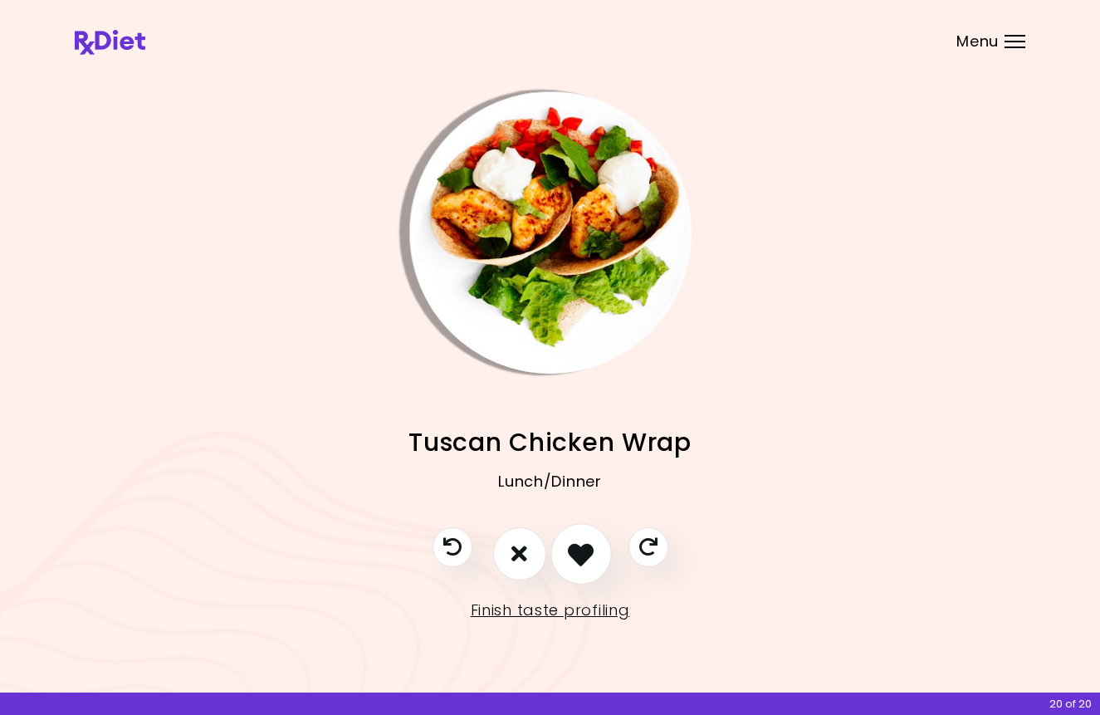
click at [574, 557] on icon "I like this recipe" at bounding box center [581, 553] width 26 height 26
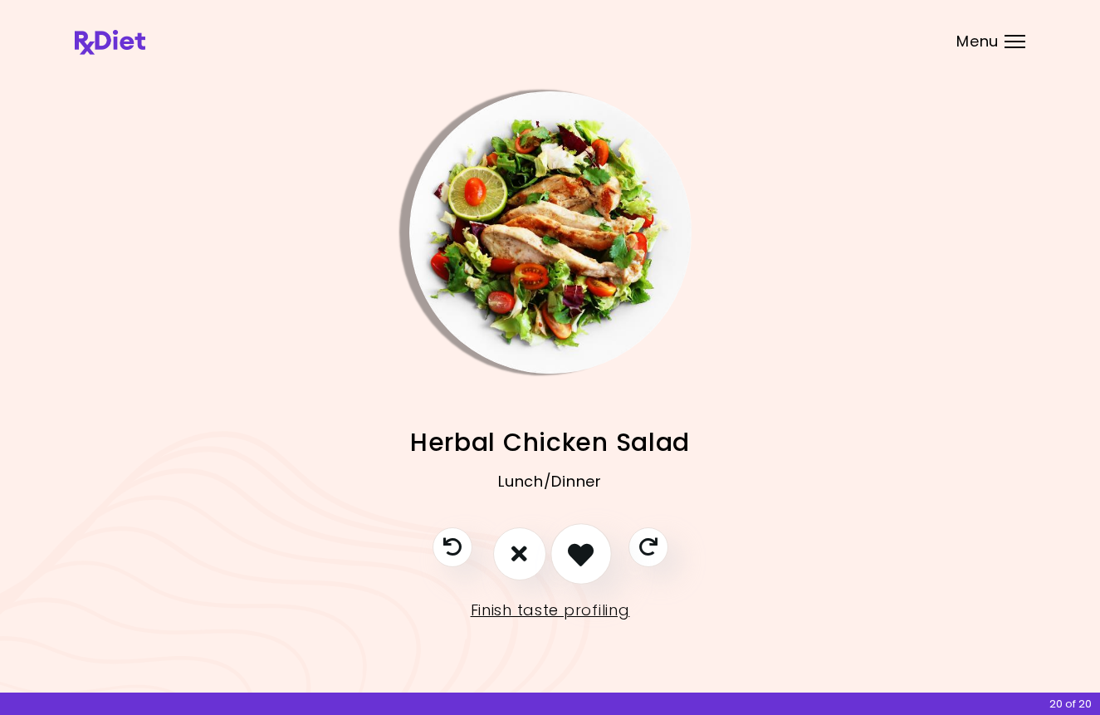
click at [574, 557] on icon "I like this recipe" at bounding box center [581, 553] width 26 height 26
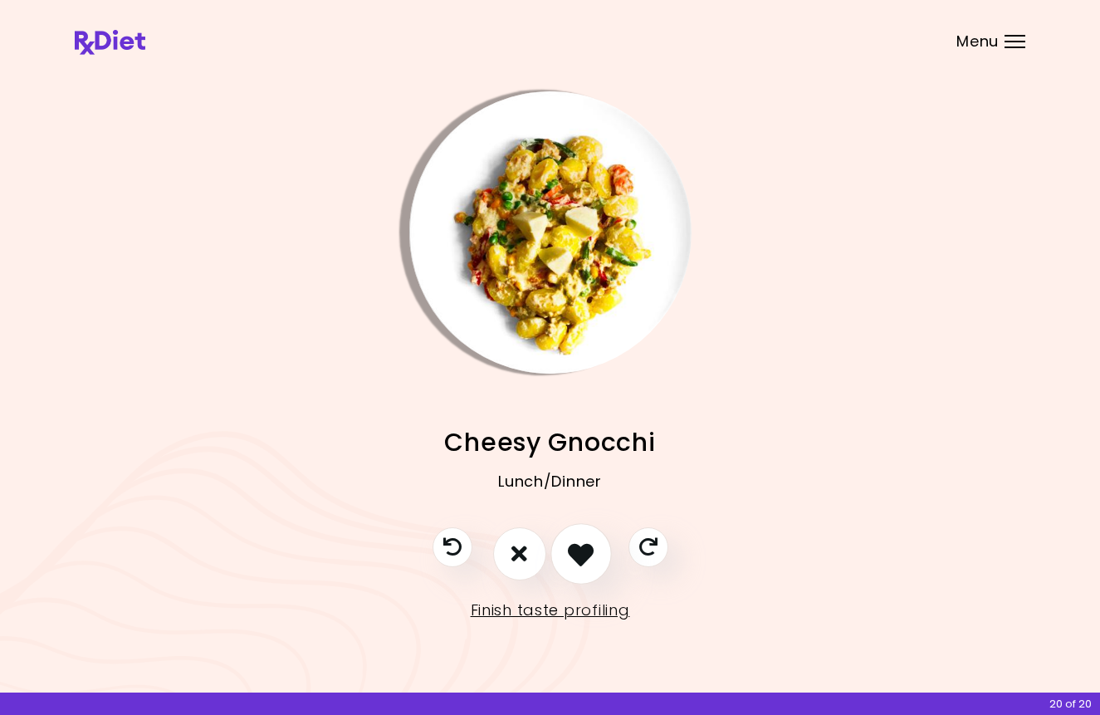
click at [574, 557] on icon "I like this recipe" at bounding box center [581, 553] width 26 height 26
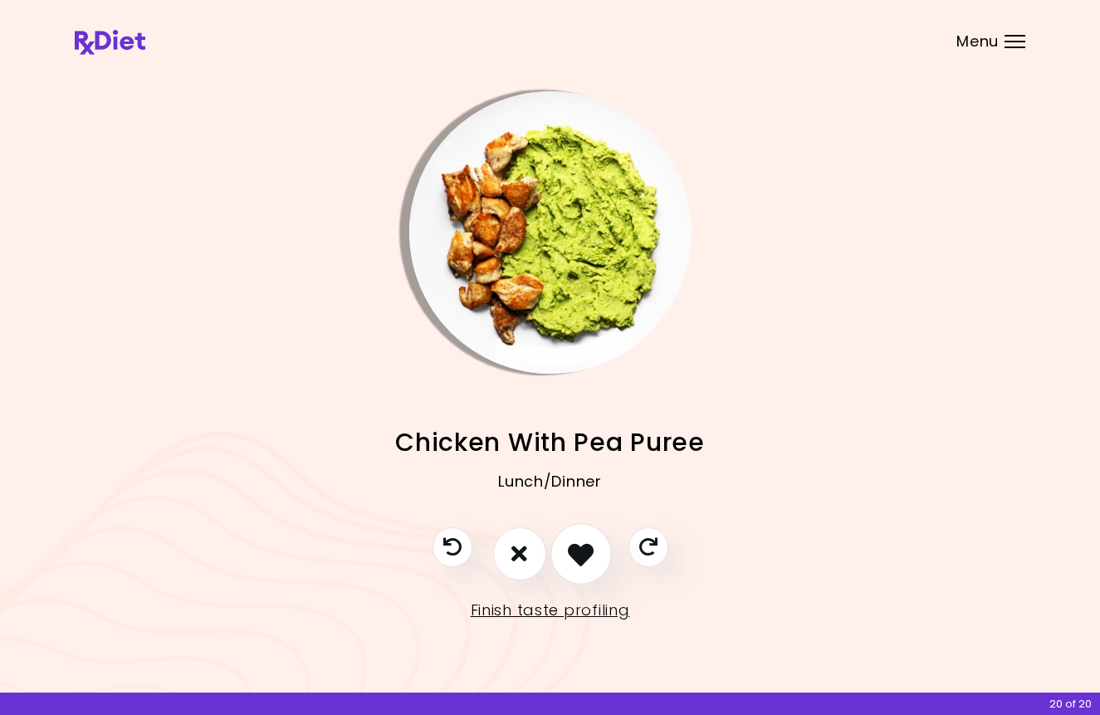
click at [574, 557] on icon "I like this recipe" at bounding box center [581, 553] width 26 height 26
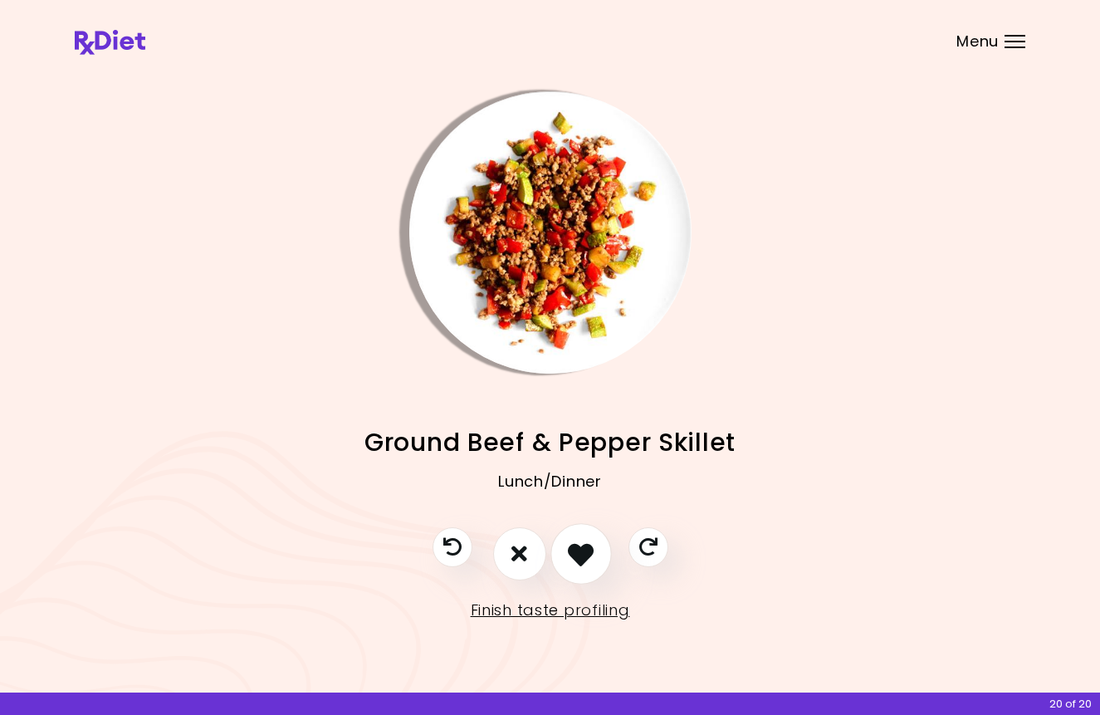
click at [569, 570] on button "I like this recipe" at bounding box center [580, 553] width 61 height 61
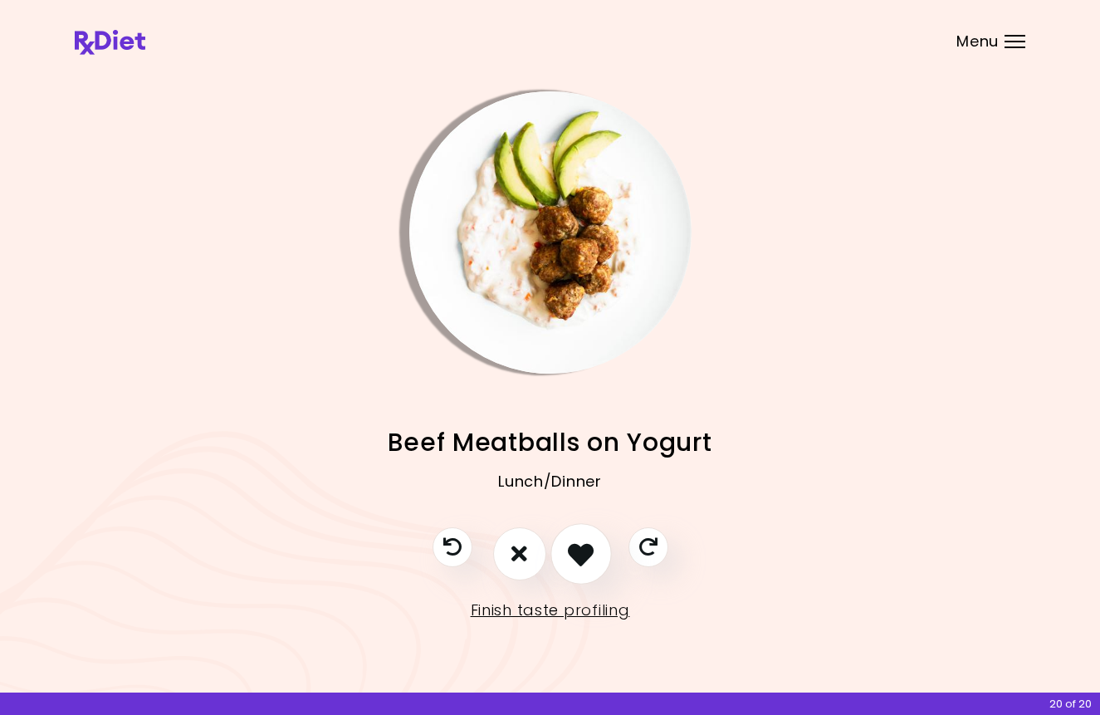
click at [569, 570] on button "I like this recipe" at bounding box center [580, 553] width 61 height 61
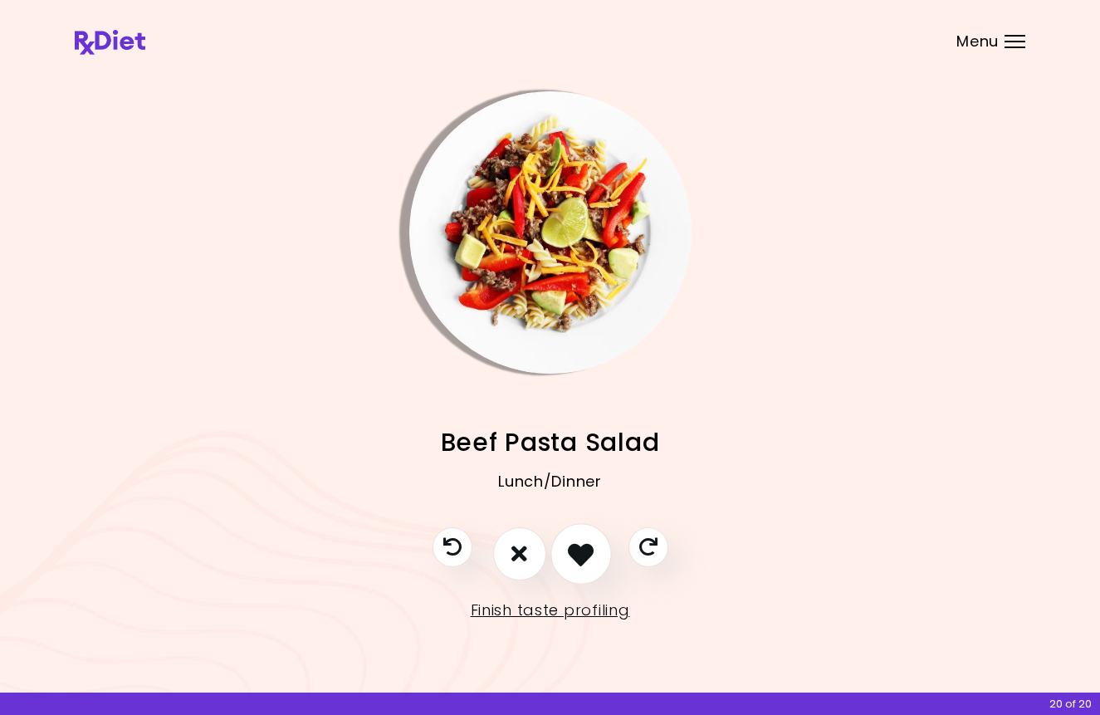
click at [569, 570] on button "I like this recipe" at bounding box center [580, 553] width 61 height 61
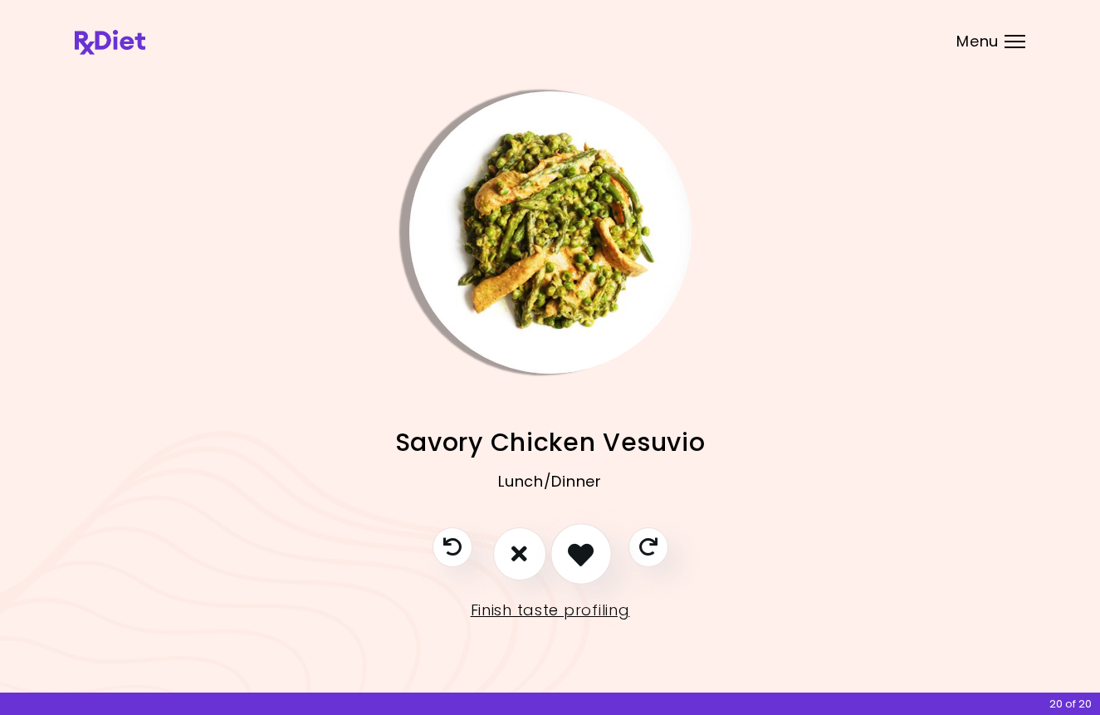
click at [568, 570] on button "I like this recipe" at bounding box center [580, 553] width 61 height 61
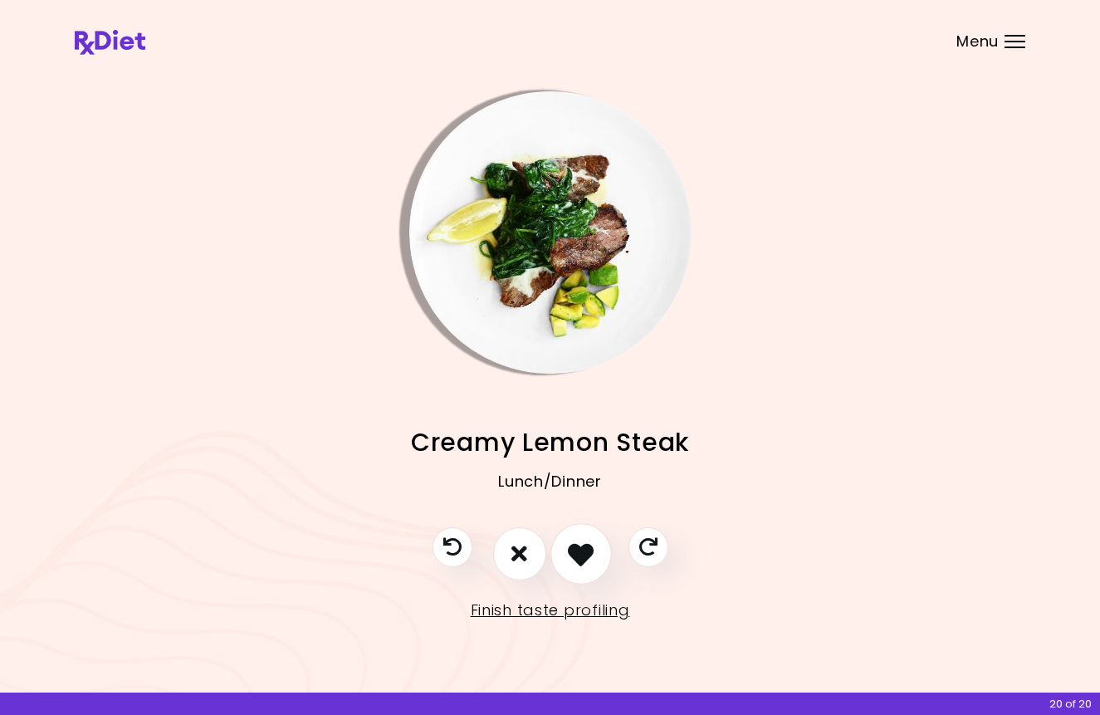
click at [585, 554] on icon "I like this recipe" at bounding box center [581, 553] width 26 height 26
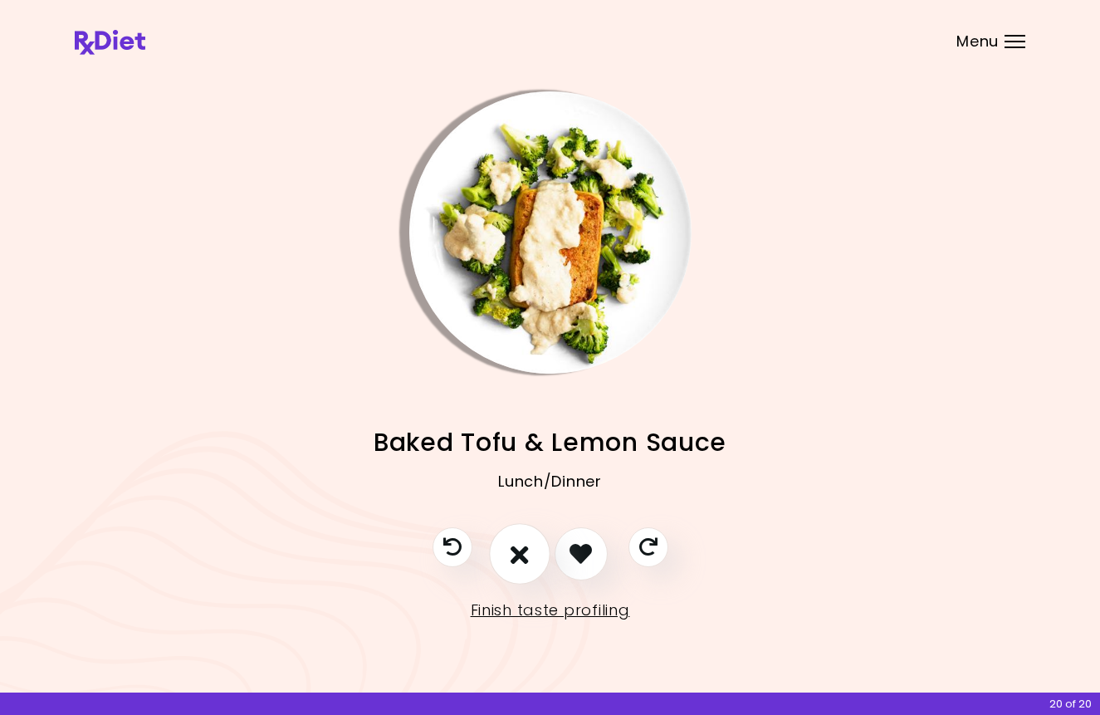
click at [536, 558] on button "I don't like this recipe" at bounding box center [519, 553] width 61 height 61
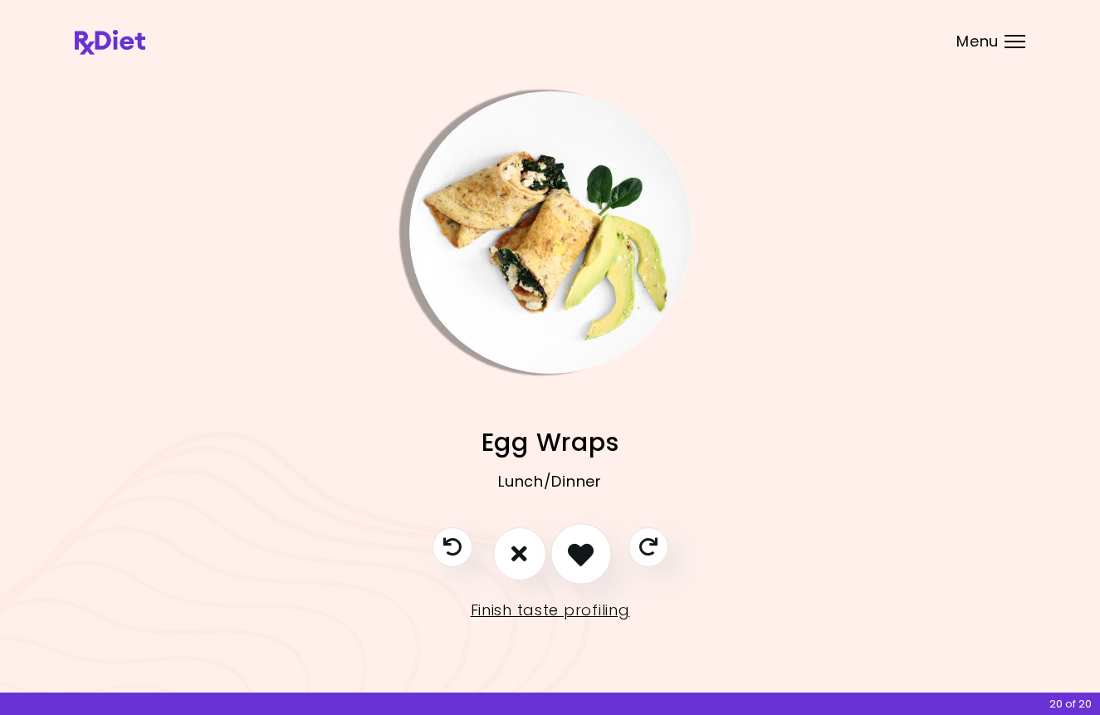
click at [594, 555] on button "I like this recipe" at bounding box center [580, 553] width 61 height 61
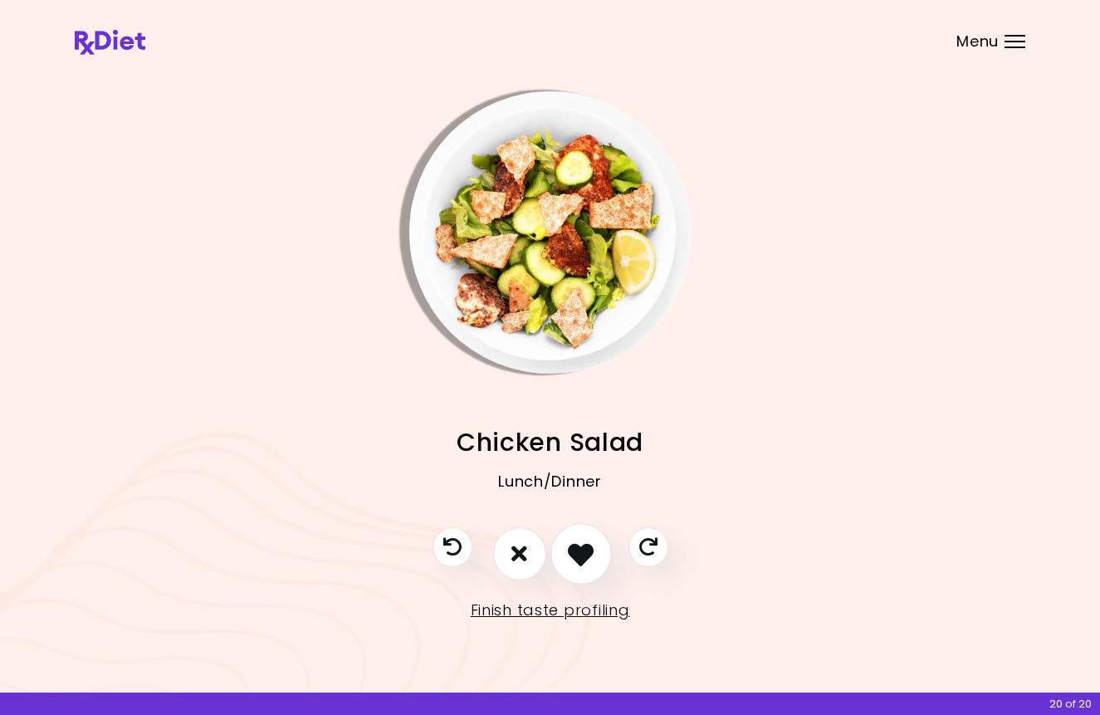
click at [593, 555] on icon "I like this recipe" at bounding box center [581, 553] width 26 height 26
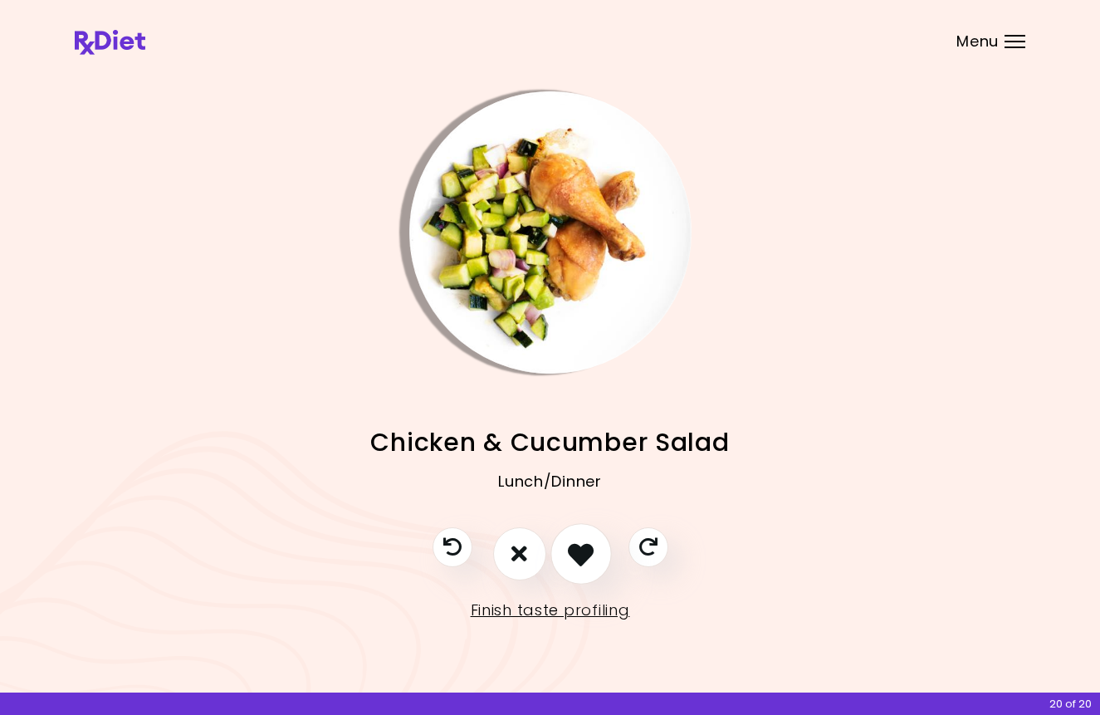
click at [589, 558] on icon "I like this recipe" at bounding box center [581, 553] width 26 height 26
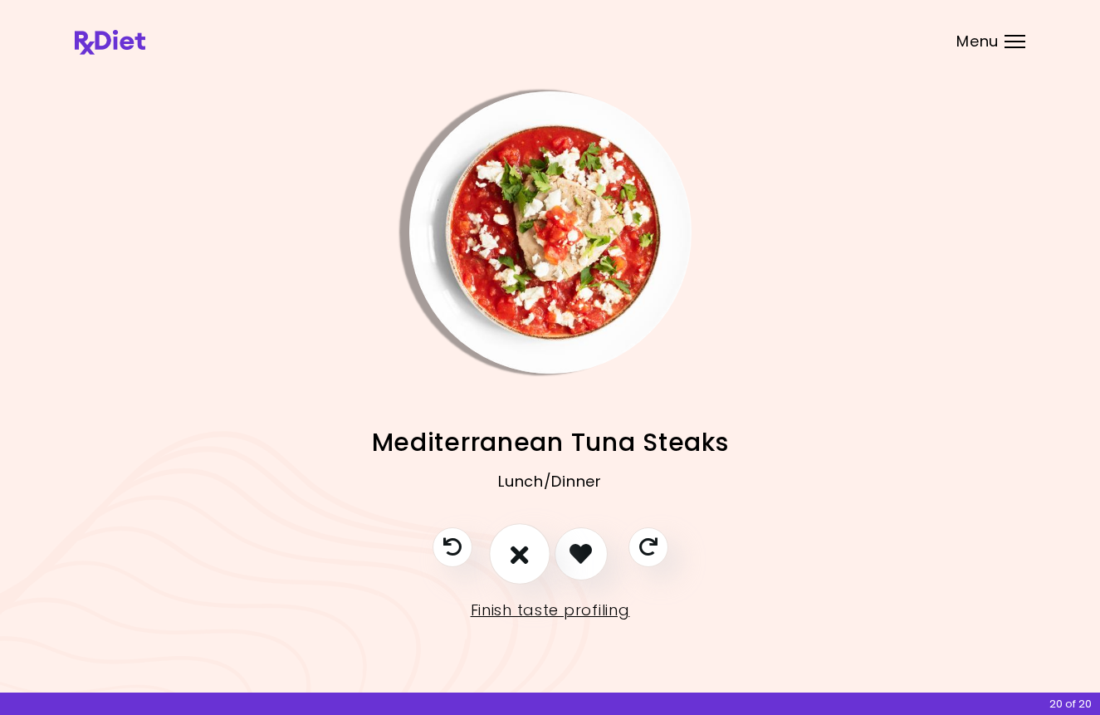
click at [512, 563] on icon "I don't like this recipe" at bounding box center [519, 553] width 18 height 26
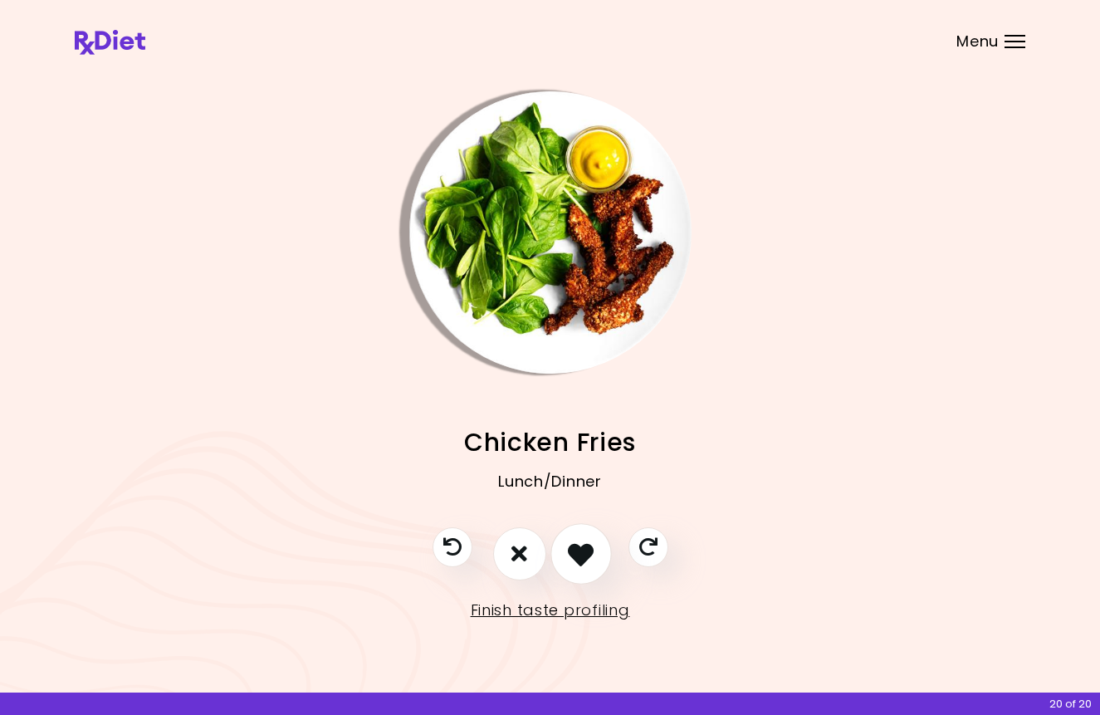
click at [569, 560] on icon "I like this recipe" at bounding box center [581, 553] width 26 height 26
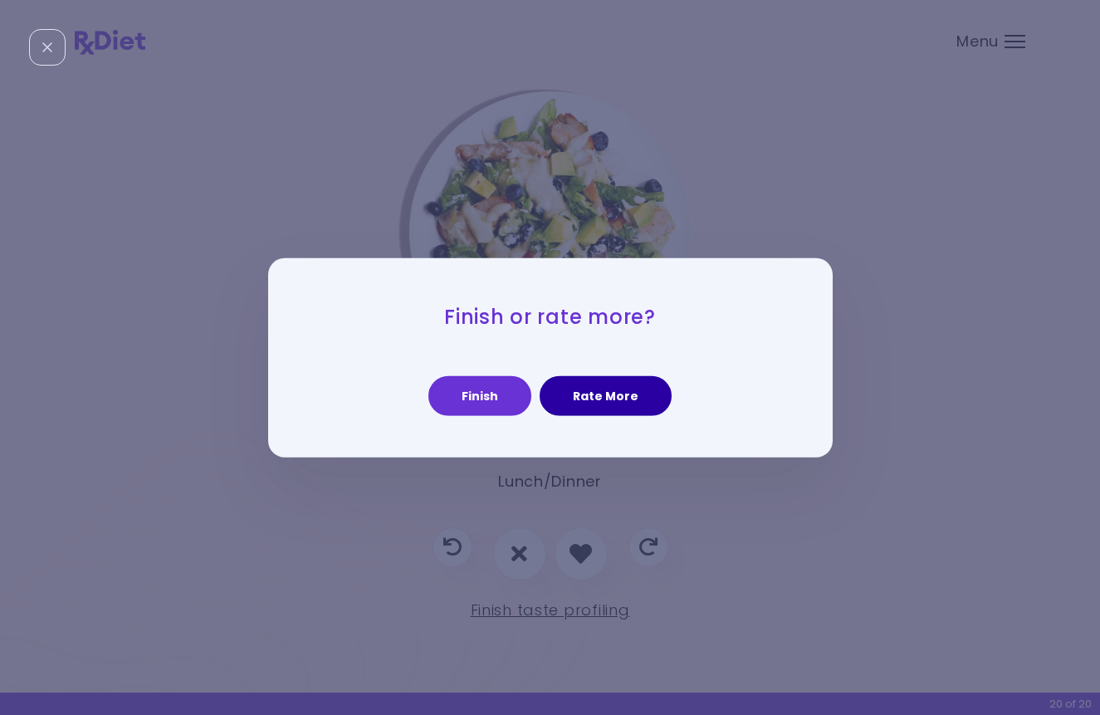
click at [618, 399] on button "Rate More" at bounding box center [605, 396] width 132 height 40
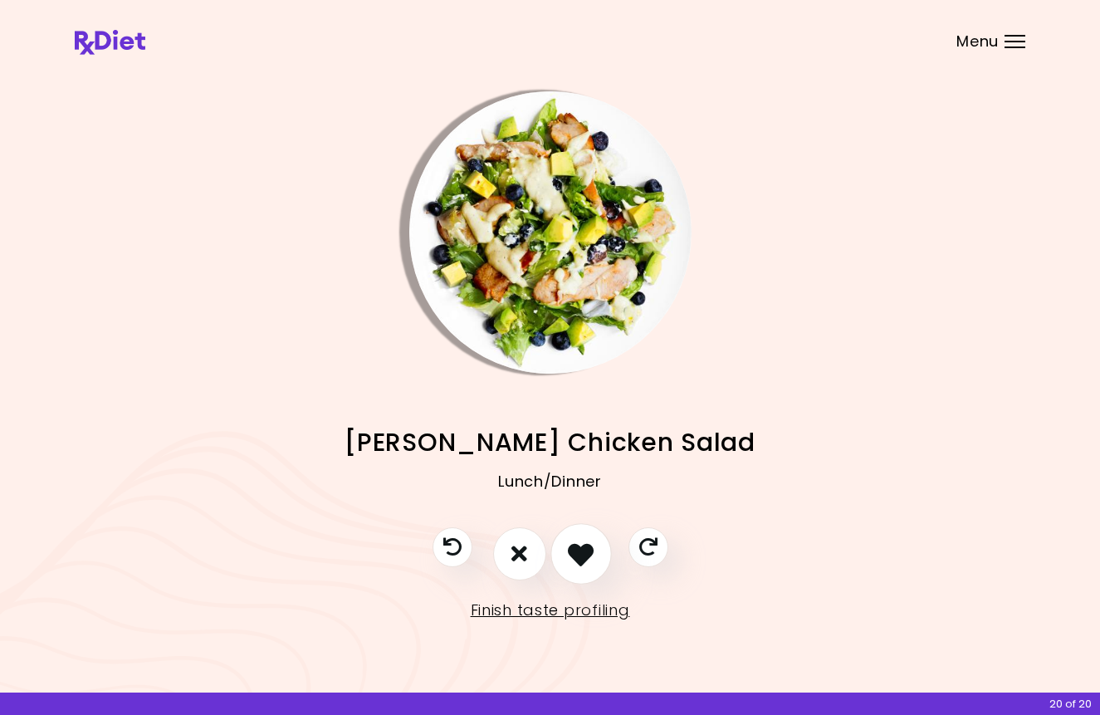
click at [582, 559] on icon "I like this recipe" at bounding box center [581, 553] width 26 height 26
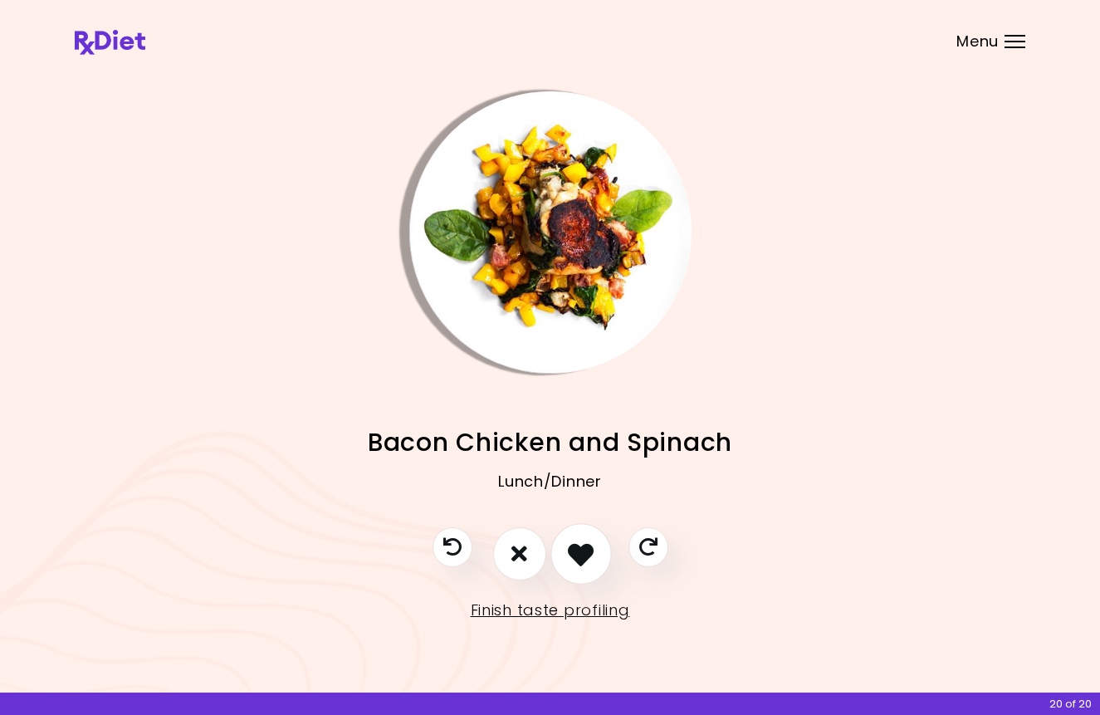
click at [586, 554] on icon "I like this recipe" at bounding box center [581, 553] width 26 height 26
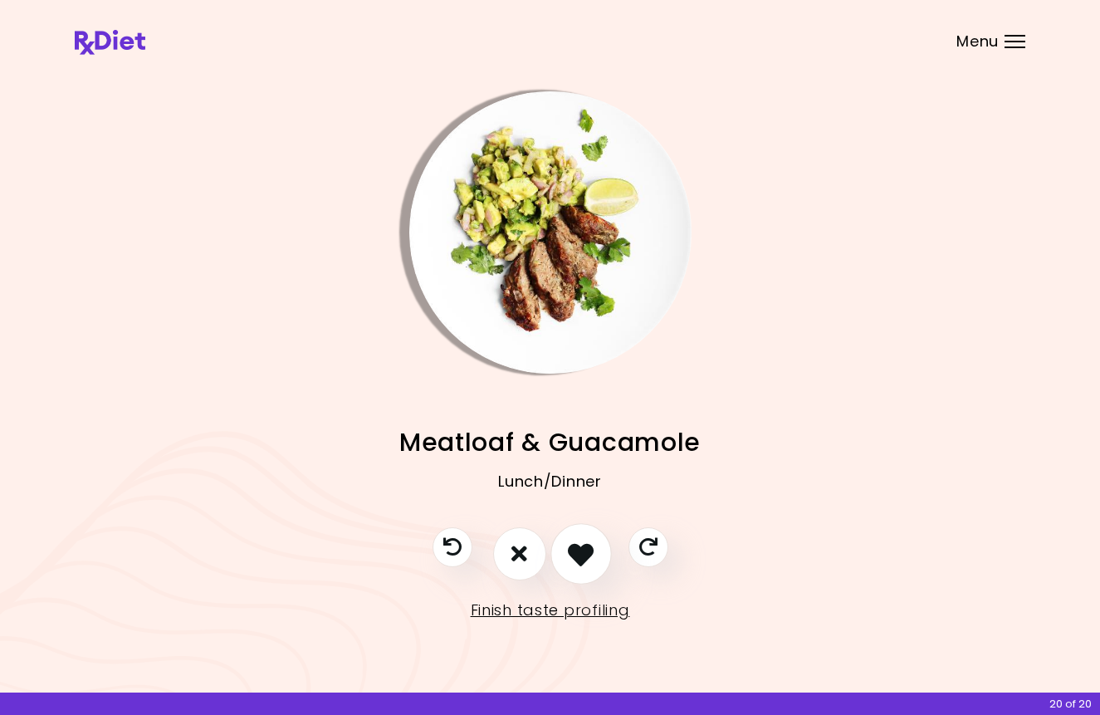
click at [586, 554] on icon "I like this recipe" at bounding box center [581, 553] width 26 height 26
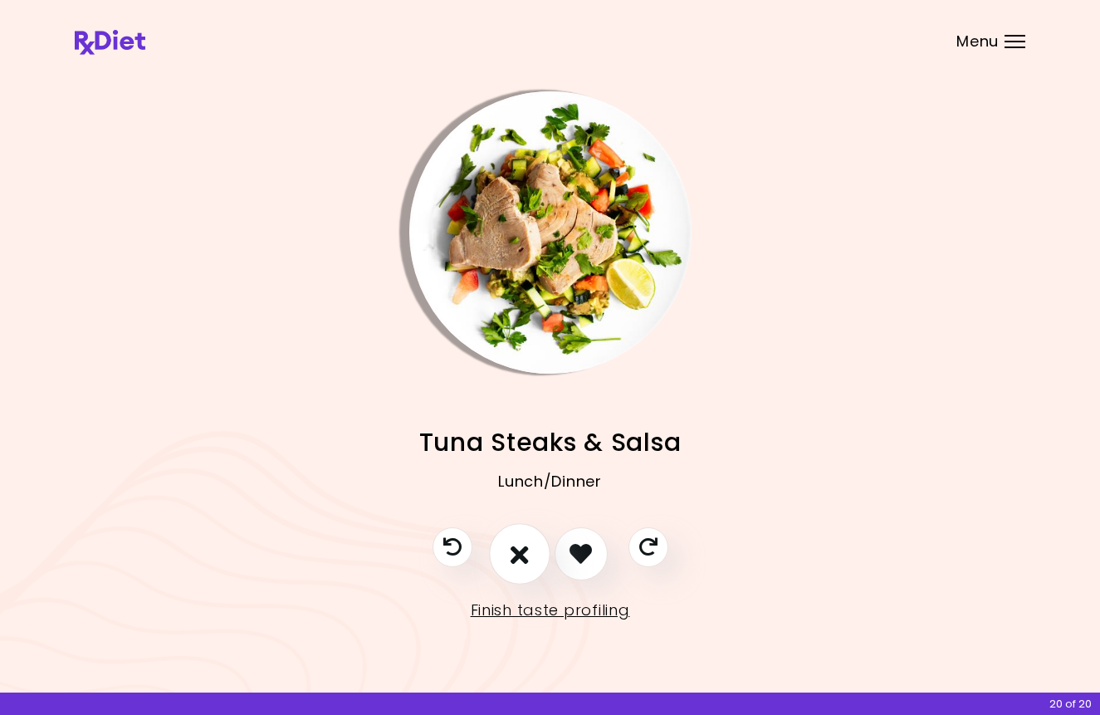
click at [525, 544] on icon "I don't like this recipe" at bounding box center [519, 553] width 18 height 26
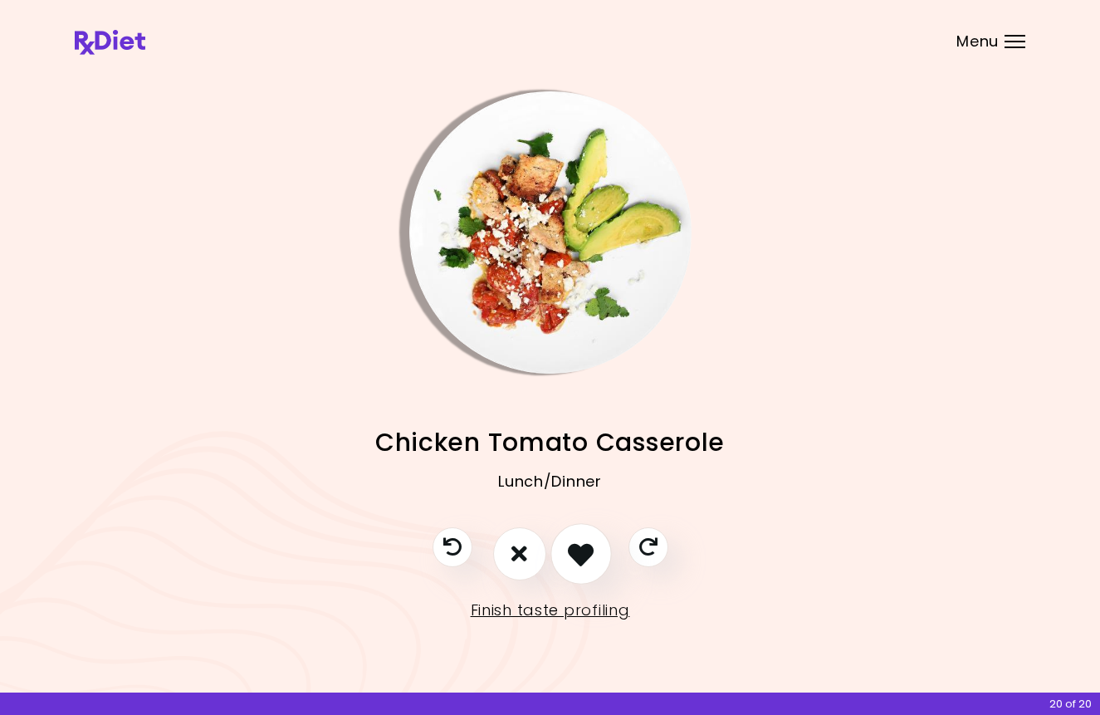
click at [586, 554] on icon "I like this recipe" at bounding box center [581, 553] width 26 height 26
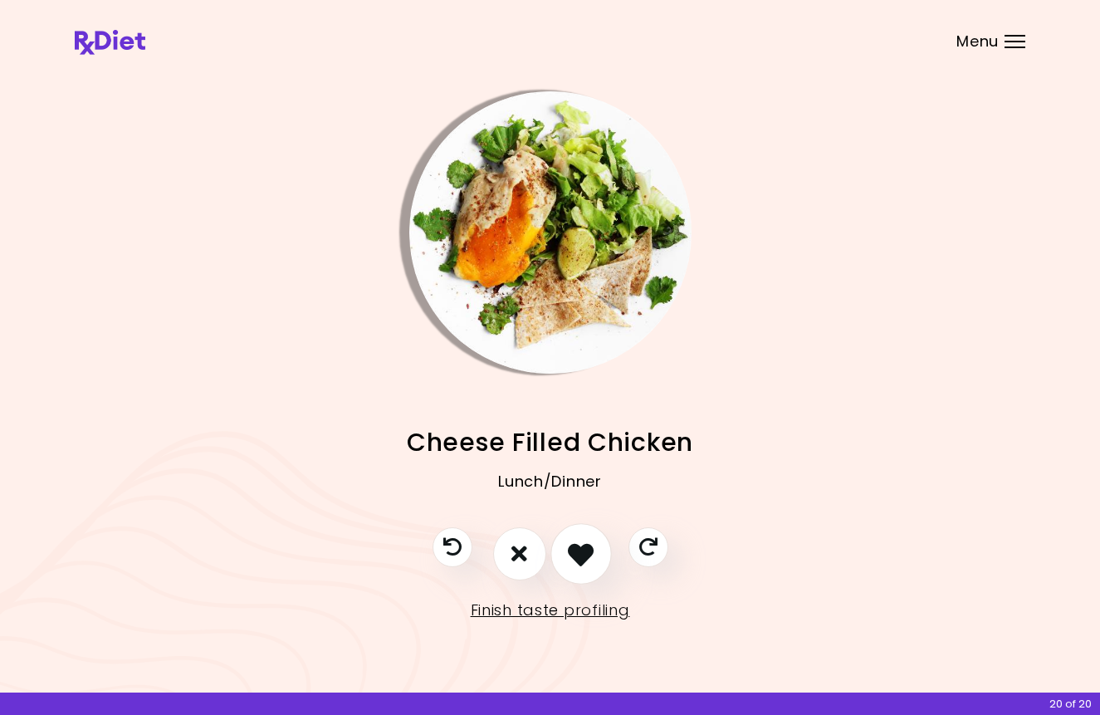
click at [586, 554] on icon "I like this recipe" at bounding box center [581, 553] width 26 height 26
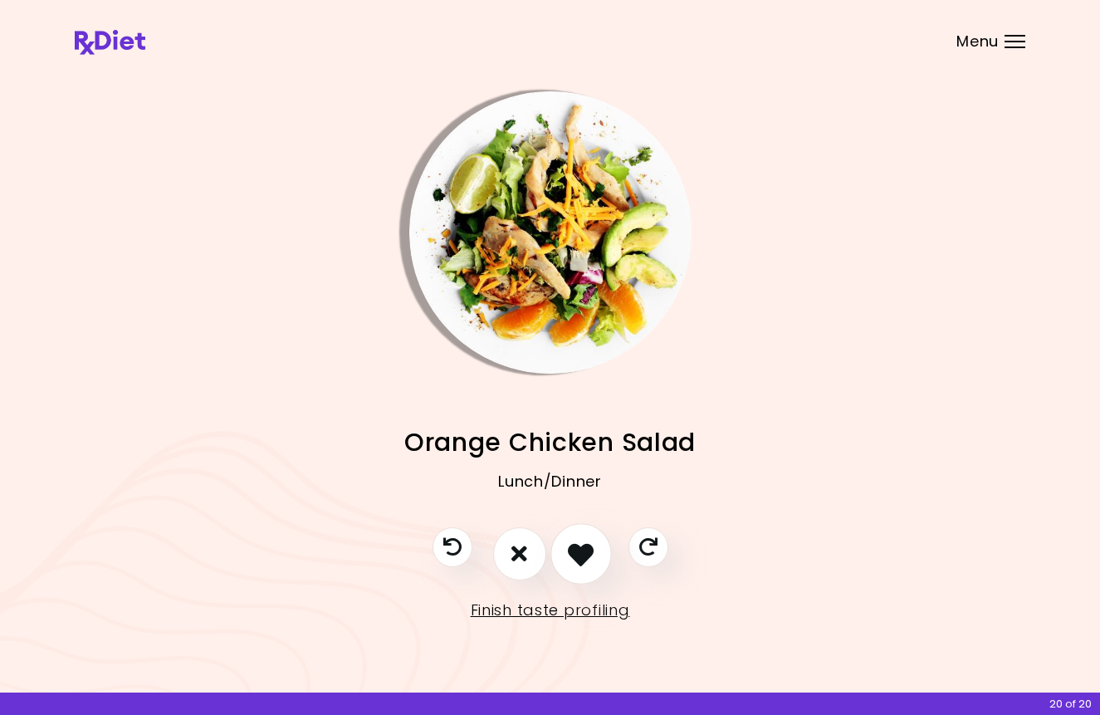
click at [589, 555] on icon "I like this recipe" at bounding box center [581, 553] width 26 height 26
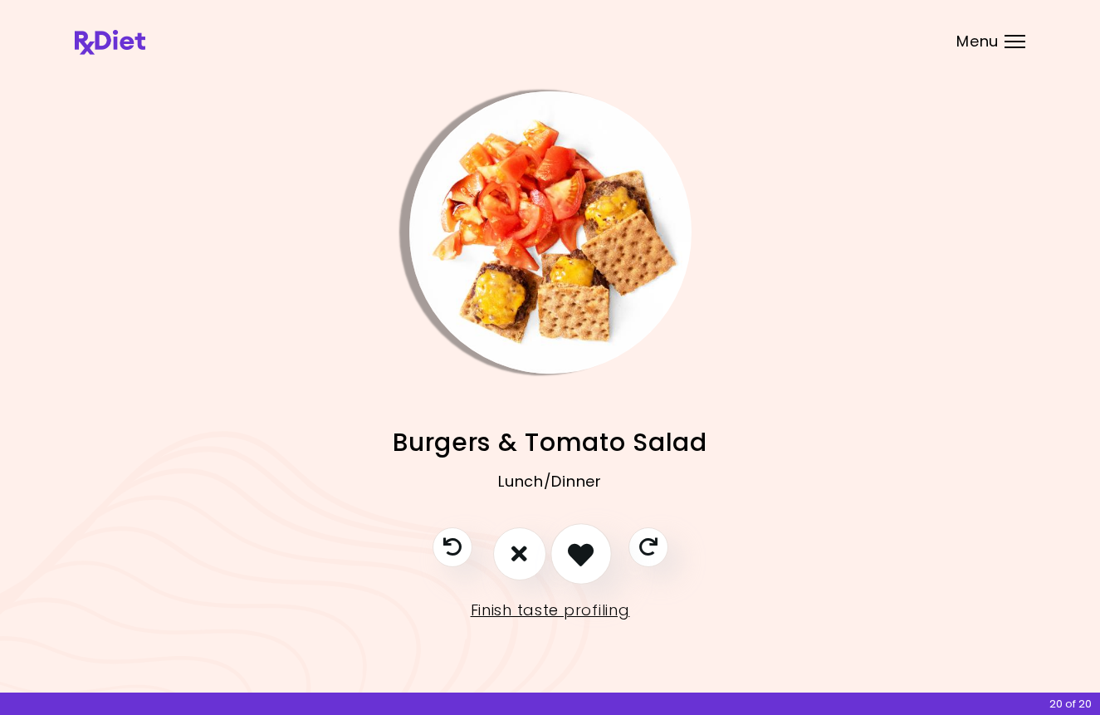
click at [589, 555] on icon "I like this recipe" at bounding box center [581, 553] width 26 height 26
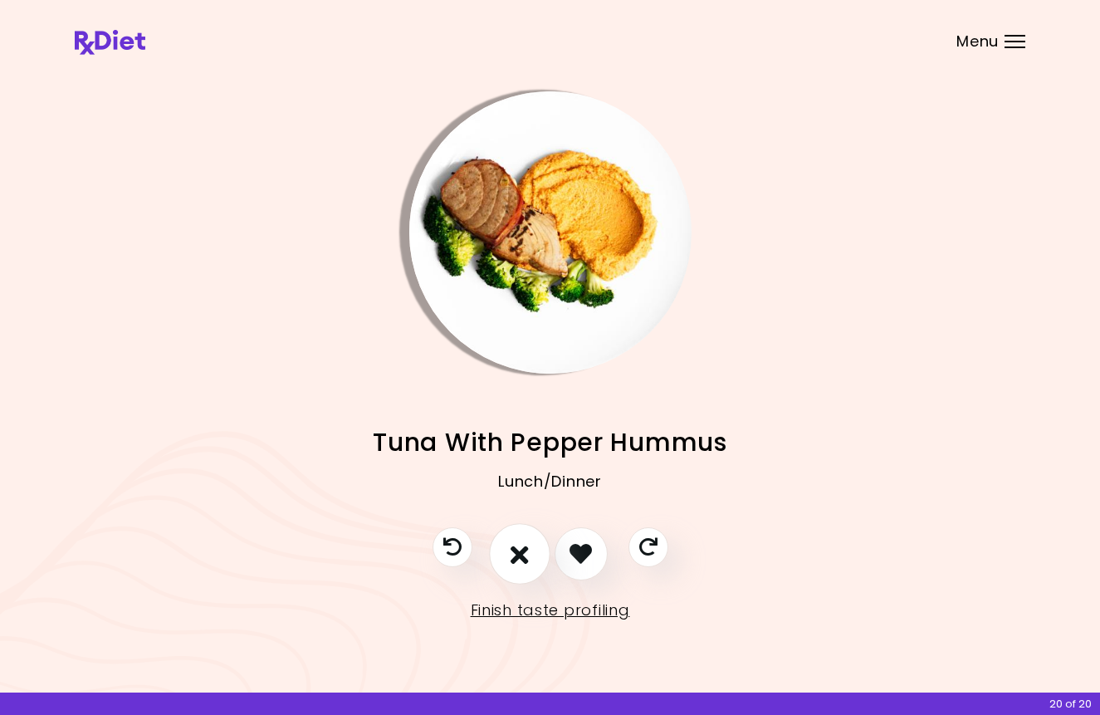
click at [525, 561] on icon "I don't like this recipe" at bounding box center [519, 553] width 18 height 26
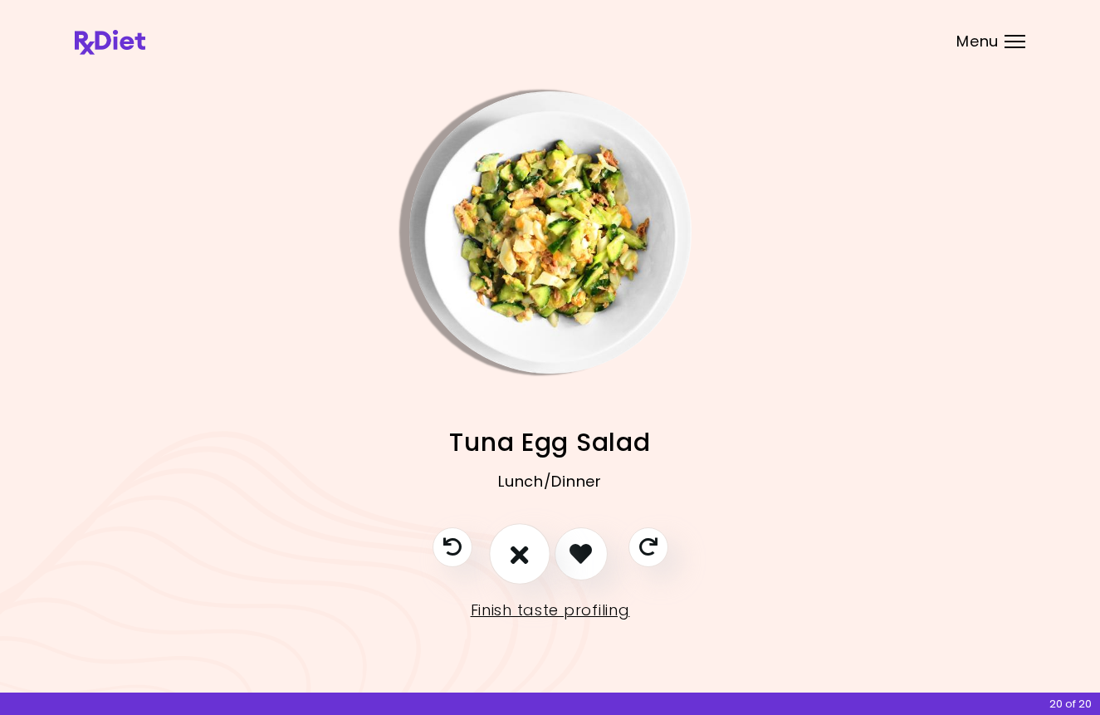
click at [525, 561] on icon "I don't like this recipe" at bounding box center [519, 553] width 18 height 26
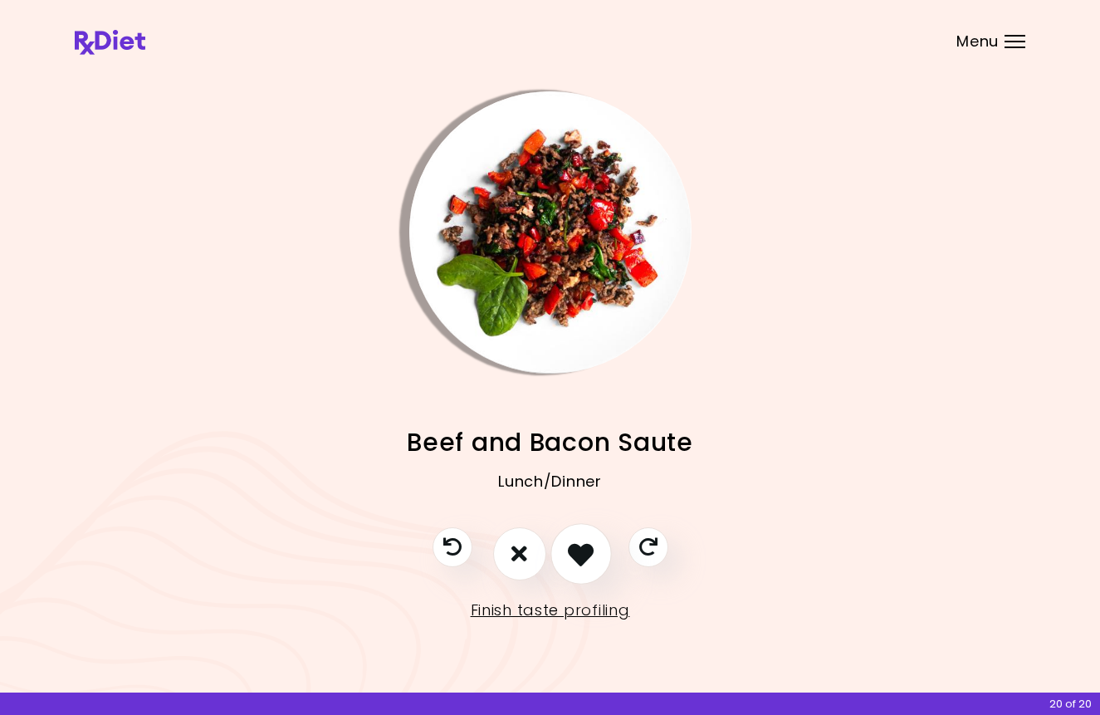
click at [585, 552] on icon "I like this recipe" at bounding box center [581, 553] width 26 height 26
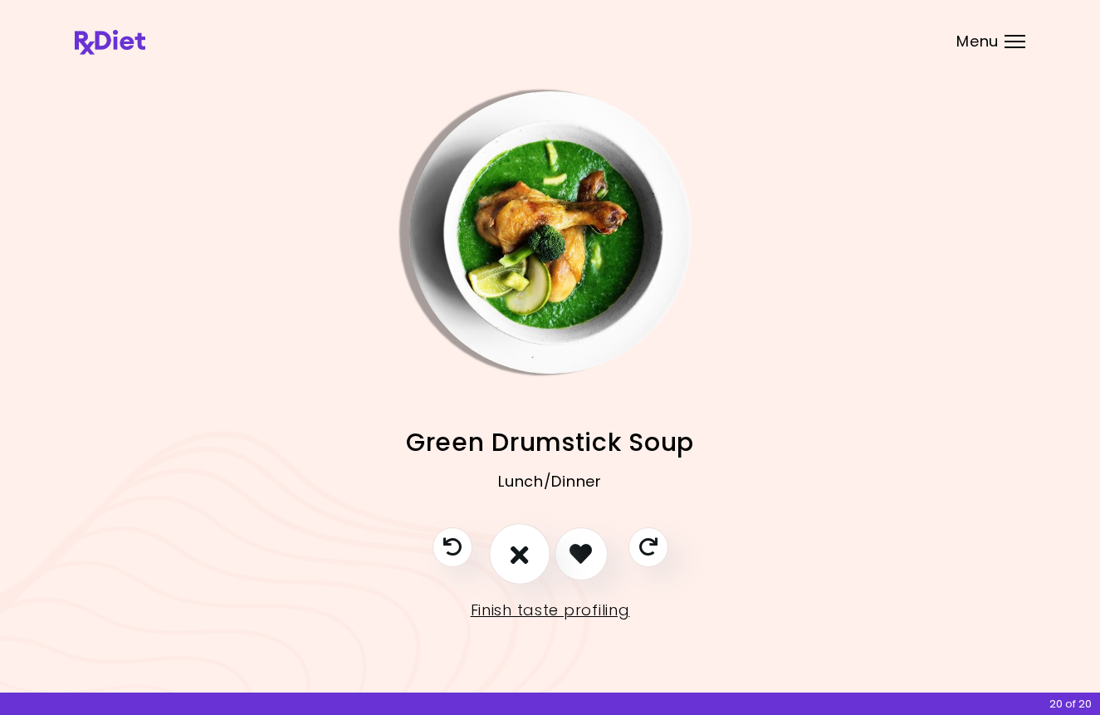
click at [534, 554] on button "I don't like this recipe" at bounding box center [519, 553] width 61 height 61
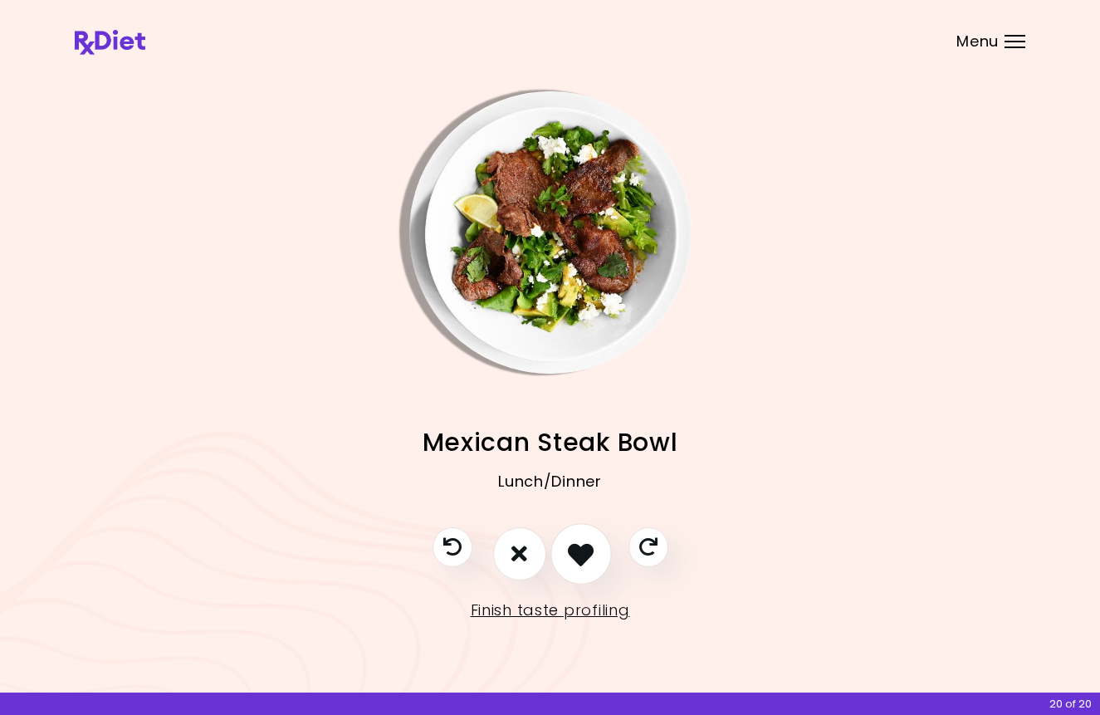
click at [579, 551] on icon "I like this recipe" at bounding box center [581, 553] width 26 height 26
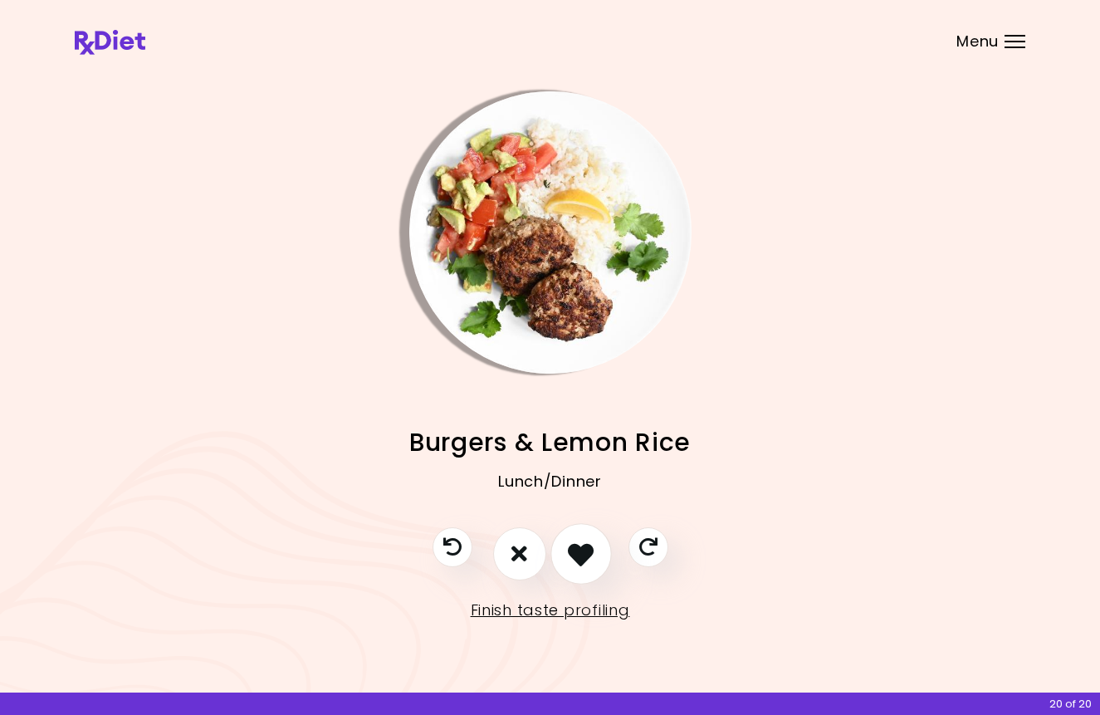
click at [579, 551] on icon "I like this recipe" at bounding box center [581, 553] width 26 height 26
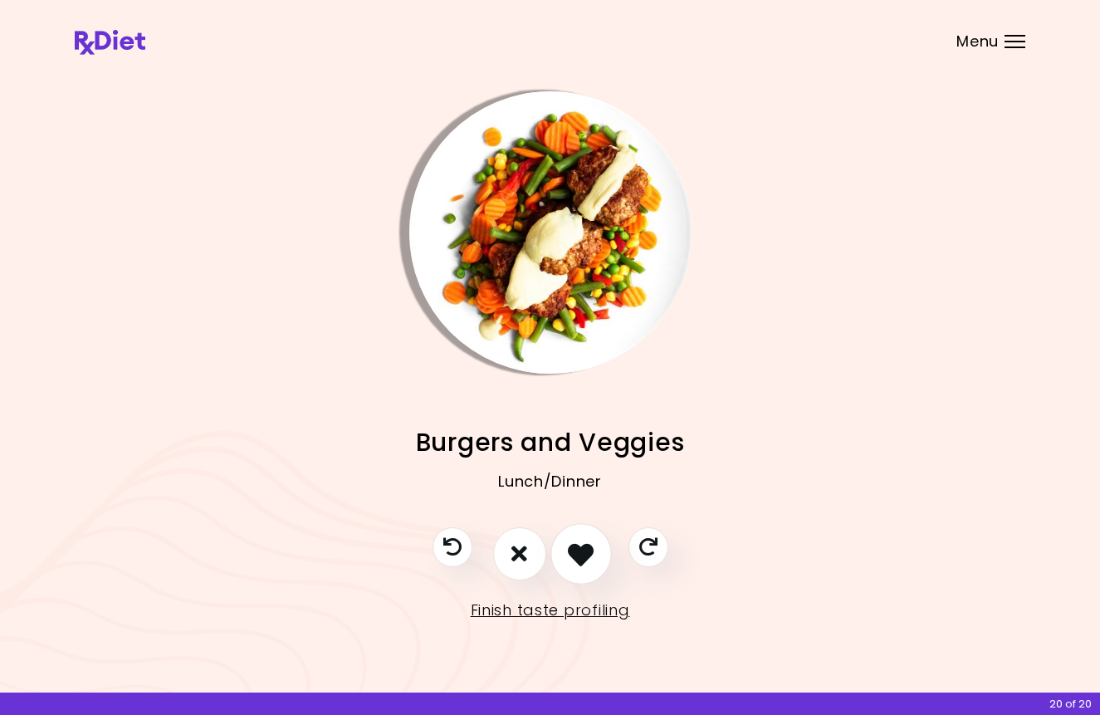
click at [579, 551] on icon "I like this recipe" at bounding box center [581, 553] width 26 height 26
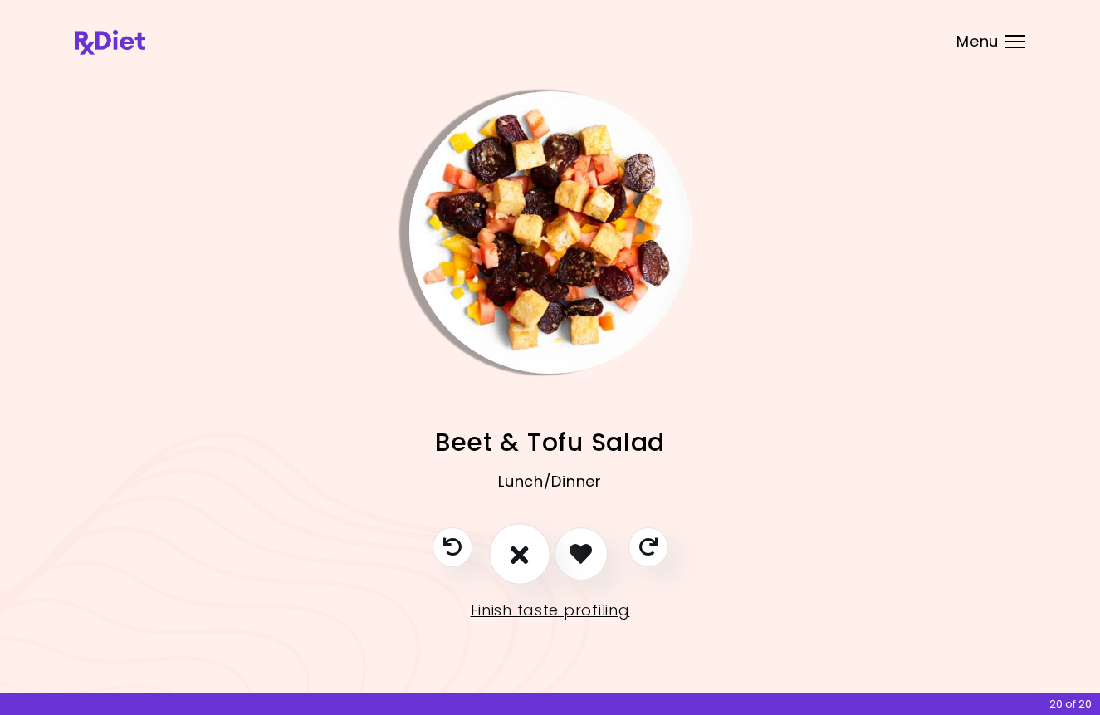
click at [523, 559] on icon "I don't like this recipe" at bounding box center [519, 553] width 18 height 26
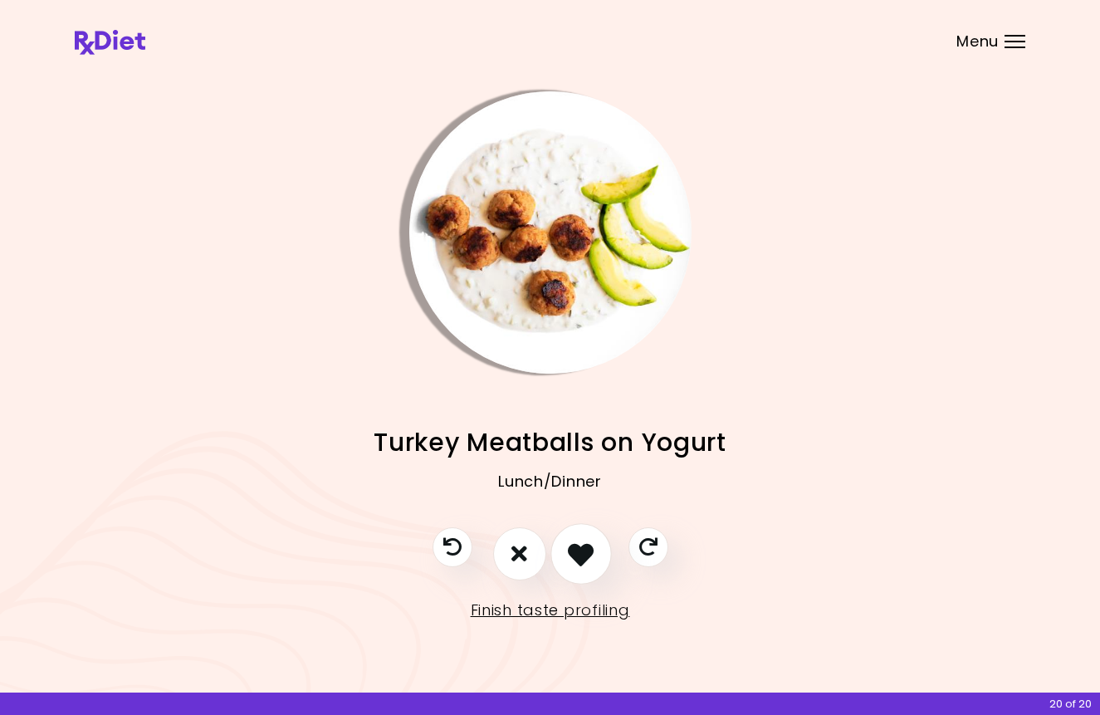
click at [586, 560] on icon "I like this recipe" at bounding box center [581, 553] width 26 height 26
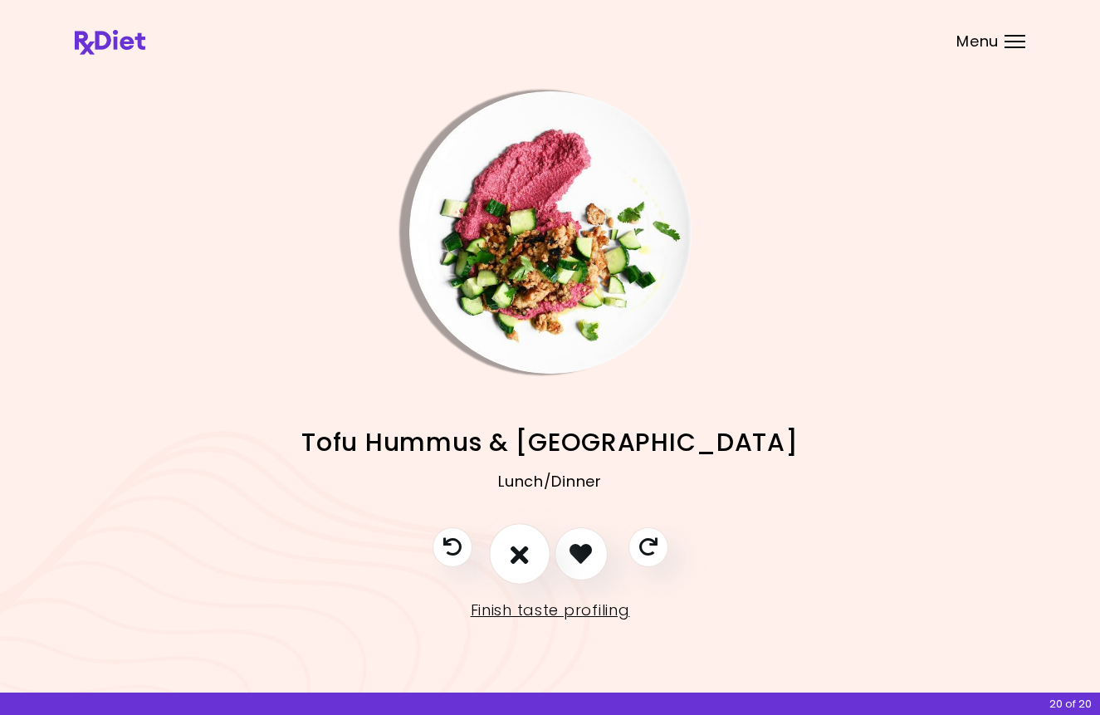
click at [511, 566] on button "I don't like this recipe" at bounding box center [519, 553] width 61 height 61
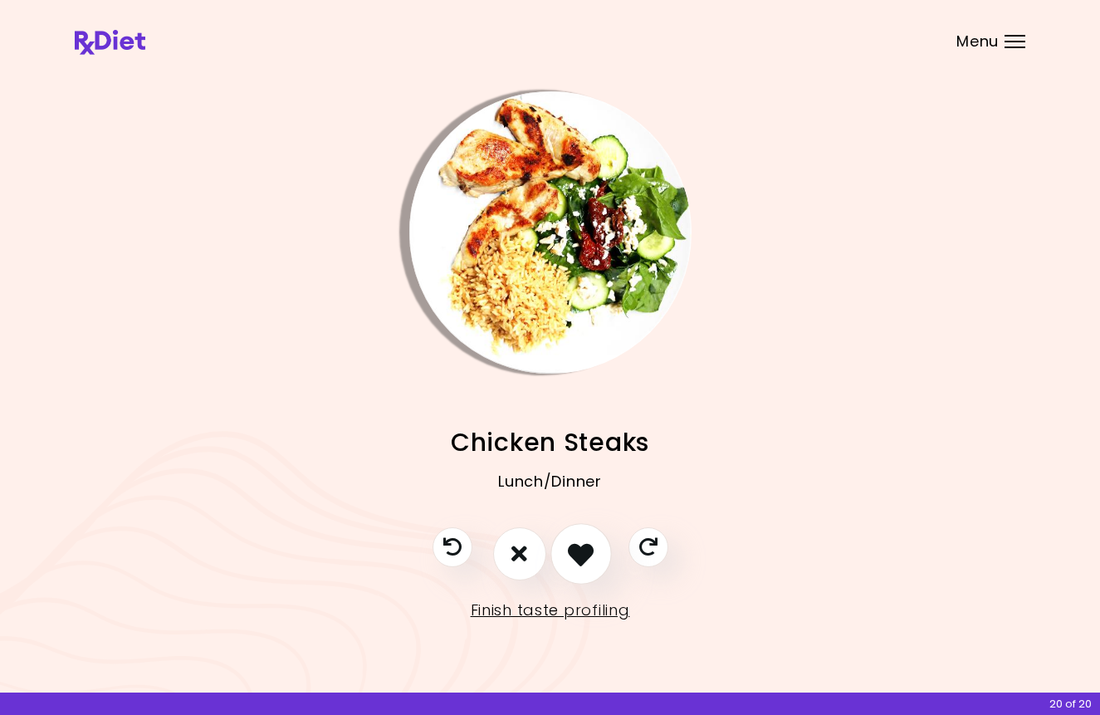
click at [569, 563] on icon "I like this recipe" at bounding box center [581, 553] width 26 height 26
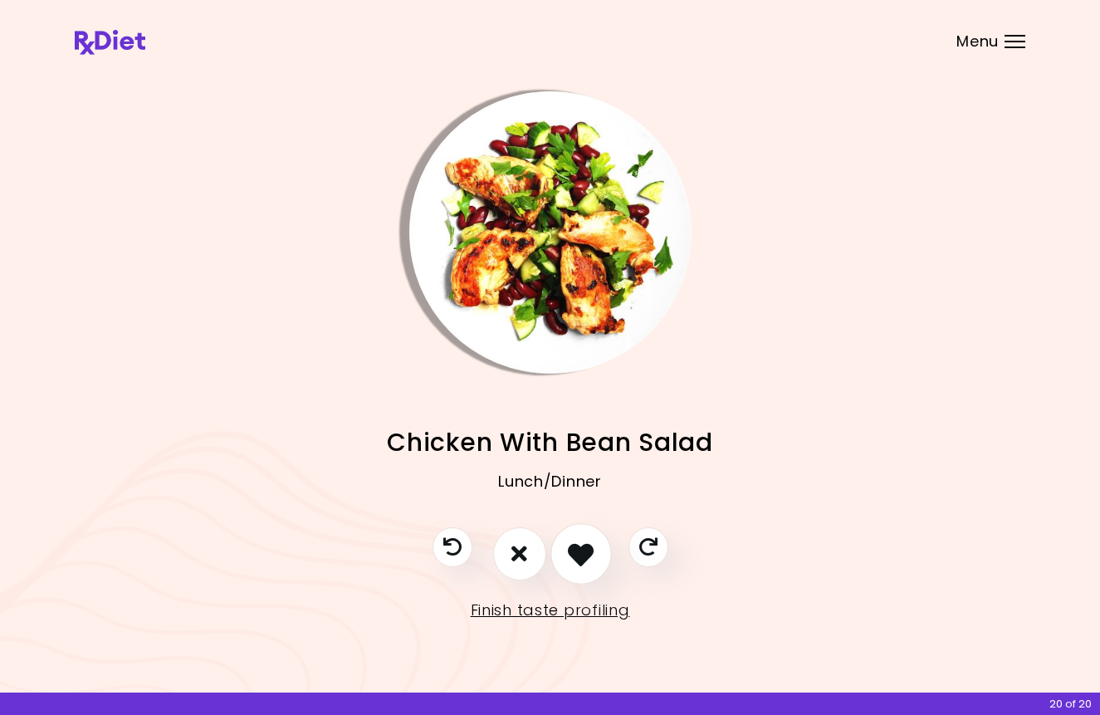
click at [569, 563] on icon "I like this recipe" at bounding box center [581, 553] width 26 height 26
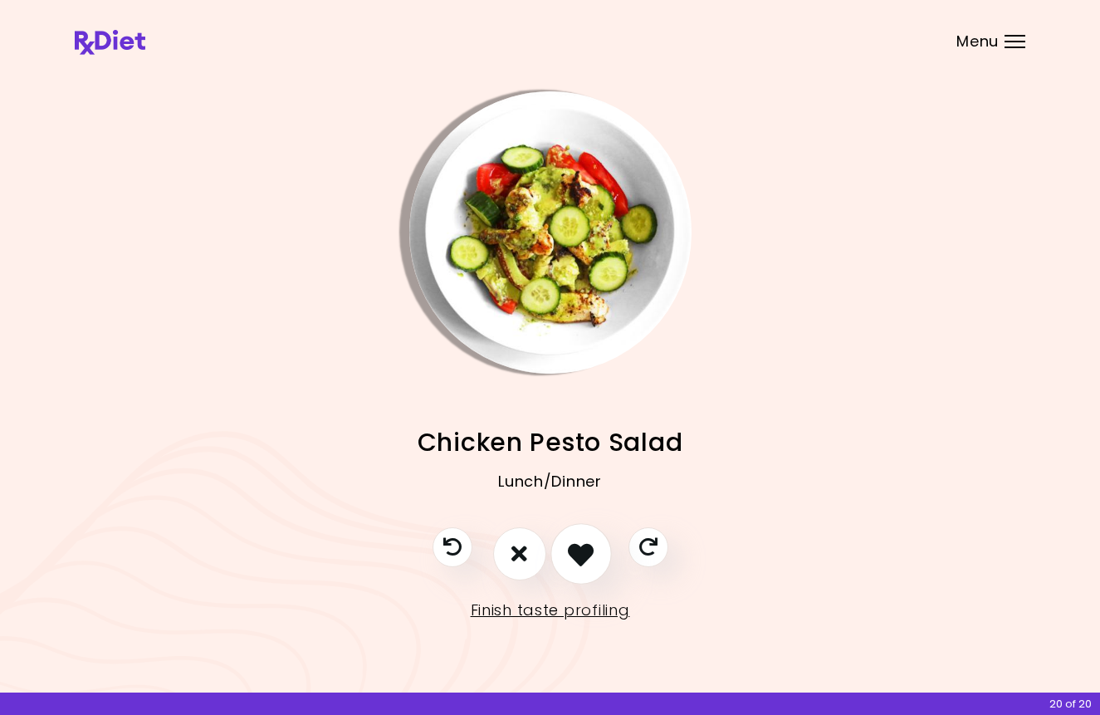
click at [569, 563] on icon "I like this recipe" at bounding box center [581, 553] width 26 height 26
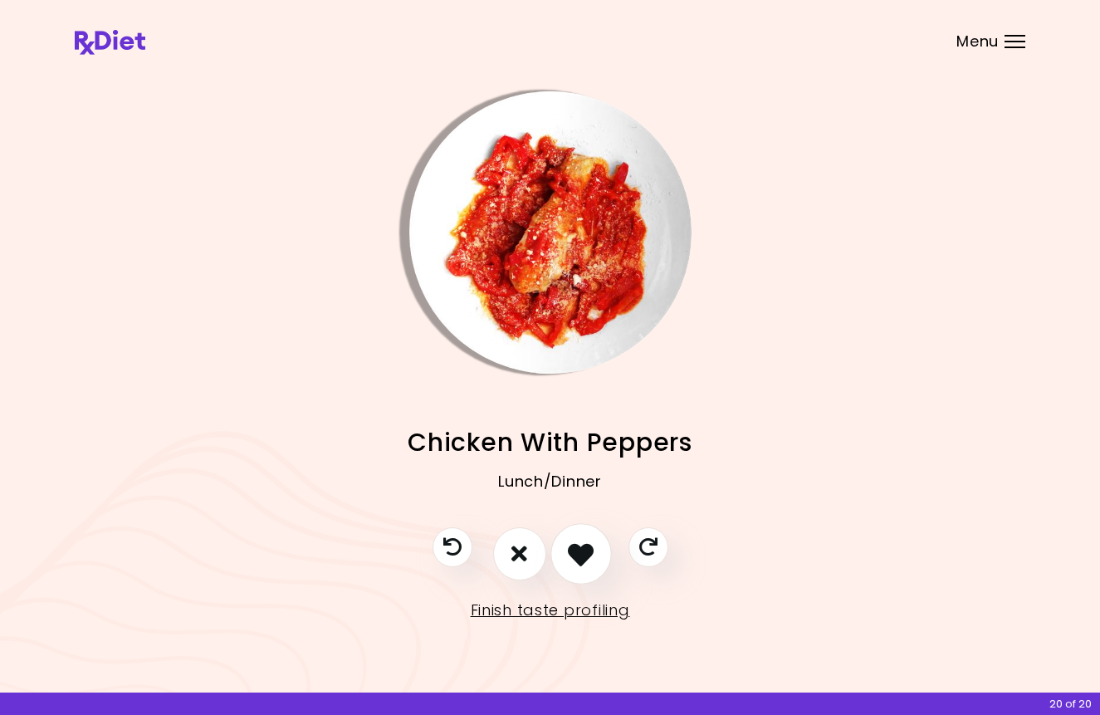
click at [569, 563] on icon "I like this recipe" at bounding box center [581, 553] width 26 height 26
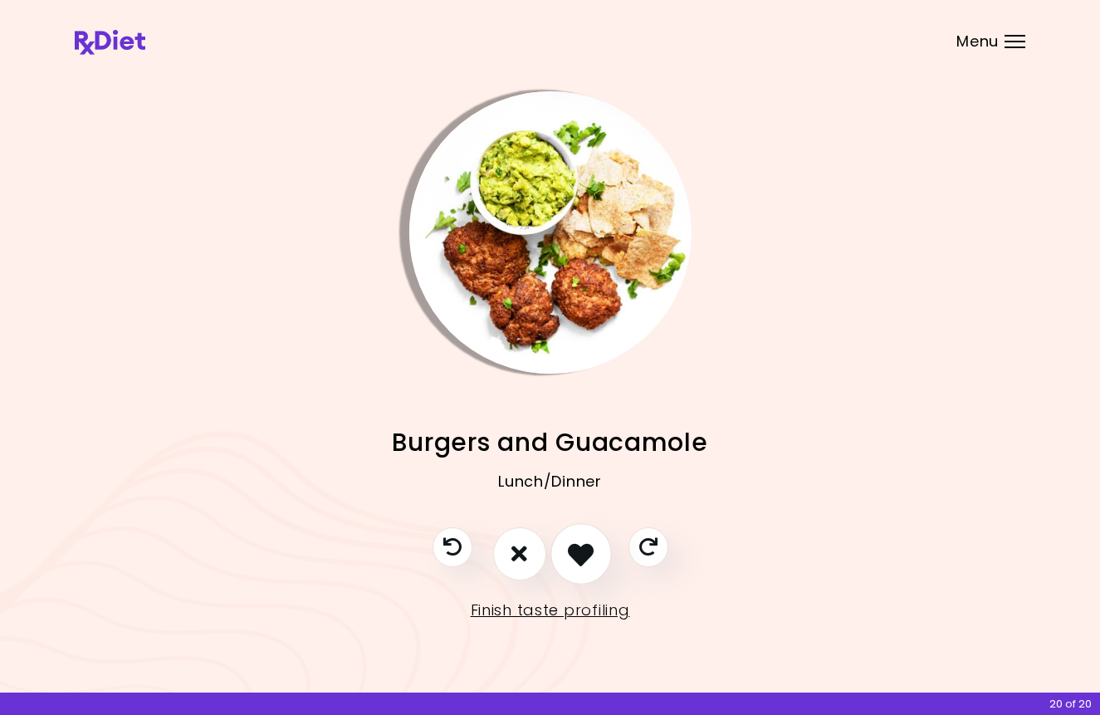
click at [569, 563] on icon "I like this recipe" at bounding box center [581, 553] width 26 height 26
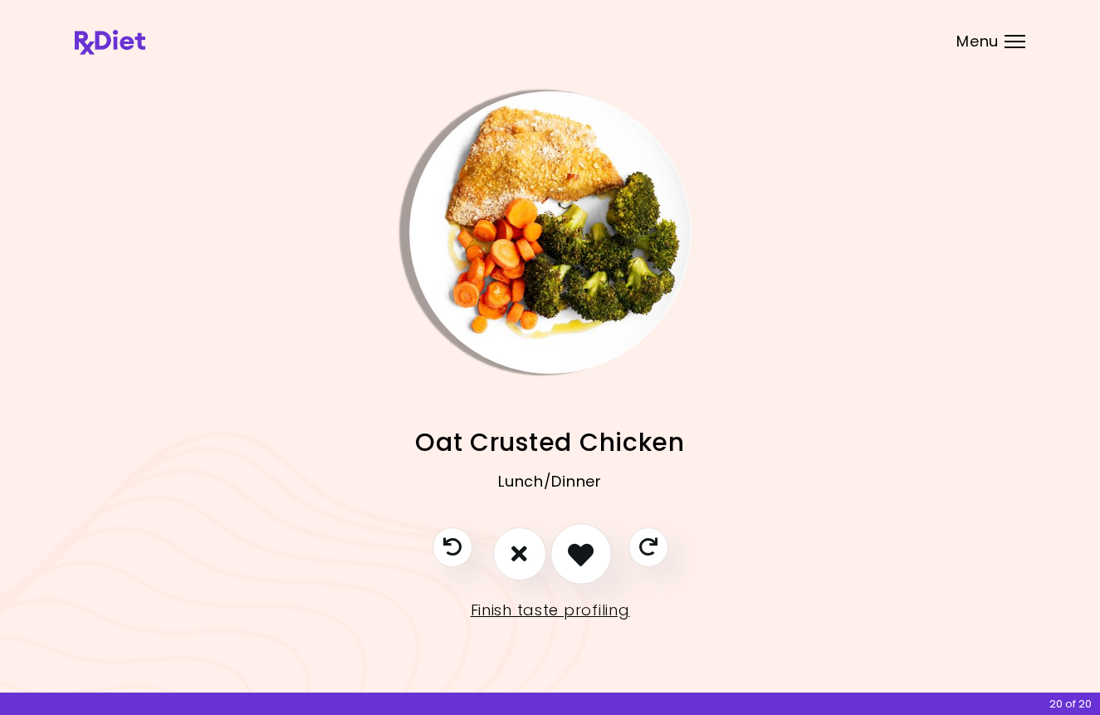
click at [569, 563] on icon "I like this recipe" at bounding box center [581, 553] width 26 height 26
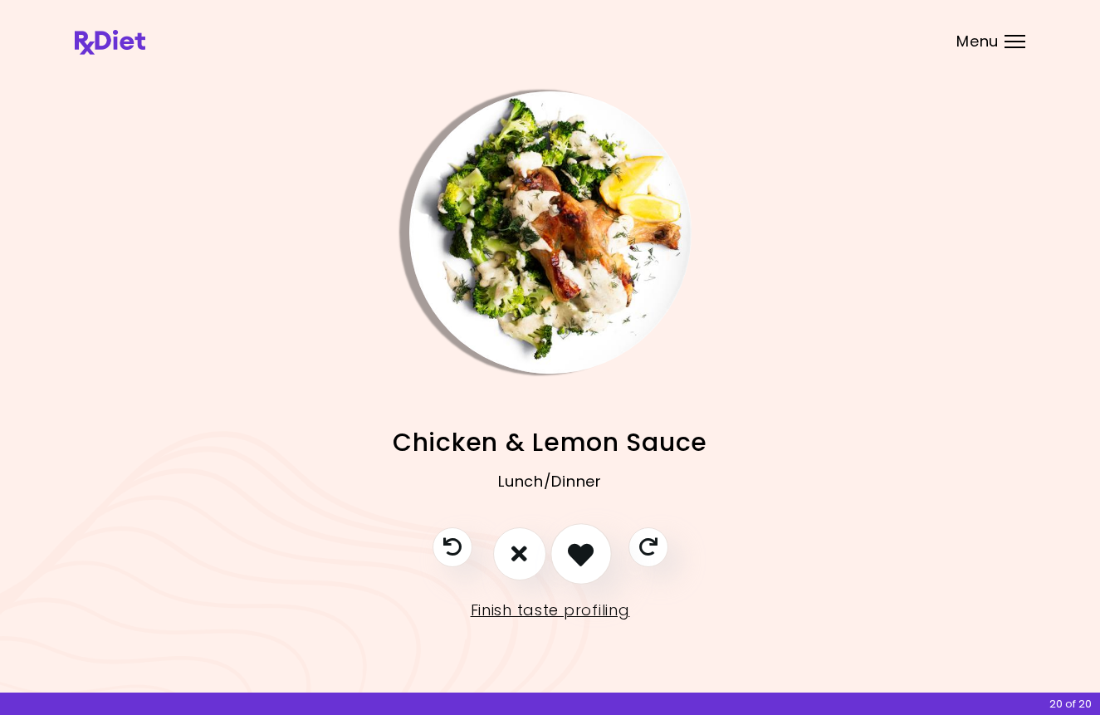
click at [569, 563] on icon "I like this recipe" at bounding box center [581, 553] width 26 height 26
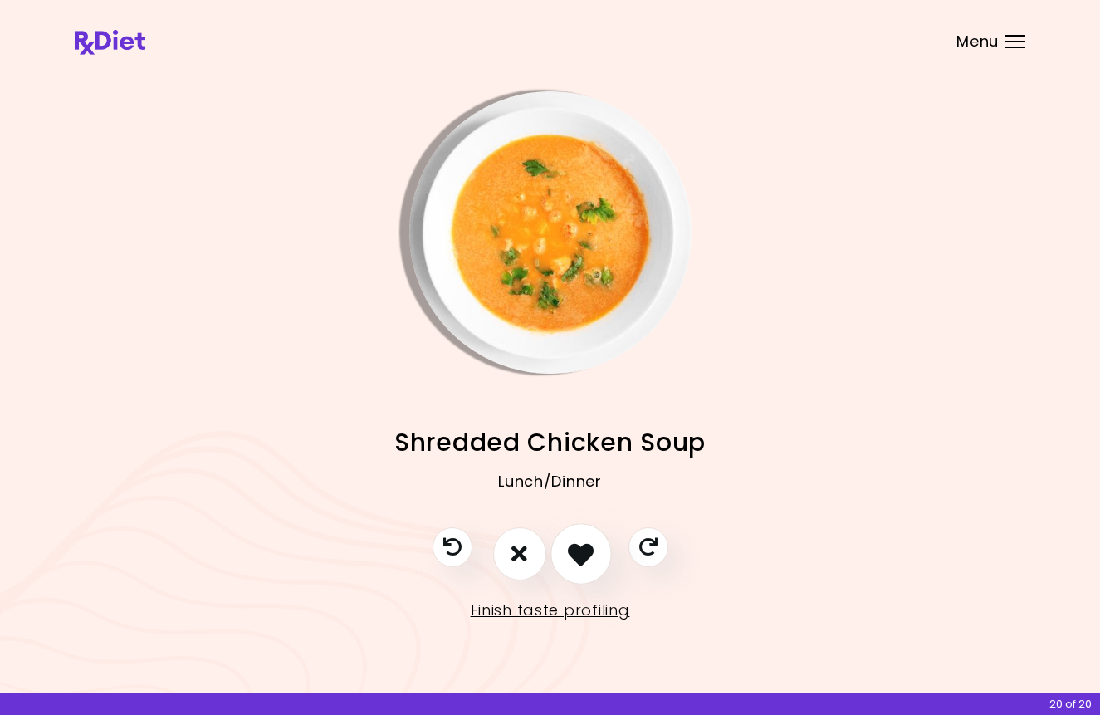
click at [569, 563] on icon "I like this recipe" at bounding box center [581, 553] width 26 height 26
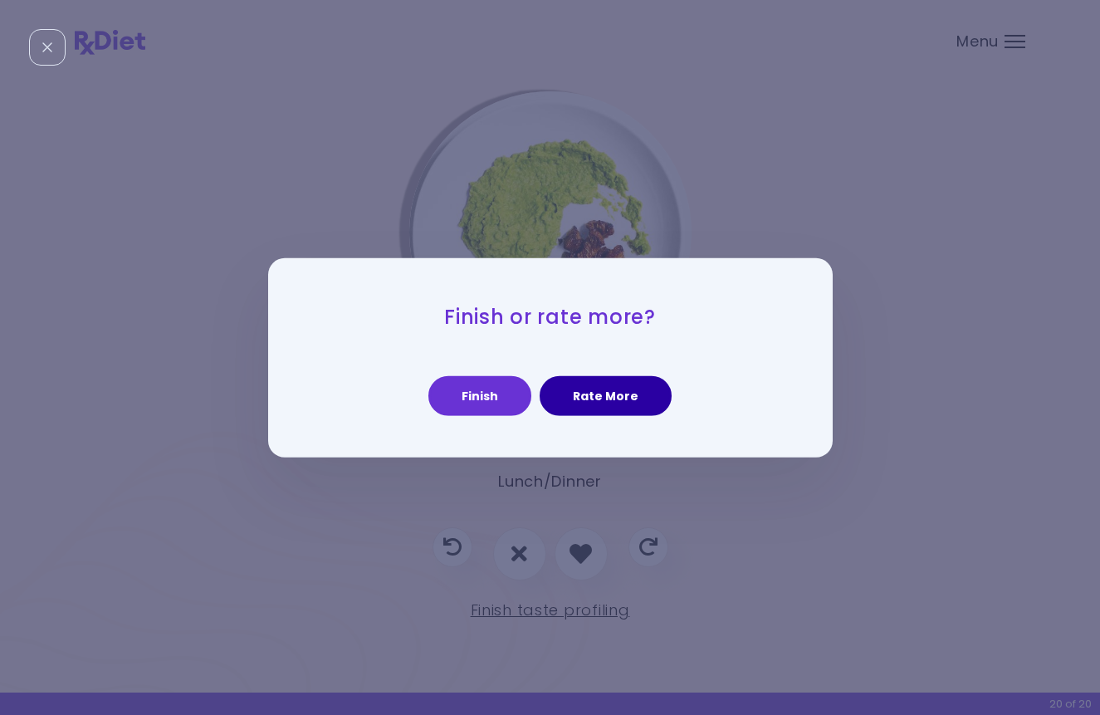
click at [587, 409] on button "Rate More" at bounding box center [605, 396] width 132 height 40
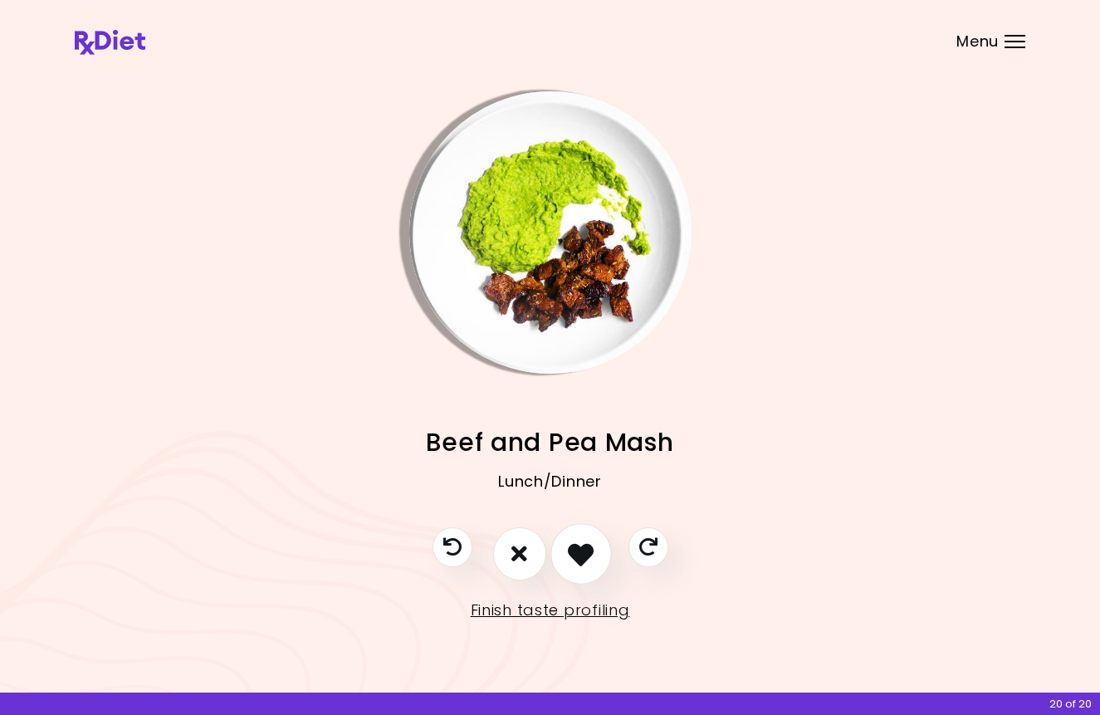
click at [585, 550] on icon "I like this recipe" at bounding box center [581, 553] width 26 height 26
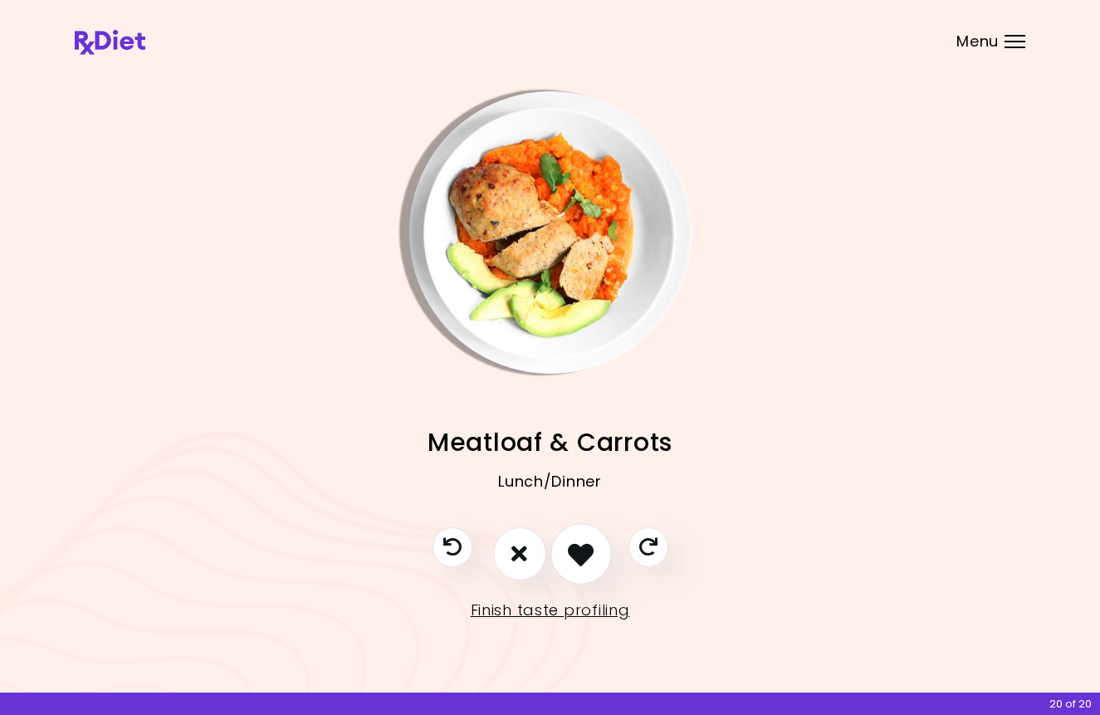
click at [585, 550] on icon "I like this recipe" at bounding box center [581, 553] width 26 height 26
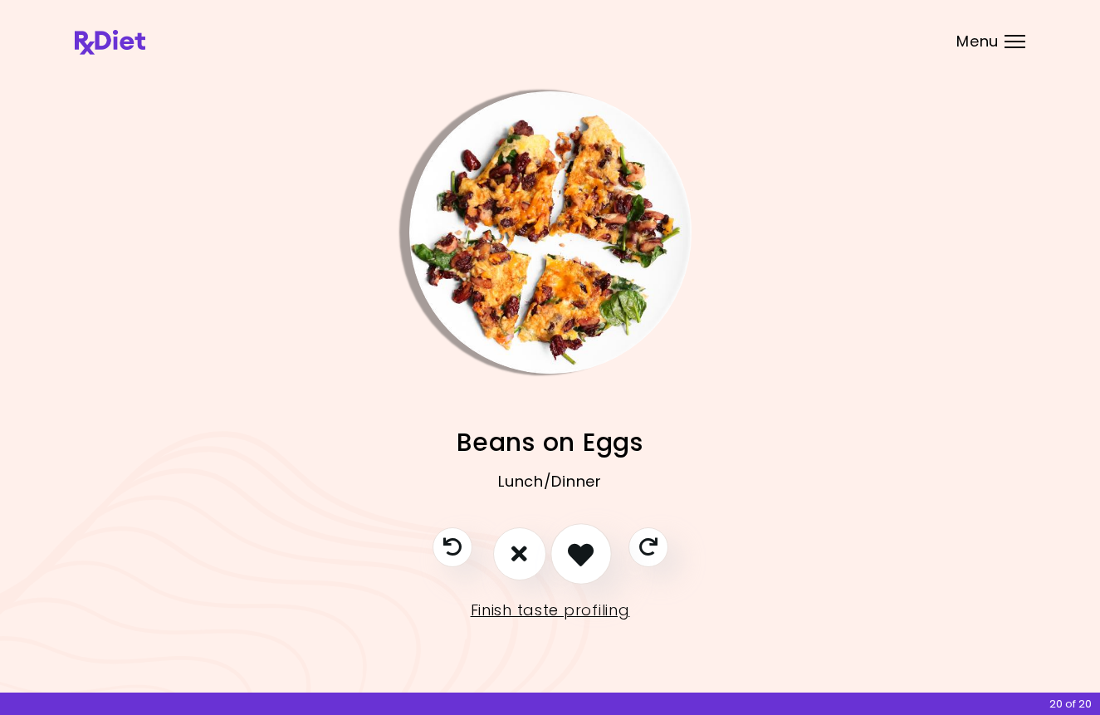
click at [585, 550] on icon "I like this recipe" at bounding box center [581, 553] width 26 height 26
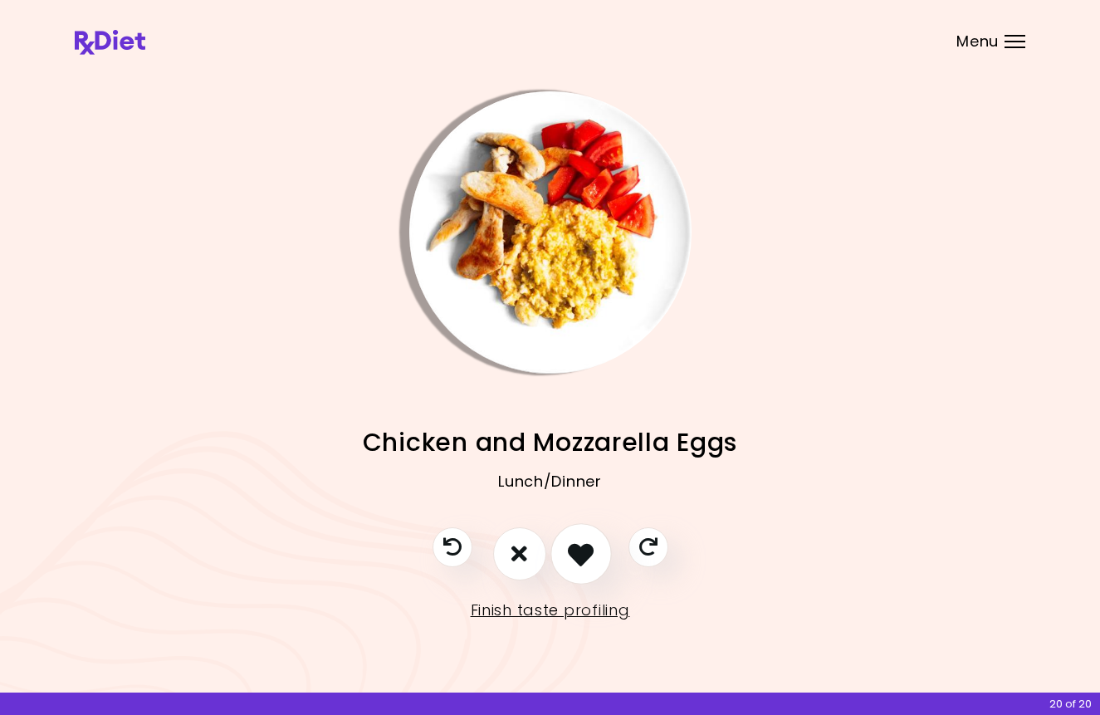
click at [585, 550] on icon "I like this recipe" at bounding box center [581, 553] width 26 height 26
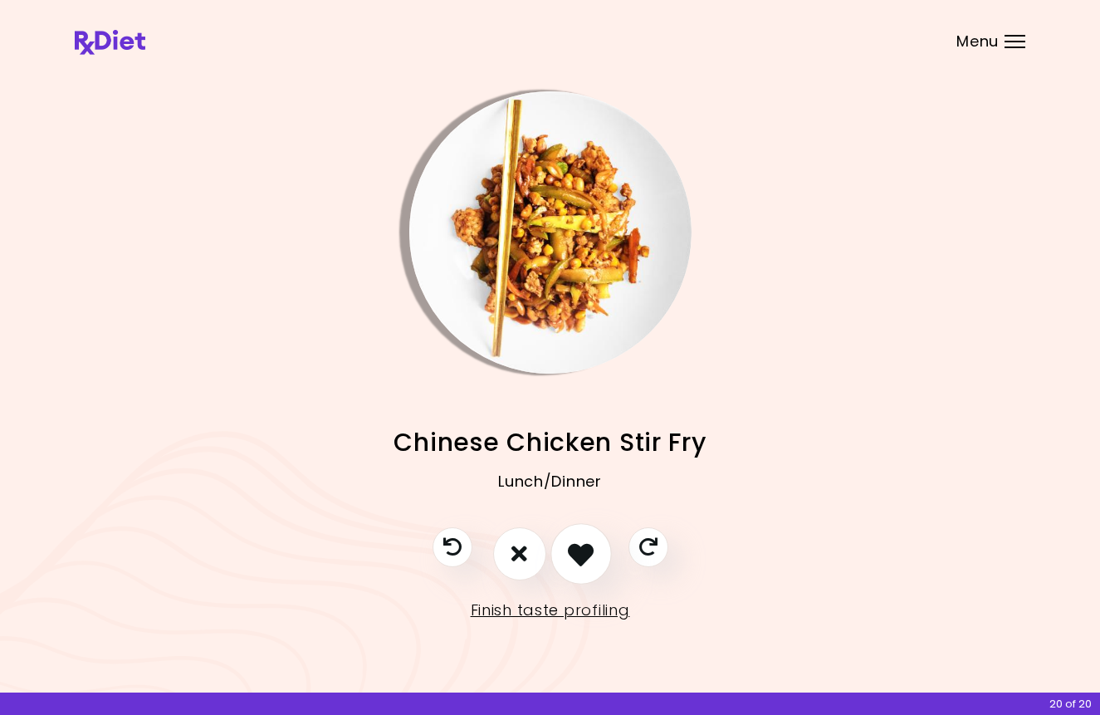
click at [585, 550] on icon "I like this recipe" at bounding box center [581, 553] width 26 height 26
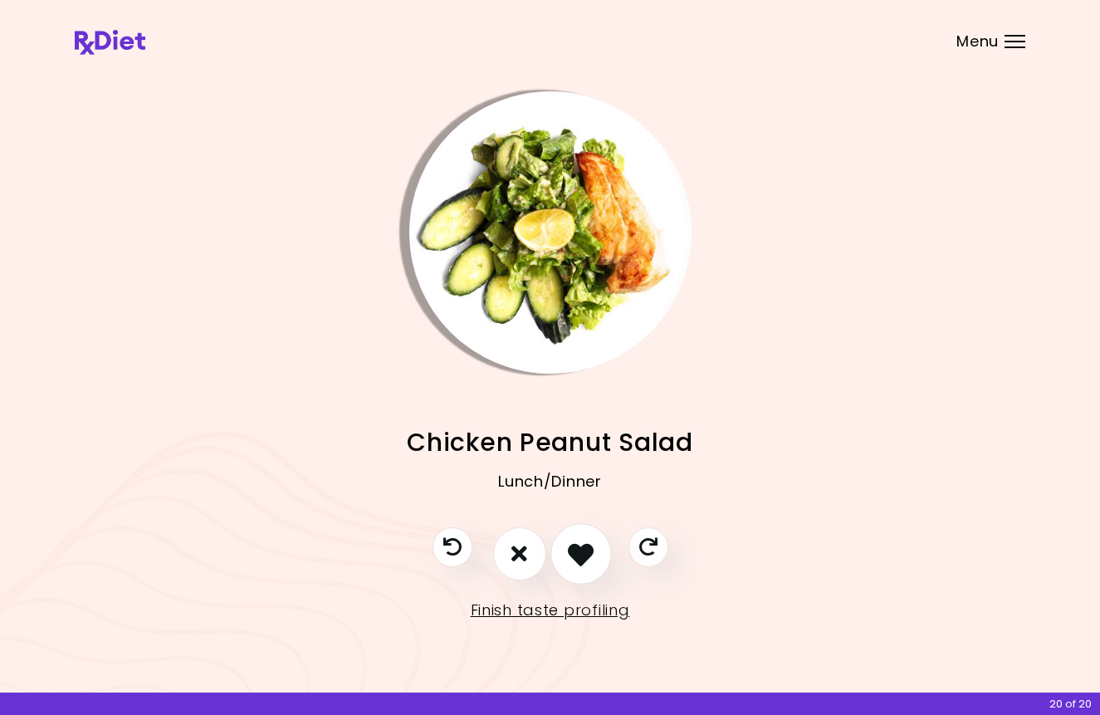
click at [585, 550] on icon "I like this recipe" at bounding box center [581, 553] width 26 height 26
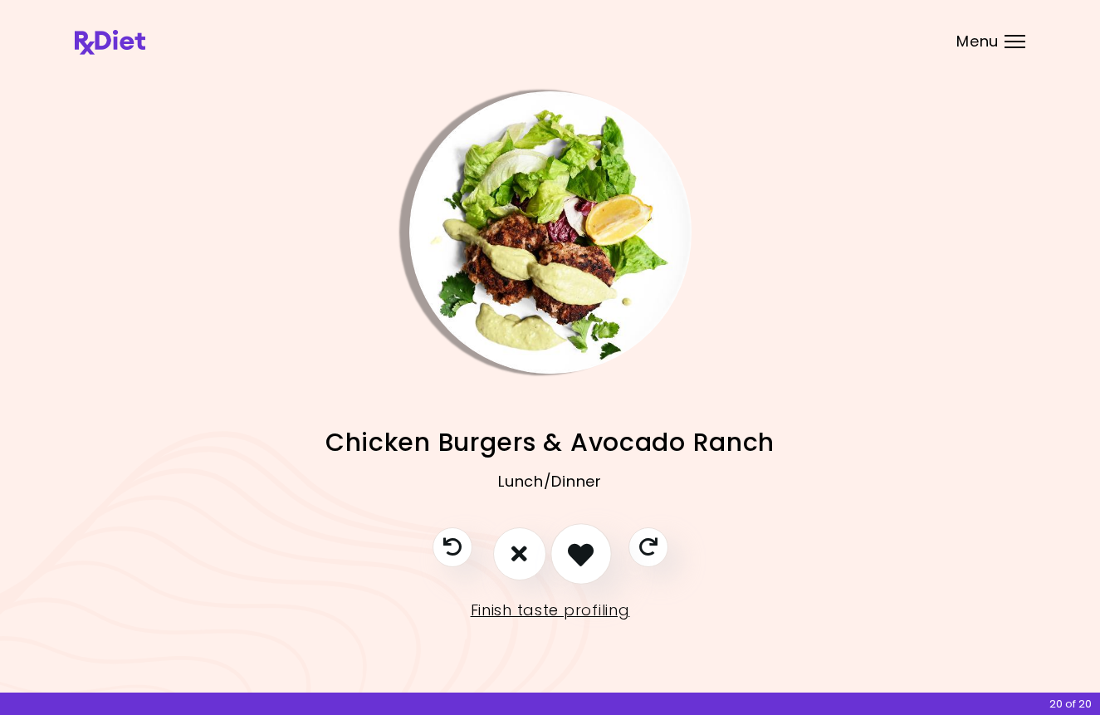
click at [585, 550] on icon "I like this recipe" at bounding box center [581, 553] width 26 height 26
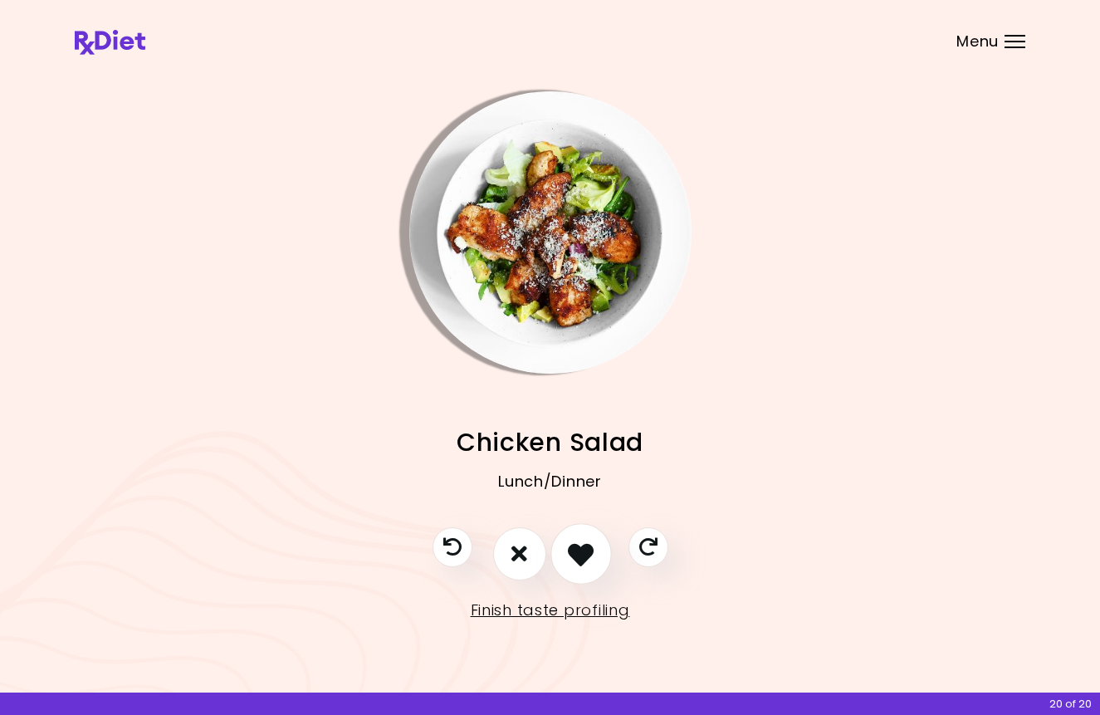
click at [585, 550] on icon "I like this recipe" at bounding box center [581, 553] width 26 height 26
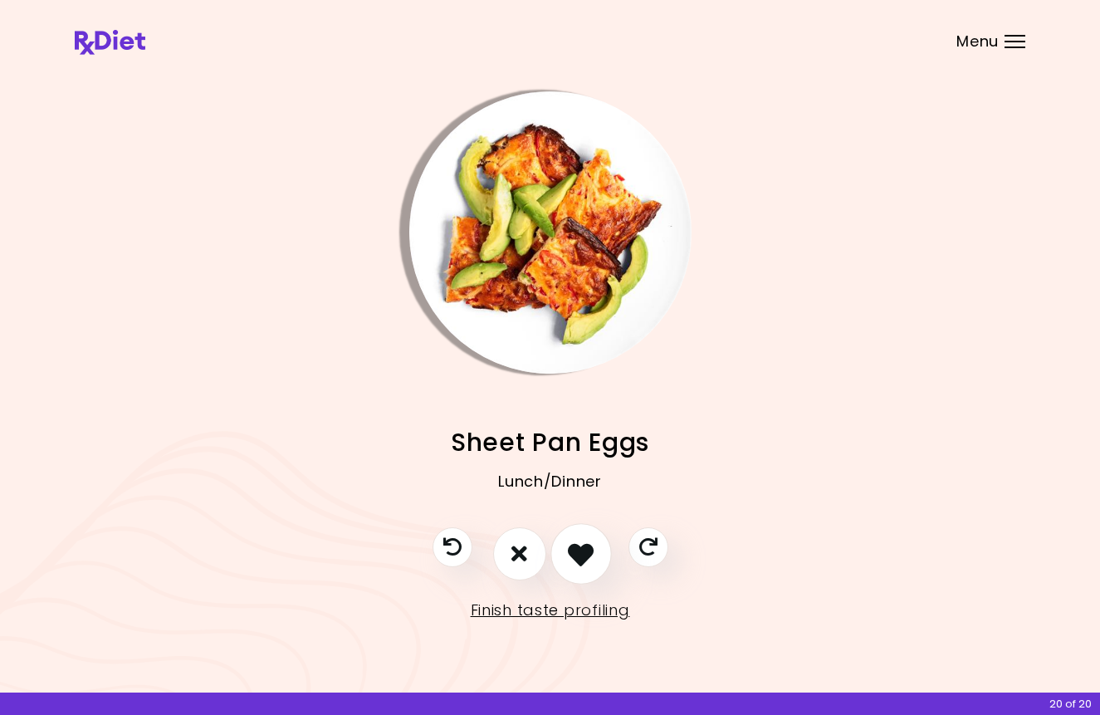
click at [585, 550] on icon "I like this recipe" at bounding box center [581, 553] width 26 height 26
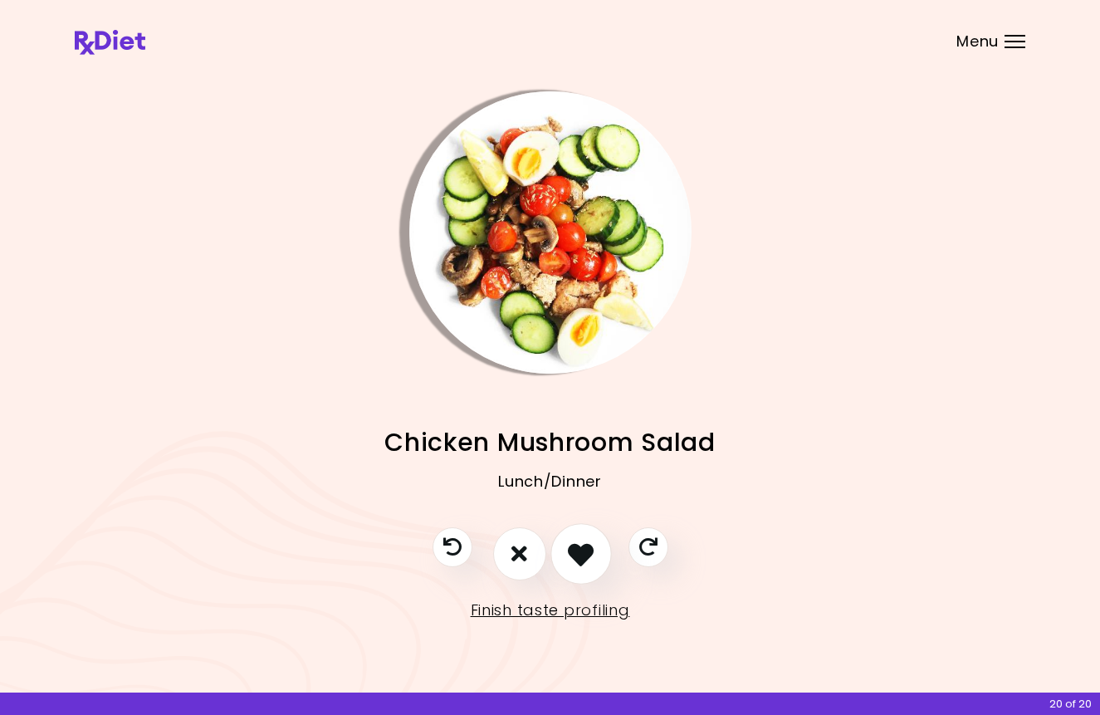
click at [585, 550] on icon "I like this recipe" at bounding box center [581, 553] width 26 height 26
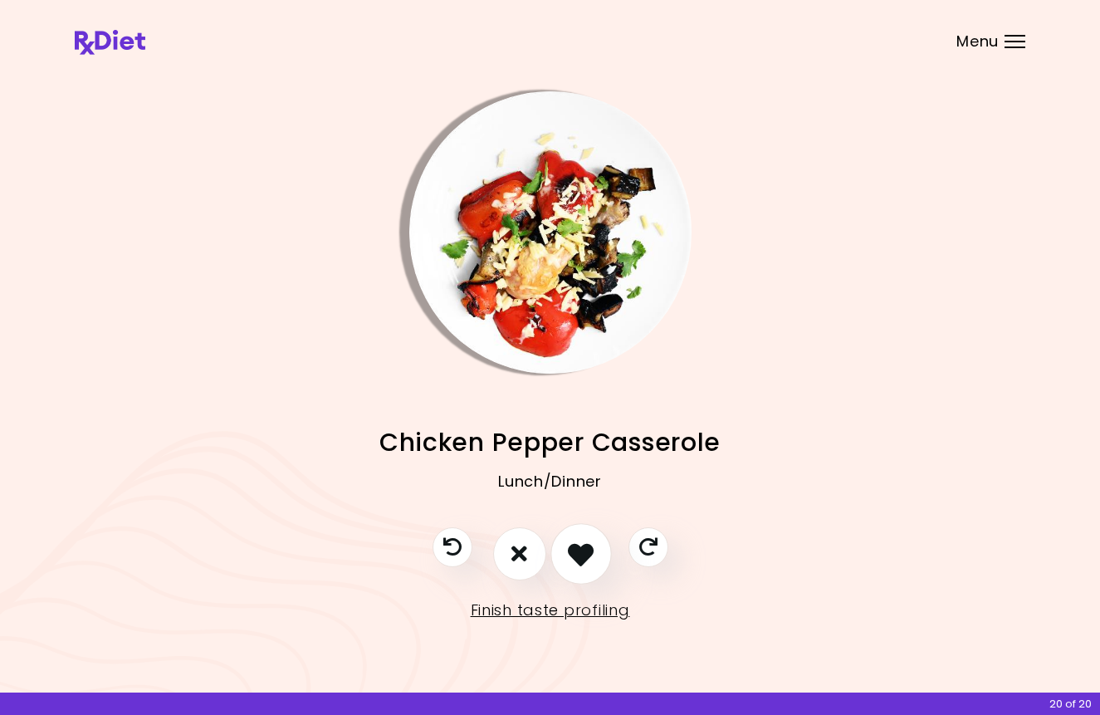
click at [585, 550] on icon "I like this recipe" at bounding box center [581, 553] width 26 height 26
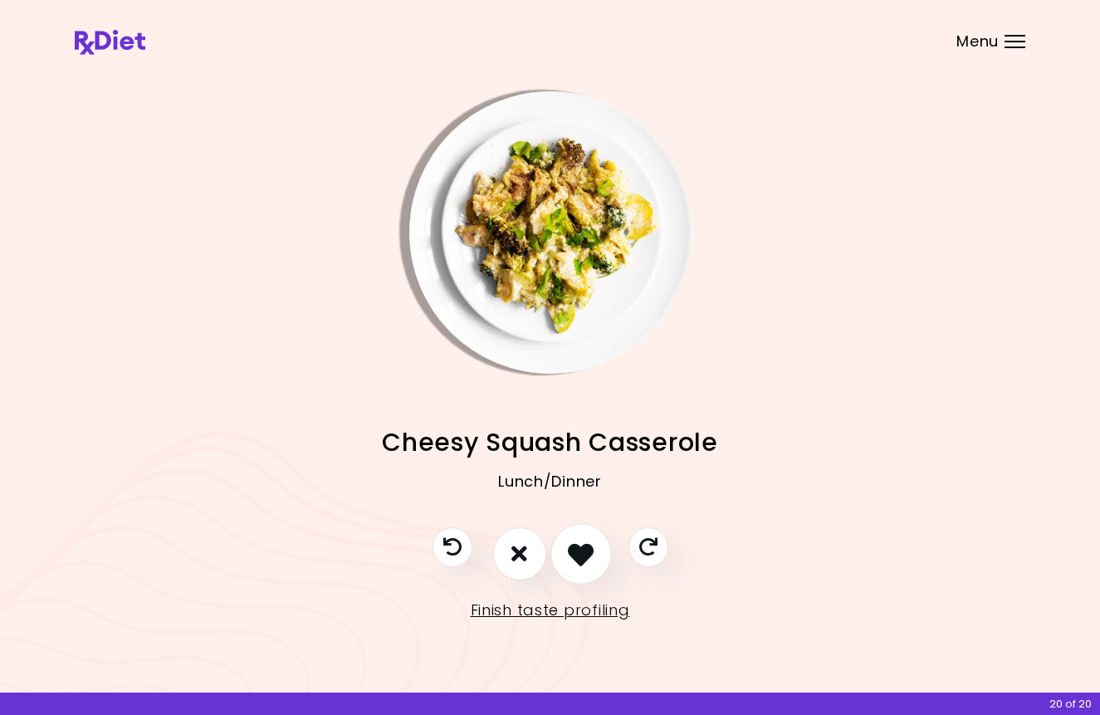
click at [585, 550] on icon "I like this recipe" at bounding box center [581, 553] width 26 height 26
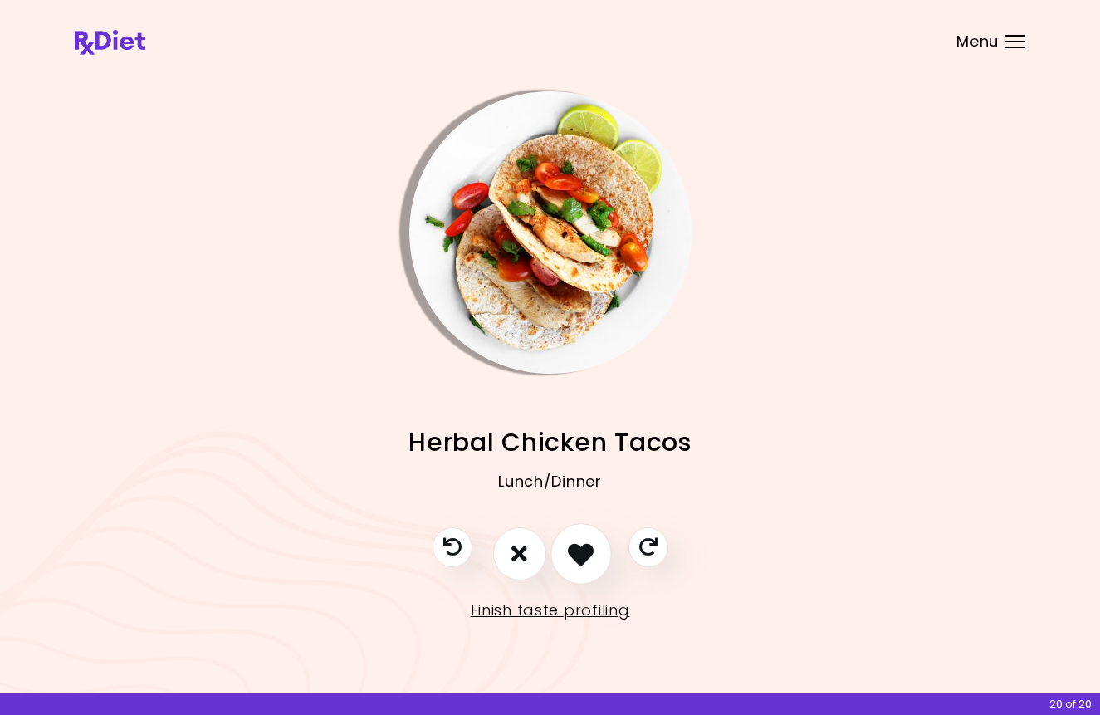
click at [585, 550] on icon "I like this recipe" at bounding box center [581, 553] width 26 height 26
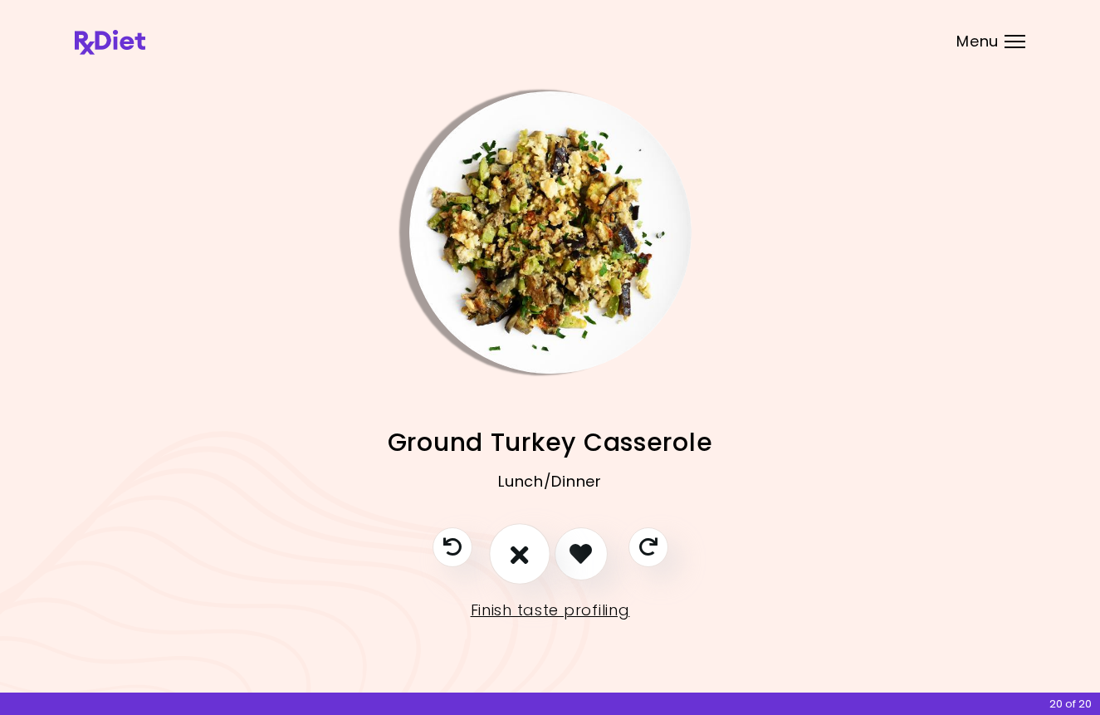
click at [528, 564] on icon "I don't like this recipe" at bounding box center [519, 553] width 18 height 26
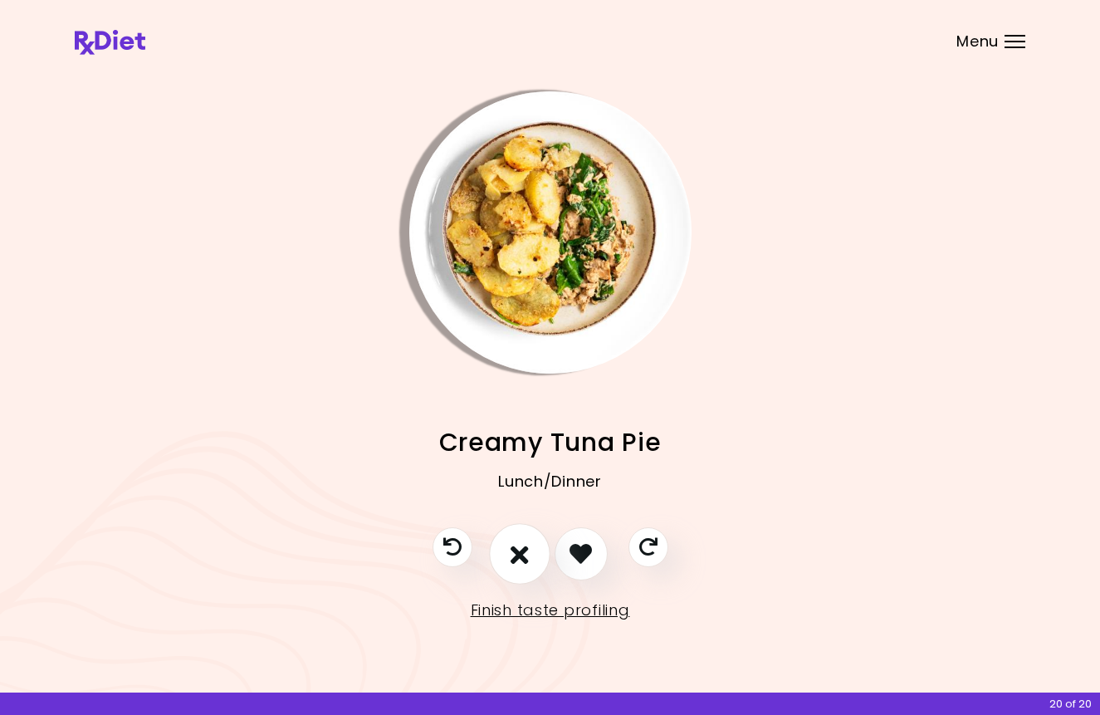
click at [528, 564] on icon "I don't like this recipe" at bounding box center [519, 553] width 18 height 26
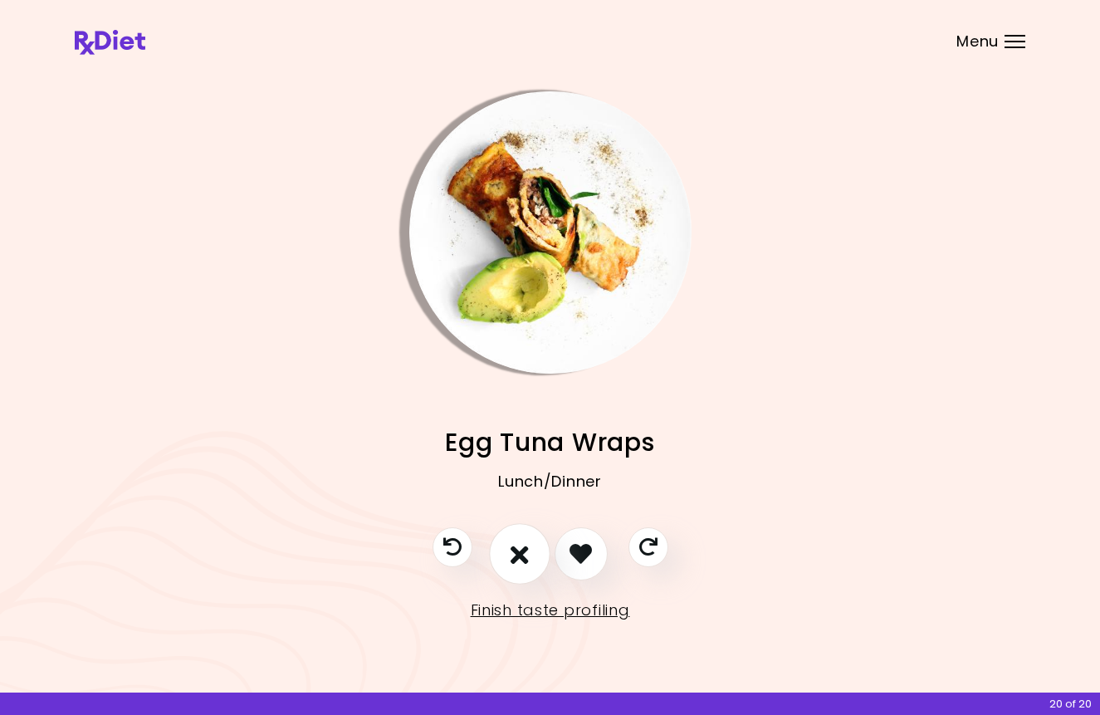
click at [528, 564] on icon "I don't like this recipe" at bounding box center [519, 553] width 18 height 26
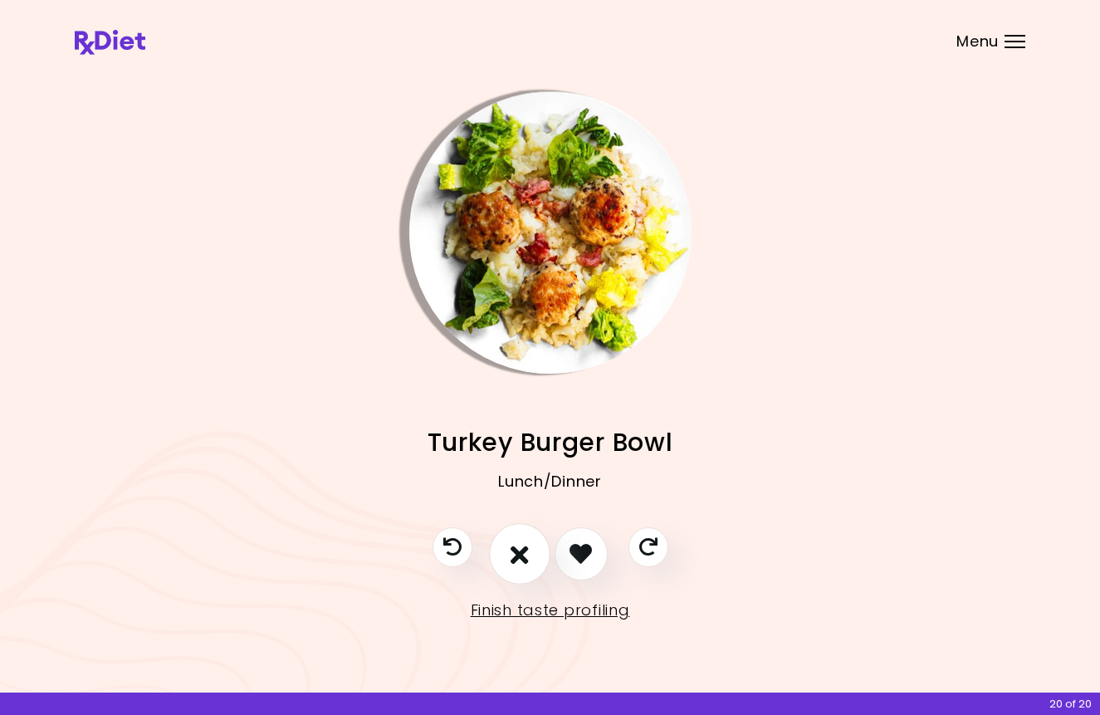
click at [527, 564] on icon "I don't like this recipe" at bounding box center [519, 553] width 18 height 26
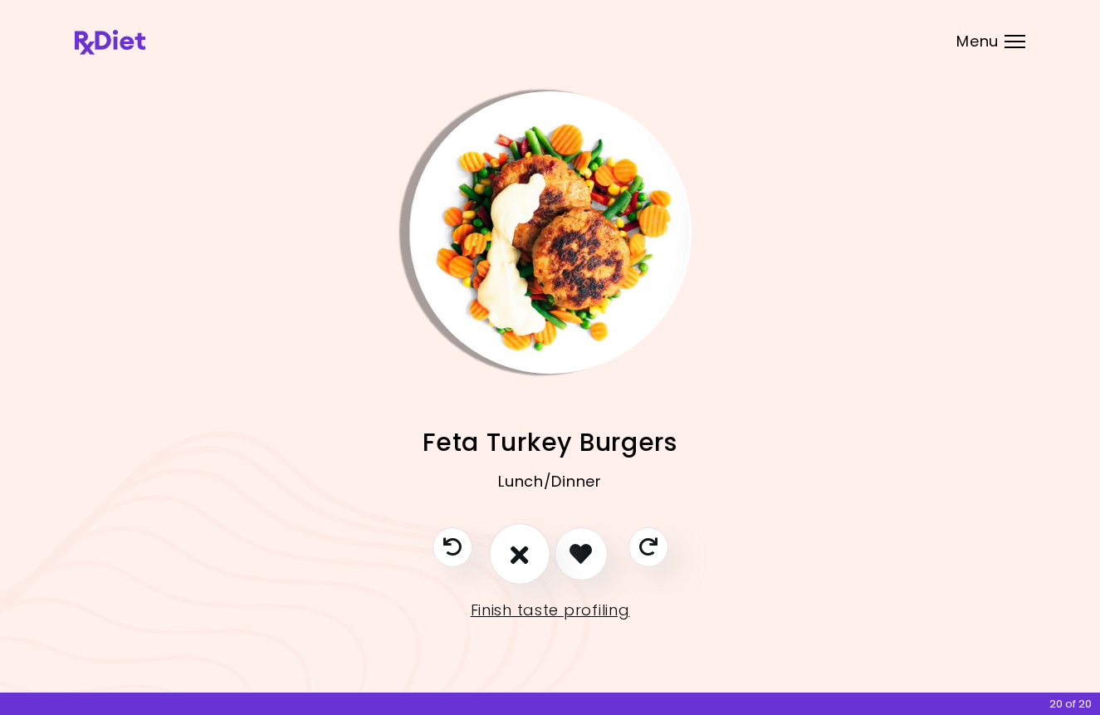
click at [527, 564] on icon "I don't like this recipe" at bounding box center [519, 553] width 18 height 26
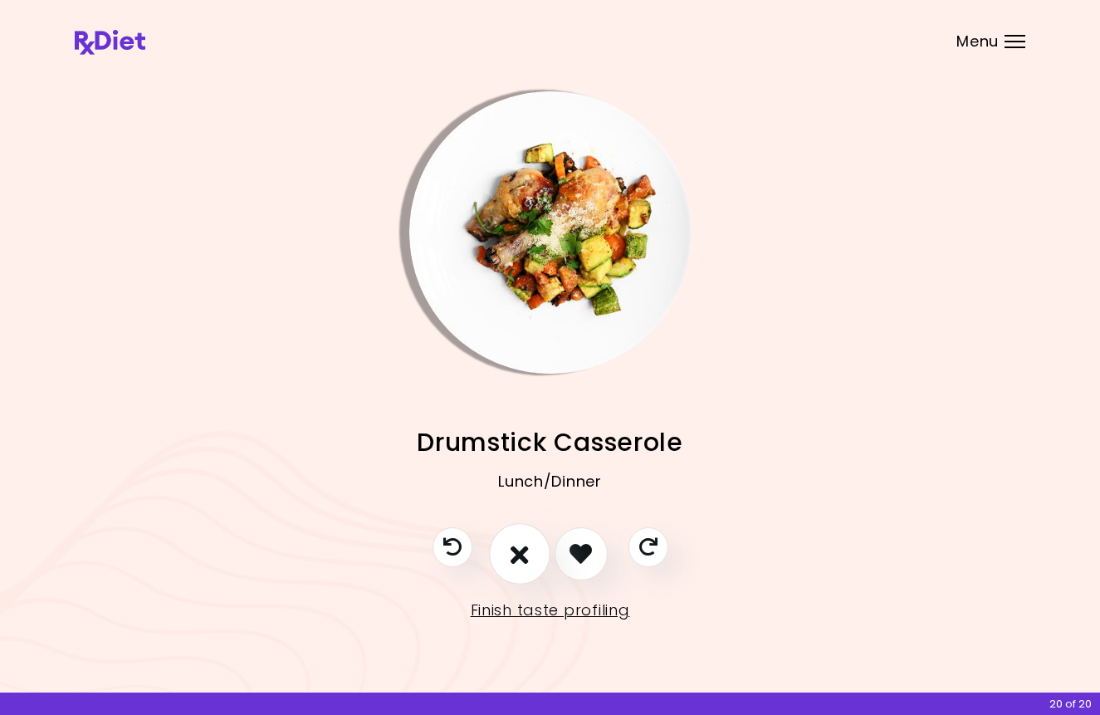
click at [527, 564] on icon "I don't like this recipe" at bounding box center [519, 553] width 18 height 26
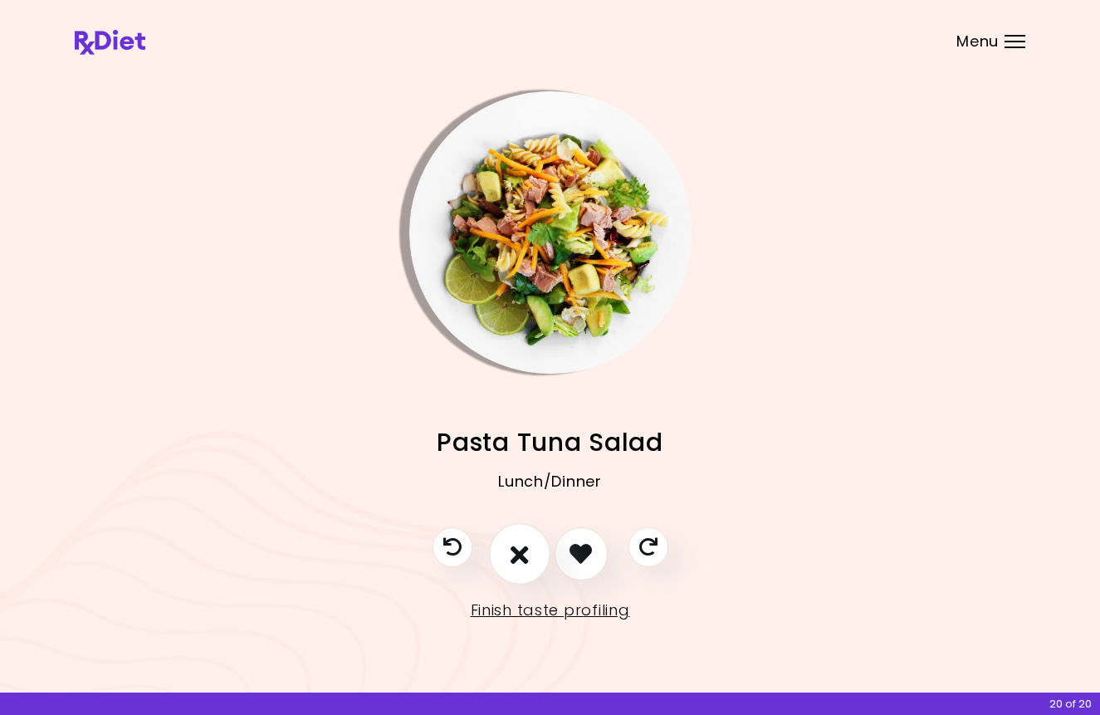
click at [527, 557] on icon "I don't like this recipe" at bounding box center [519, 553] width 18 height 26
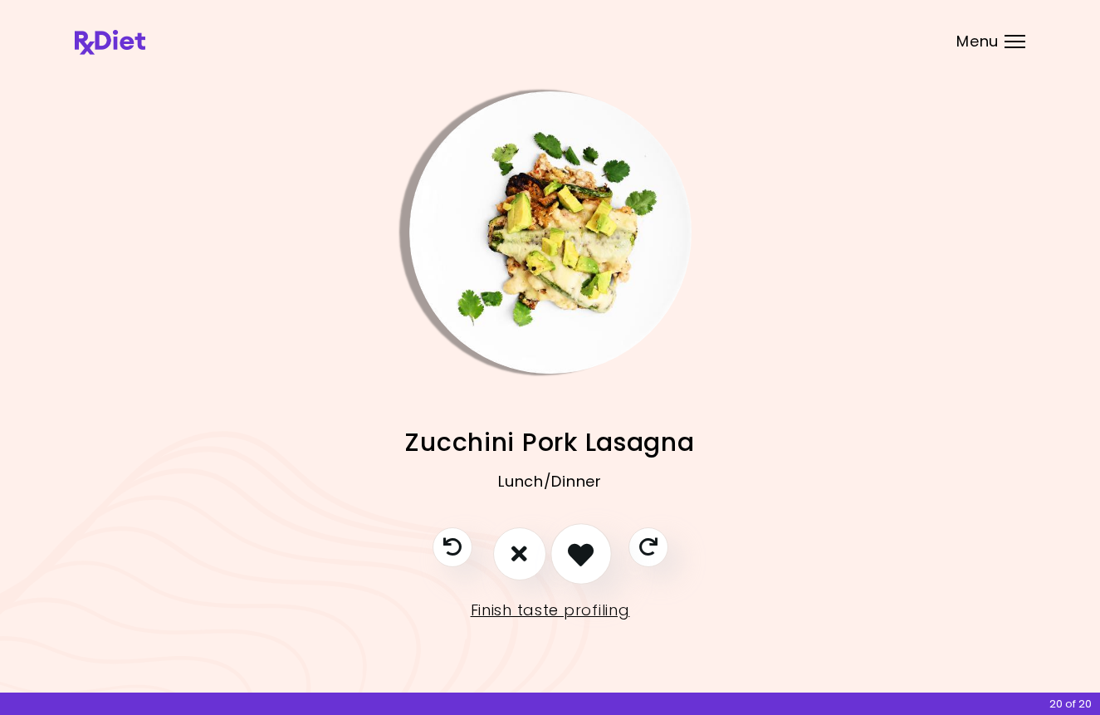
click at [578, 544] on icon "I like this recipe" at bounding box center [581, 553] width 26 height 26
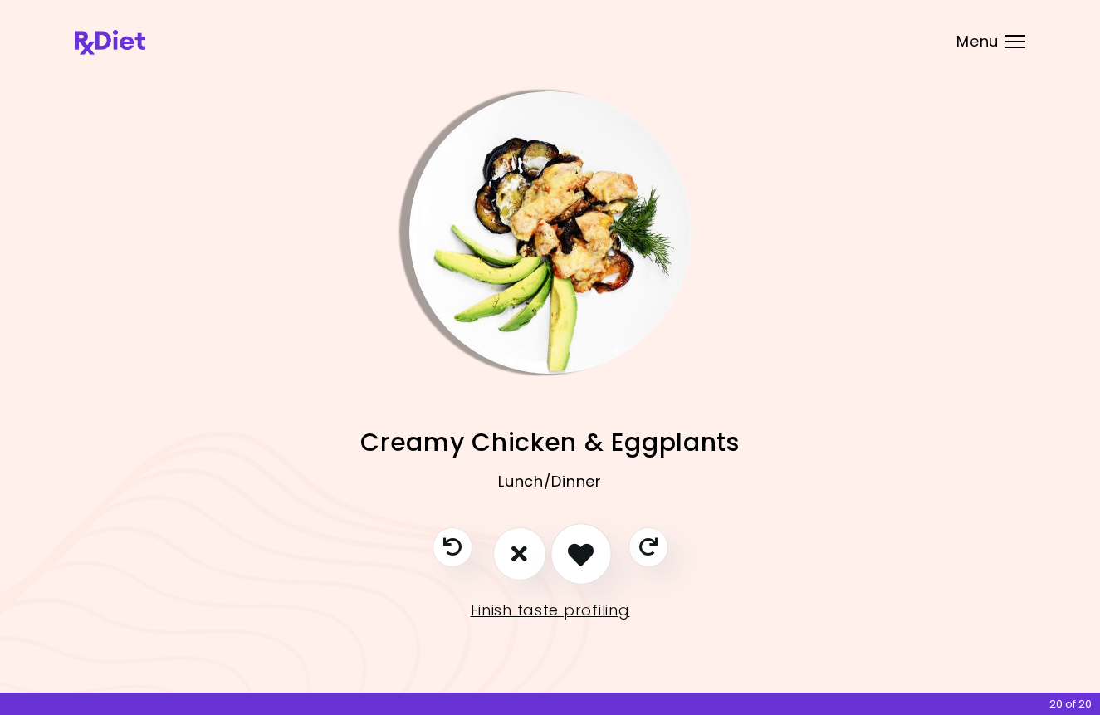
click at [578, 544] on icon "I like this recipe" at bounding box center [581, 553] width 26 height 26
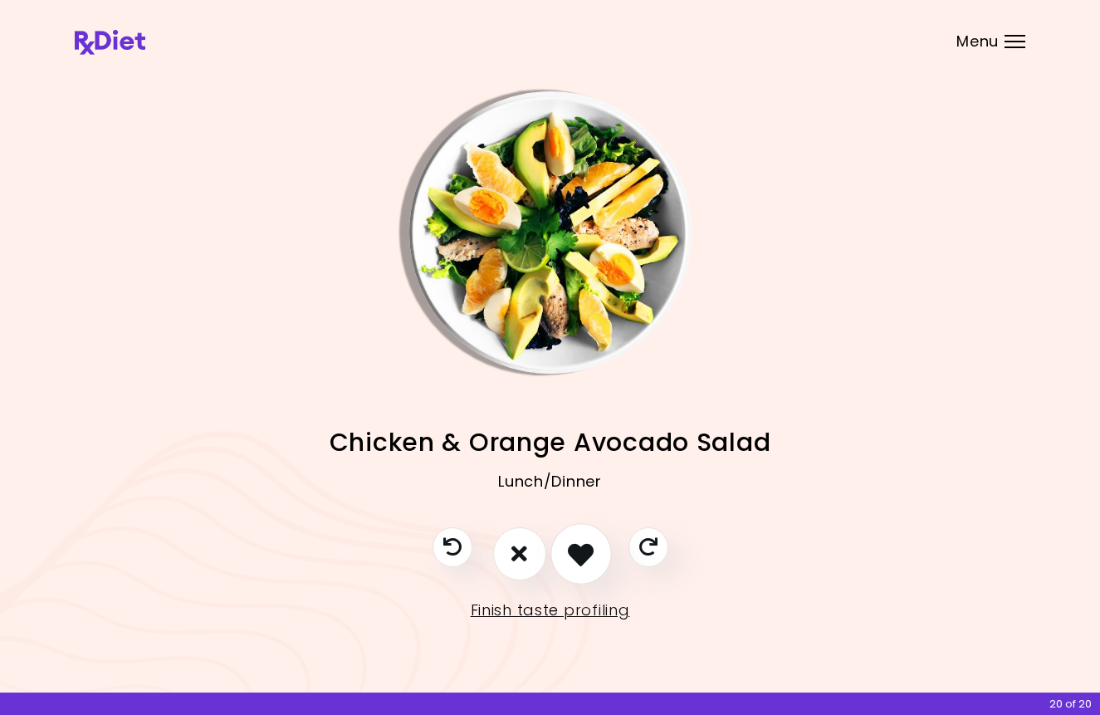
click at [576, 559] on icon "I like this recipe" at bounding box center [581, 553] width 26 height 26
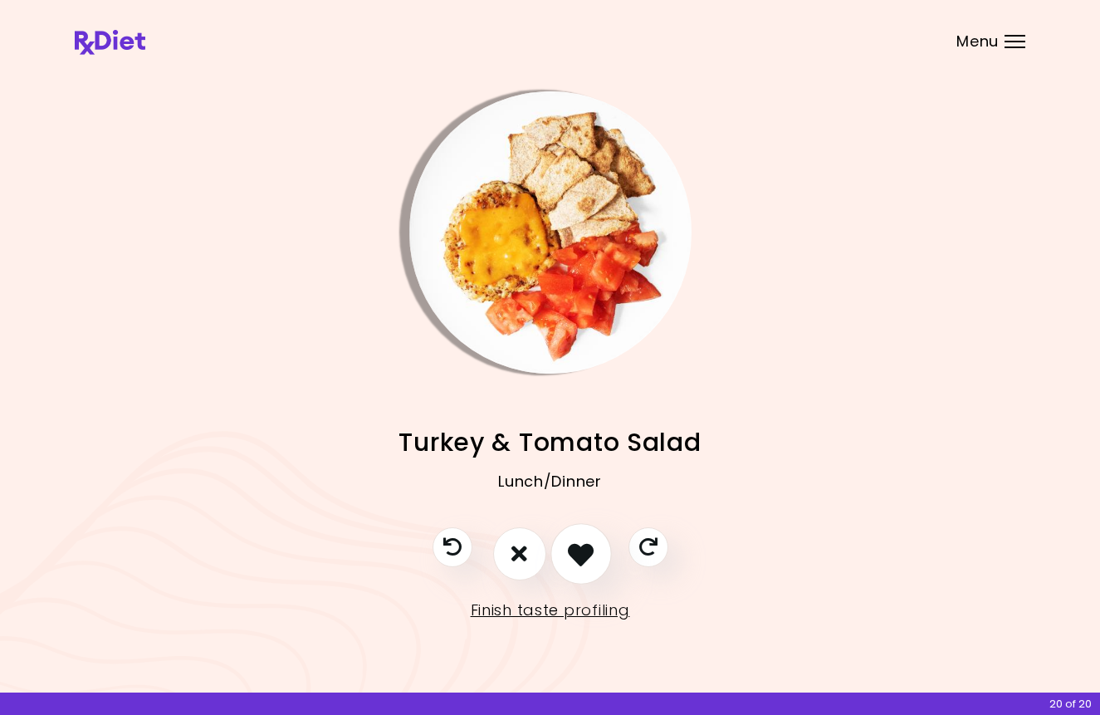
click at [576, 559] on icon "I like this recipe" at bounding box center [581, 553] width 26 height 26
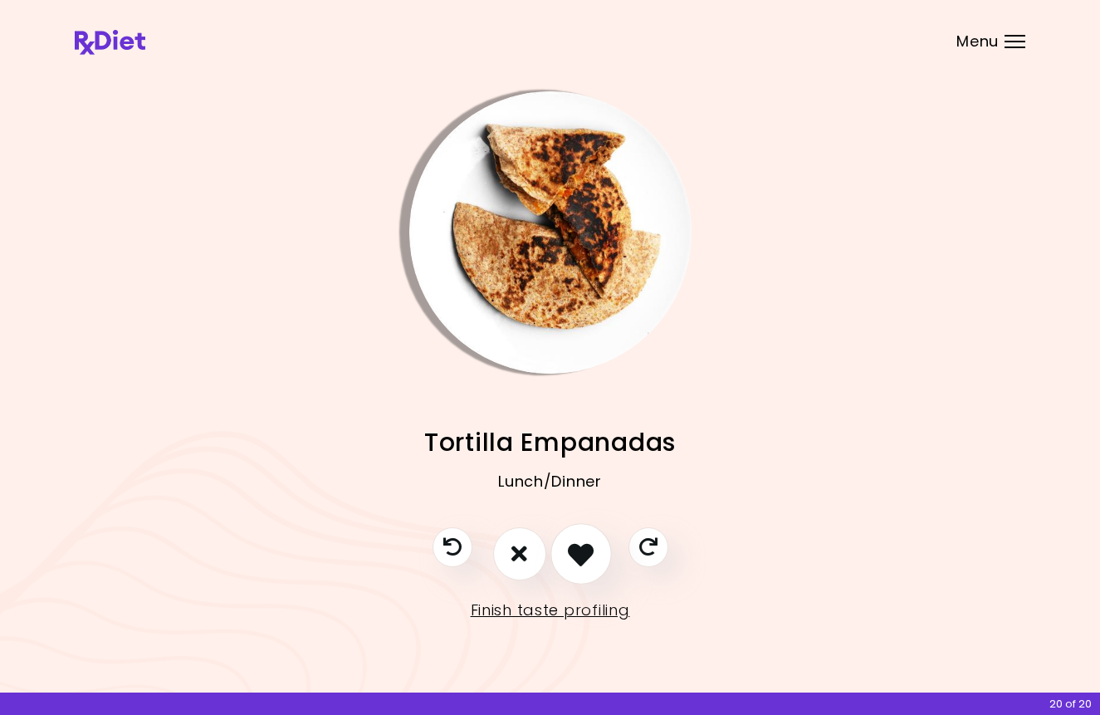
click at [576, 559] on icon "I like this recipe" at bounding box center [581, 553] width 26 height 26
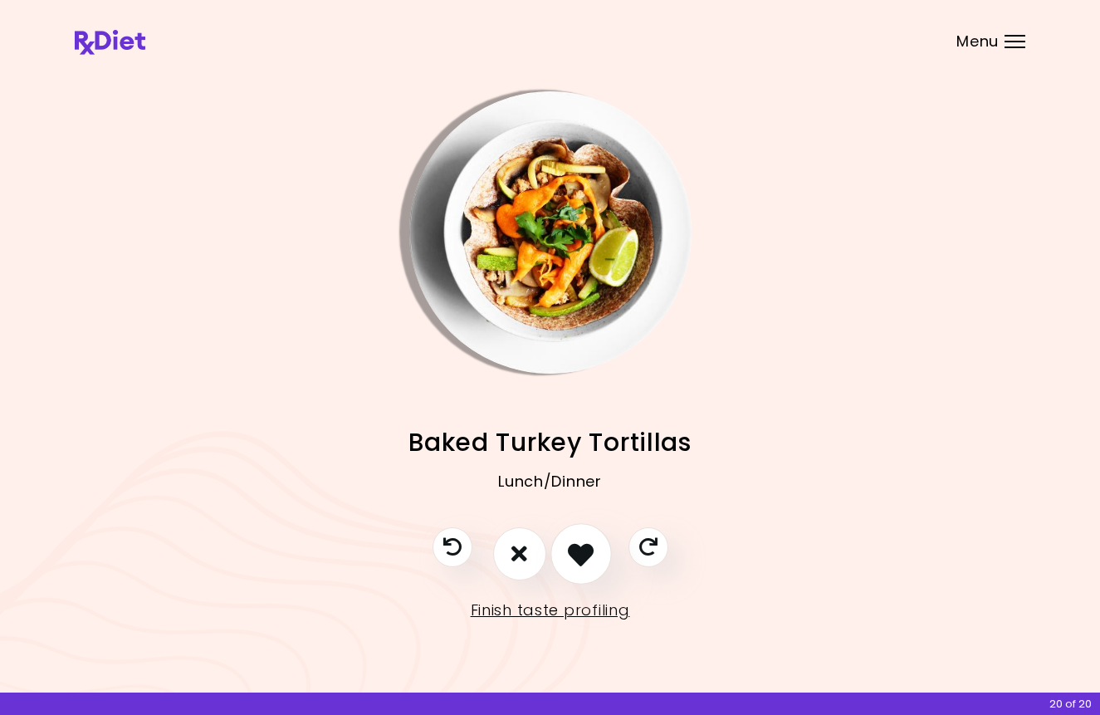
click at [577, 562] on icon "I like this recipe" at bounding box center [581, 553] width 26 height 26
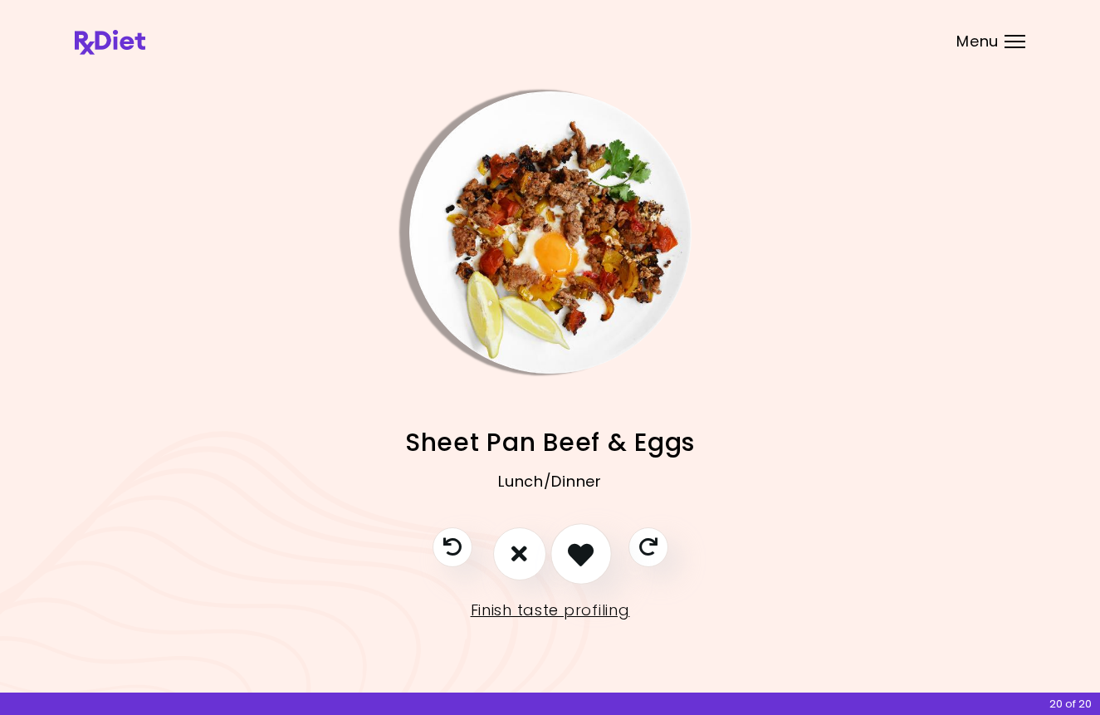
click at [577, 562] on icon "I like this recipe" at bounding box center [581, 553] width 26 height 26
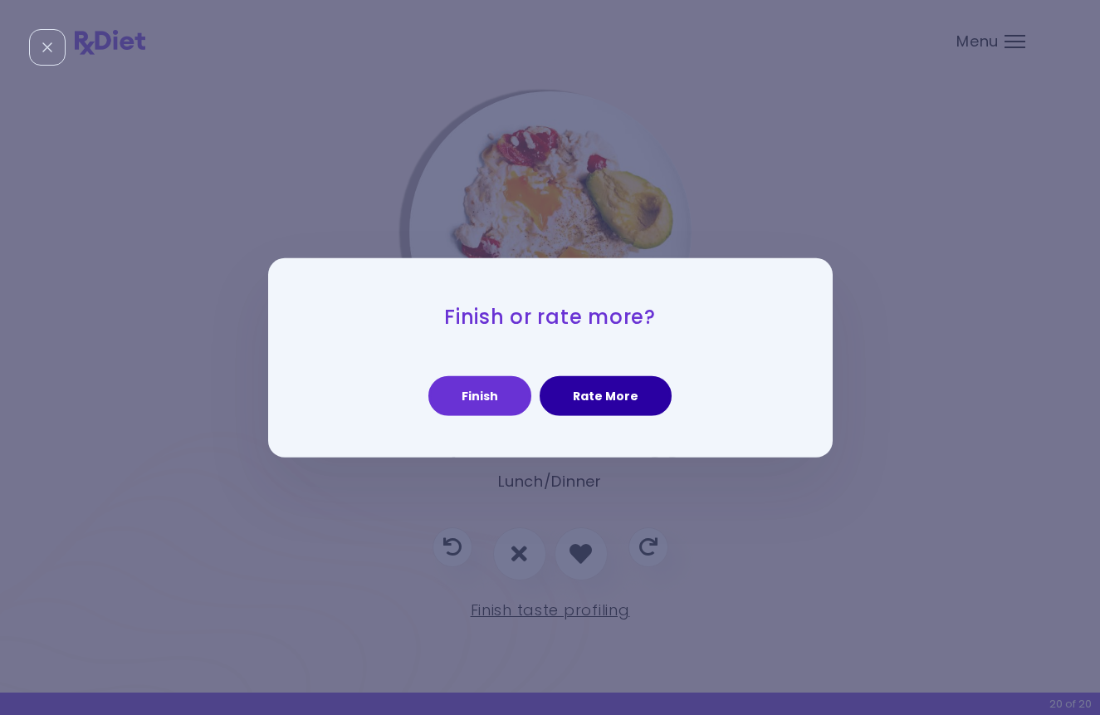
click at [604, 391] on button "Rate More" at bounding box center [605, 396] width 132 height 40
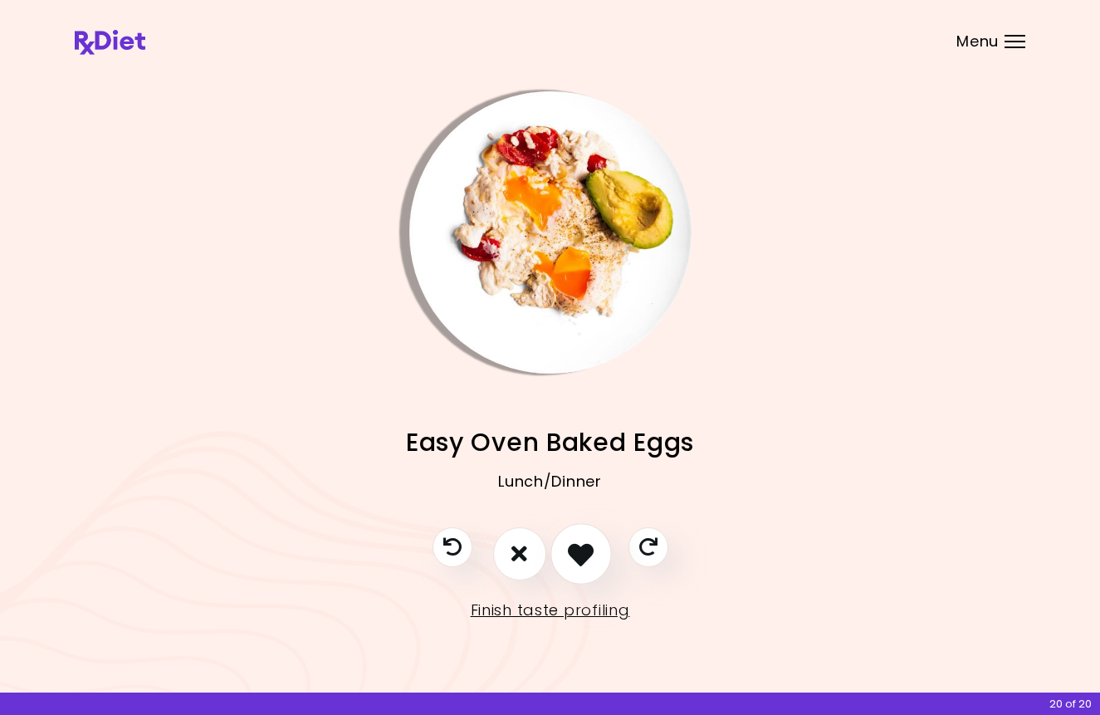
click at [581, 556] on icon "I like this recipe" at bounding box center [581, 553] width 26 height 26
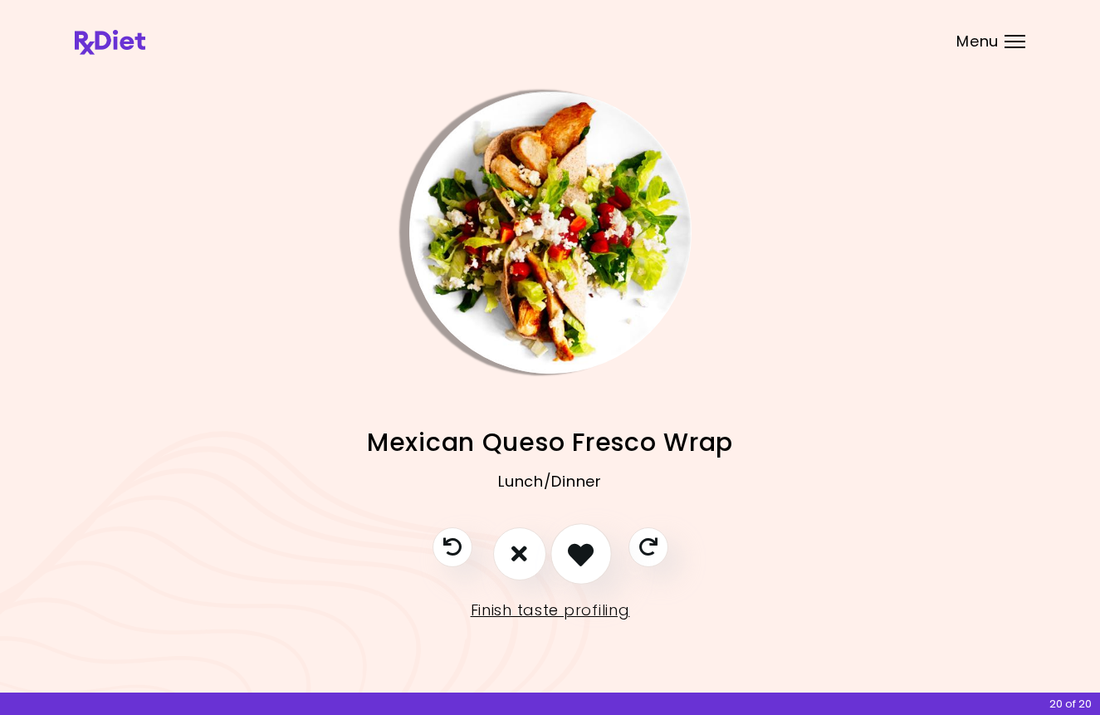
click at [581, 555] on icon "I like this recipe" at bounding box center [581, 553] width 26 height 26
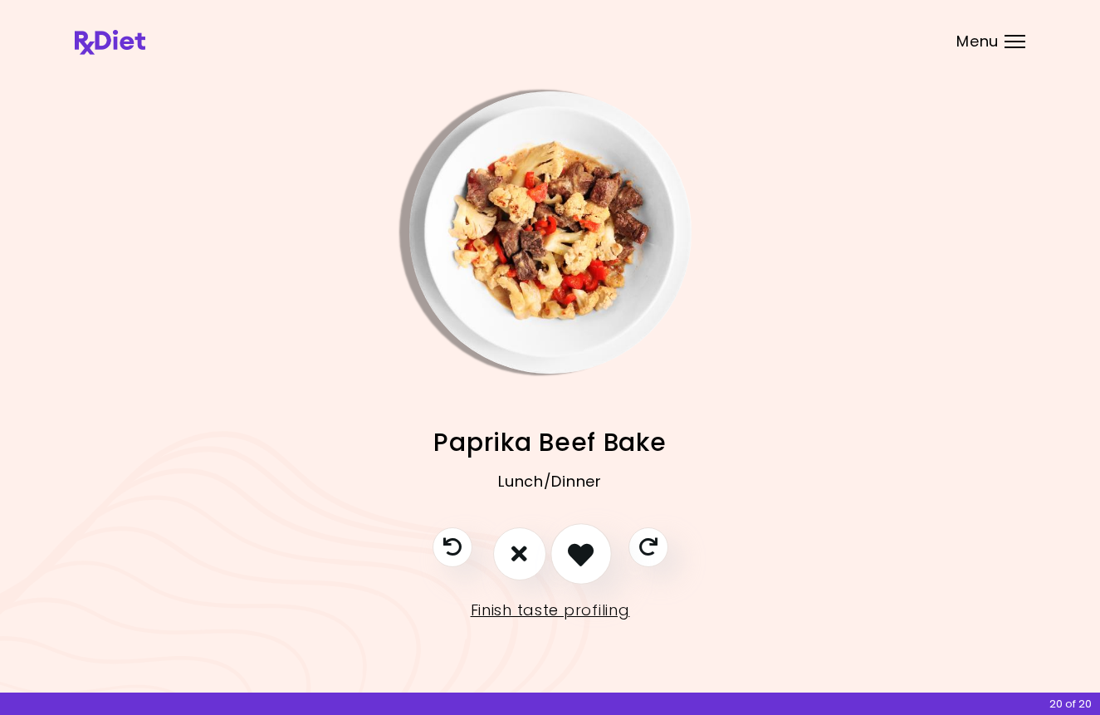
click at [581, 555] on icon "I like this recipe" at bounding box center [581, 553] width 26 height 26
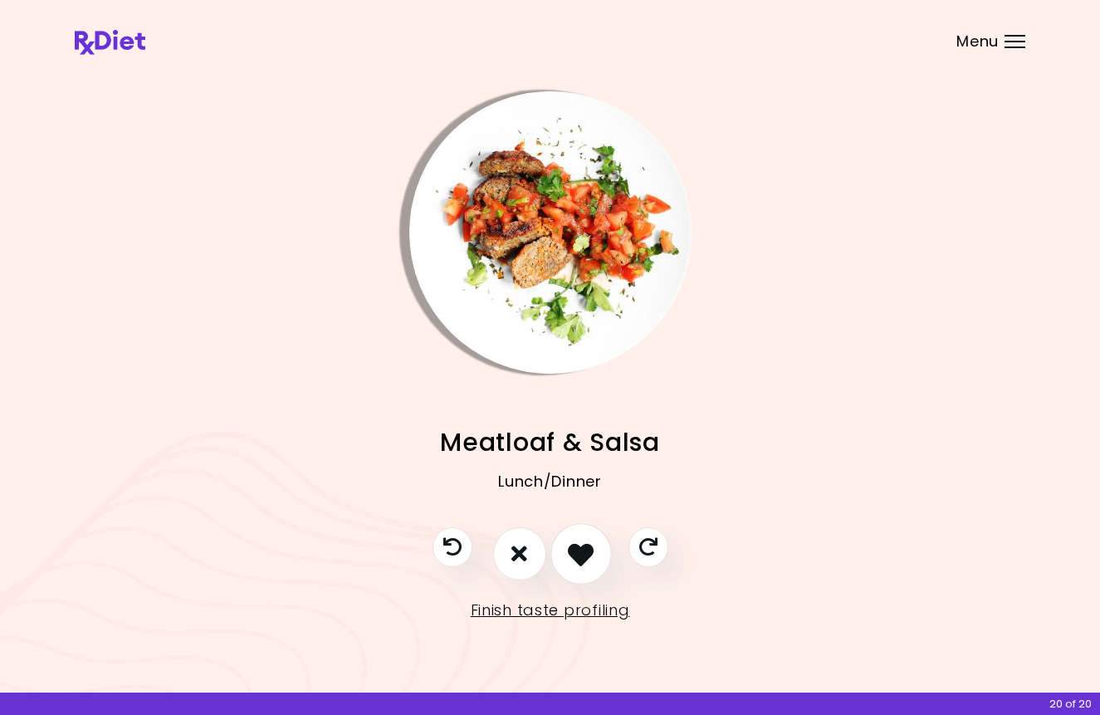
click at [581, 555] on icon "I like this recipe" at bounding box center [581, 553] width 26 height 26
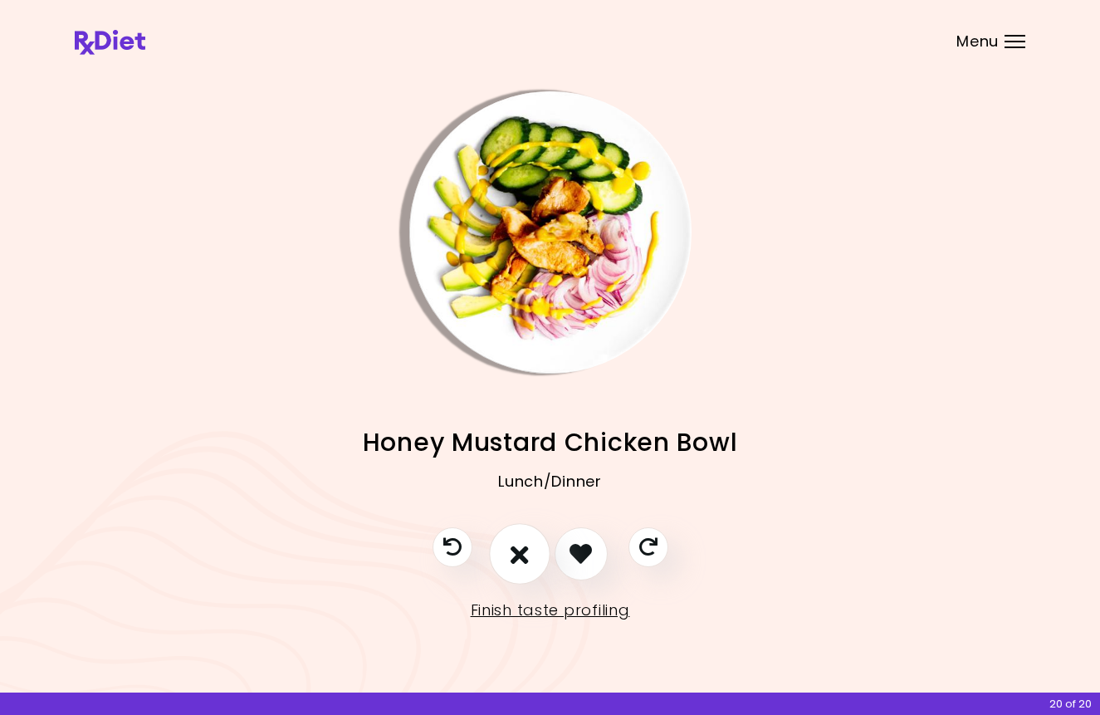
click at [520, 550] on icon "I don't like this recipe" at bounding box center [519, 553] width 18 height 26
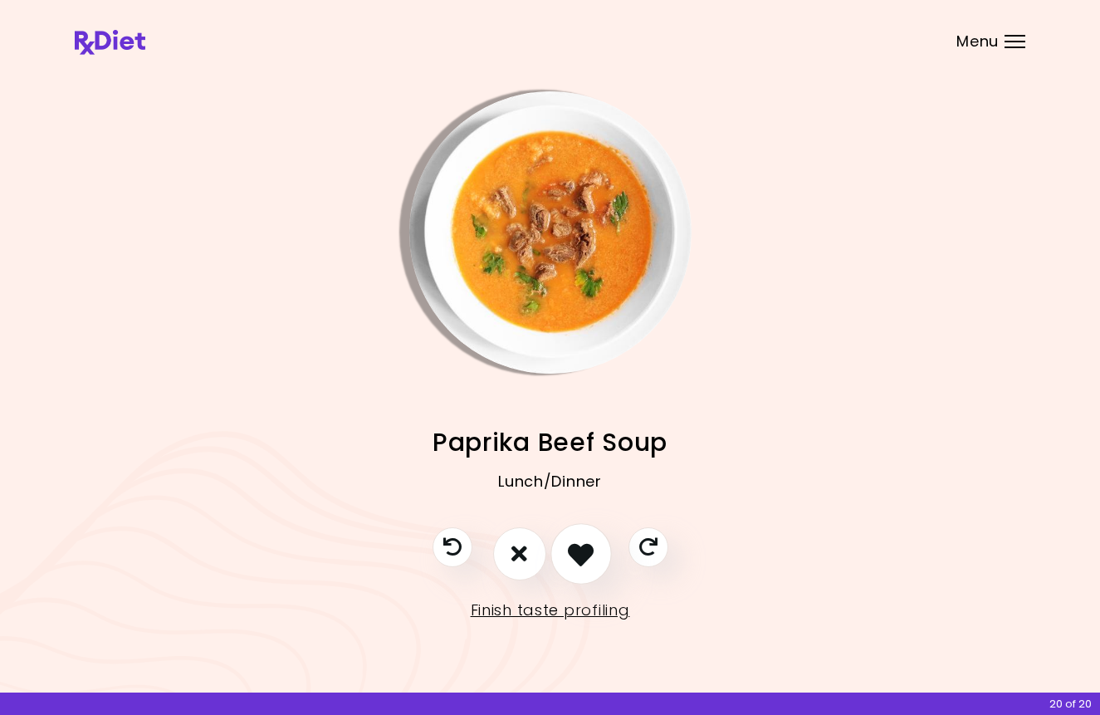
click at [569, 549] on icon "I like this recipe" at bounding box center [581, 553] width 26 height 26
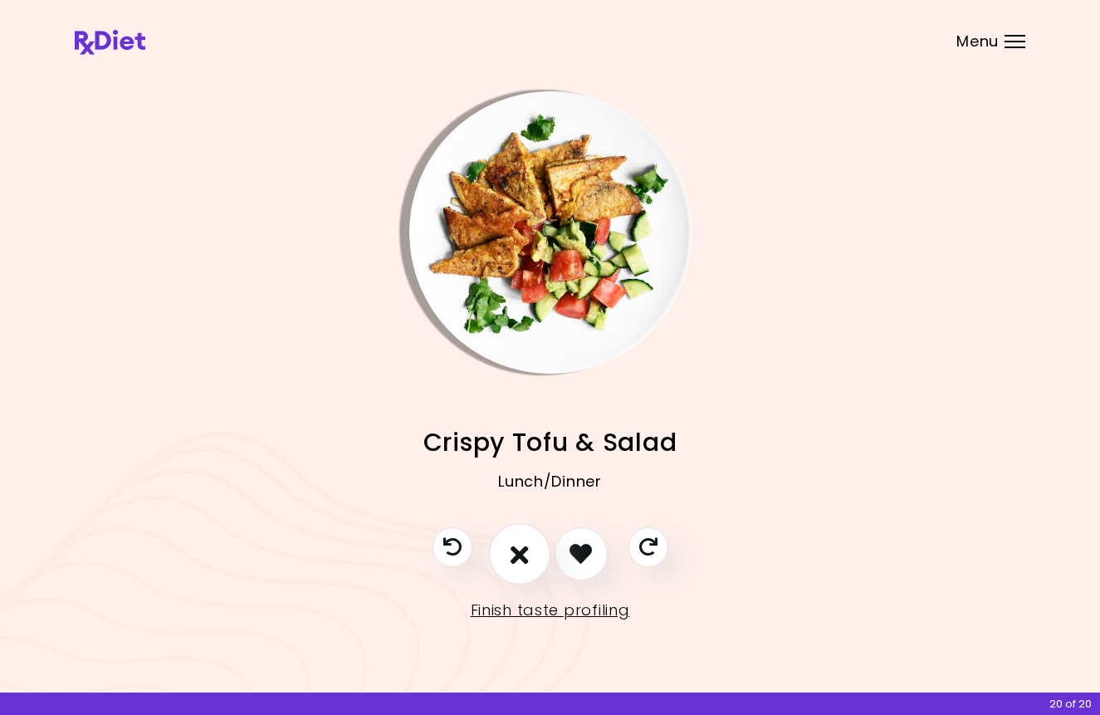
click at [521, 556] on icon "I don't like this recipe" at bounding box center [519, 553] width 18 height 26
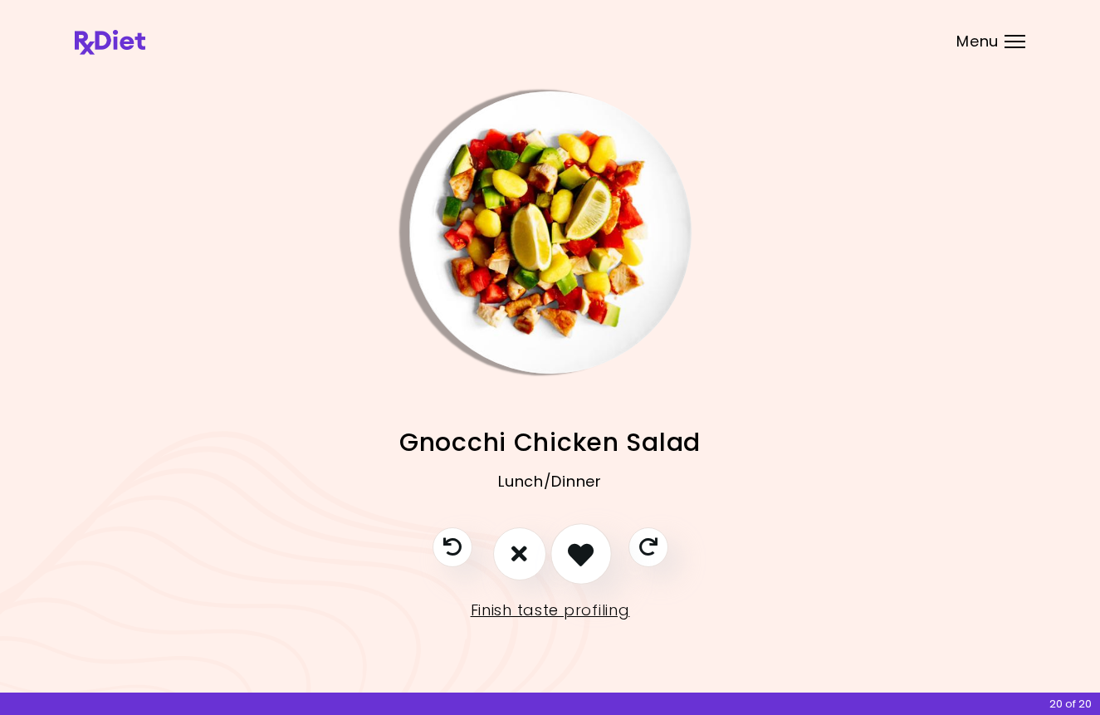
click at [578, 559] on icon "I like this recipe" at bounding box center [581, 553] width 26 height 26
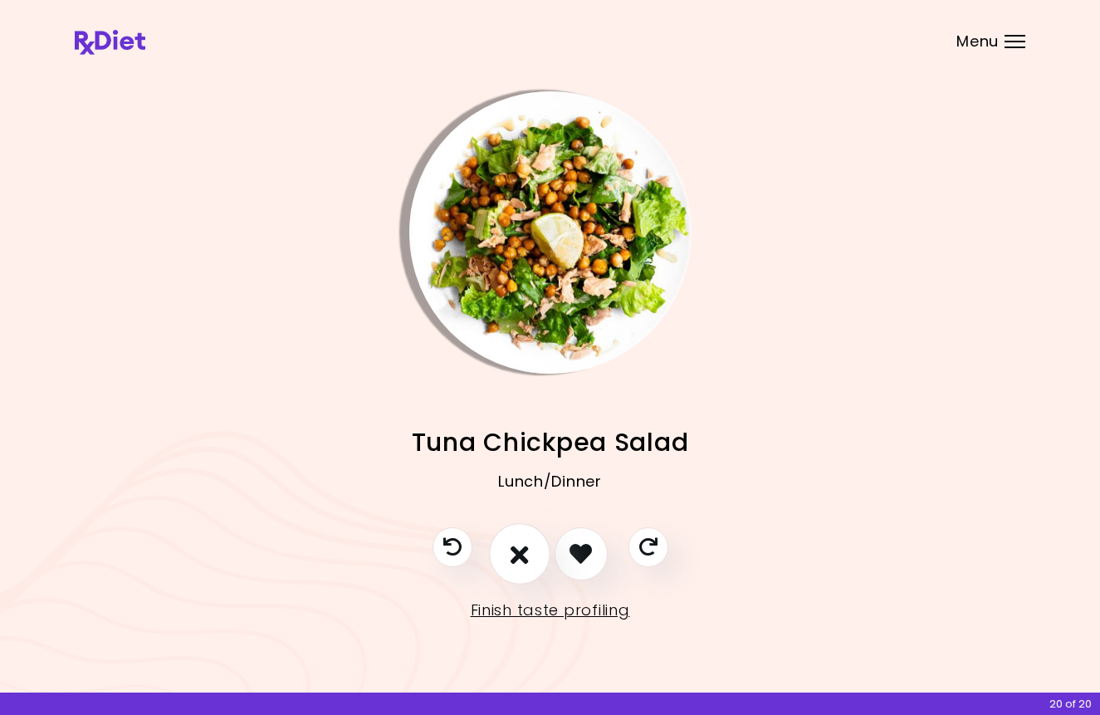
click at [520, 539] on button "I don't like this recipe" at bounding box center [519, 553] width 61 height 61
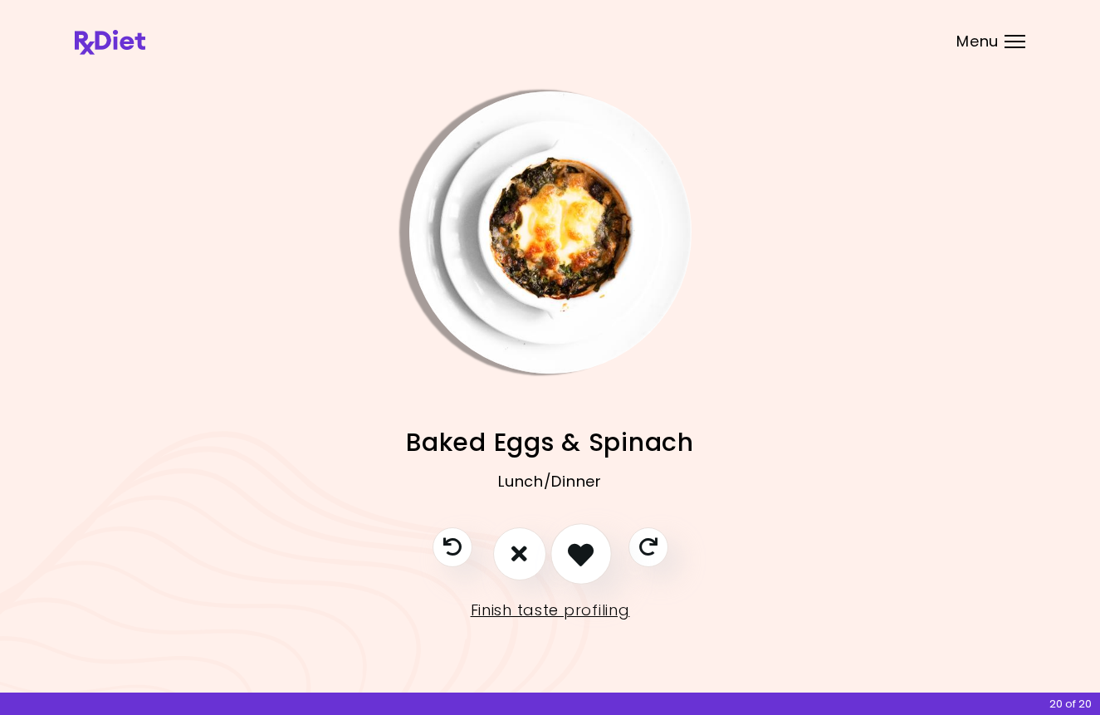
click at [578, 569] on button "I like this recipe" at bounding box center [580, 553] width 61 height 61
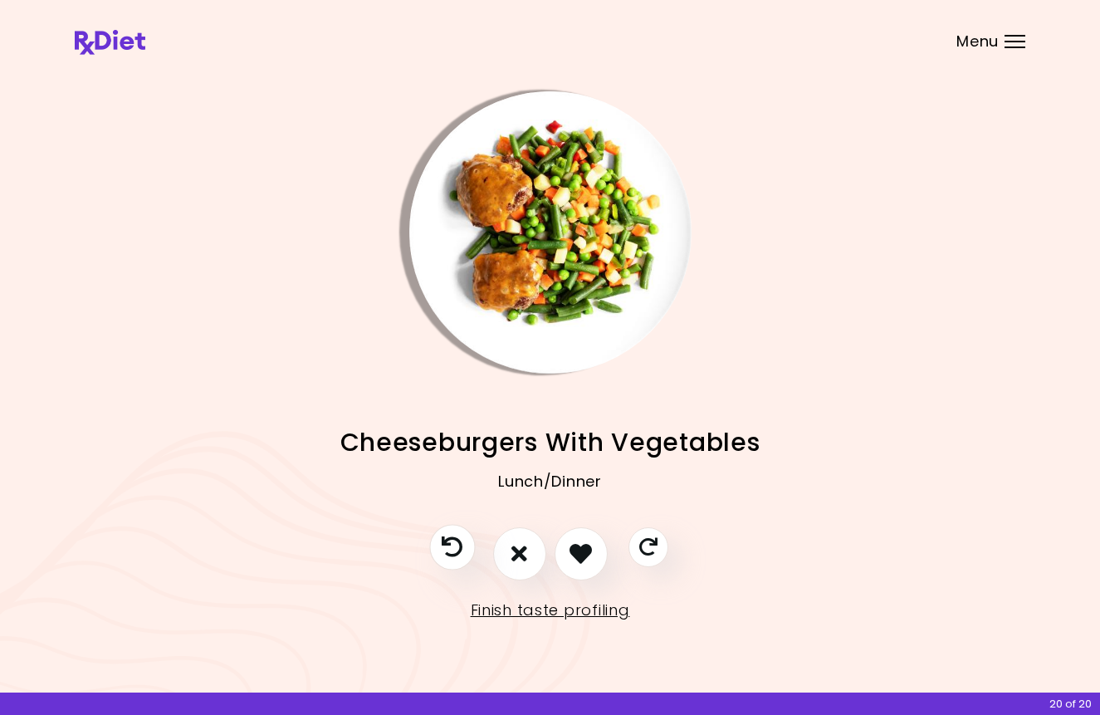
click at [459, 553] on icon "Previous recipe" at bounding box center [452, 546] width 21 height 21
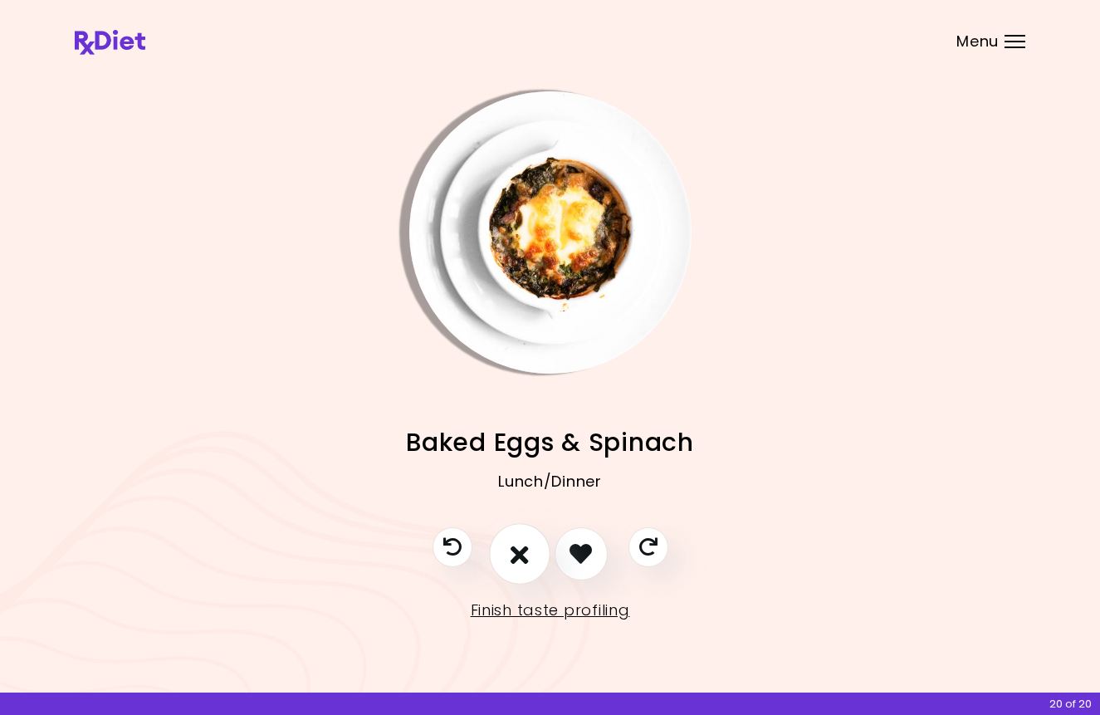
click at [526, 559] on icon "I don't like this recipe" at bounding box center [519, 553] width 18 height 26
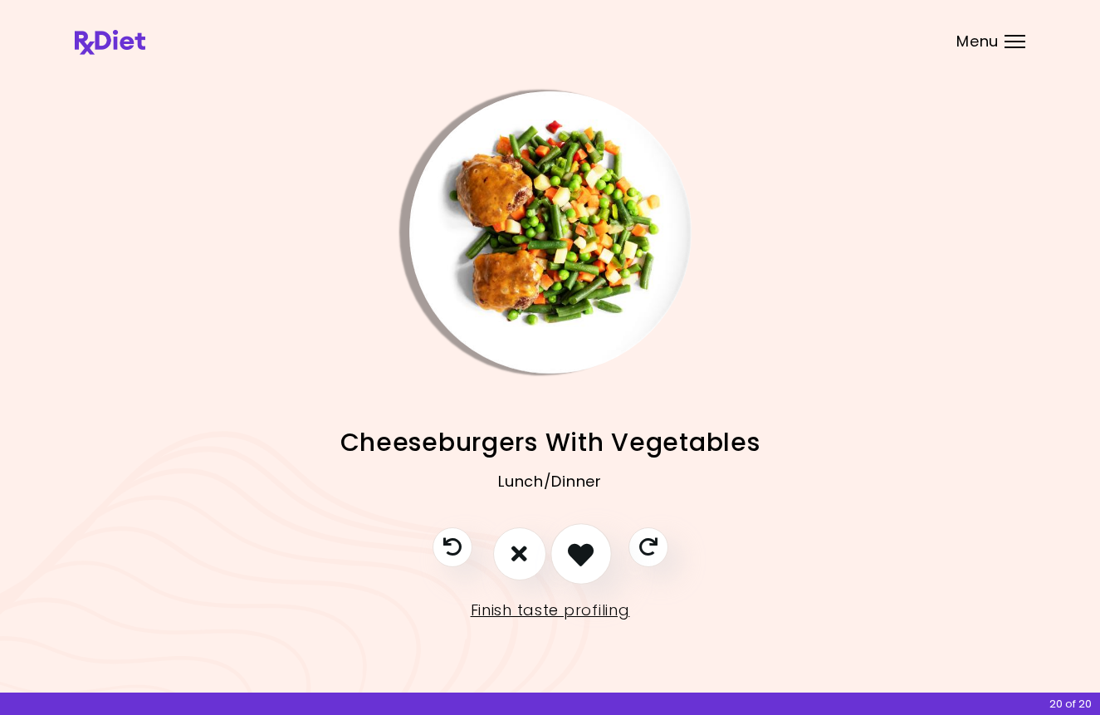
click at [578, 544] on icon "I like this recipe" at bounding box center [581, 553] width 26 height 26
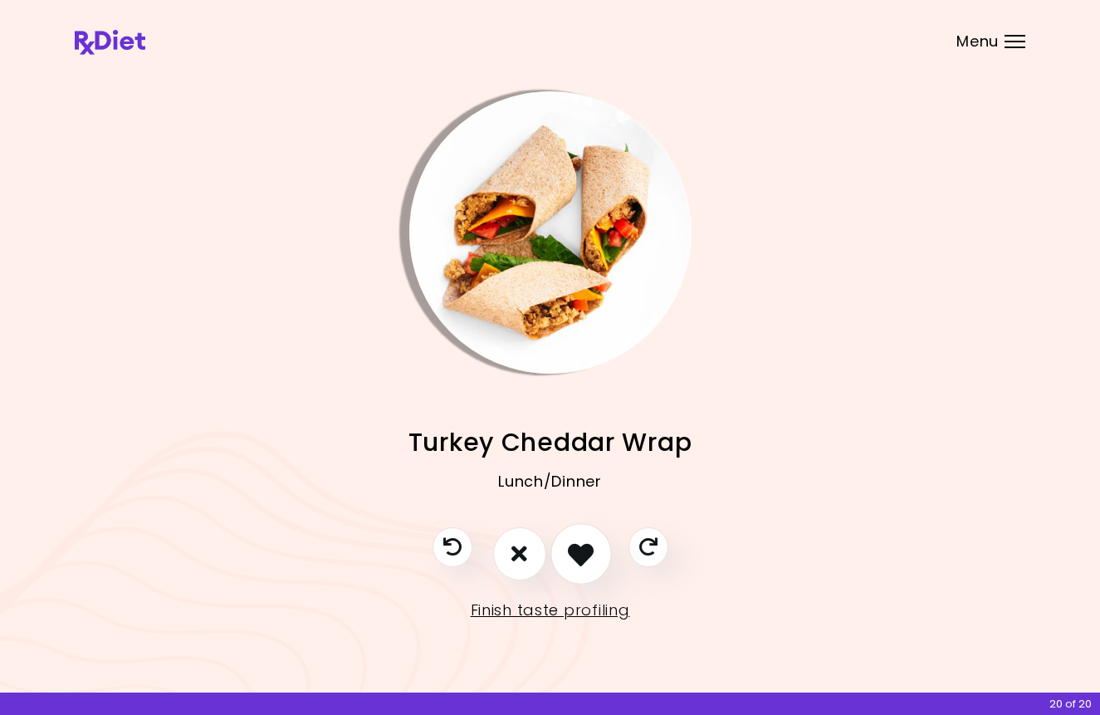
click at [578, 562] on icon "I like this recipe" at bounding box center [581, 553] width 26 height 26
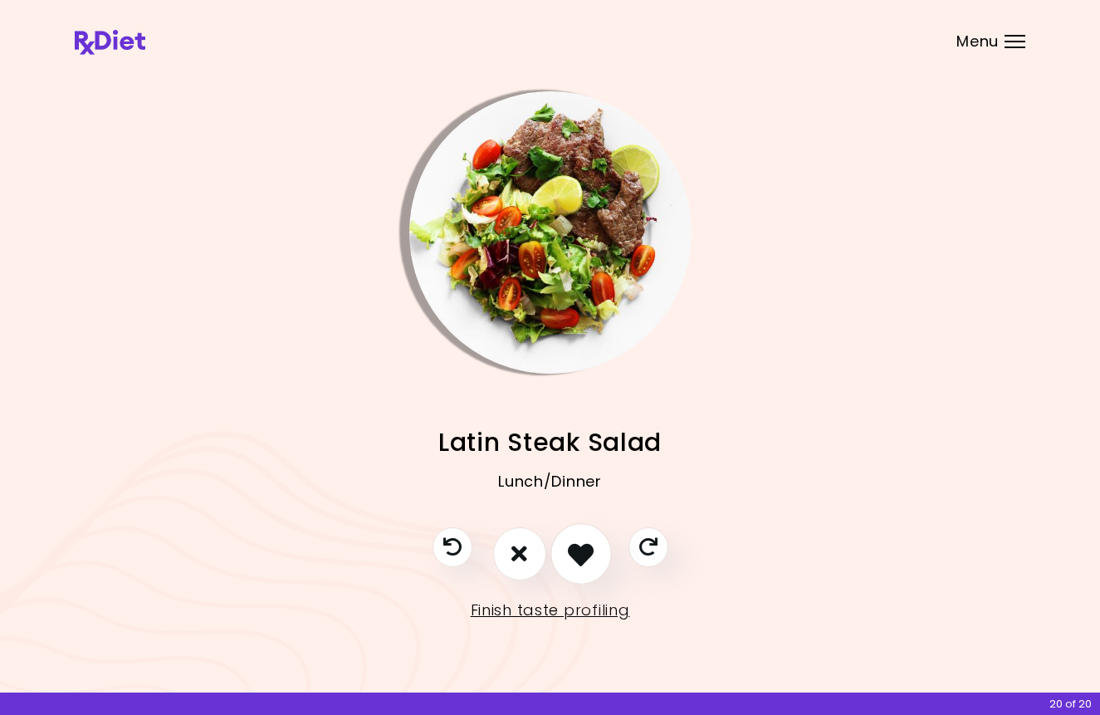
click at [578, 562] on icon "I like this recipe" at bounding box center [581, 553] width 26 height 26
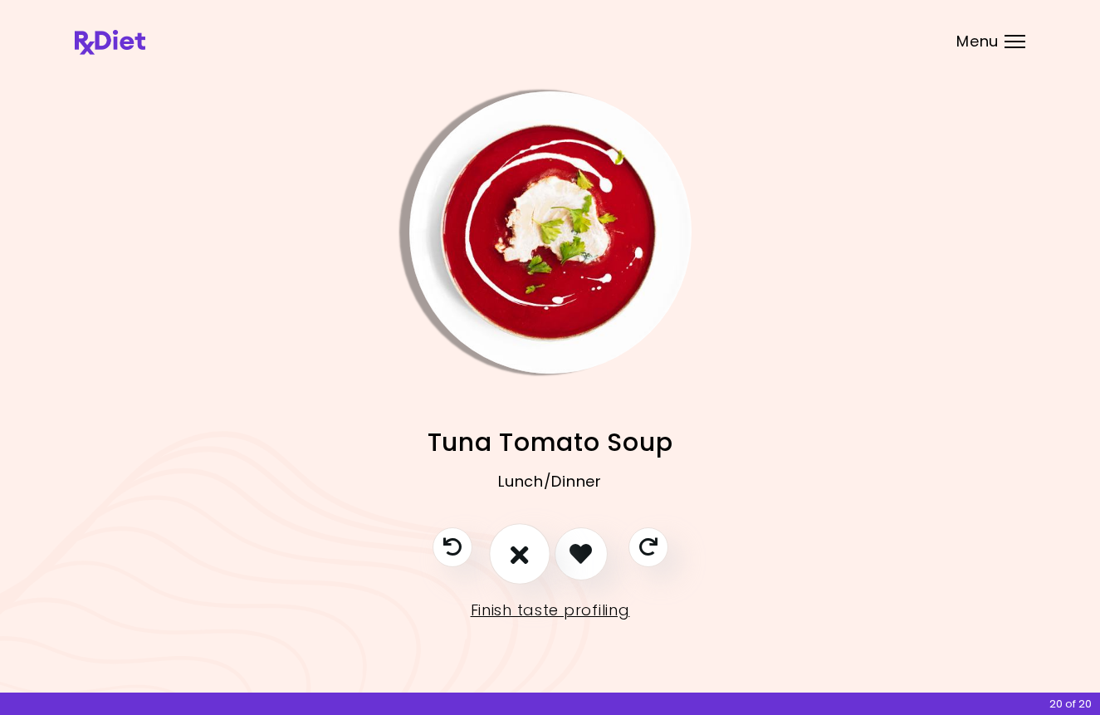
click at [525, 557] on icon "I don't like this recipe" at bounding box center [519, 553] width 18 height 26
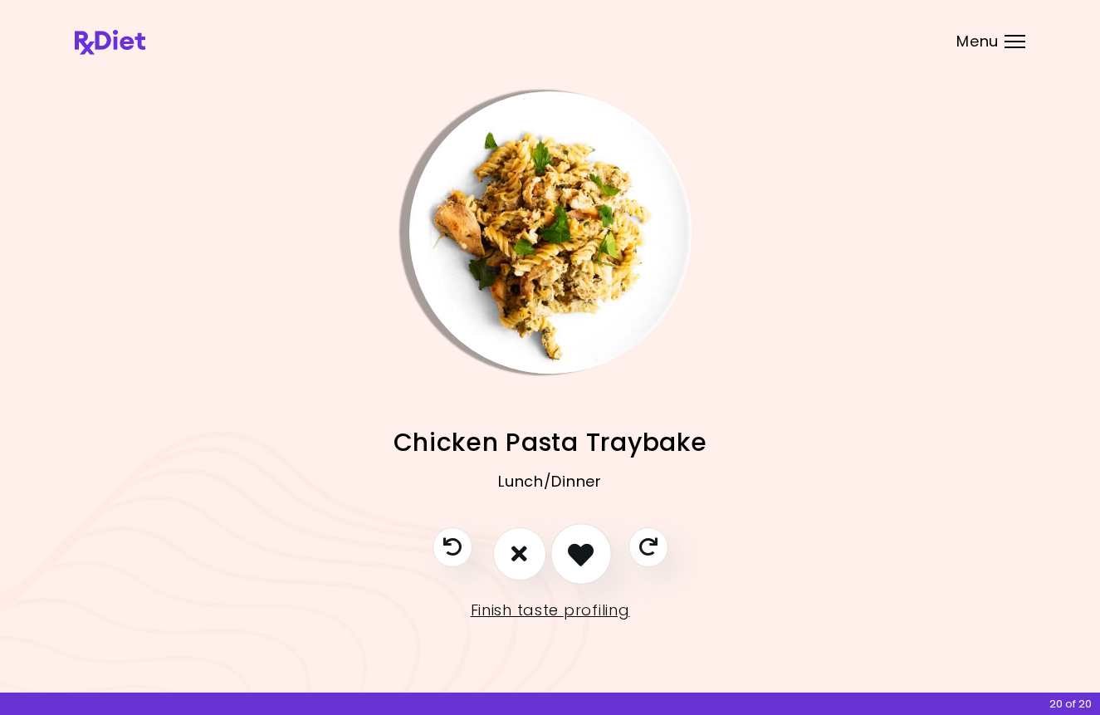
click at [586, 567] on button "I like this recipe" at bounding box center [580, 553] width 61 height 61
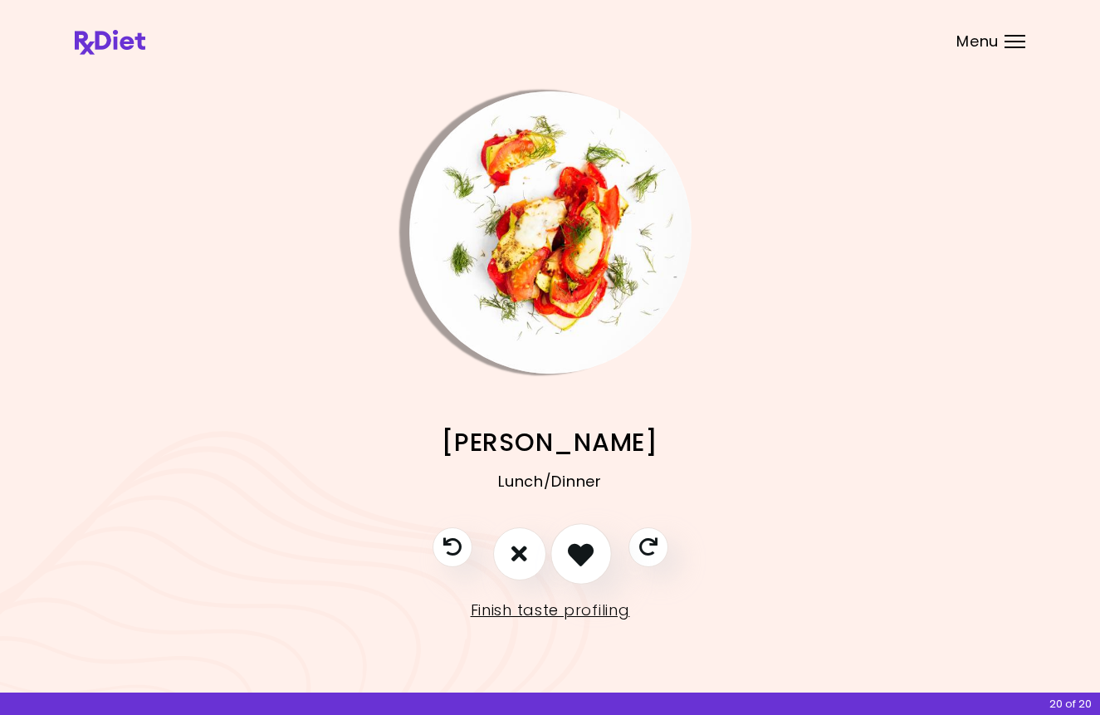
click at [588, 559] on icon "I like this recipe" at bounding box center [581, 553] width 26 height 26
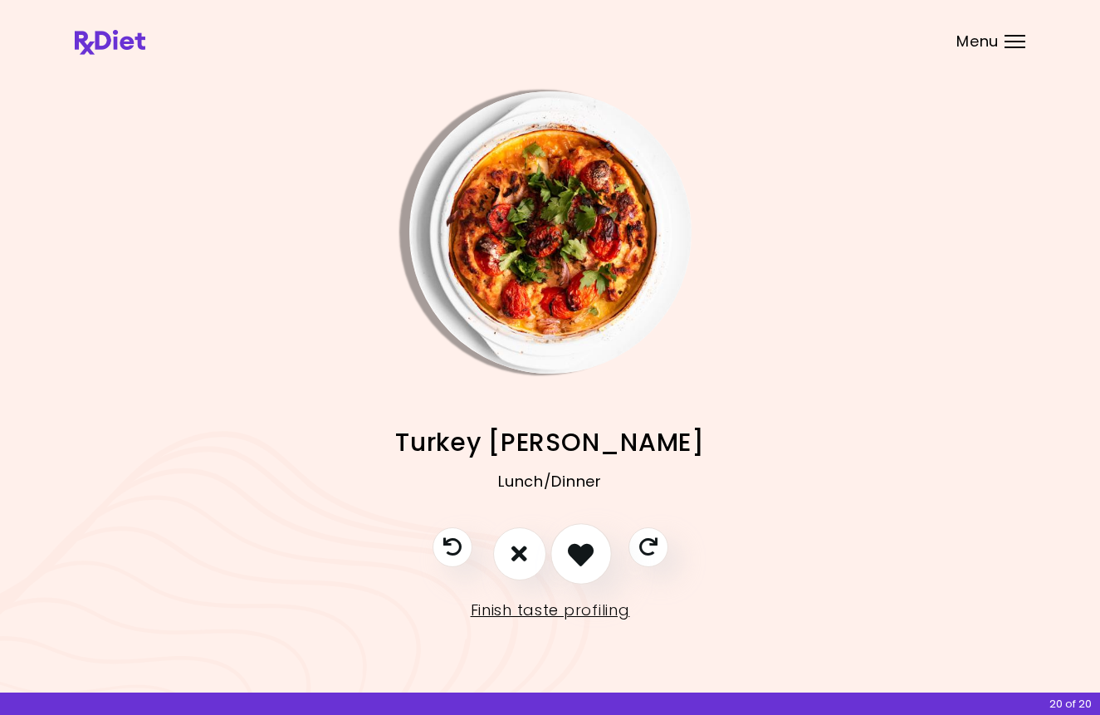
click at [588, 559] on icon "I like this recipe" at bounding box center [581, 553] width 26 height 26
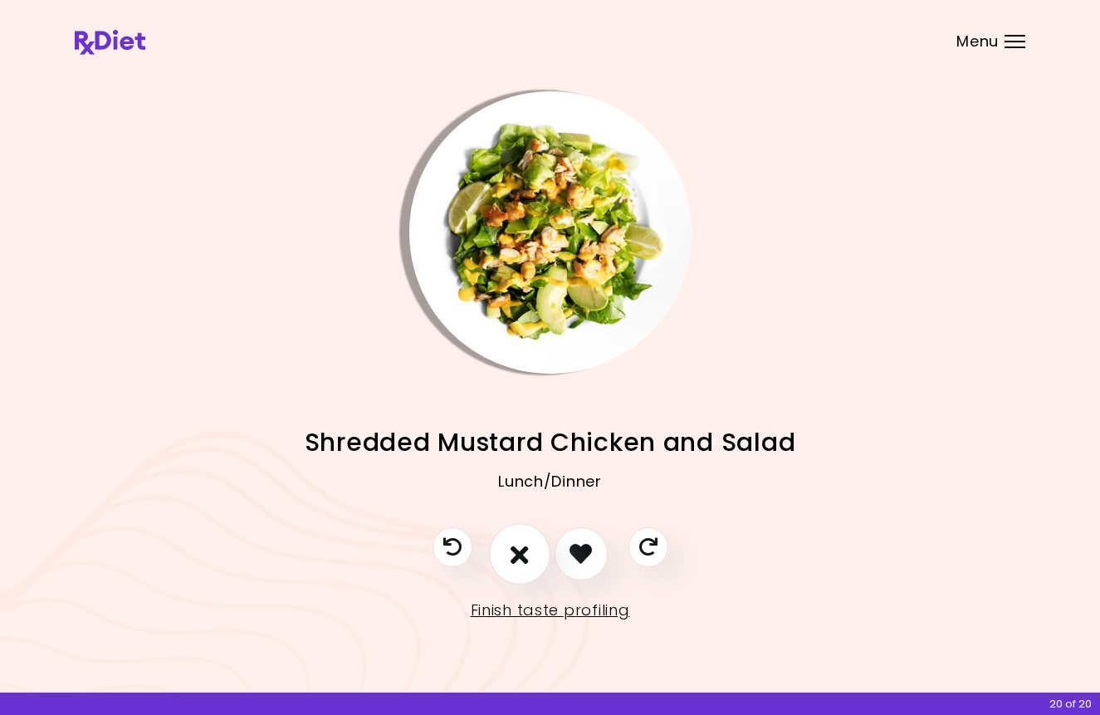
click at [535, 550] on button "I don't like this recipe" at bounding box center [519, 553] width 61 height 61
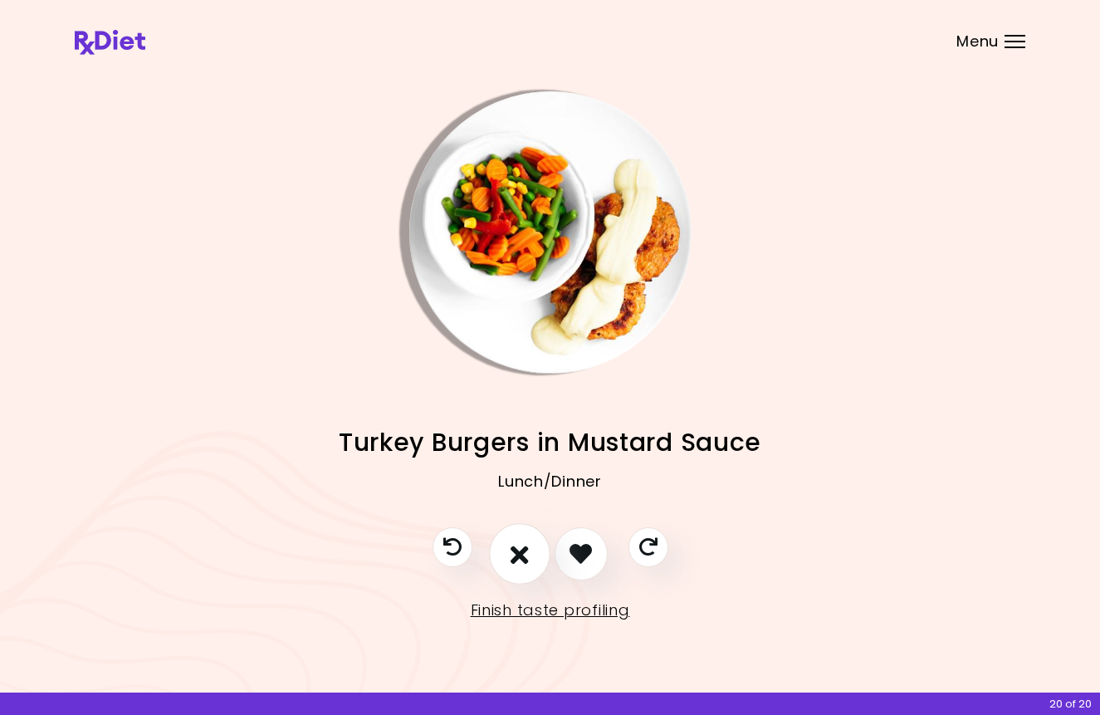
click at [535, 550] on button "I don't like this recipe" at bounding box center [519, 553] width 61 height 61
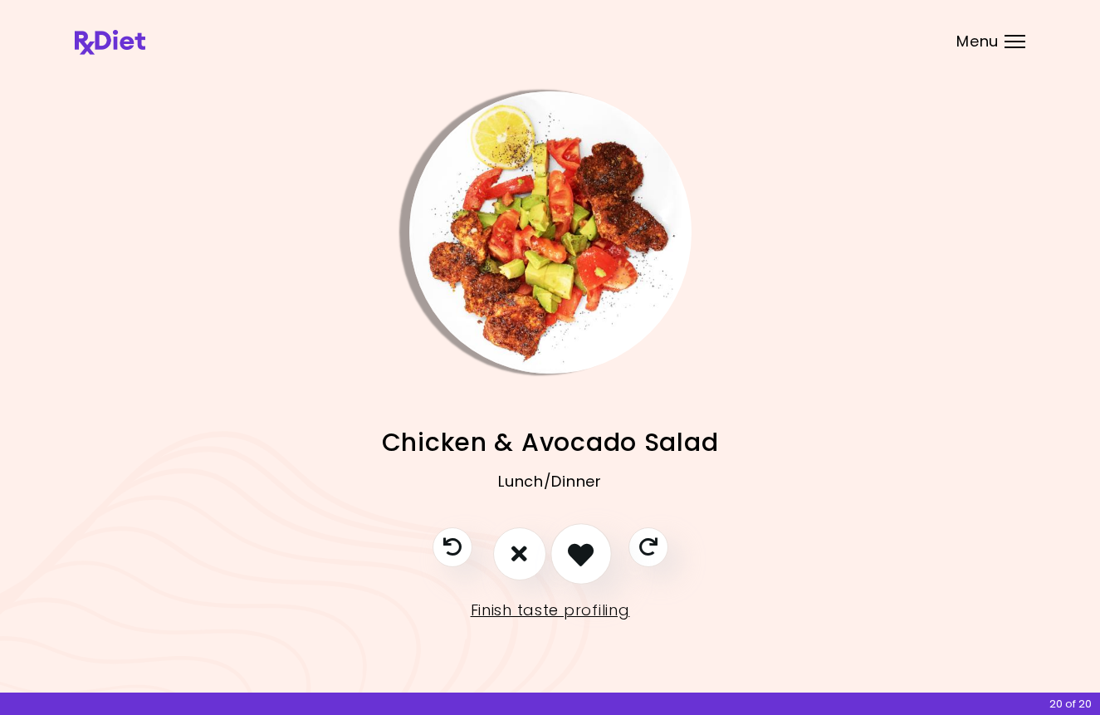
click at [583, 561] on icon "I like this recipe" at bounding box center [581, 553] width 26 height 26
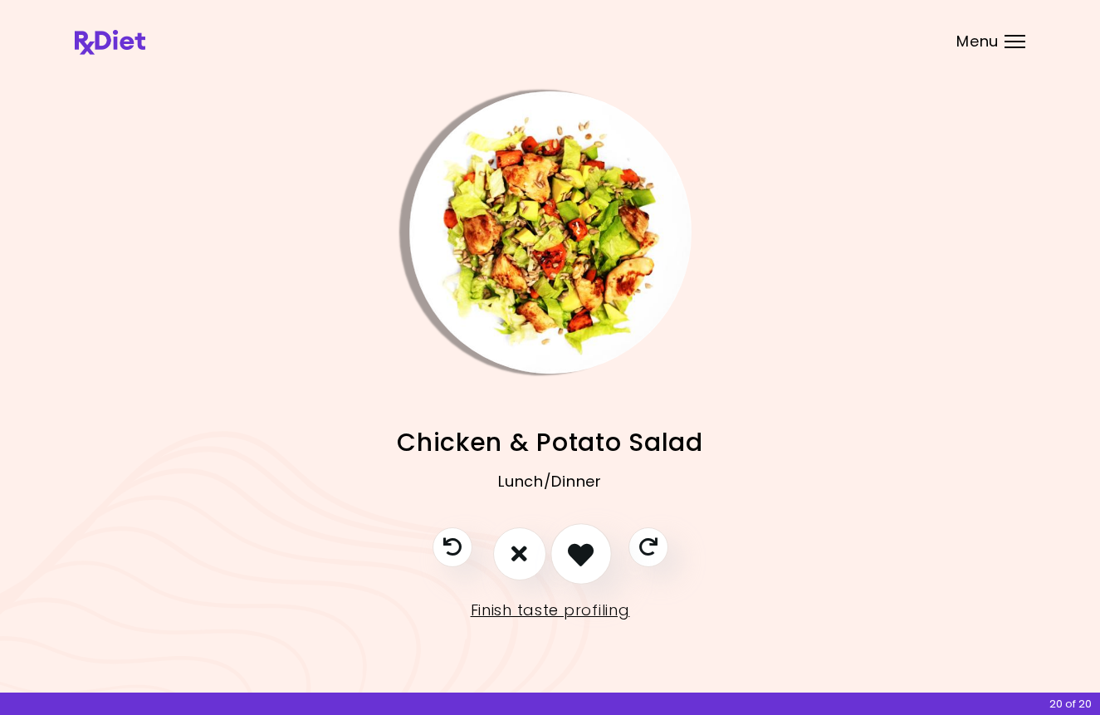
click at [583, 561] on icon "I like this recipe" at bounding box center [581, 553] width 26 height 26
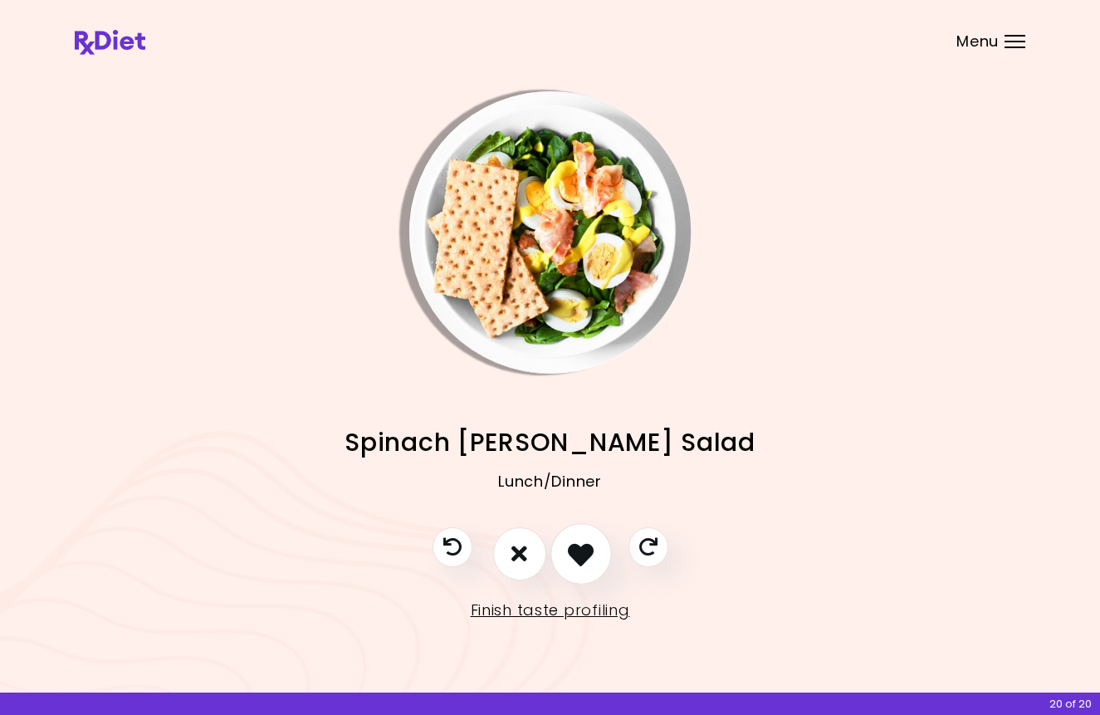
click at [583, 561] on icon "I like this recipe" at bounding box center [581, 553] width 26 height 26
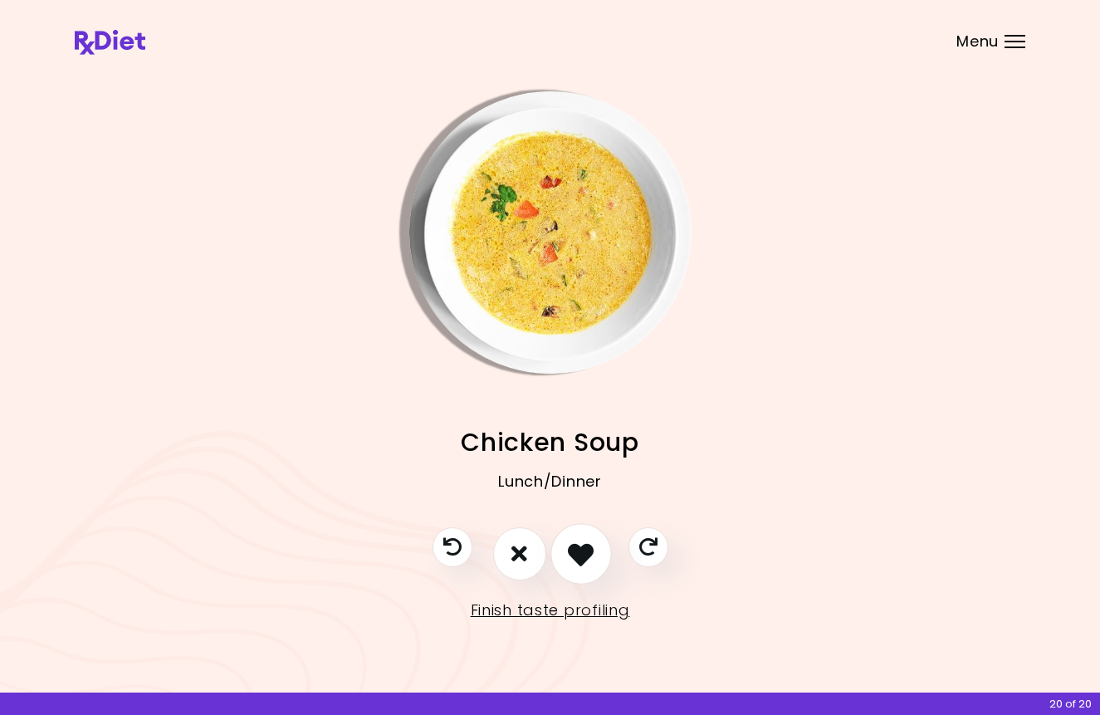
click at [583, 561] on icon "I like this recipe" at bounding box center [581, 553] width 26 height 26
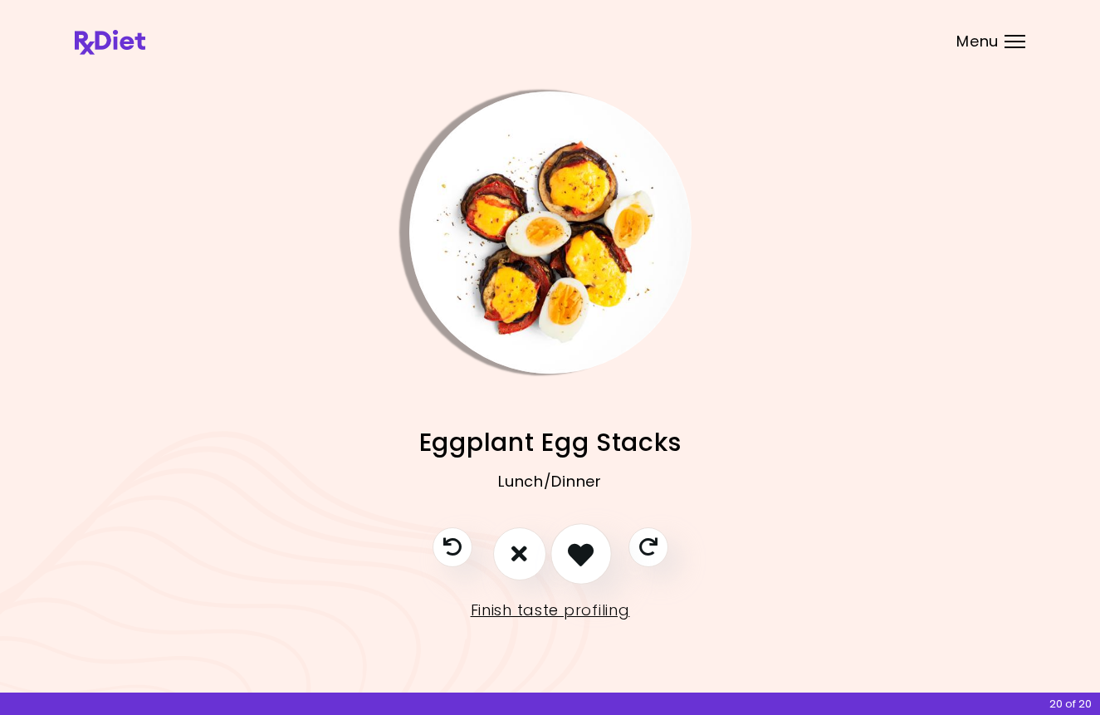
click at [583, 561] on icon "I like this recipe" at bounding box center [581, 553] width 26 height 26
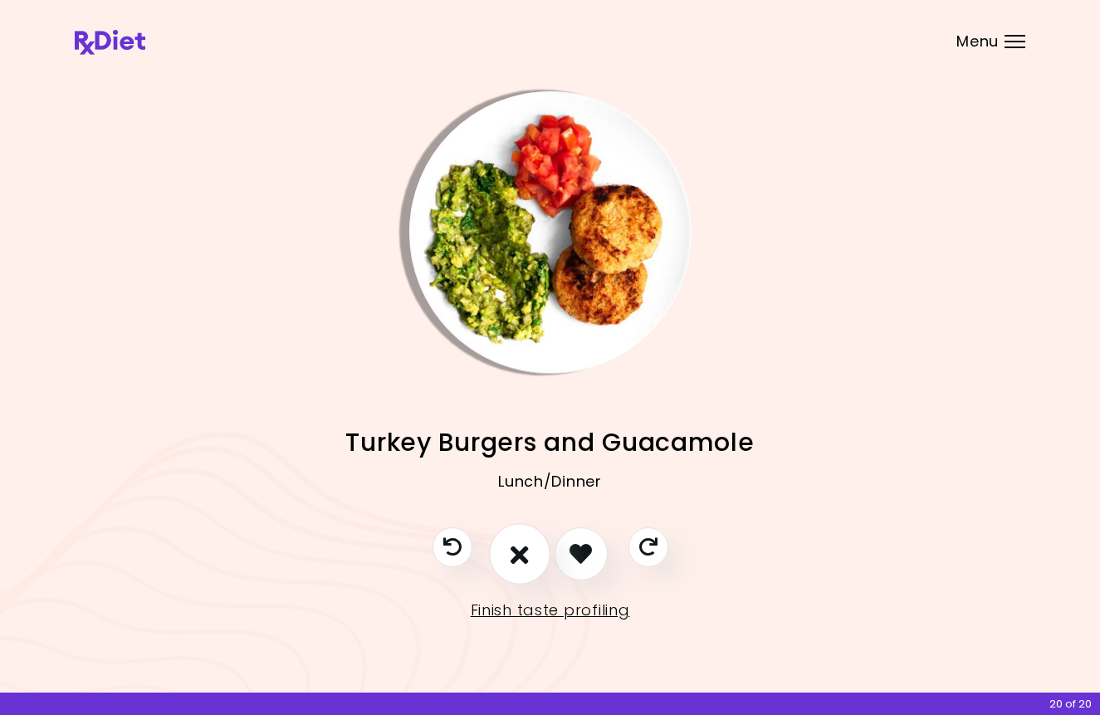
click at [530, 559] on button "I don't like this recipe" at bounding box center [519, 553] width 61 height 61
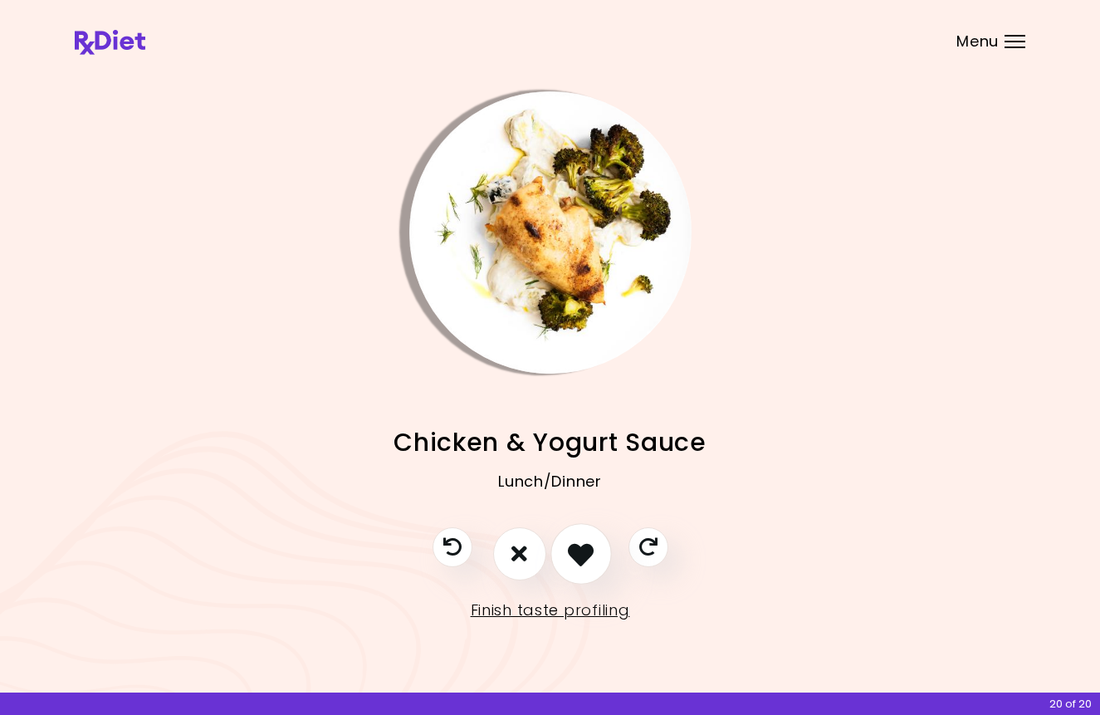
click at [579, 561] on icon "I like this recipe" at bounding box center [581, 553] width 26 height 26
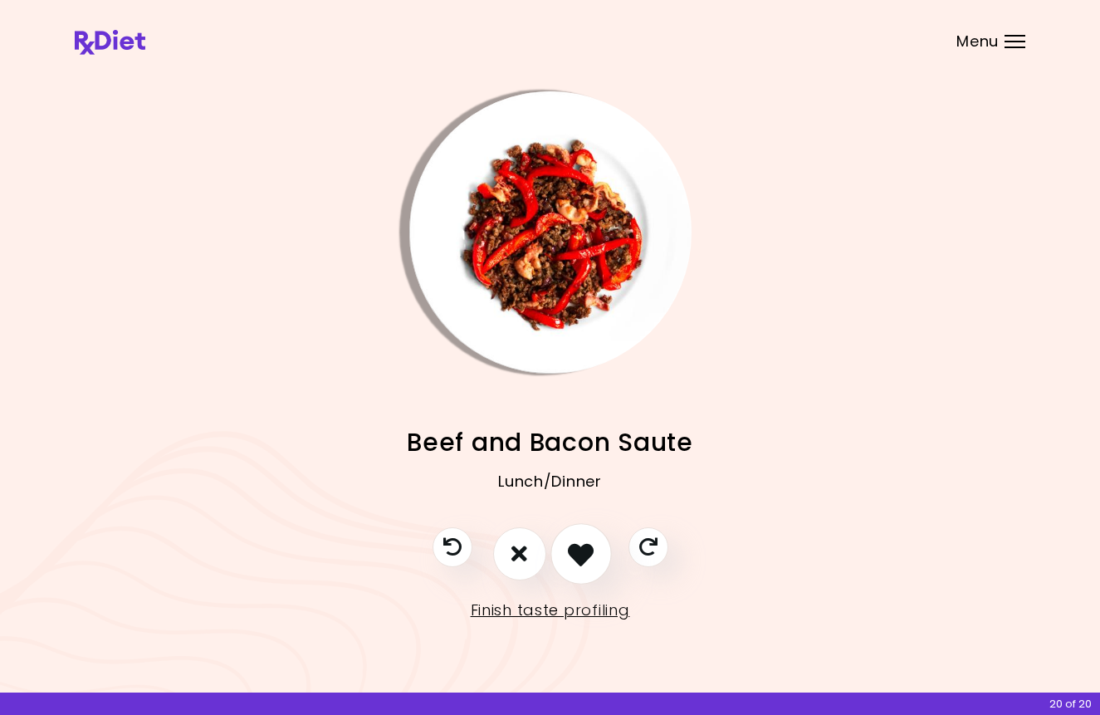
click at [579, 561] on icon "I like this recipe" at bounding box center [581, 553] width 26 height 26
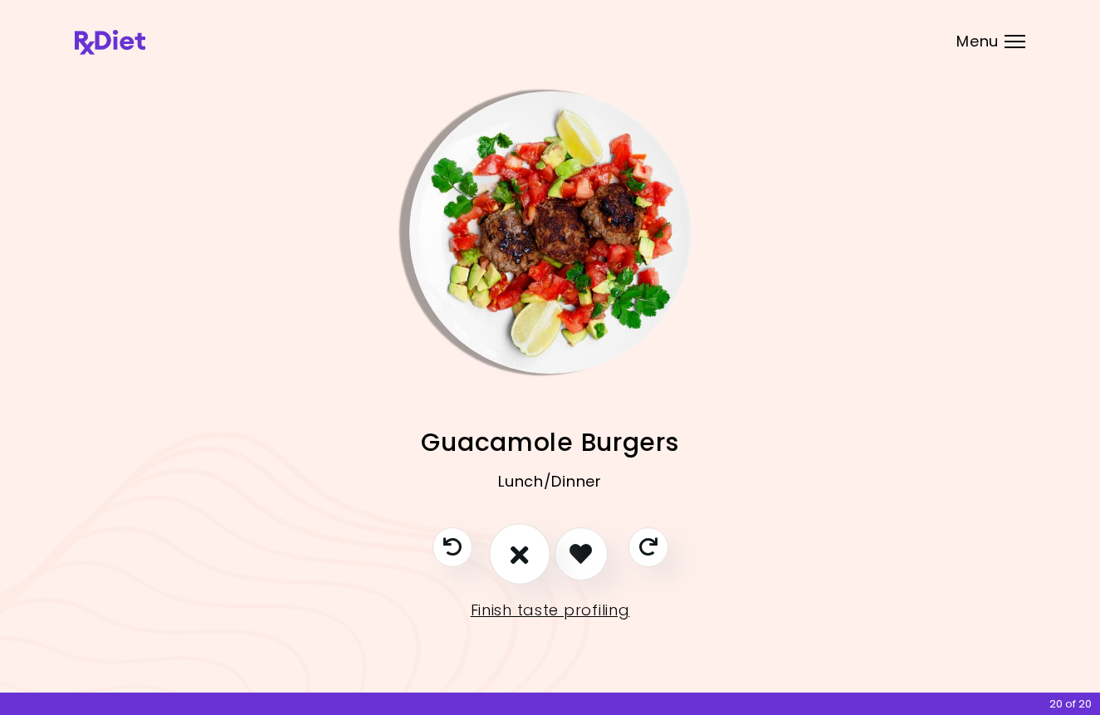
click at [528, 559] on icon "I don't like this recipe" at bounding box center [519, 553] width 18 height 26
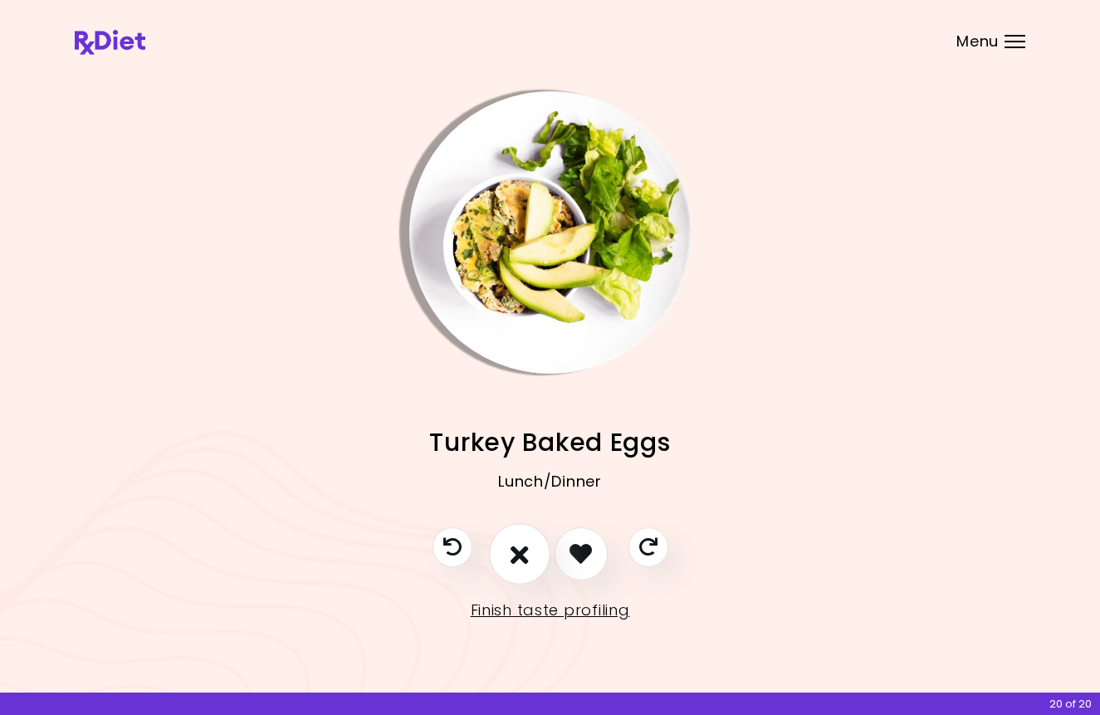
click at [528, 559] on icon "I don't like this recipe" at bounding box center [519, 553] width 18 height 26
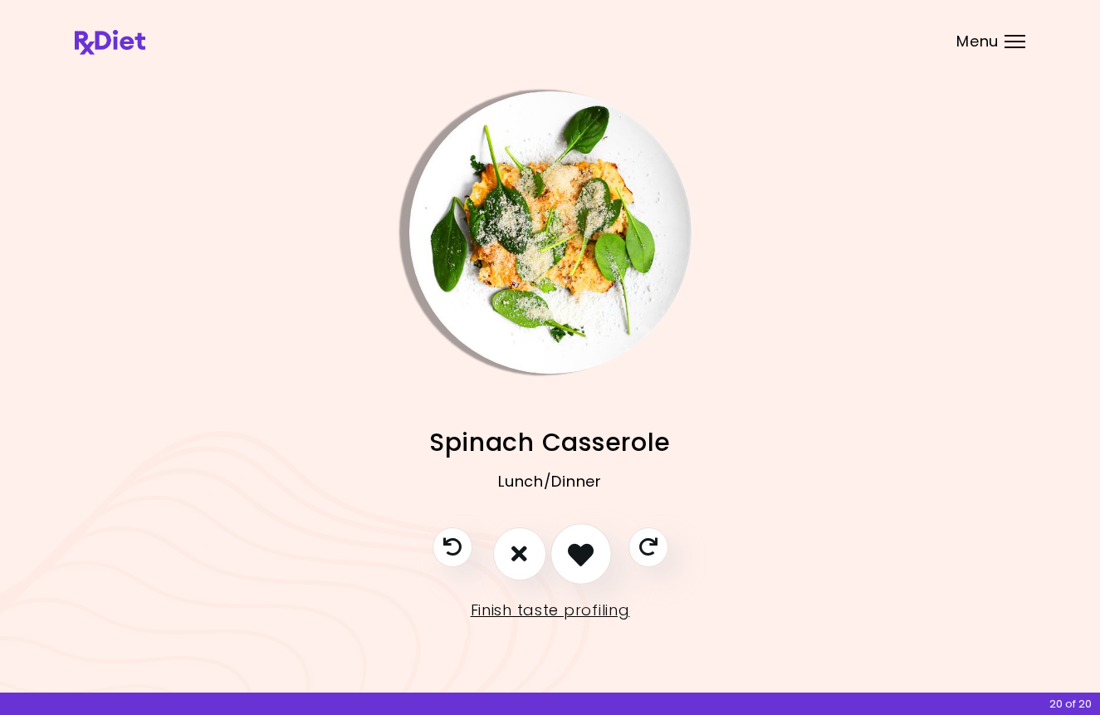
click at [578, 560] on icon "I like this recipe" at bounding box center [581, 553] width 26 height 26
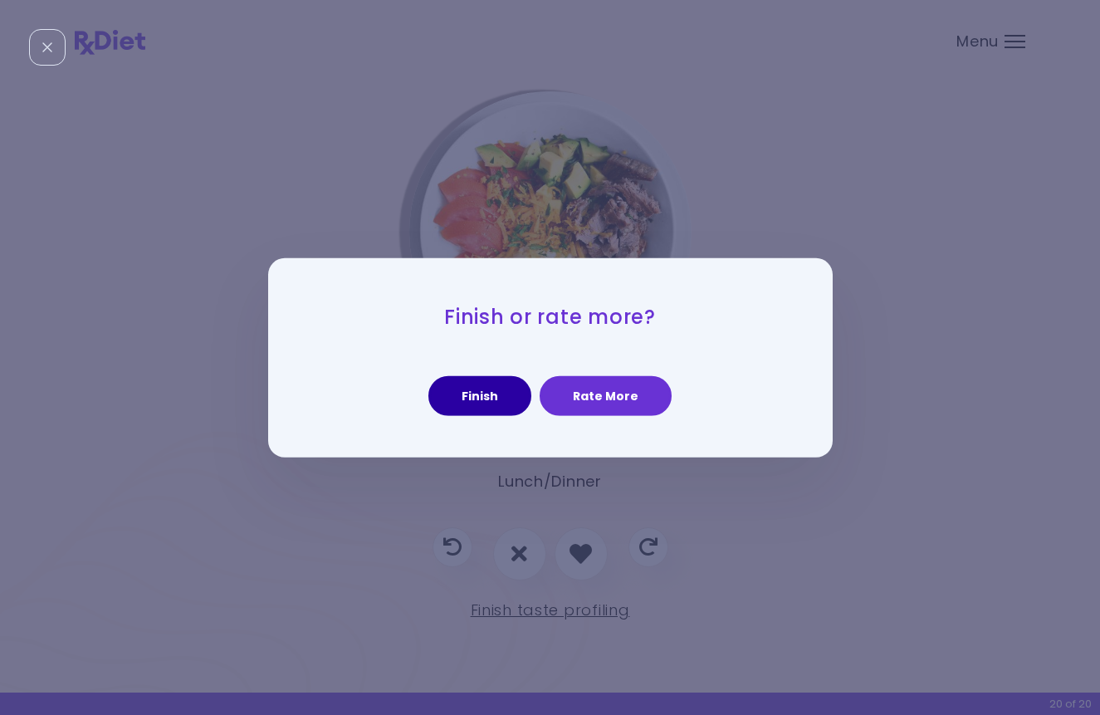
click at [495, 400] on button "Finish" at bounding box center [479, 396] width 103 height 40
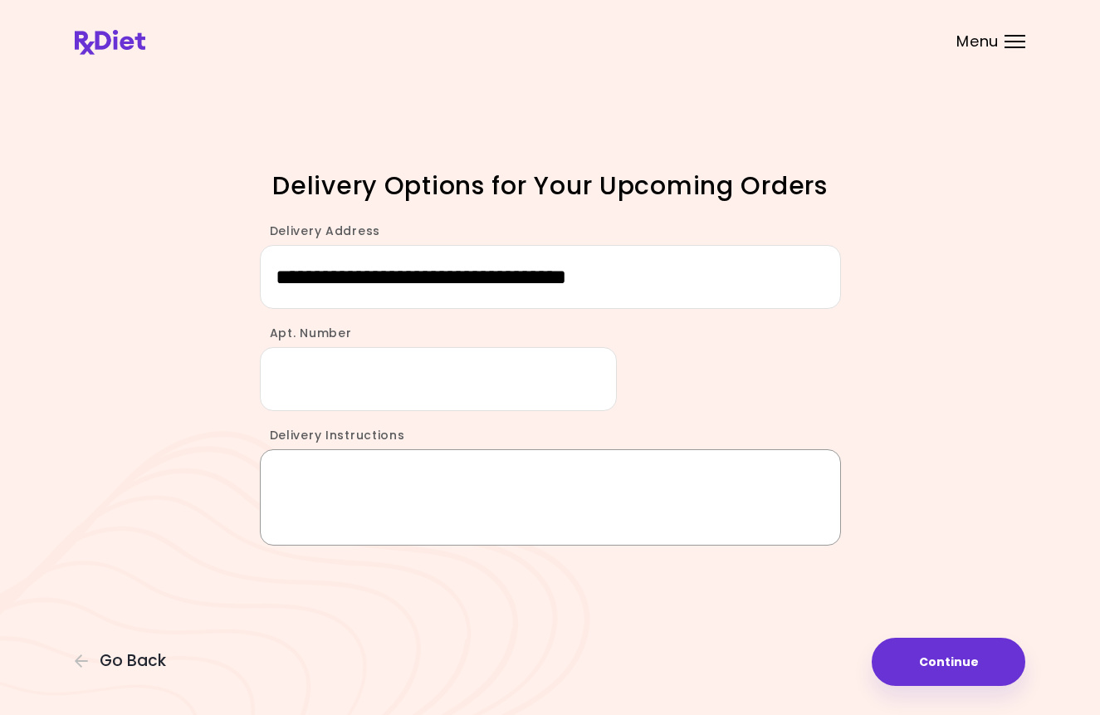
click at [460, 476] on textarea "Delivery Instructions" at bounding box center [550, 497] width 581 height 96
click at [958, 661] on button "Continue" at bounding box center [948, 661] width 154 height 48
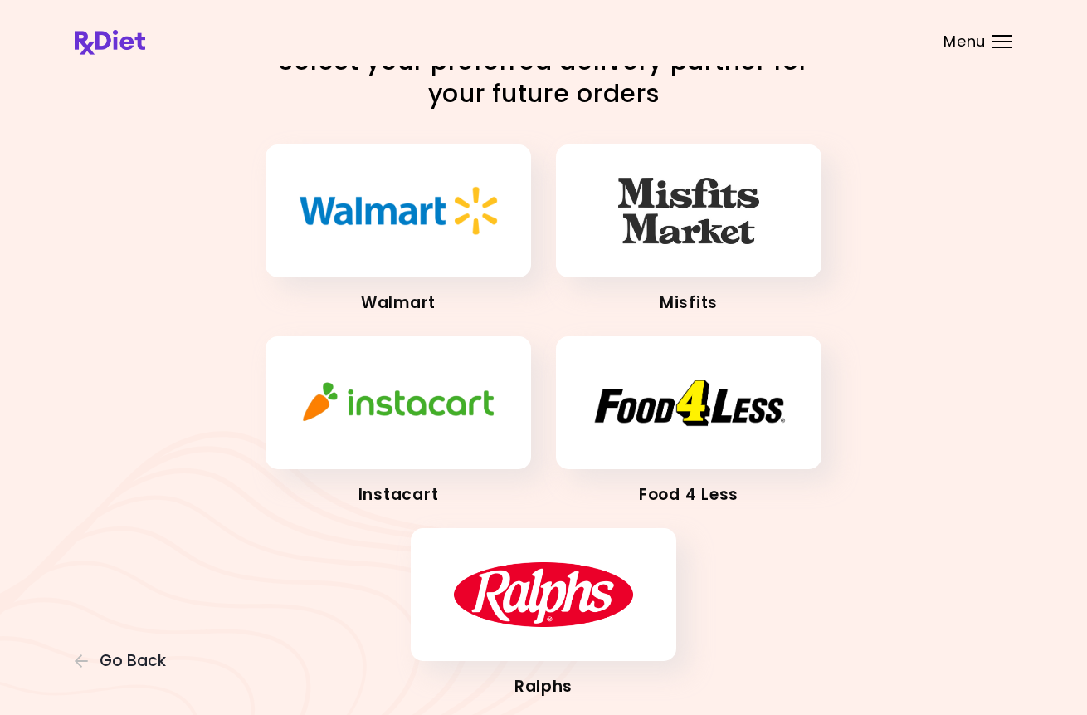
scroll to position [44, 0]
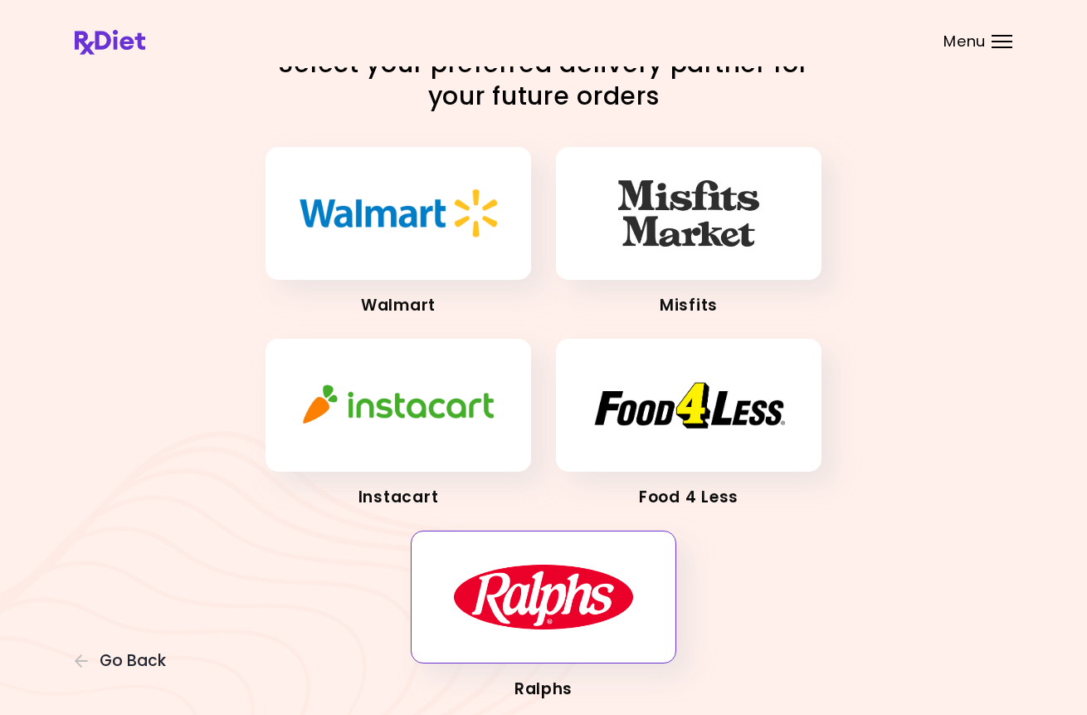
click at [653, 637] on button "button" at bounding box center [544, 596] width 266 height 133
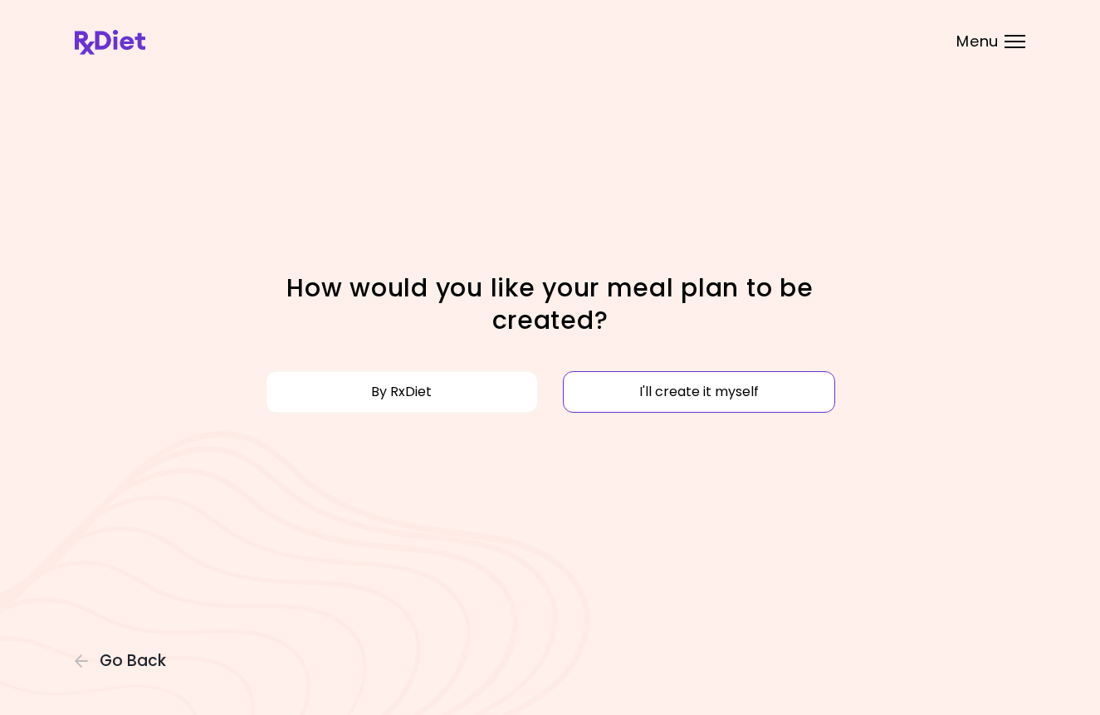
click at [675, 400] on button "I'll create it myself" at bounding box center [699, 391] width 272 height 41
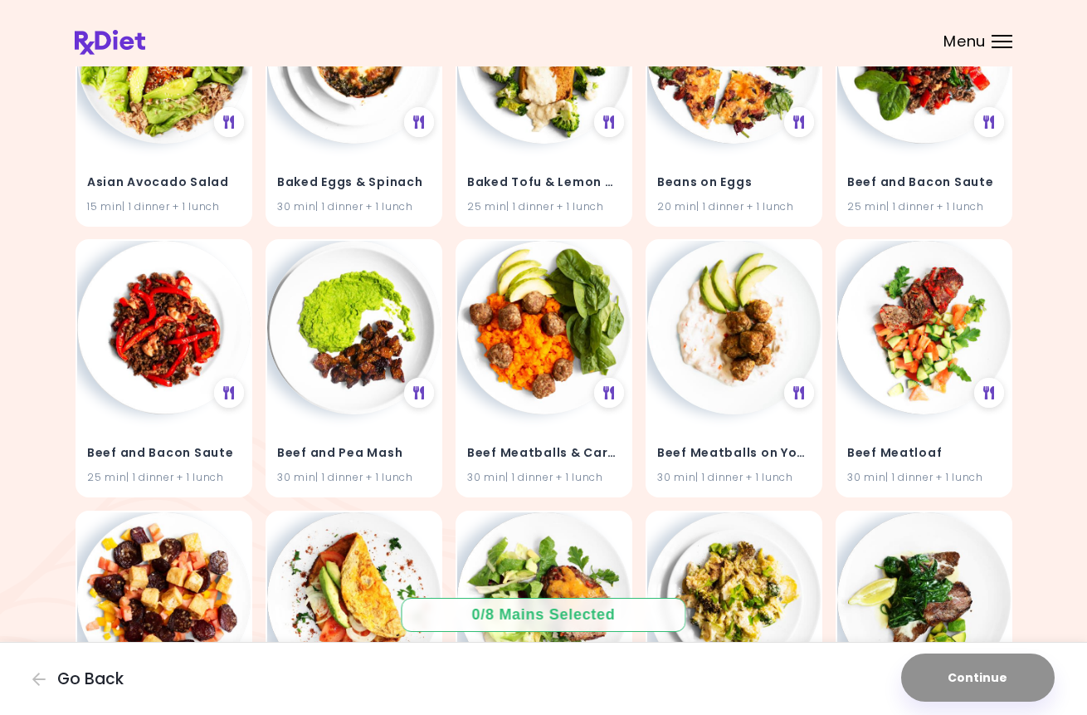
scroll to position [277, 0]
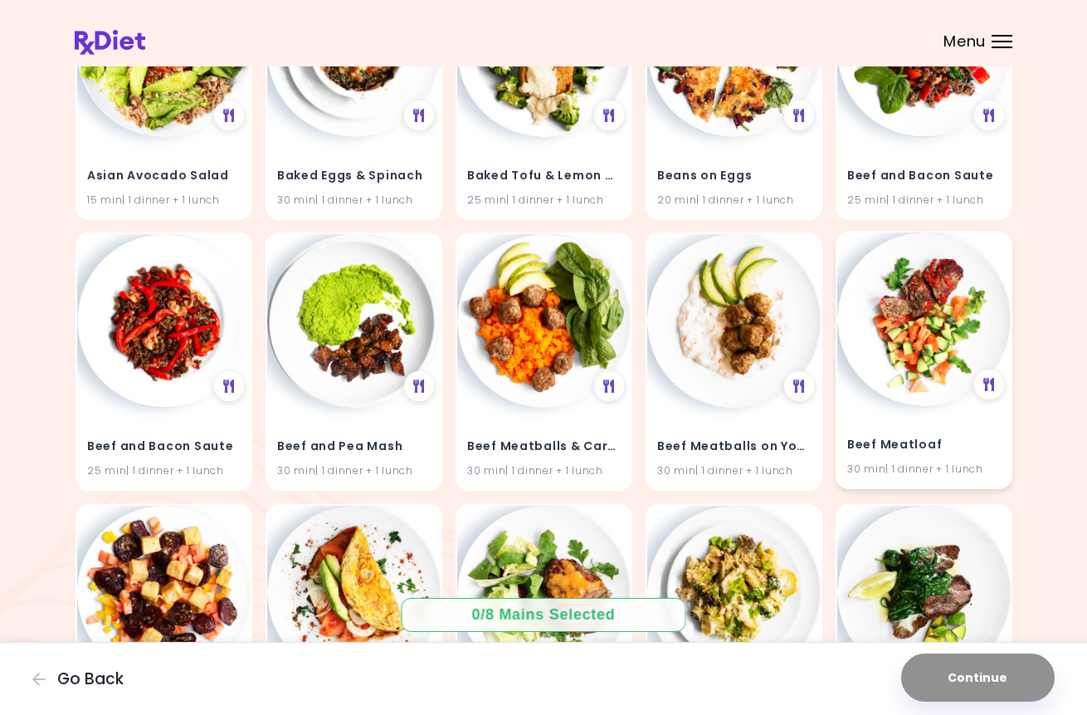
click at [919, 369] on img at bounding box center [923, 318] width 173 height 173
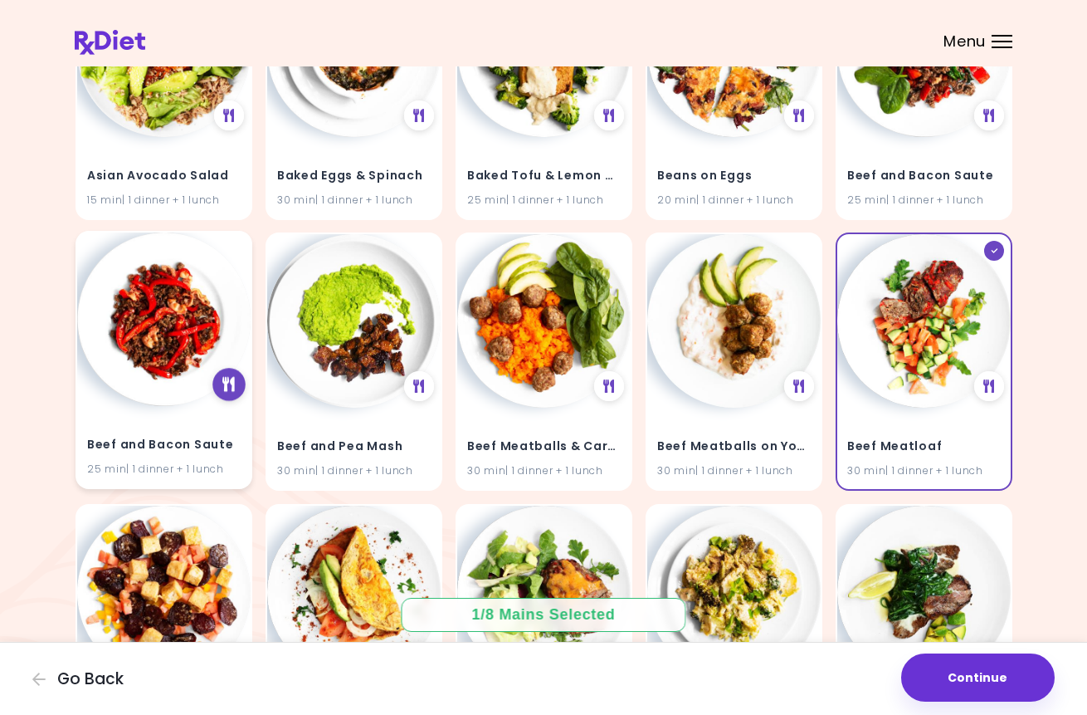
click at [230, 391] on div at bounding box center [228, 385] width 33 height 33
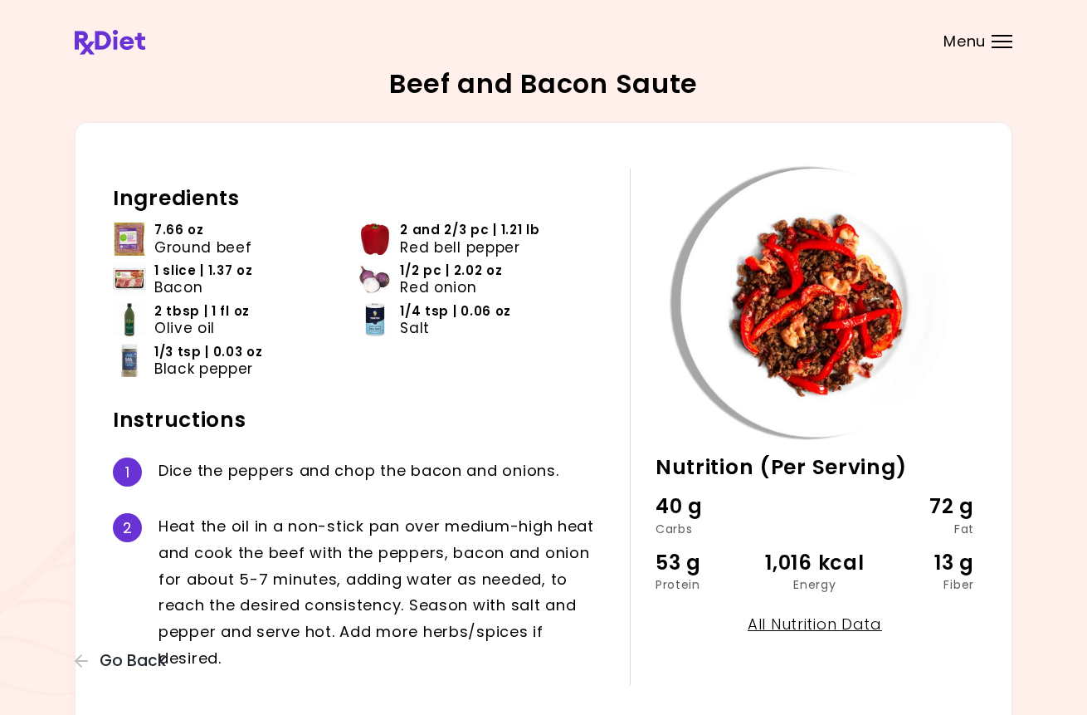
scroll to position [78, 0]
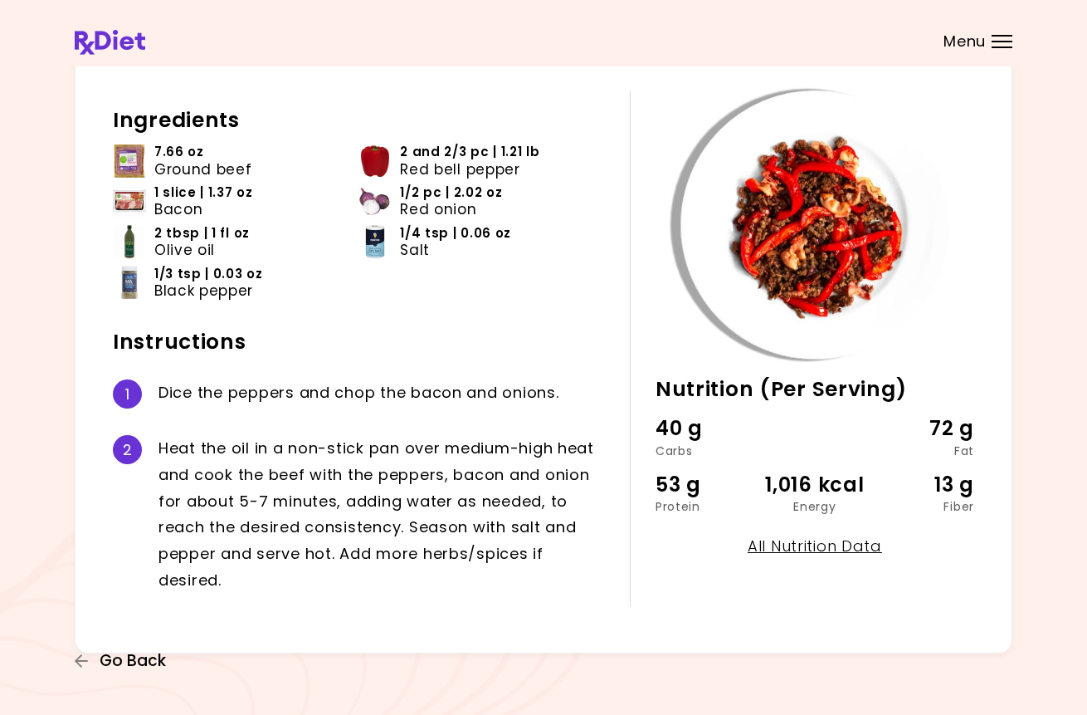
click at [138, 660] on span "Go Back" at bounding box center [133, 661] width 66 height 18
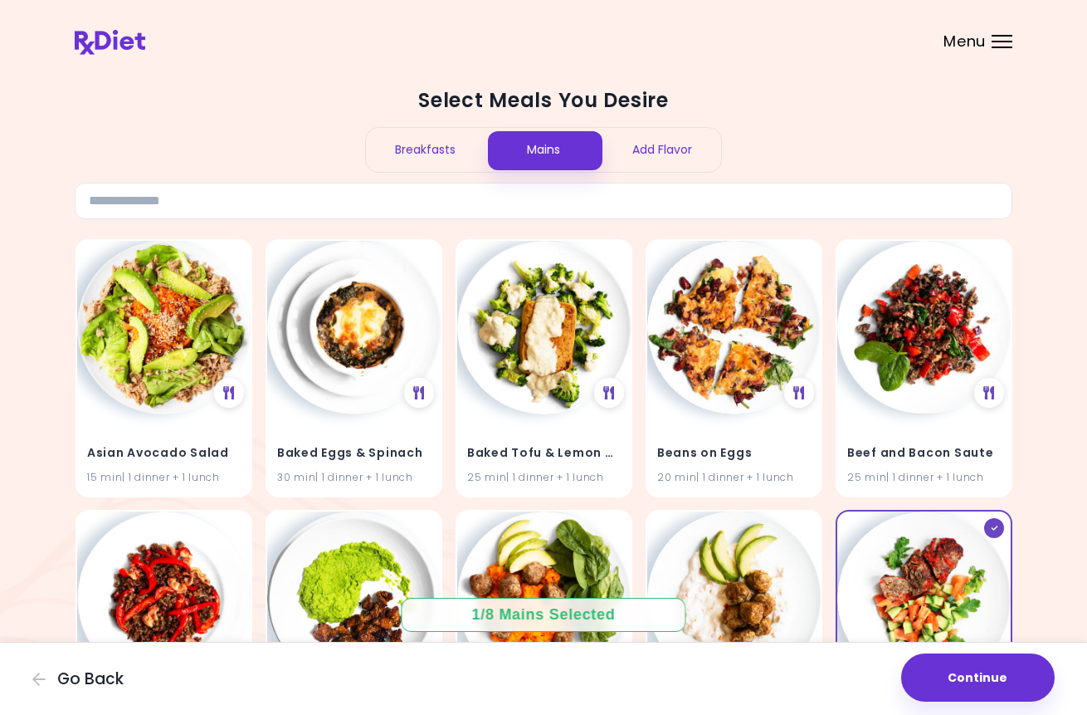
click at [672, 140] on div "Add Flavor" at bounding box center [662, 150] width 119 height 44
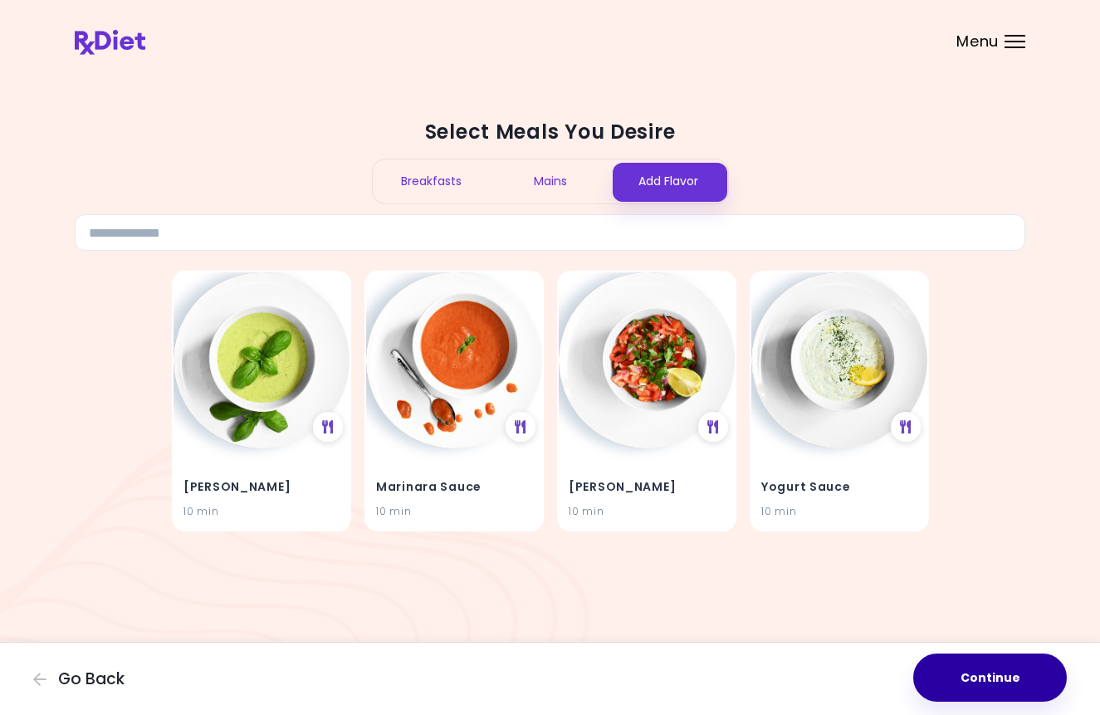
click at [977, 666] on button "Continue" at bounding box center [990, 677] width 154 height 48
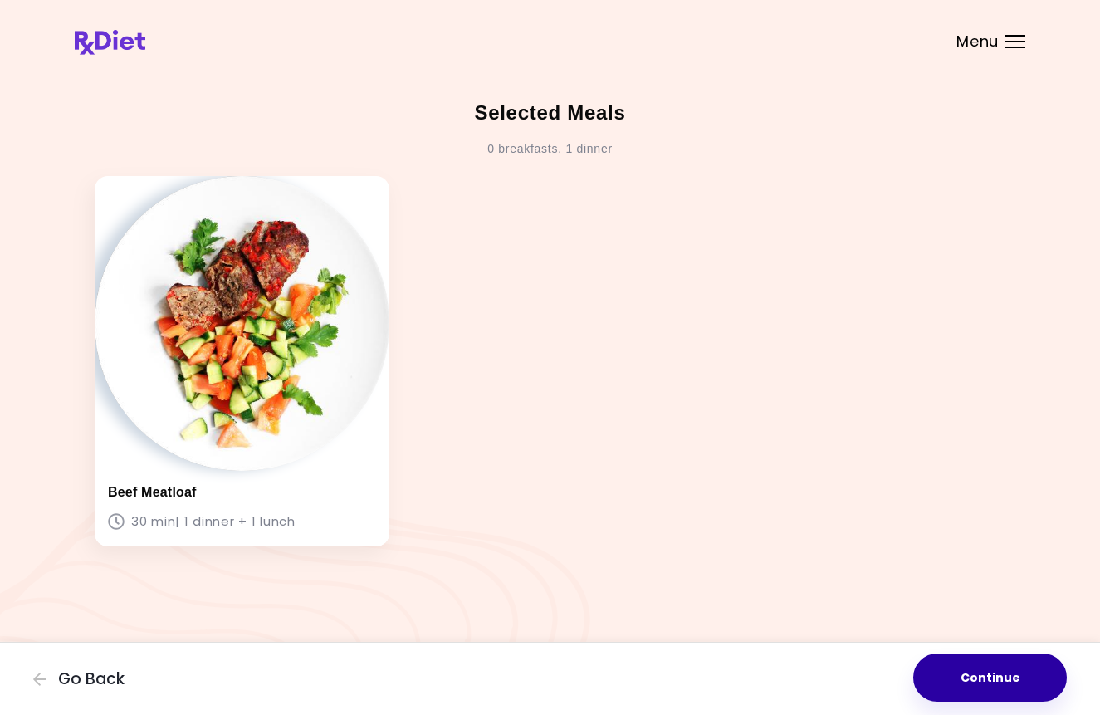
click at [994, 681] on button "Continue" at bounding box center [990, 677] width 154 height 48
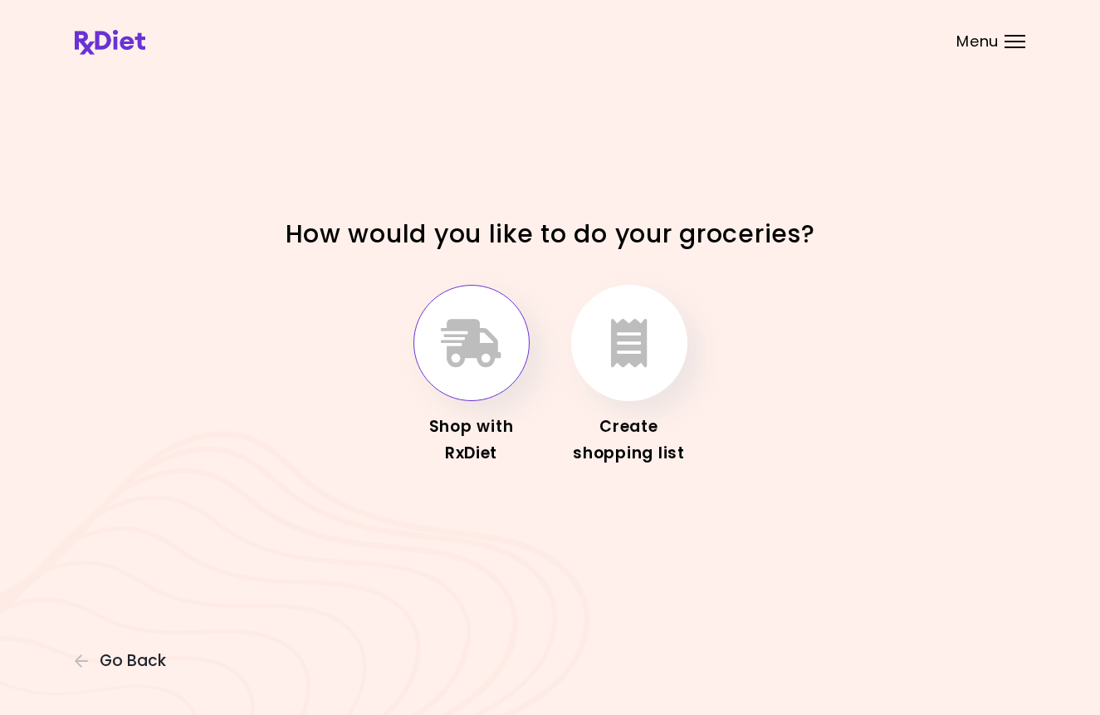
click at [475, 344] on icon "button" at bounding box center [471, 343] width 61 height 48
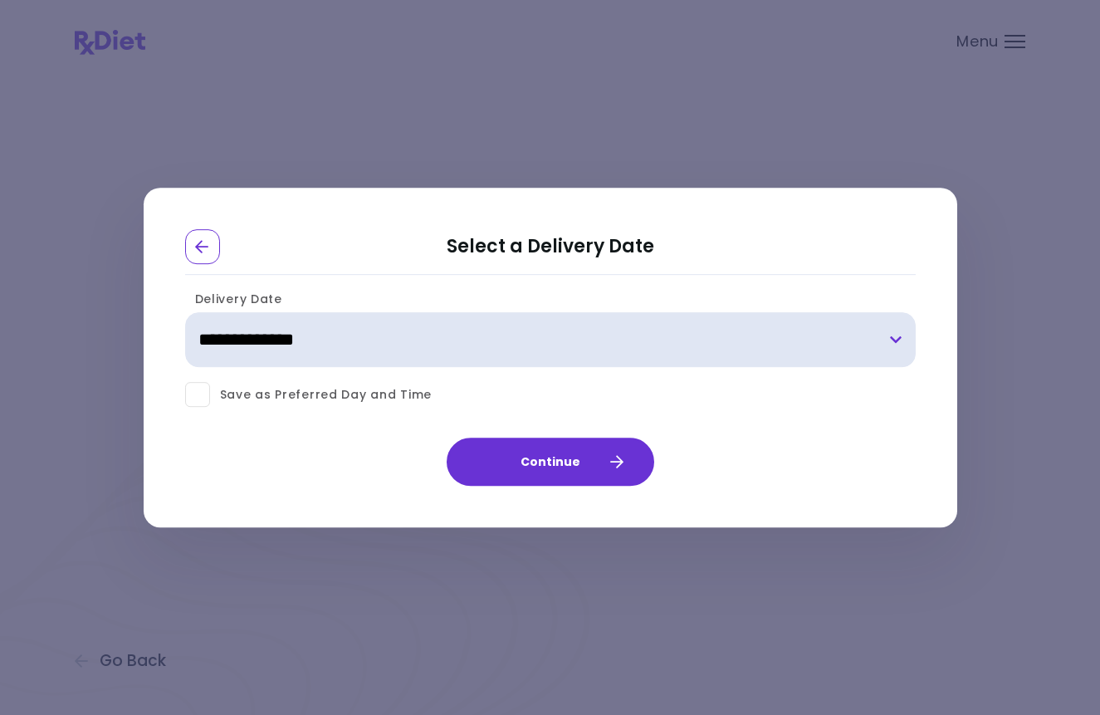
select select "**********"
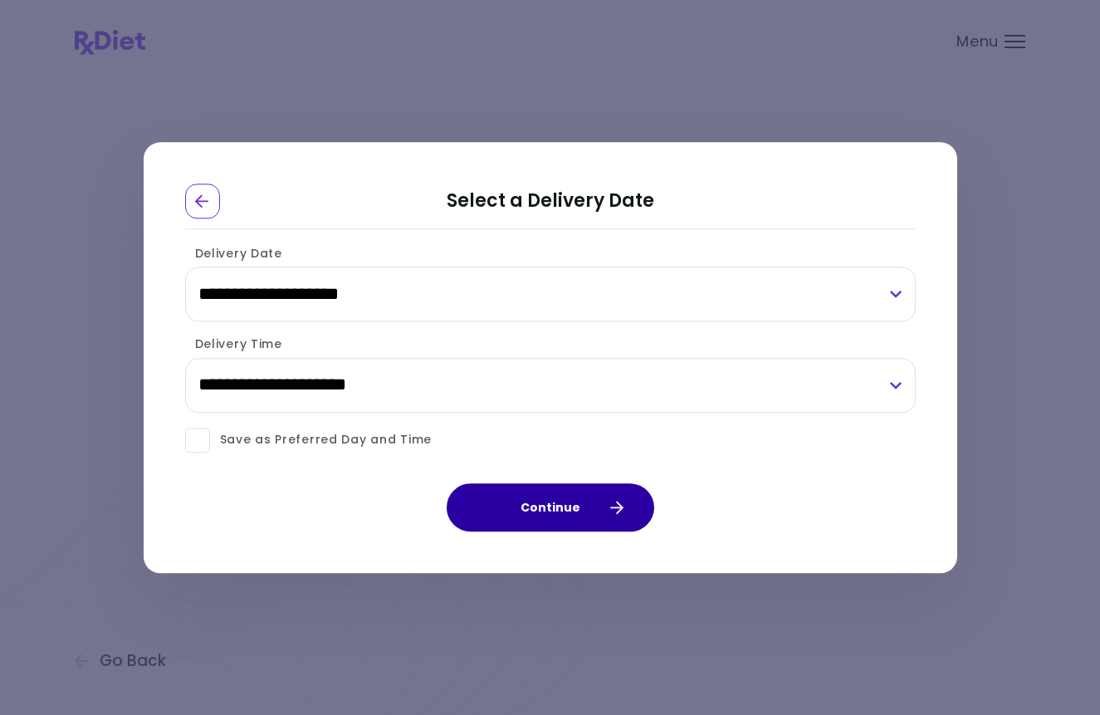
click at [557, 504] on button "Continue" at bounding box center [550, 507] width 207 height 48
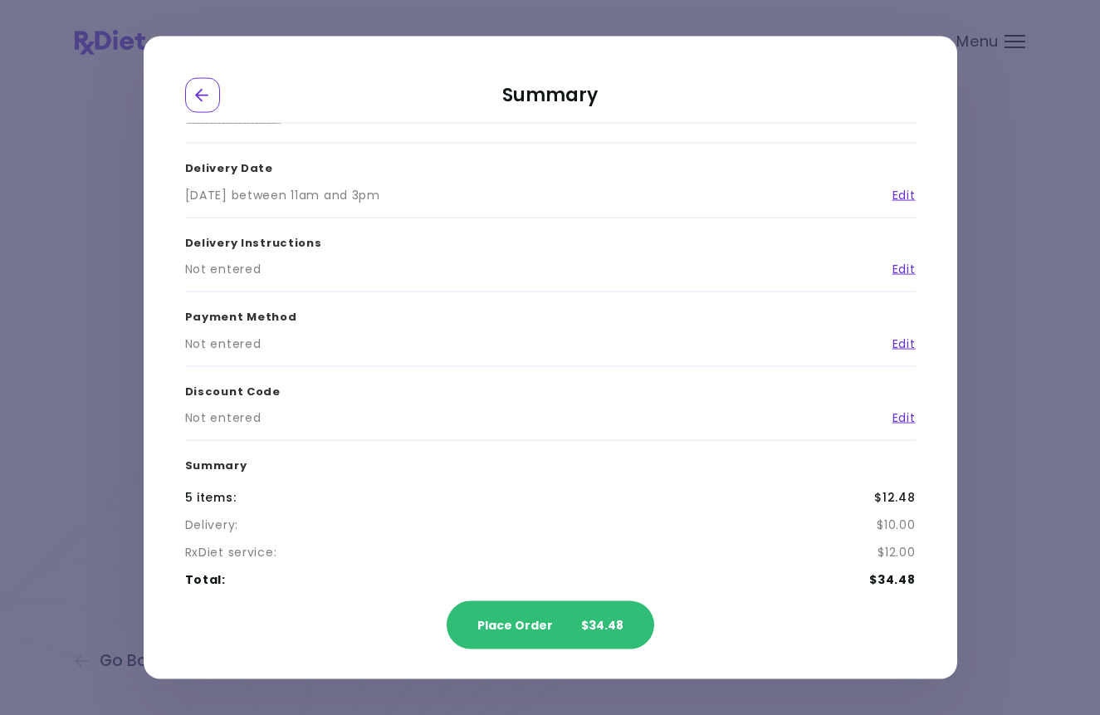
scroll to position [102, 0]
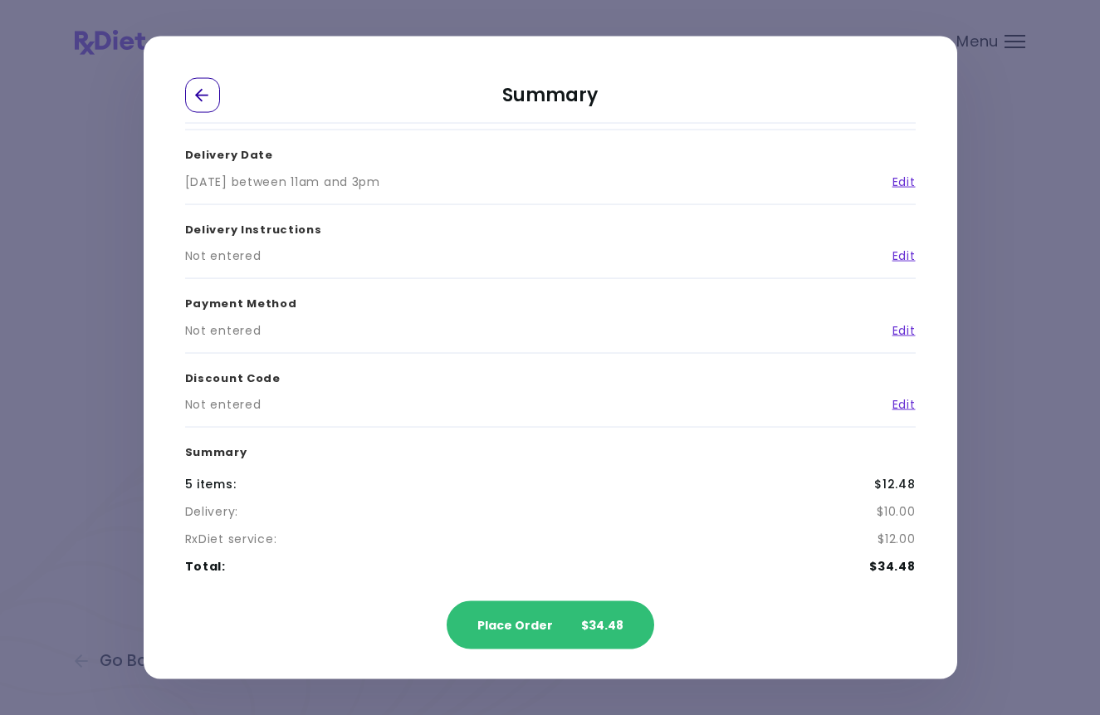
click at [201, 100] on icon "Go Back" at bounding box center [201, 94] width 13 height 13
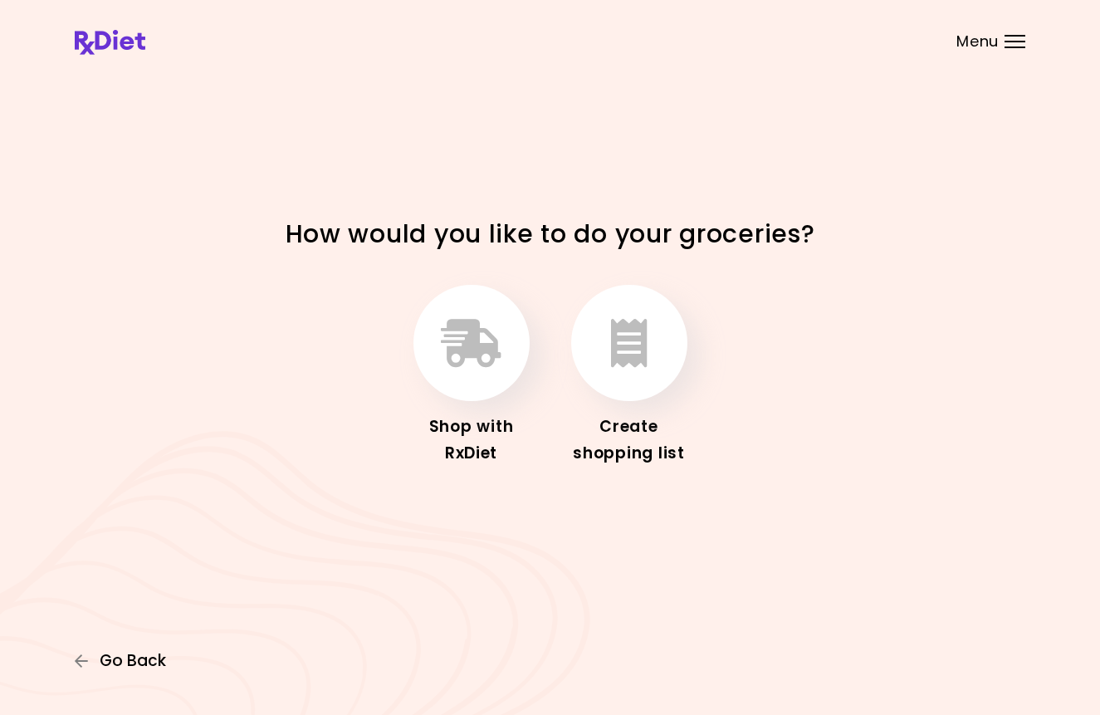
click at [150, 661] on span "Go Back" at bounding box center [133, 661] width 66 height 18
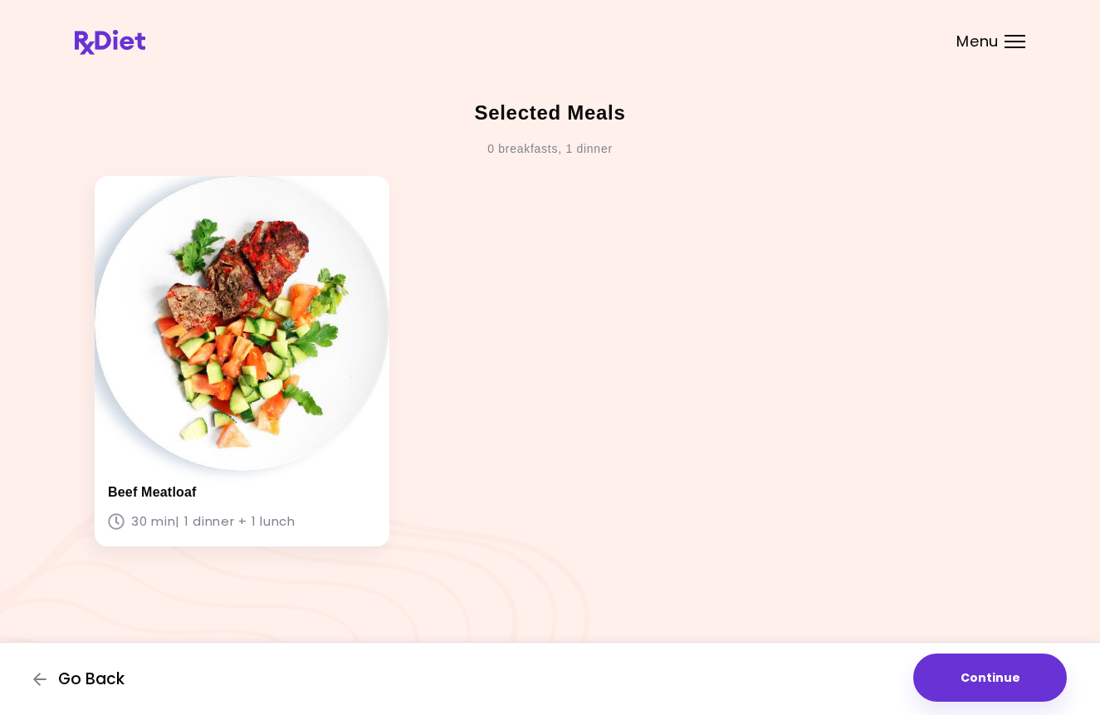
click at [108, 683] on span "Go Back" at bounding box center [91, 679] width 66 height 18
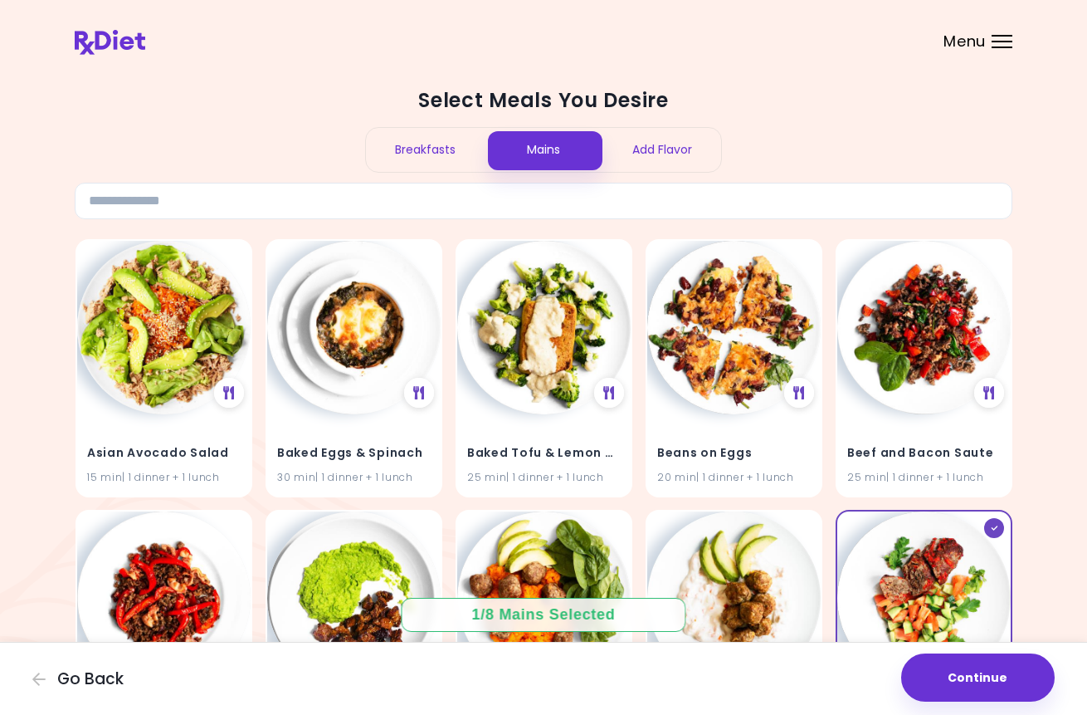
click at [1008, 42] on div "Menu" at bounding box center [1002, 41] width 21 height 13
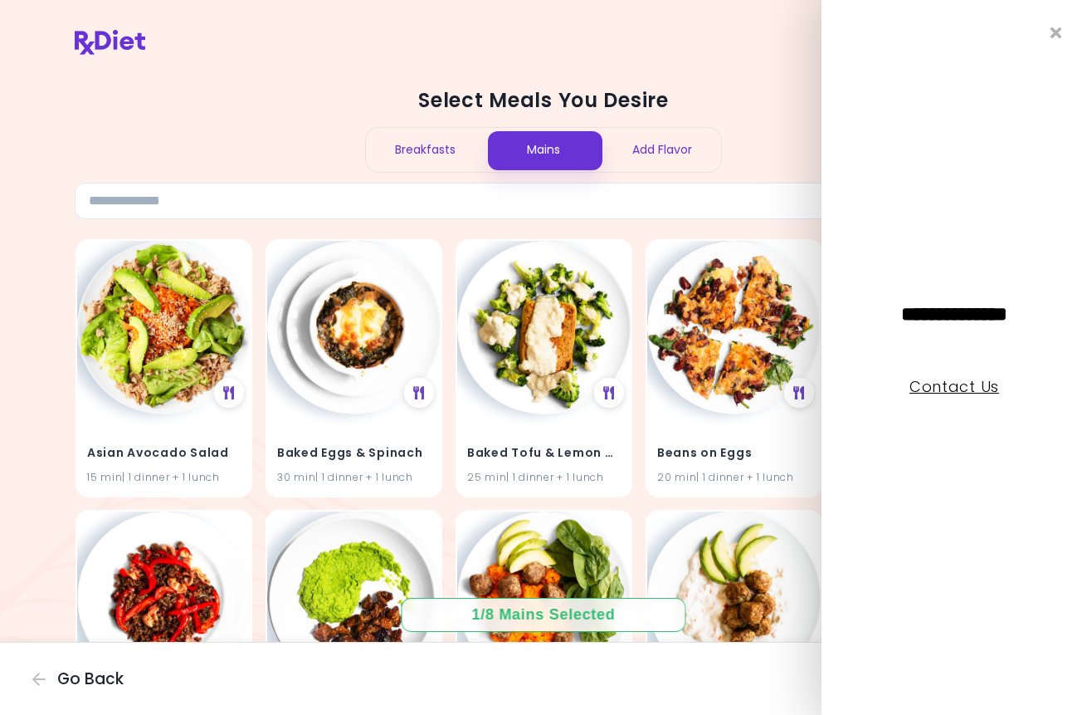
click at [990, 382] on link "Contact Us" at bounding box center [955, 386] width 90 height 21
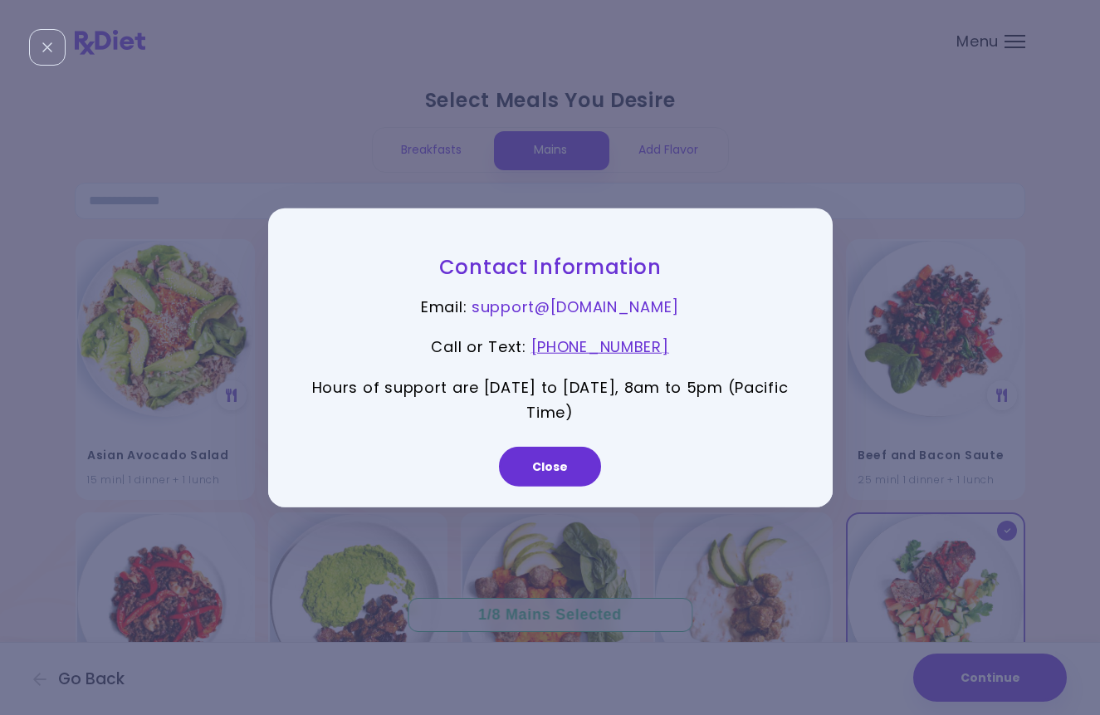
click at [631, 306] on link "support@ [DOMAIN_NAME]" at bounding box center [574, 305] width 207 height 21
